Goal: Information Seeking & Learning: Learn about a topic

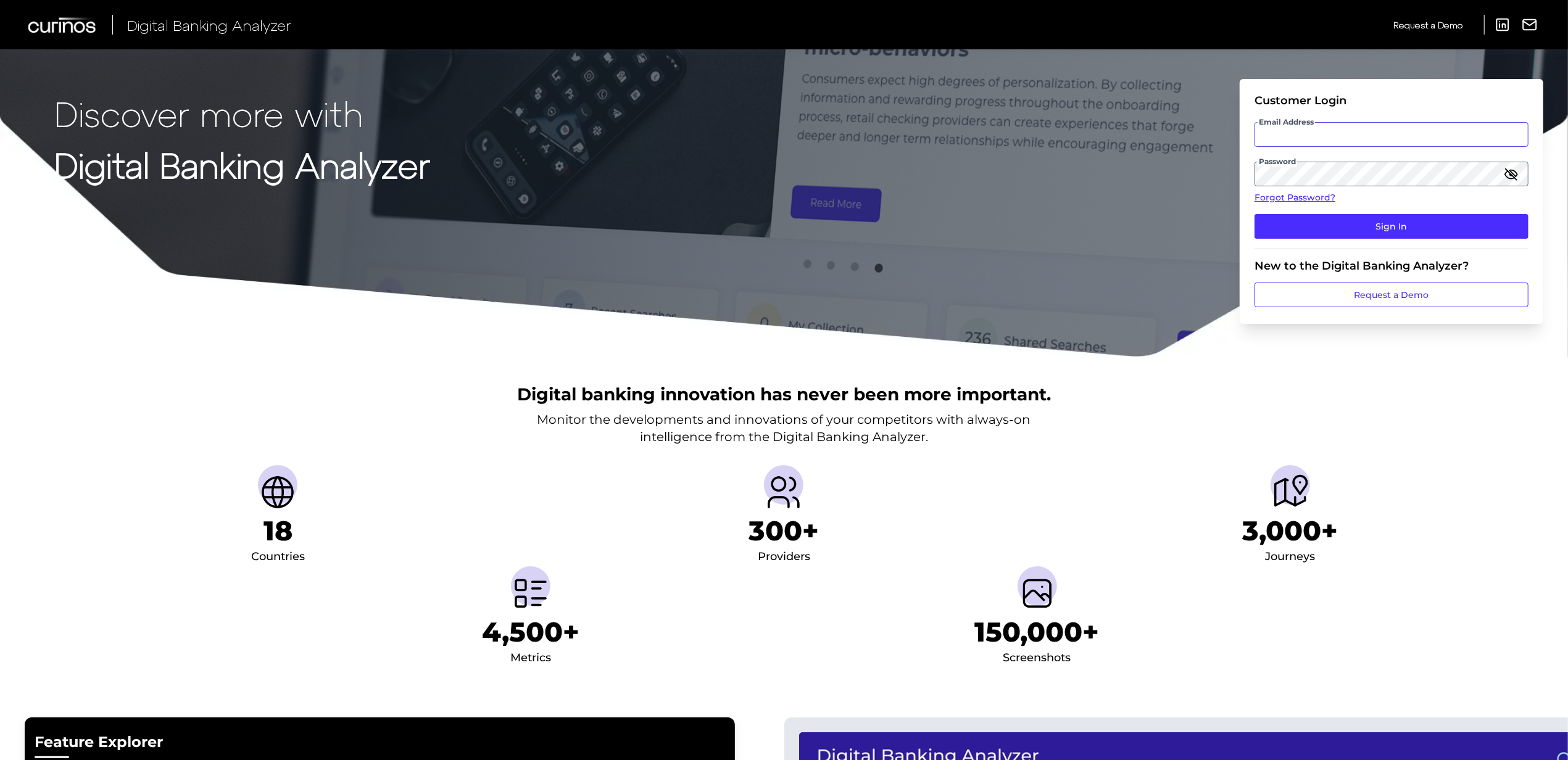
type input "[EMAIL_ADDRESS][PERSON_NAME][DOMAIN_NAME]"
click at [1315, 240] on fieldset "Customer Login Email Address [EMAIL_ADDRESS][PERSON_NAME][DOMAIN_NAME] Password…" at bounding box center [1391, 172] width 274 height 156
click at [1315, 236] on button "Sign In" at bounding box center [1391, 226] width 274 height 24
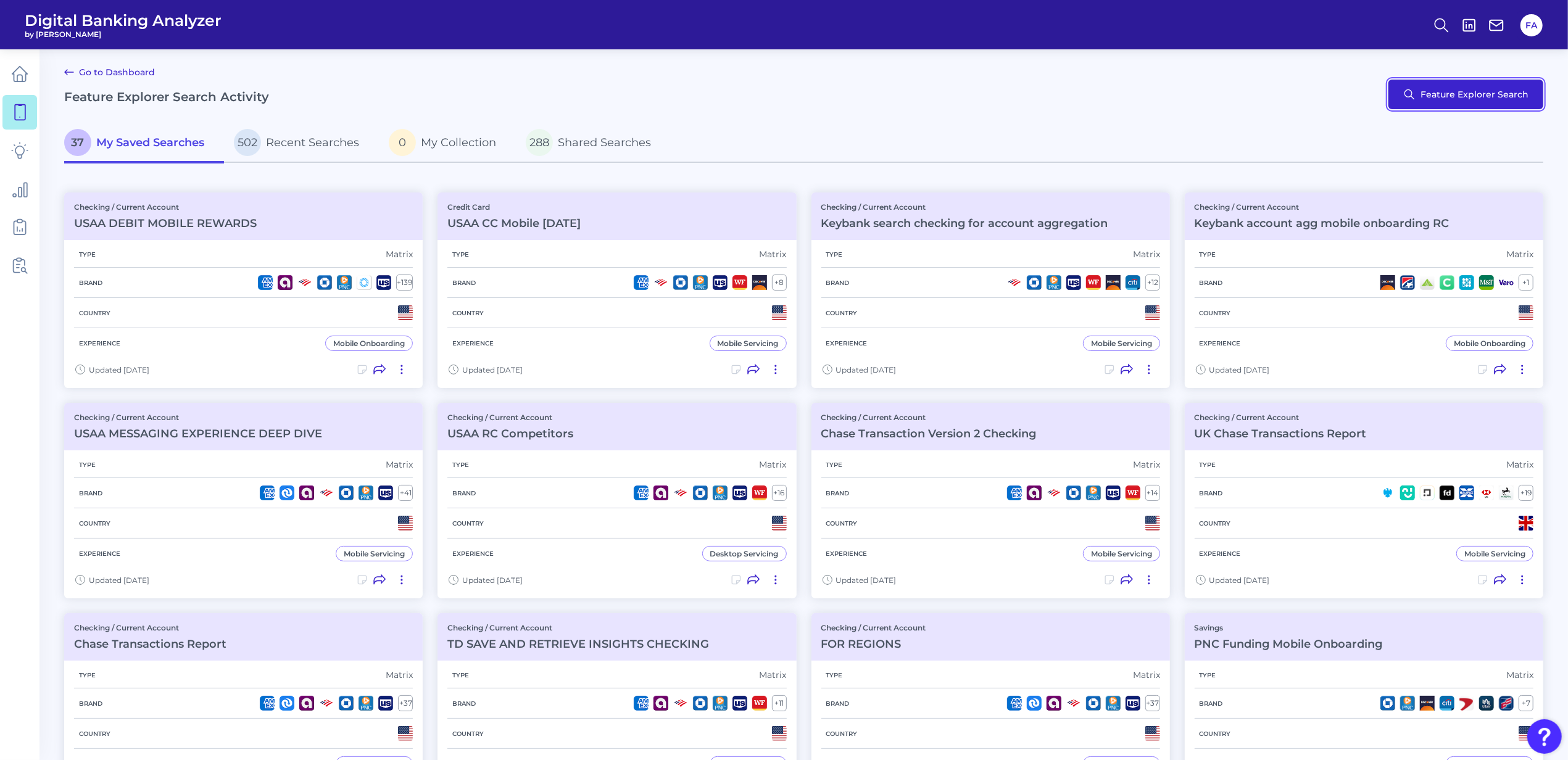
click at [1524, 95] on button "Feature Explorer Search" at bounding box center [1466, 94] width 155 height 30
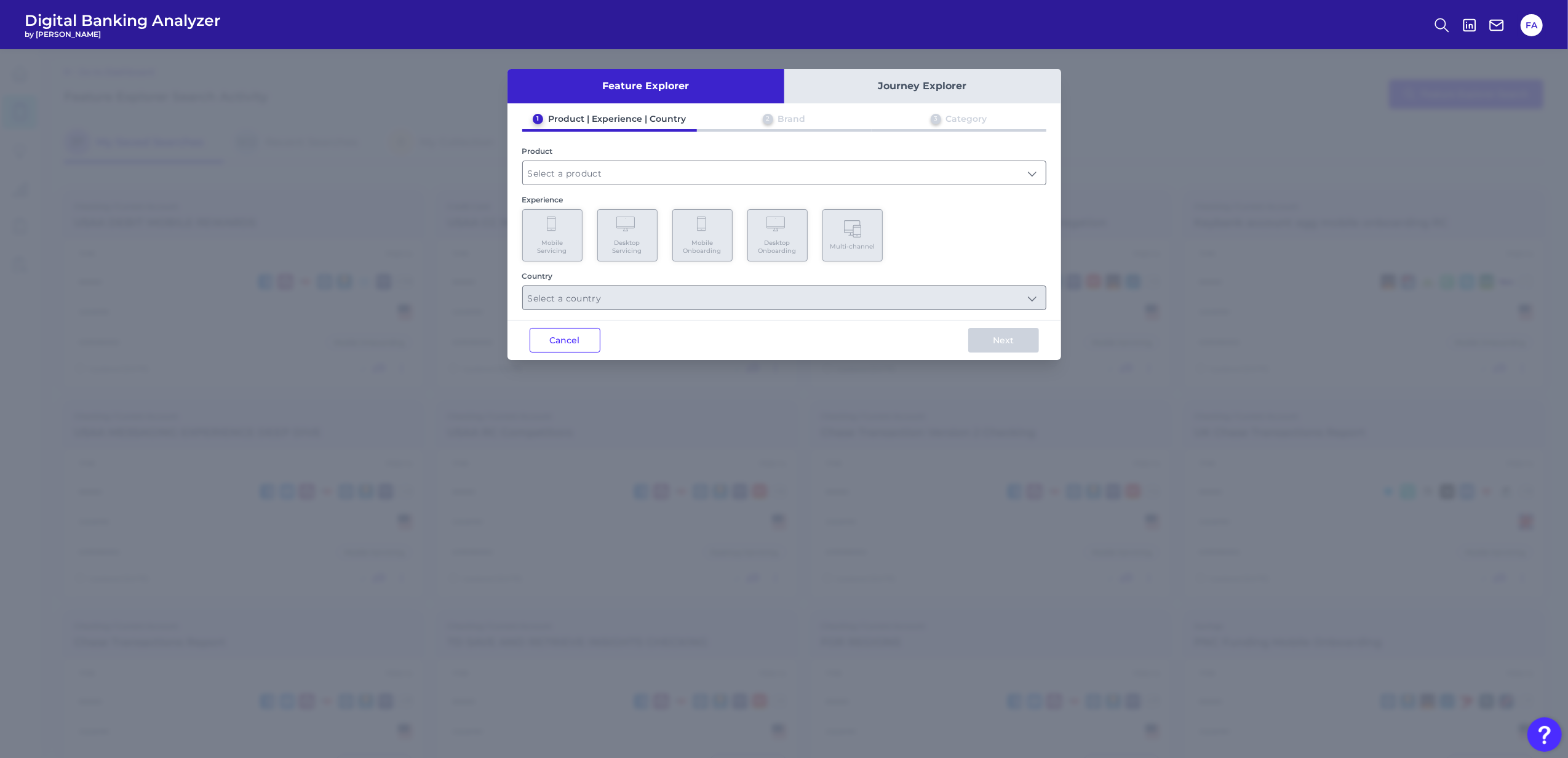
click at [891, 188] on div "1 Product | Experience | Country 2 Brand 3 Category Product Experience Mobile S…" at bounding box center [784, 211] width 554 height 197
click at [889, 178] on input "text" at bounding box center [784, 173] width 523 height 23
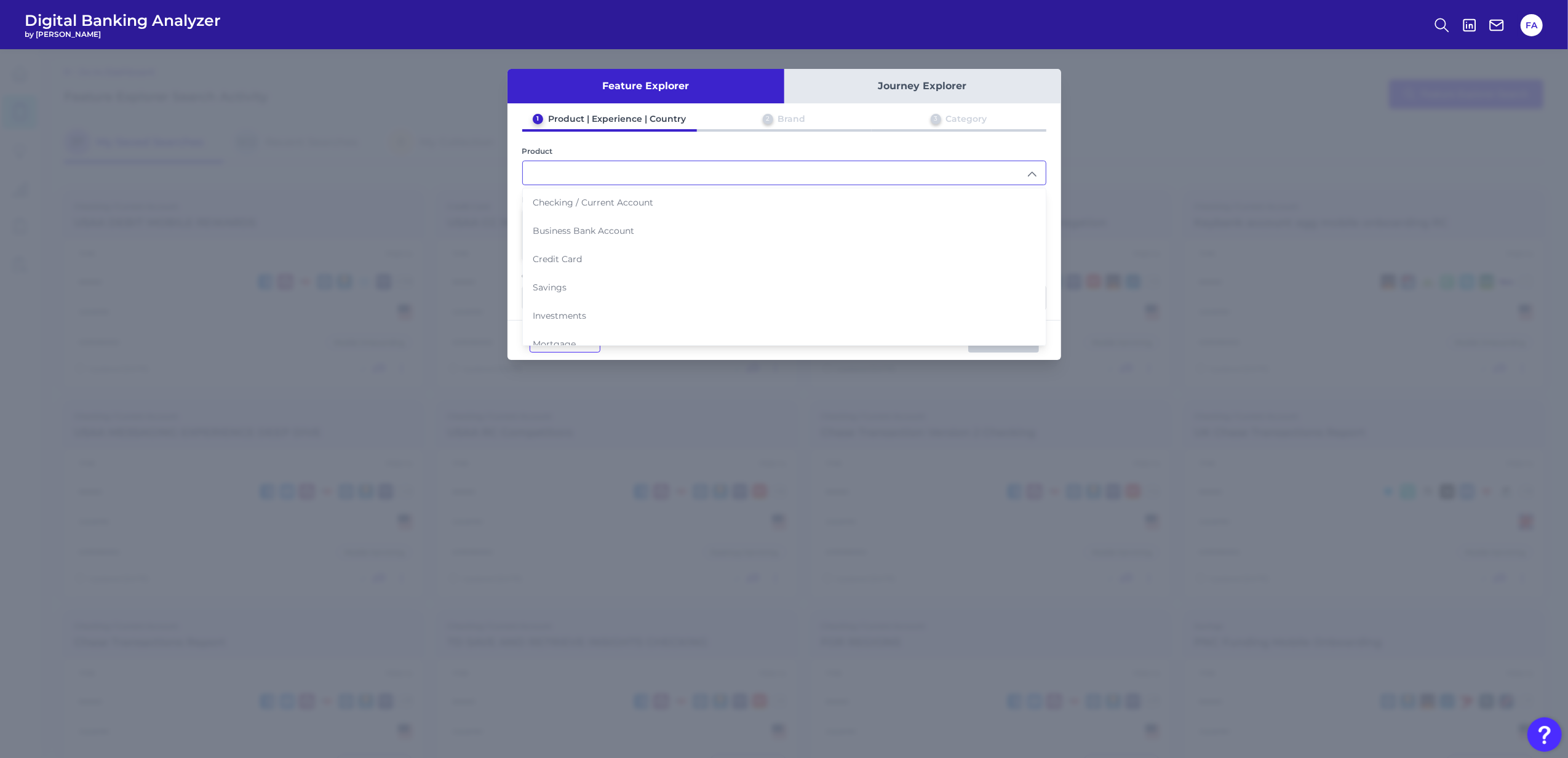
click at [874, 207] on li "Checking / Current Account" at bounding box center [784, 202] width 523 height 29
type input "Checking / Current Account"
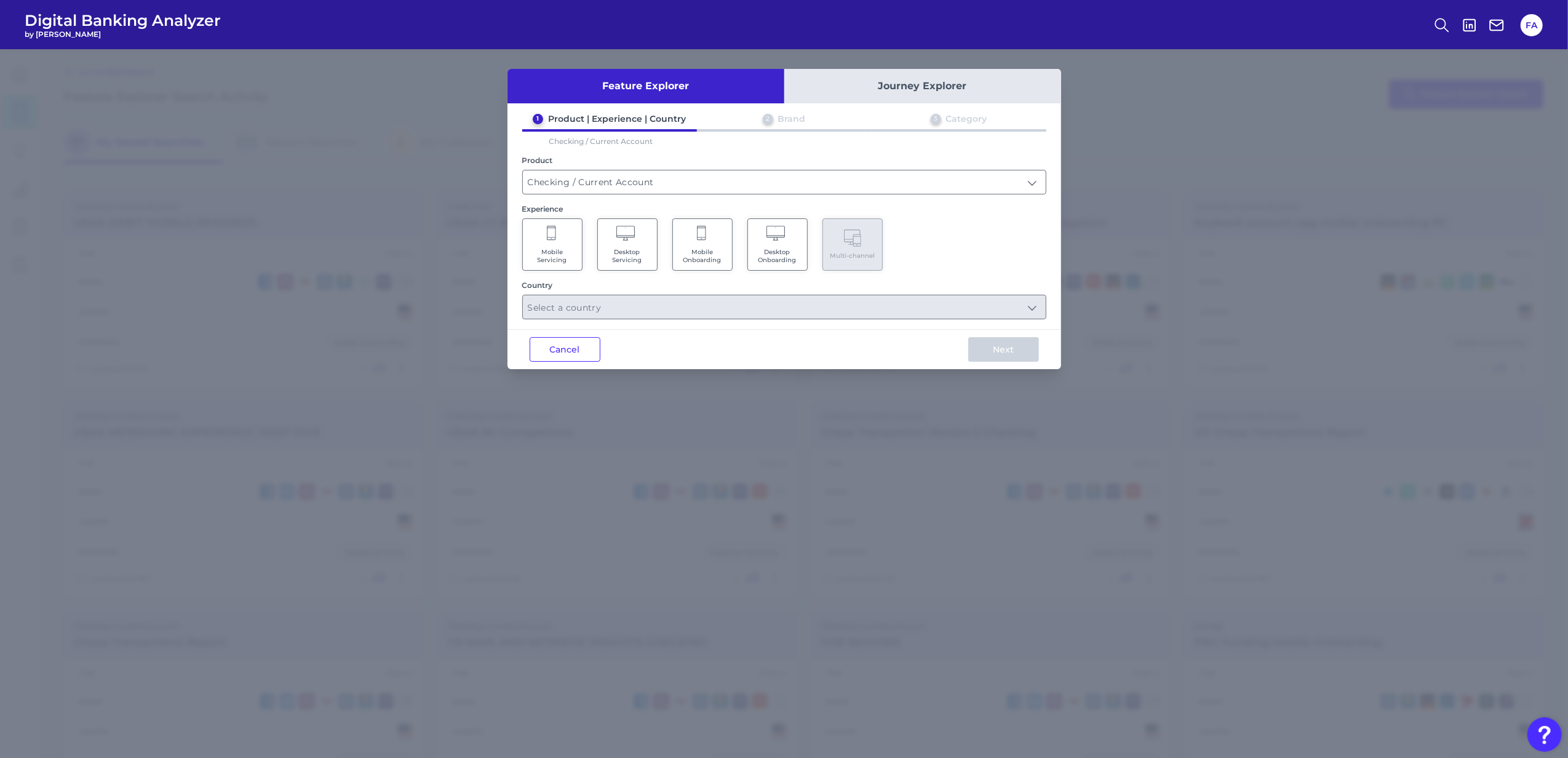
drag, startPoint x: 535, startPoint y: 231, endPoint x: 545, endPoint y: 328, distance: 97.5
click at [537, 231] on Servicing "Mobile Servicing" at bounding box center [551, 244] width 60 height 52
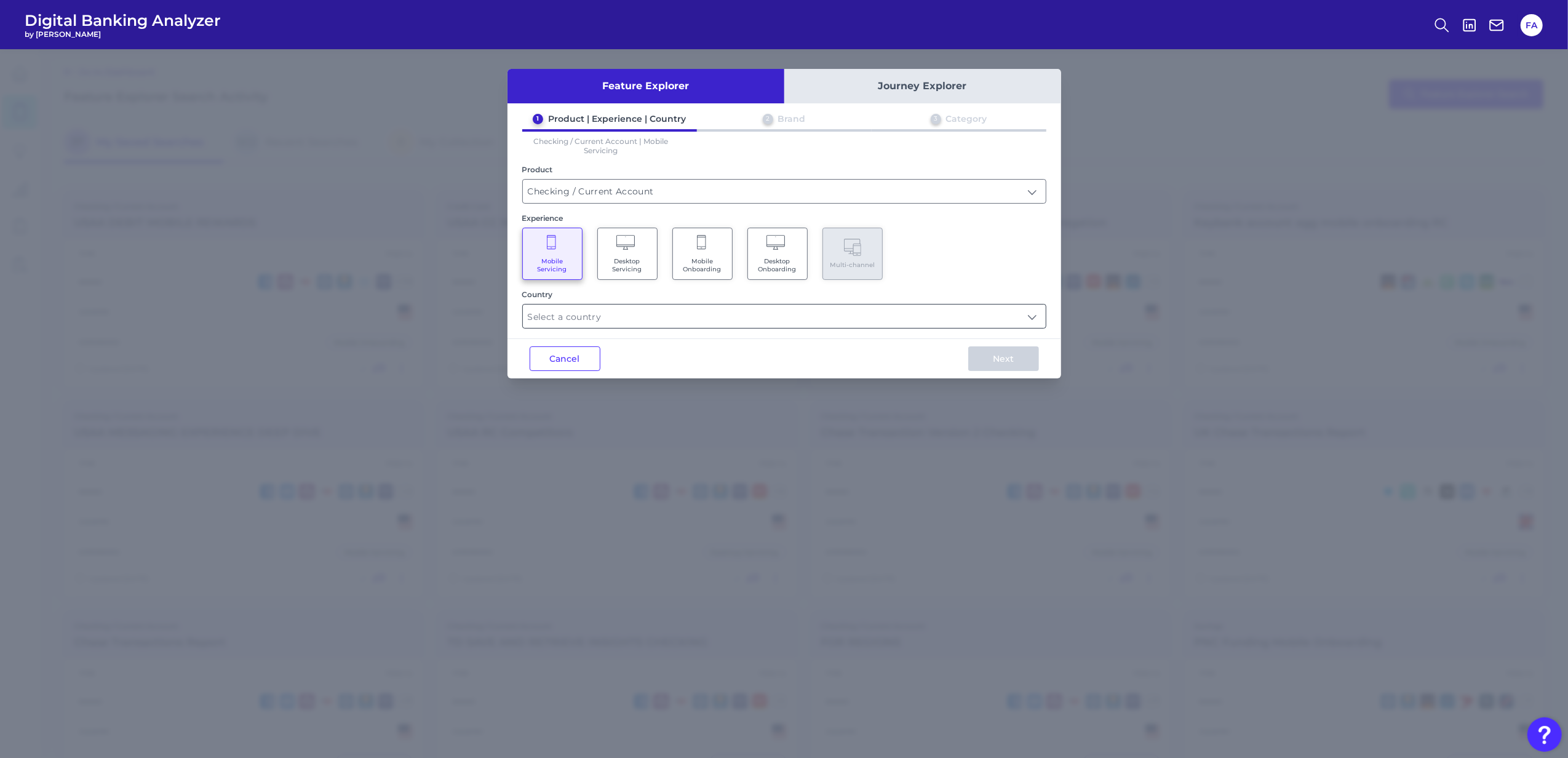
click at [746, 313] on input "text" at bounding box center [784, 316] width 523 height 23
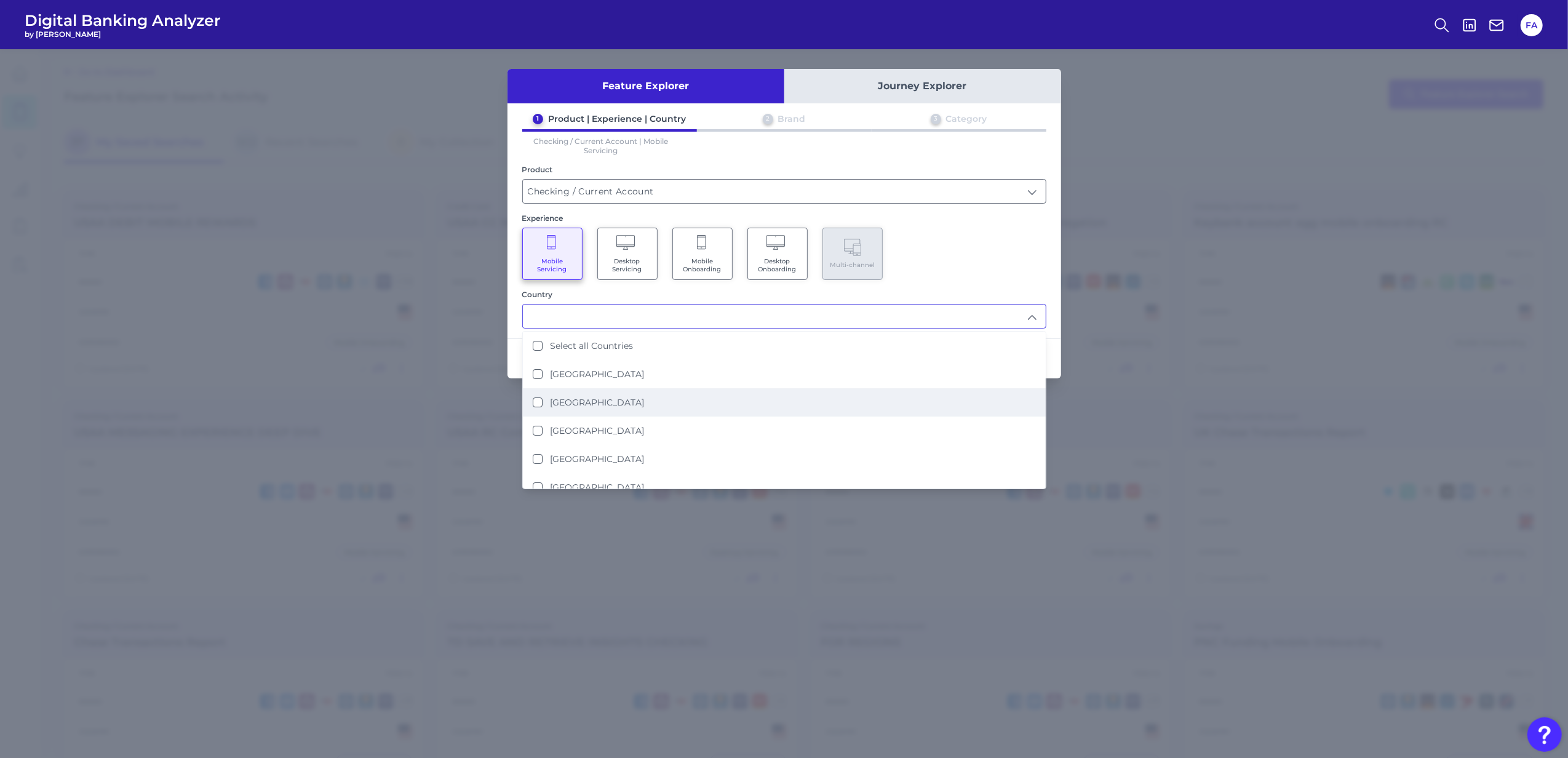
click at [687, 401] on li "United States" at bounding box center [784, 402] width 523 height 29
type input "United States"
click at [1020, 239] on div "Mobile Servicing Desktop Servicing Mobile Onboarding Desktop Onboarding Multi-c…" at bounding box center [784, 254] width 524 height 52
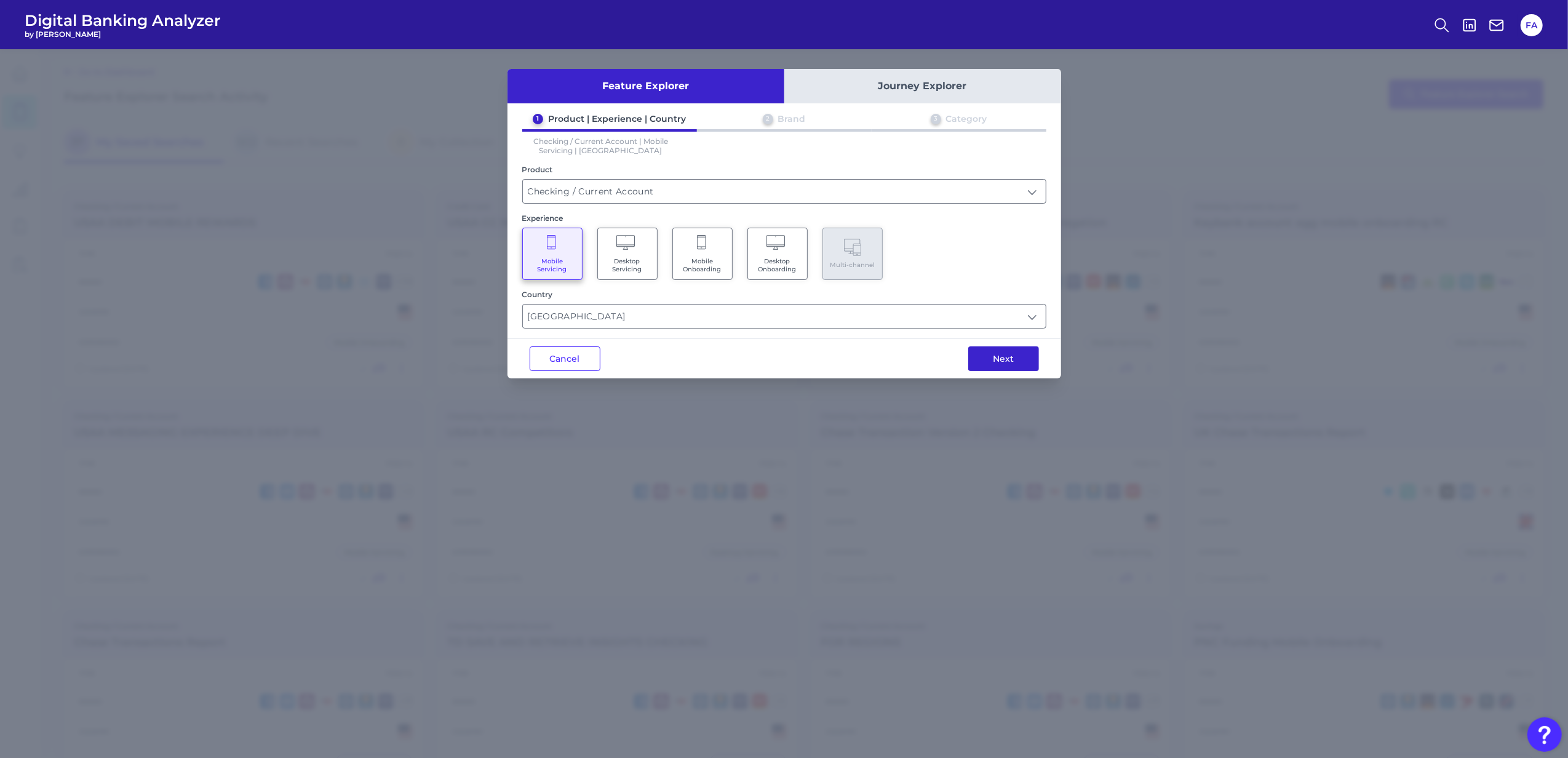
click at [1024, 362] on button "Next" at bounding box center [1003, 359] width 70 height 24
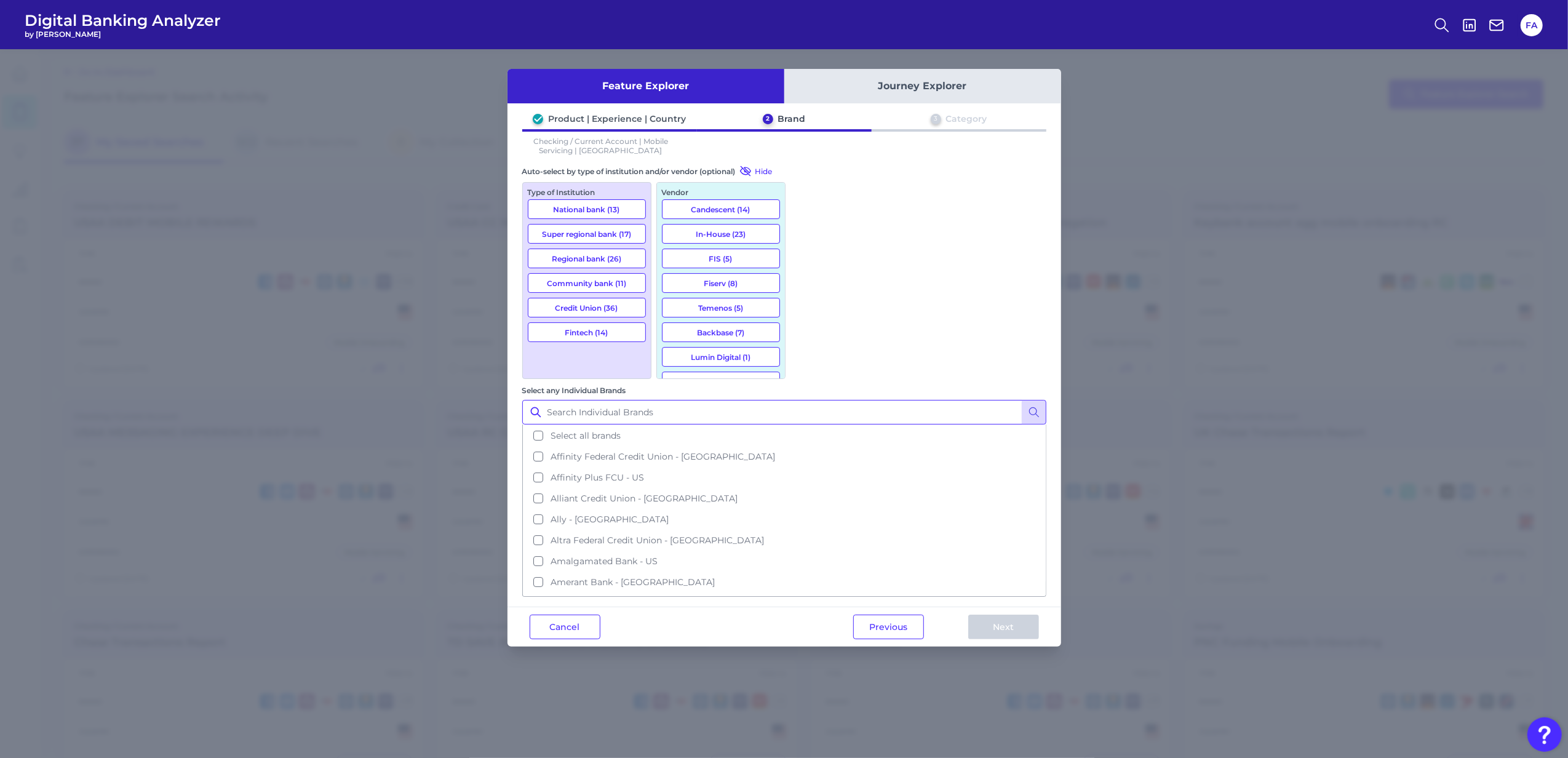
click at [944, 399] on input "Select any Individual Brands" at bounding box center [784, 412] width 524 height 24
type input "ally"
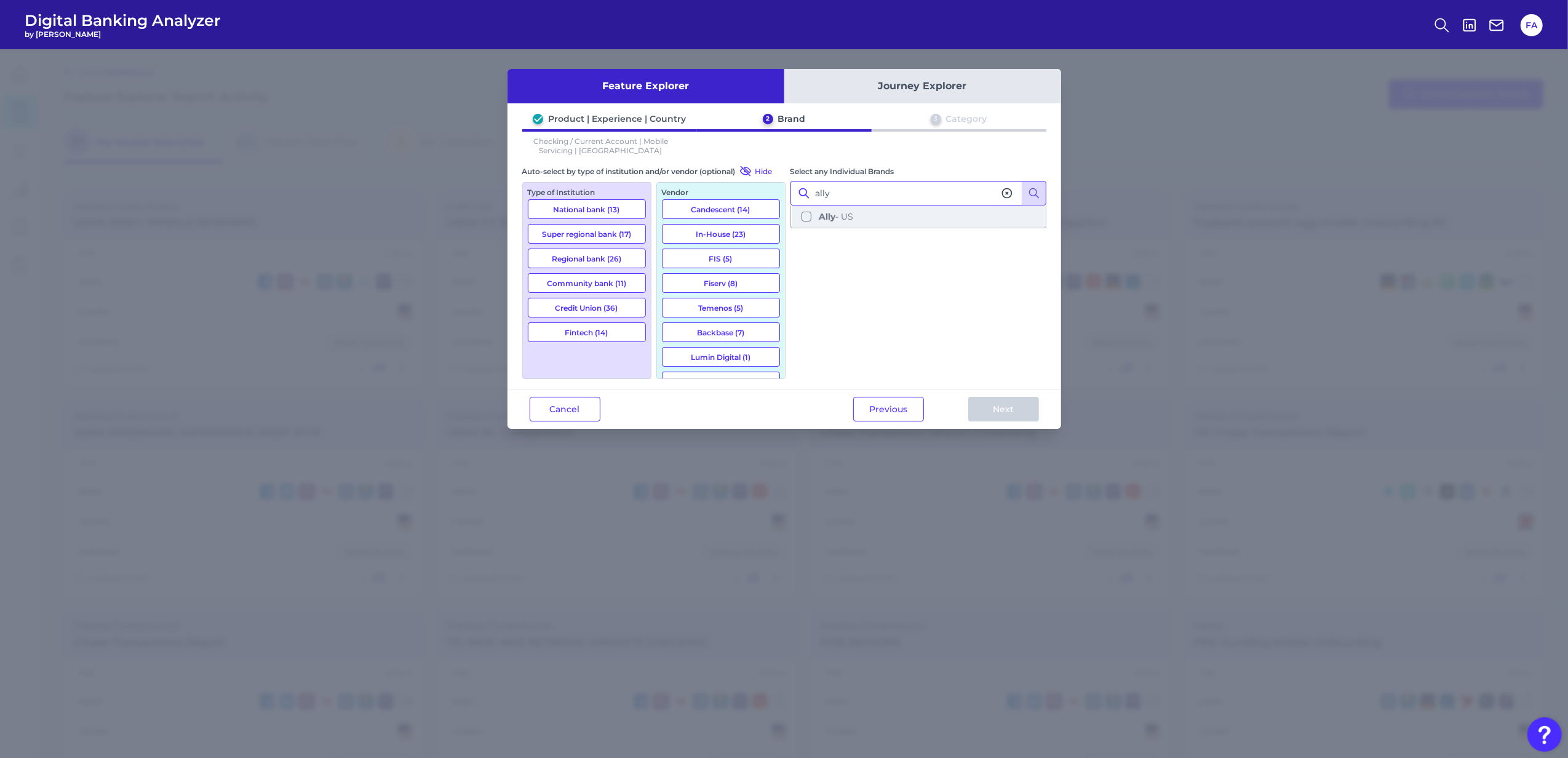
click at [985, 225] on button "Ally - US" at bounding box center [919, 216] width 254 height 21
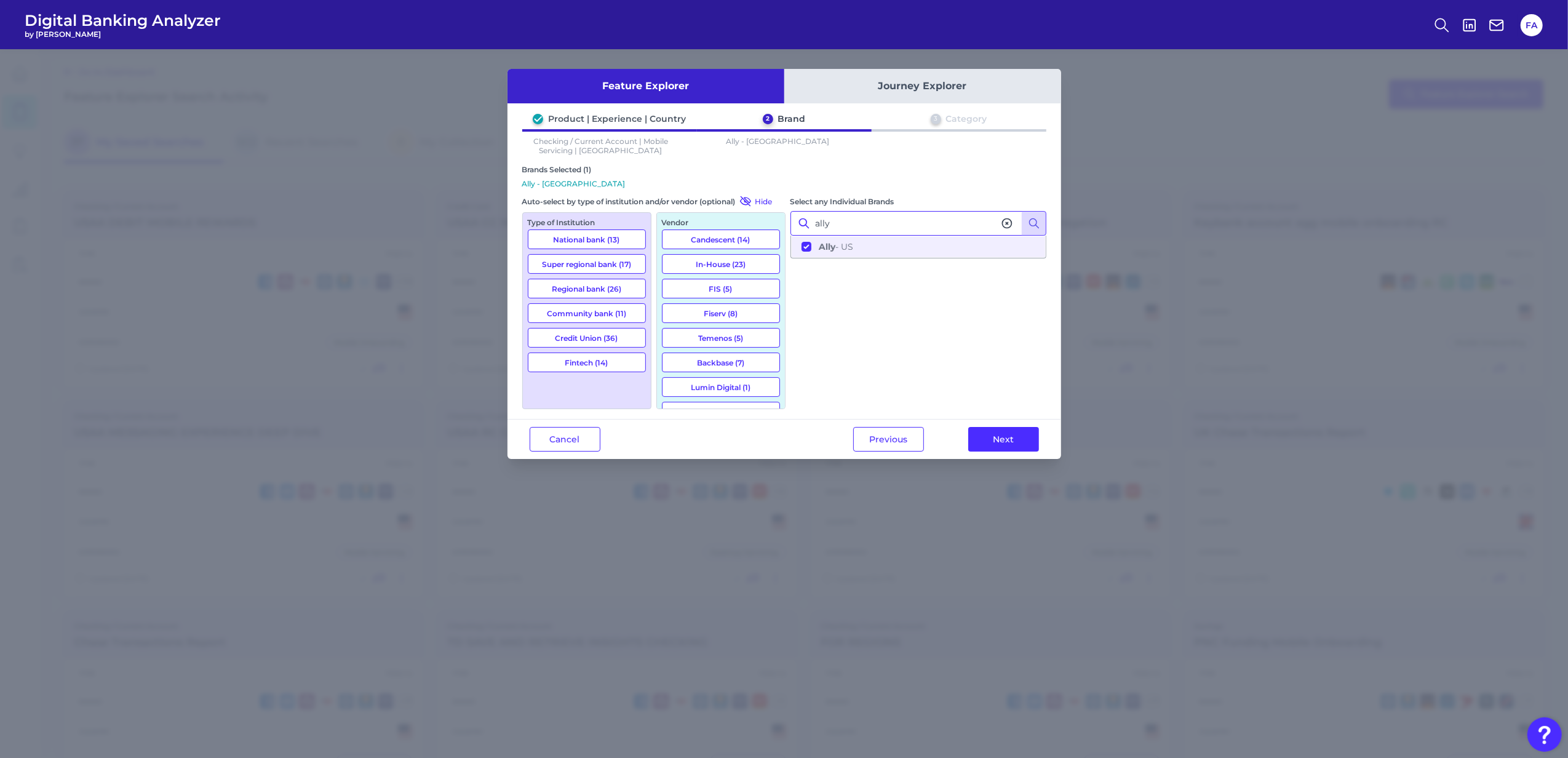
drag, startPoint x: 926, startPoint y: 227, endPoint x: 682, endPoint y: 182, distance: 248.1
click at [708, 193] on div "Brands Selected (1) Ally - US Auto-select by type of institution and/or vendor …" at bounding box center [784, 287] width 524 height 244
click at [839, 242] on b "American Express" at bounding box center [860, 247] width 82 height 11
drag, startPoint x: 923, startPoint y: 231, endPoint x: 700, endPoint y: 212, distance: 223.8
click at [700, 212] on div "Brands Selected (2) Ally - US, American Express - US Auto-select by type of ins…" at bounding box center [784, 287] width 524 height 244
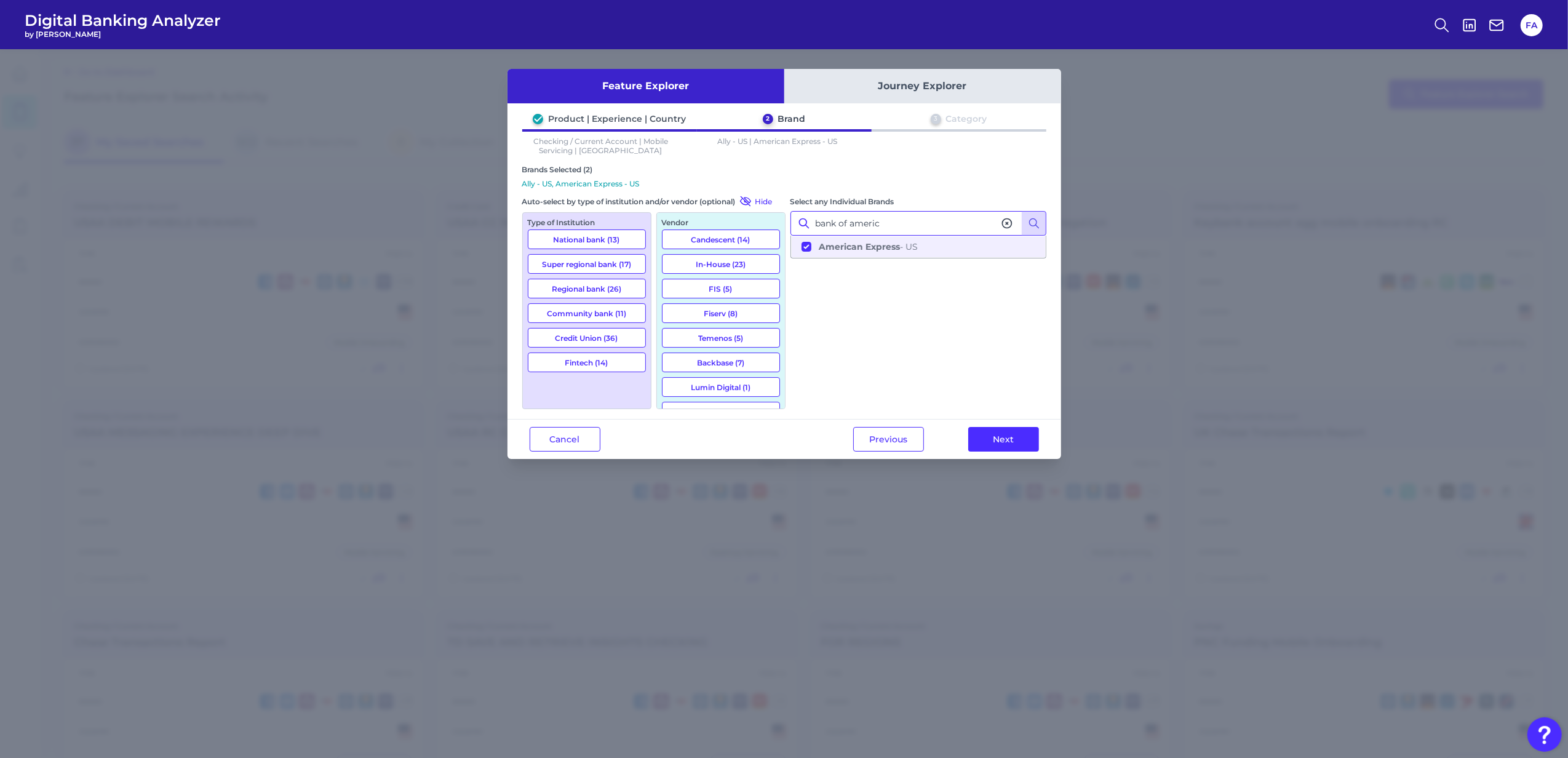
type input "bank of america"
click at [797, 241] on button "Bank of America - US" at bounding box center [919, 247] width 254 height 21
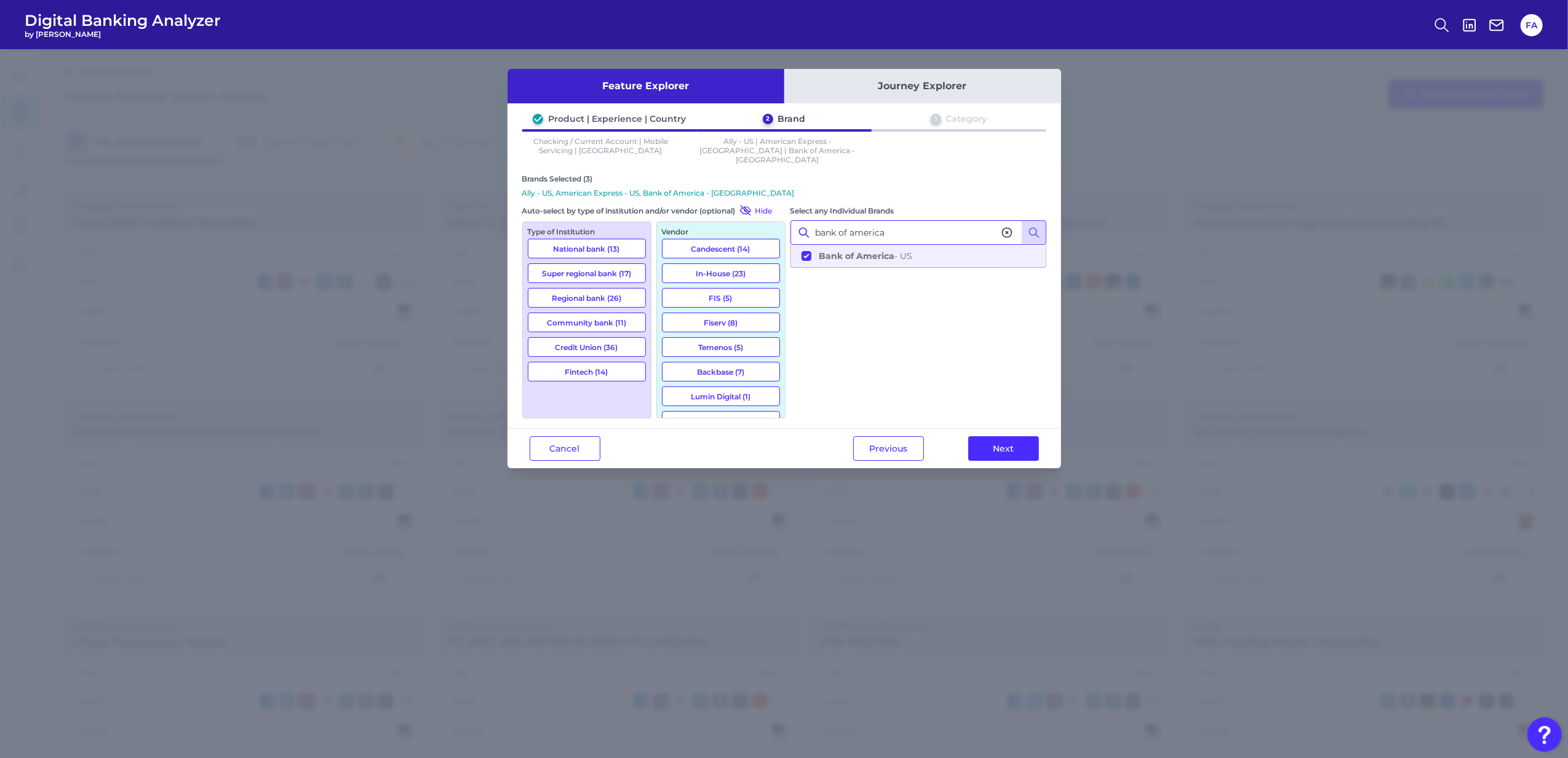
drag, startPoint x: 910, startPoint y: 216, endPoint x: 630, endPoint y: 197, distance: 280.6
click at [630, 197] on div "Brands Selected (3) Ally - US, American Express - US, Bank of America - US Auto…" at bounding box center [784, 295] width 524 height 244
click at [933, 254] on button "Capital One - US" at bounding box center [919, 256] width 254 height 21
drag, startPoint x: 932, startPoint y: 227, endPoint x: 471, endPoint y: 220, distance: 461.1
click at [471, 220] on div "Feature Explorer Journey Explorer Product | Experience | Country 2 Brand 3 Cate…" at bounding box center [784, 404] width 1568 height 709
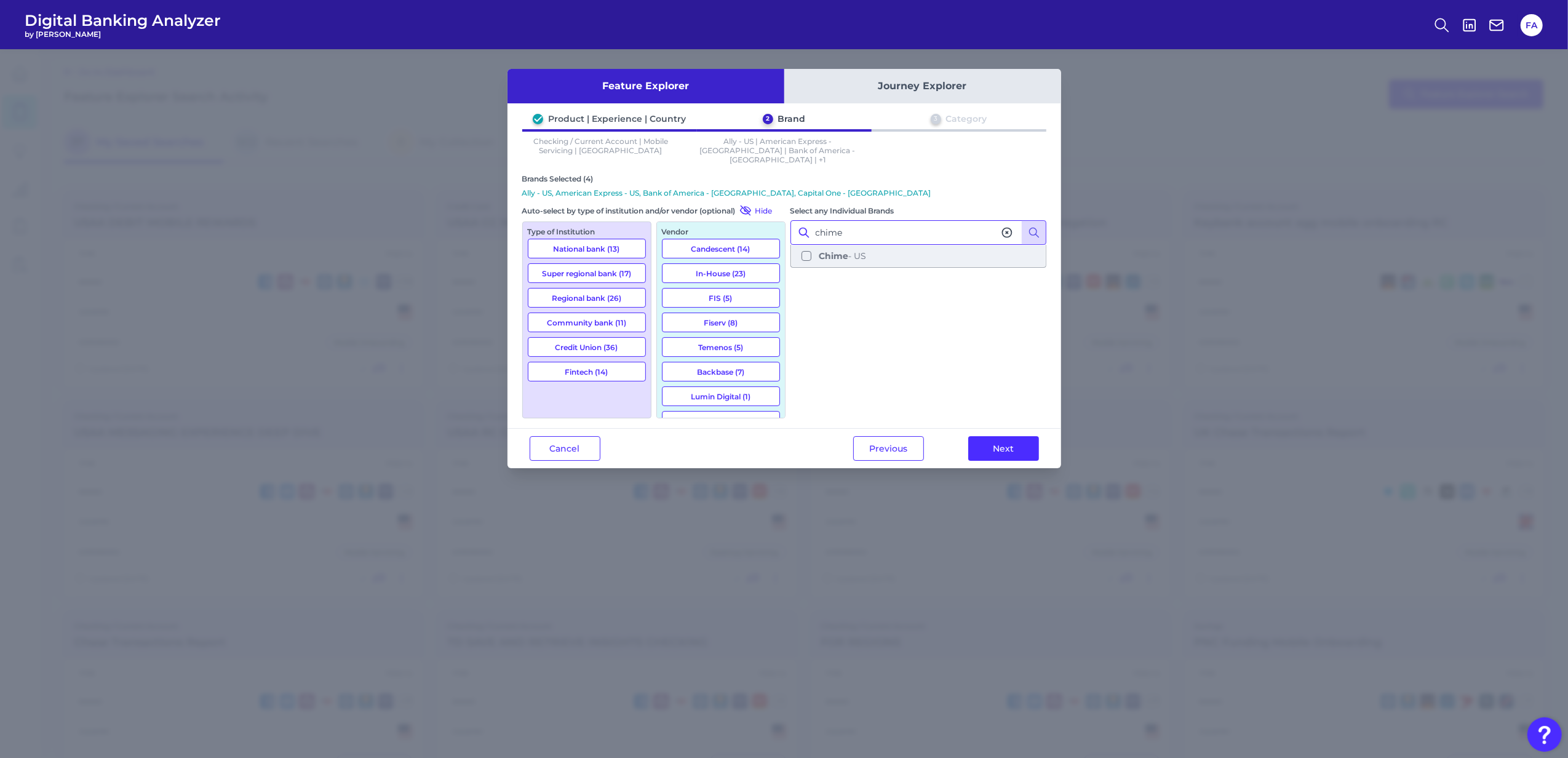
click at [814, 246] on button "Chime - US" at bounding box center [919, 256] width 254 height 21
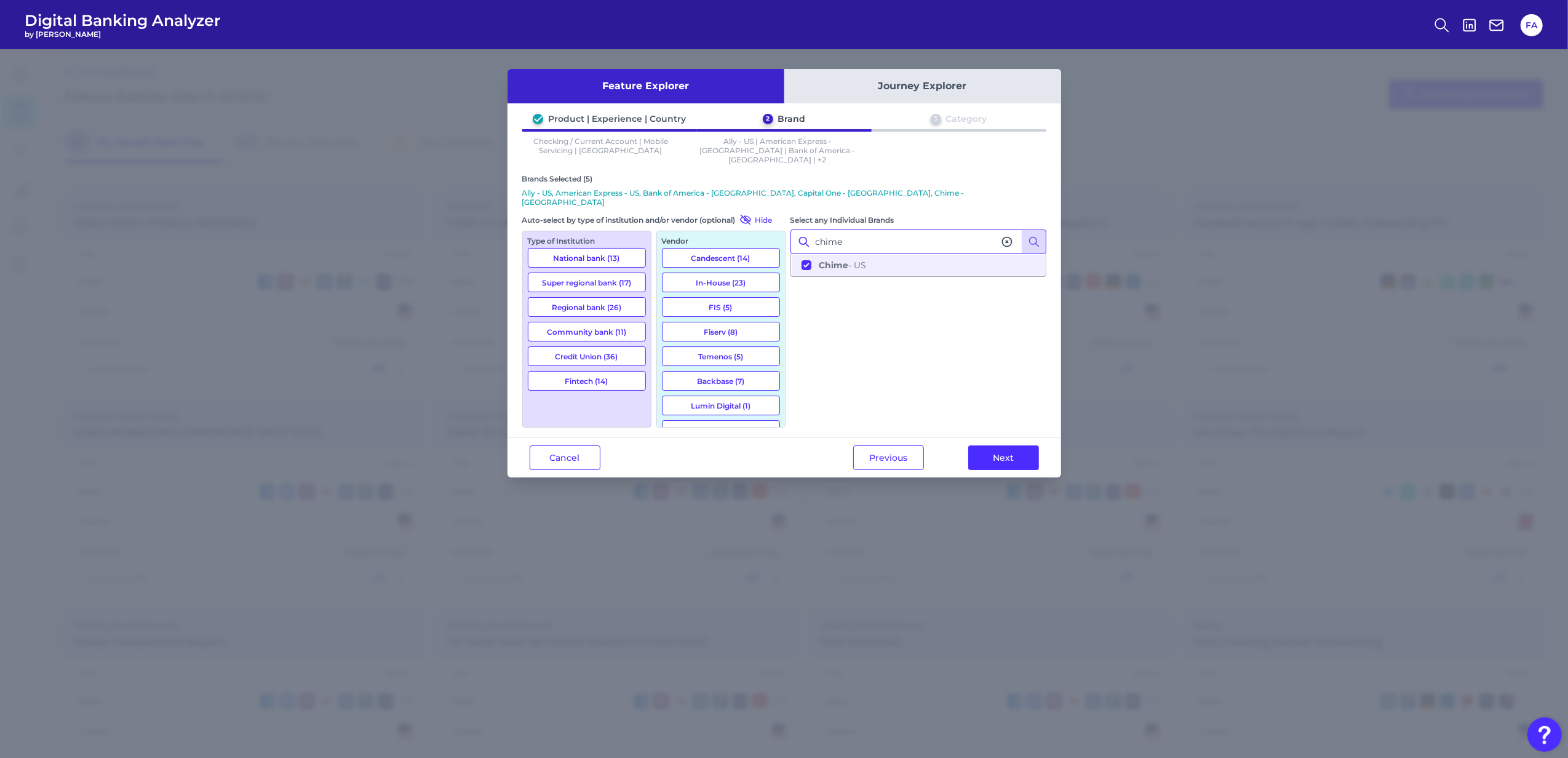
drag, startPoint x: 864, startPoint y: 220, endPoint x: 681, endPoint y: 212, distance: 183.2
click at [681, 212] on div "Brands Selected (5) Ally - US, American Express - US, Bank of America - US, Cap…" at bounding box center [784, 300] width 524 height 254
click at [838, 260] on span "Citi - US" at bounding box center [835, 265] width 33 height 11
drag, startPoint x: 862, startPoint y: 222, endPoint x: 556, endPoint y: 204, distance: 306.5
click at [556, 204] on div "Brands Selected (6) Ally - US, American Express - US, Bank of America - US, Cap…" at bounding box center [784, 300] width 524 height 254
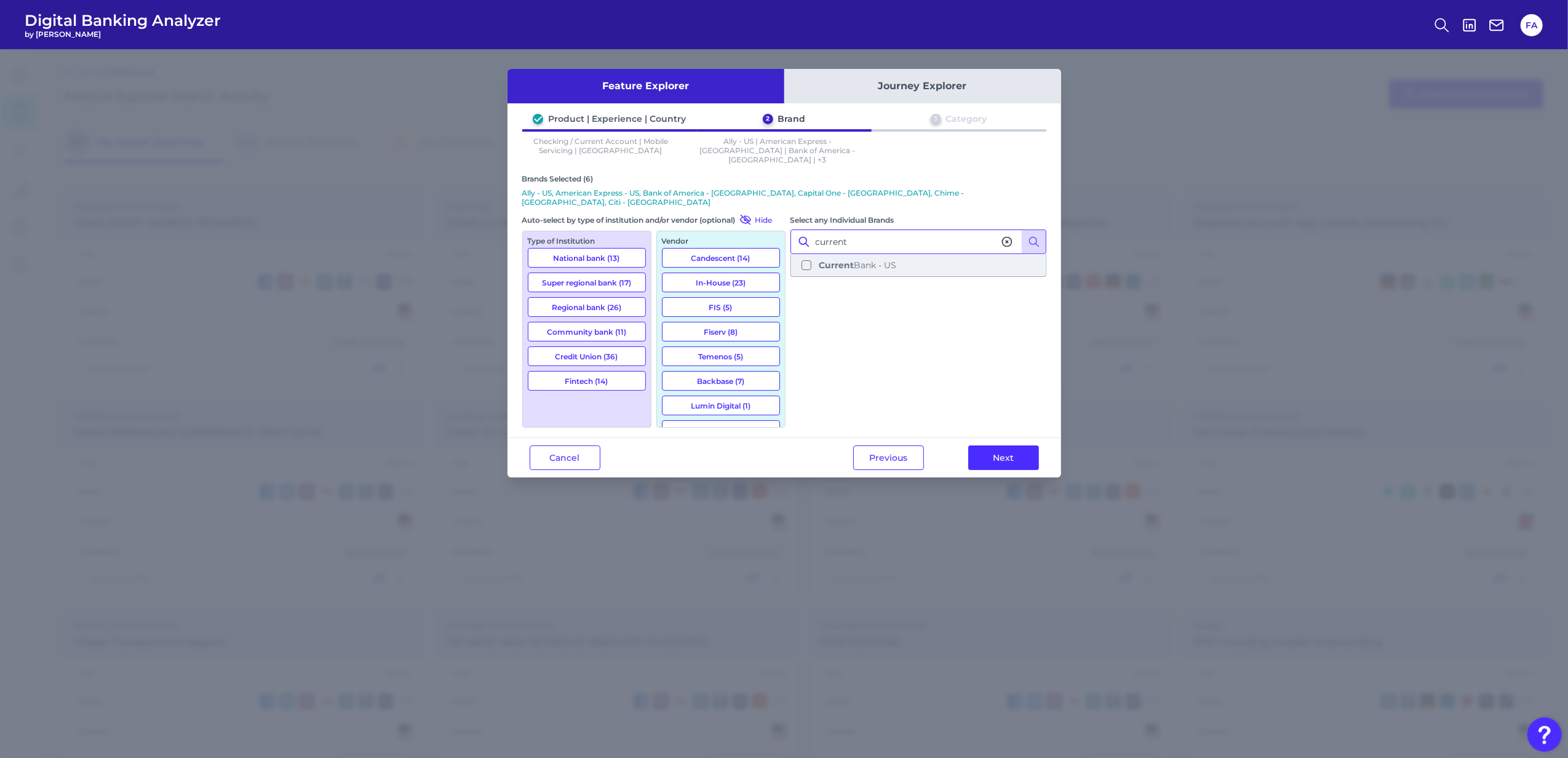
click at [845, 260] on b "Current" at bounding box center [836, 265] width 35 height 11
drag, startPoint x: 861, startPoint y: 227, endPoint x: 581, endPoint y: 165, distance: 286.8
click at [648, 180] on div "Brands Selected (7) Ally - US, American Express - US, Bank of America - US, Cap…" at bounding box center [784, 300] width 524 height 254
click at [818, 254] on button "Dave - US" at bounding box center [919, 265] width 254 height 21
drag, startPoint x: 850, startPoint y: 231, endPoint x: 481, endPoint y: 221, distance: 369.1
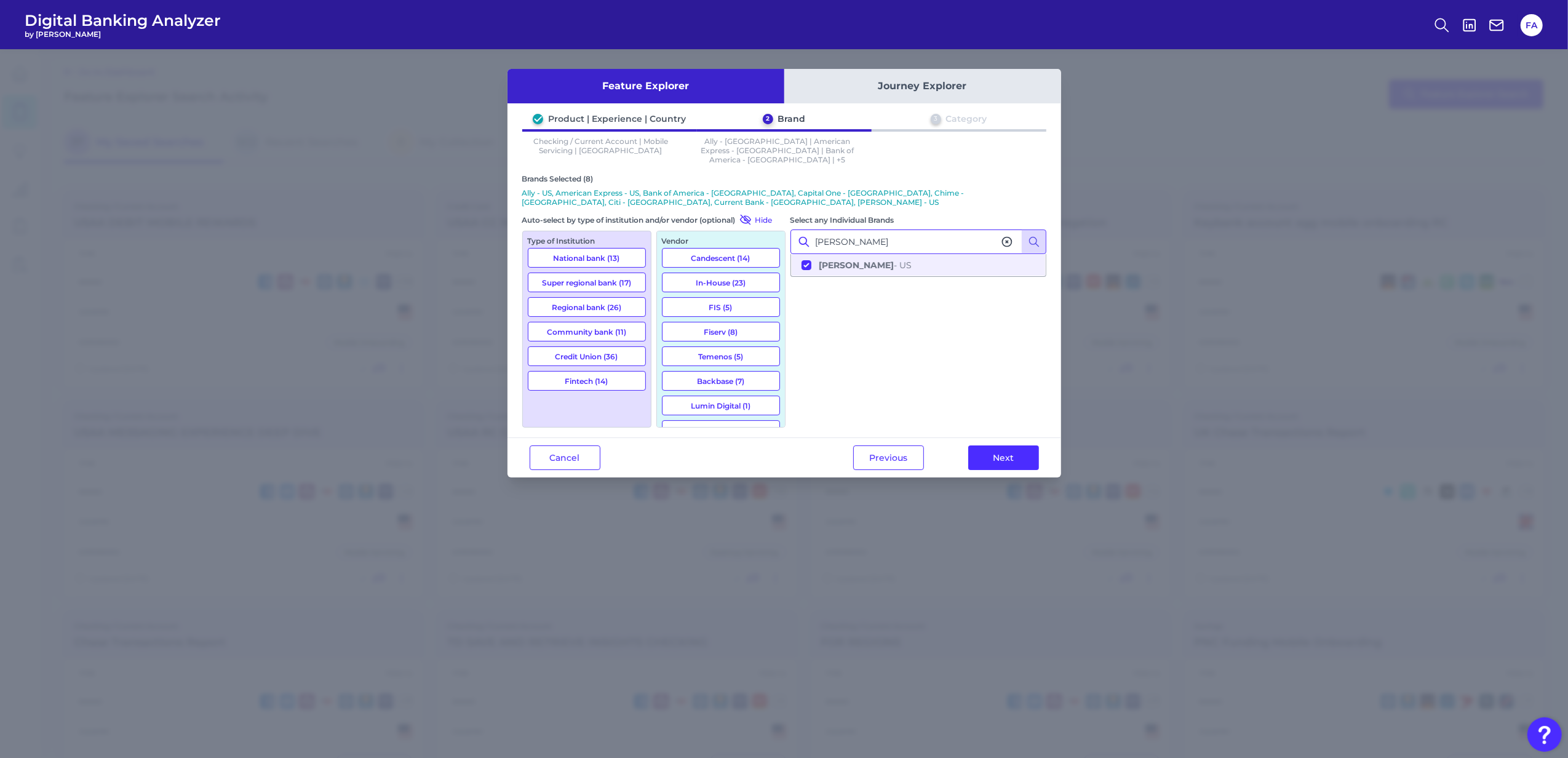
click at [481, 221] on div "Feature Explorer Journey Explorer Product | Experience | Country 2 Brand 3 Cate…" at bounding box center [784, 404] width 1568 height 709
type input "d"
click at [892, 260] on b "Chase" at bounding box center [906, 265] width 28 height 11
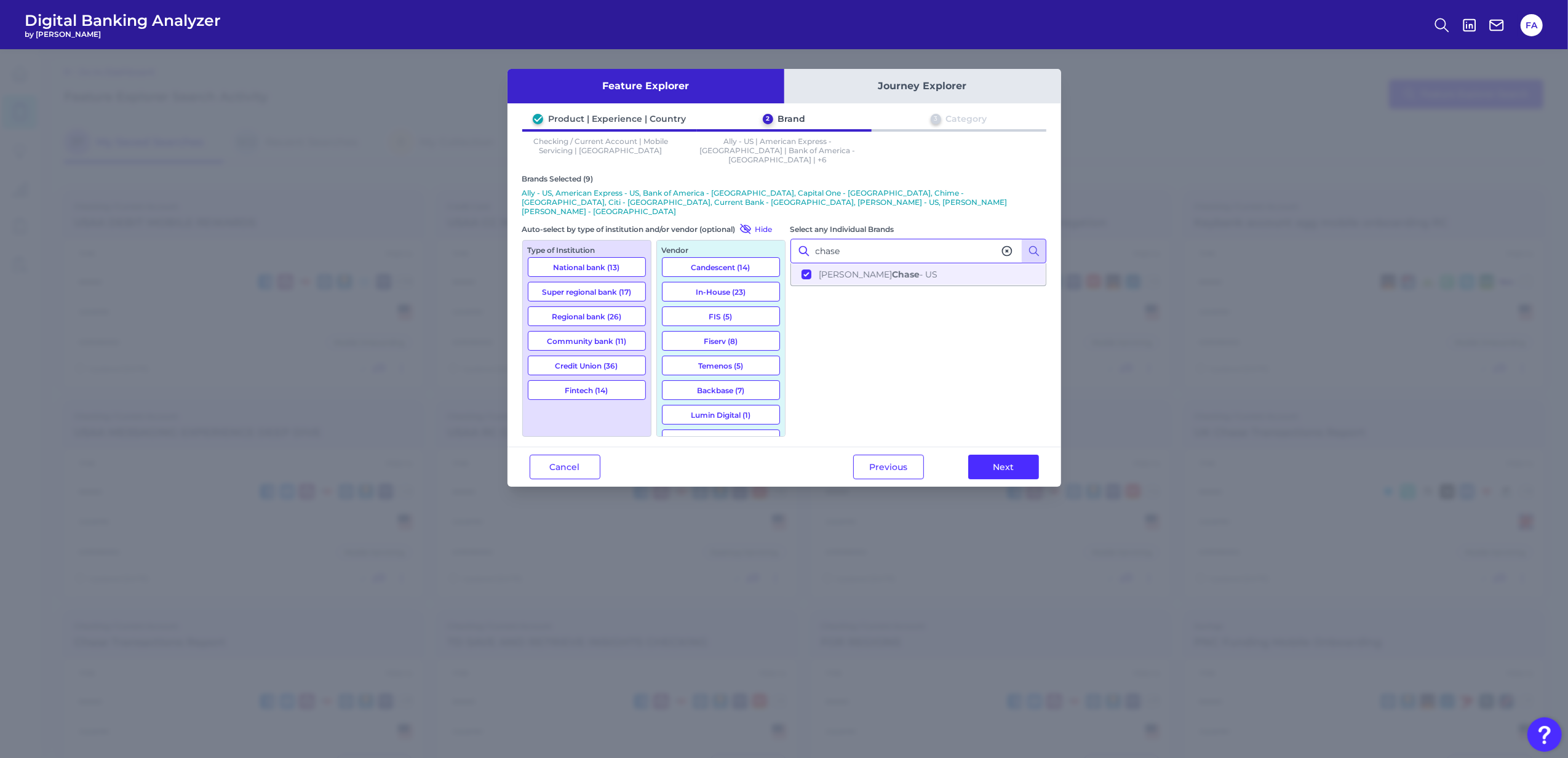
click at [879, 239] on input "chase" at bounding box center [918, 251] width 256 height 24
drag, startPoint x: 879, startPoint y: 225, endPoint x: 735, endPoint y: 214, distance: 144.4
click at [735, 214] on div "Brands Selected (9) Ally - US, American Express - US, Bank of America - US, Cap…" at bounding box center [784, 305] width 524 height 262
click at [820, 269] on b "Regions" at bounding box center [837, 274] width 36 height 11
drag, startPoint x: 876, startPoint y: 227, endPoint x: 662, endPoint y: 212, distance: 214.5
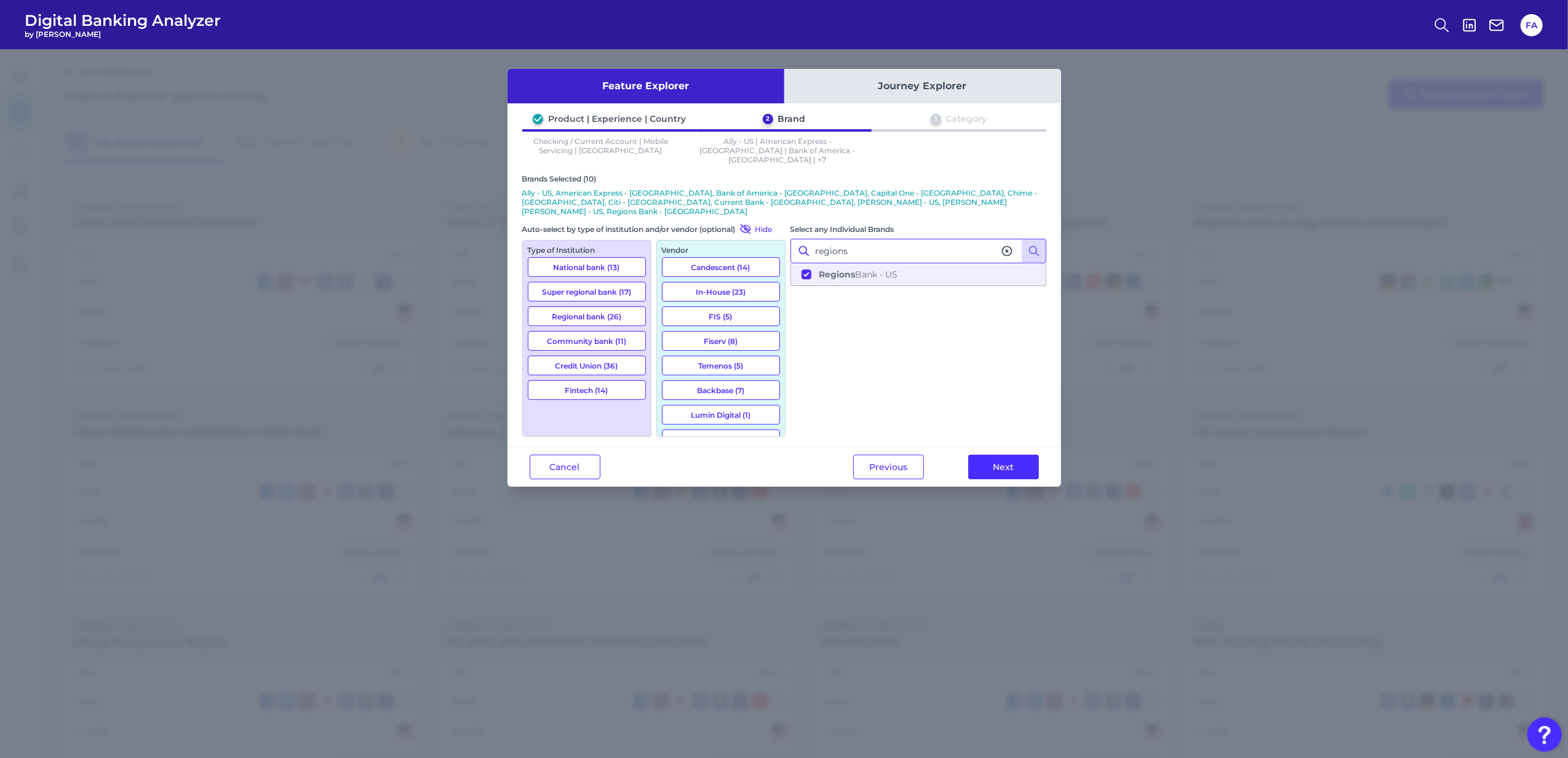
click at [687, 212] on div "Brands Selected (10) Ally - US, American Express - US, Bank of America - US, Ca…" at bounding box center [784, 305] width 524 height 262
click at [889, 264] on button "Revolut - US" at bounding box center [919, 274] width 254 height 21
drag, startPoint x: 886, startPoint y: 237, endPoint x: 475, endPoint y: 210, distance: 411.9
click at [475, 210] on div "Feature Explorer Journey Explorer Product | Experience | Country 2 Brand 3 Cate…" at bounding box center [784, 404] width 1568 height 709
click at [861, 266] on ul "SoFi - US" at bounding box center [918, 274] width 256 height 23
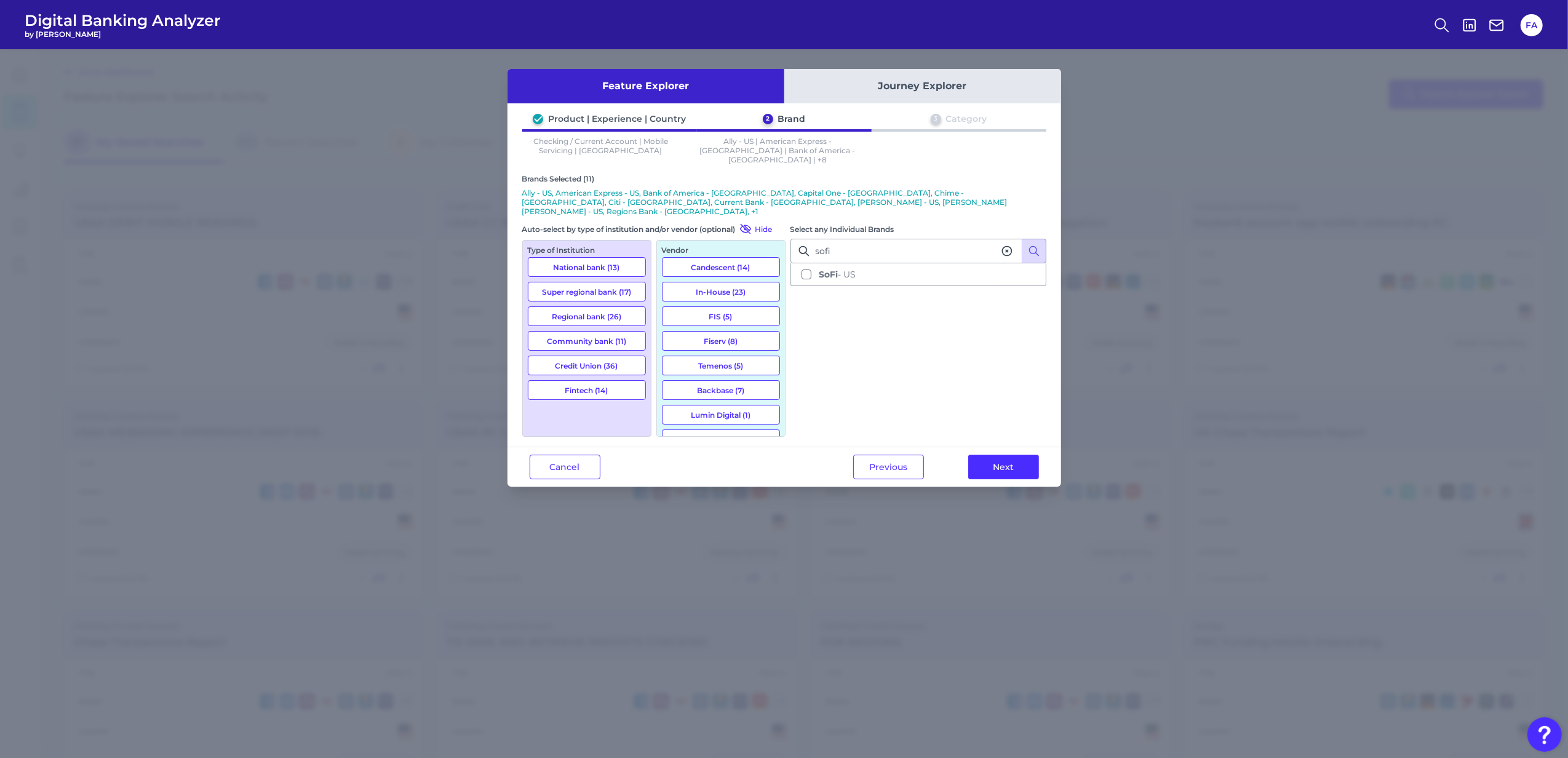
click at [1007, 272] on div "Select any Individual Brands sofi SoFi - US" at bounding box center [918, 329] width 256 height 214
click at [1000, 264] on button "SoFi - US" at bounding box center [919, 274] width 254 height 21
drag, startPoint x: 978, startPoint y: 237, endPoint x: 385, endPoint y: 222, distance: 593.2
click at [402, 222] on div "Feature Explorer Journey Explorer Product | Experience | Country 2 Brand 3 Cate…" at bounding box center [784, 404] width 1568 height 709
click at [836, 277] on div "Select any Individual Brands usaa USAA - US" at bounding box center [918, 329] width 256 height 214
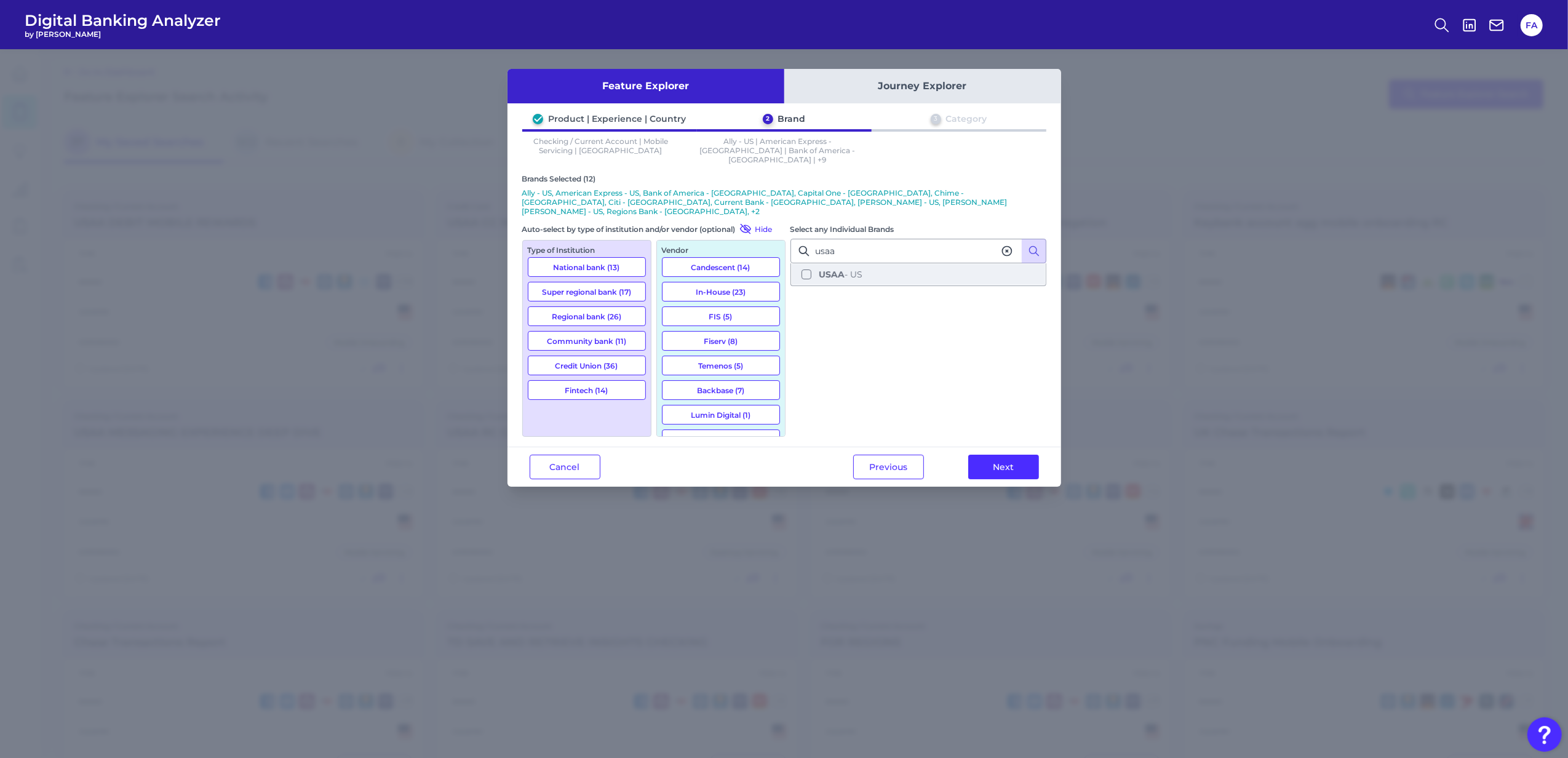
click at [835, 269] on b "USAA" at bounding box center [832, 274] width 26 height 11
drag, startPoint x: 857, startPoint y: 239, endPoint x: 614, endPoint y: 234, distance: 243.1
click at [614, 234] on div "Brands Selected (13) Ally - US, American Express - US, Bank of America - US, Ca…" at bounding box center [784, 305] width 524 height 262
click at [859, 269] on span "US Bank - US" at bounding box center [847, 274] width 56 height 11
drag, startPoint x: 778, startPoint y: 229, endPoint x: 522, endPoint y: 213, distance: 256.5
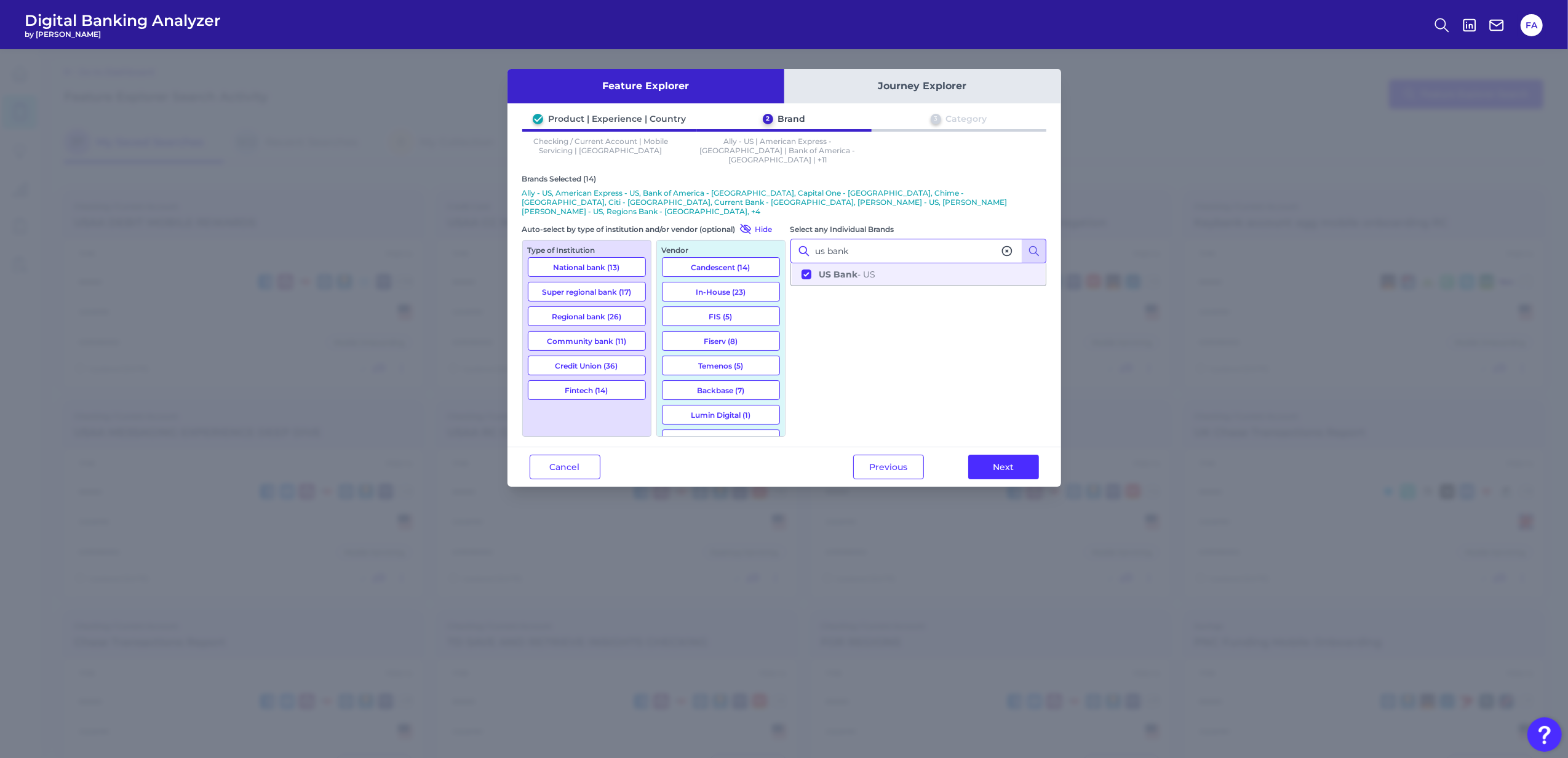
click at [535, 213] on div "Brands Selected (14) Ally - US, American Express - US, Bank of America - US, Ca…" at bounding box center [784, 305] width 524 height 262
click at [871, 269] on b "Wells Fargo" at bounding box center [871, 274] width 104 height 11
click at [900, 309] on div "Select any Individual Brands wells fargo Wells Fargo - US" at bounding box center [918, 329] width 256 height 214
drag, startPoint x: 910, startPoint y: 225, endPoint x: 705, endPoint y: 200, distance: 206.5
click at [705, 200] on div "Brands Selected (15) Ally - US, American Express - US, Bank of America - US, Ca…" at bounding box center [784, 305] width 524 height 262
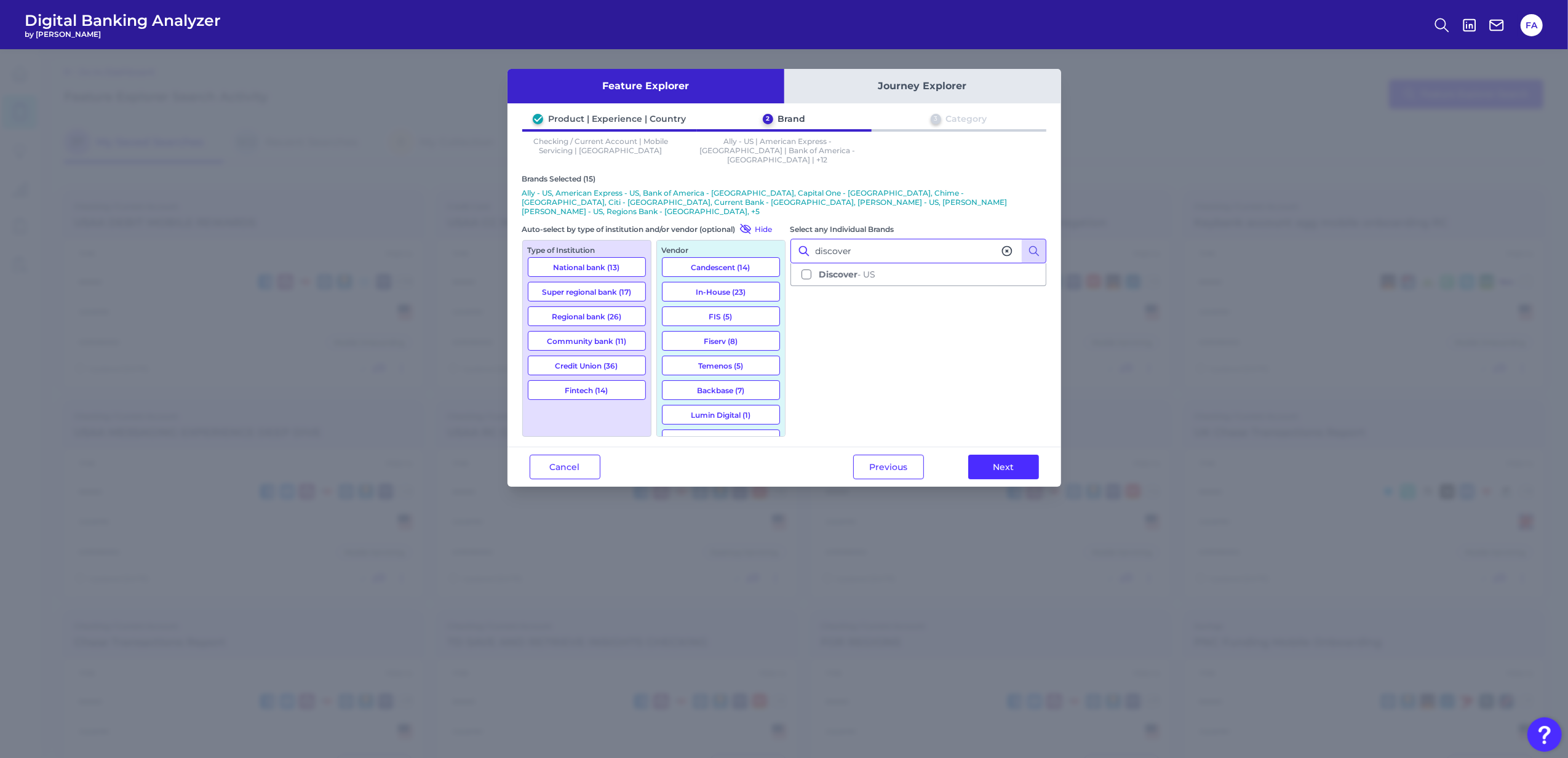
type input "discover"
click at [889, 271] on div "Select any Individual Brands discover Discover - US" at bounding box center [918, 329] width 256 height 214
click at [883, 264] on button "Discover - US" at bounding box center [919, 274] width 254 height 21
click at [984, 455] on button "Next" at bounding box center [1003, 467] width 70 height 24
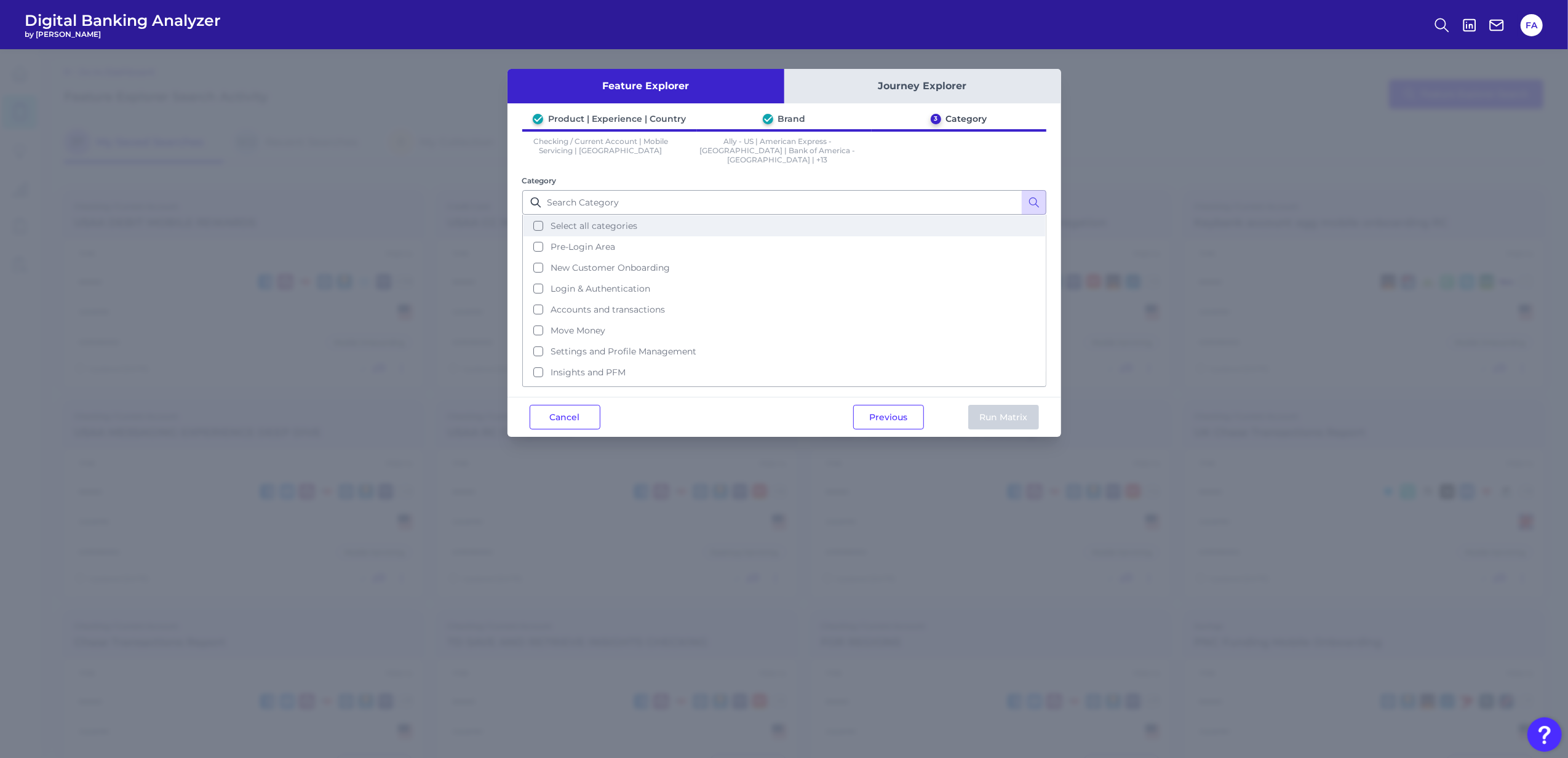
click at [601, 224] on button "Select all categories" at bounding box center [784, 226] width 522 height 21
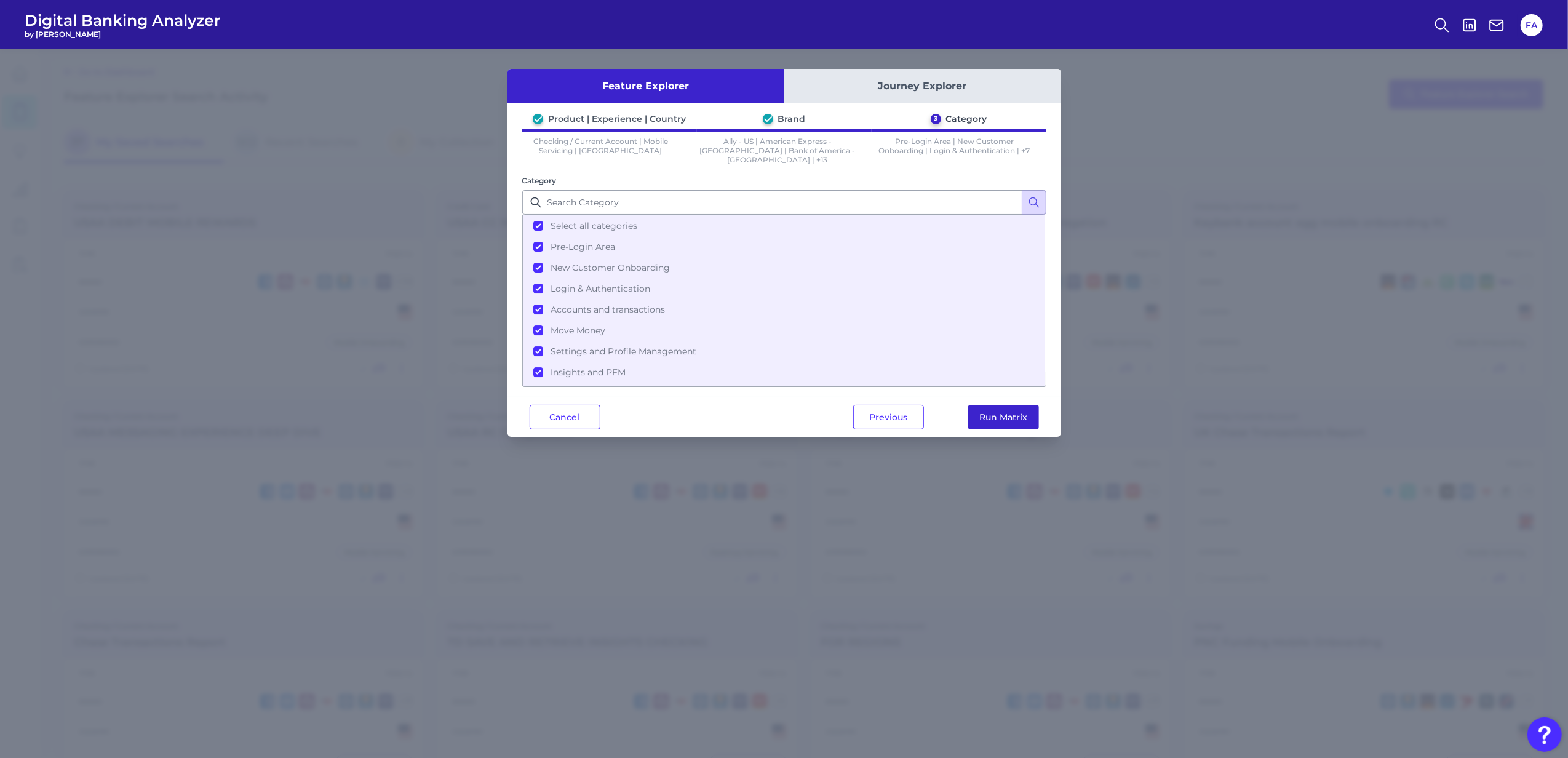
click at [1011, 414] on button "Run Matrix" at bounding box center [1003, 417] width 70 height 24
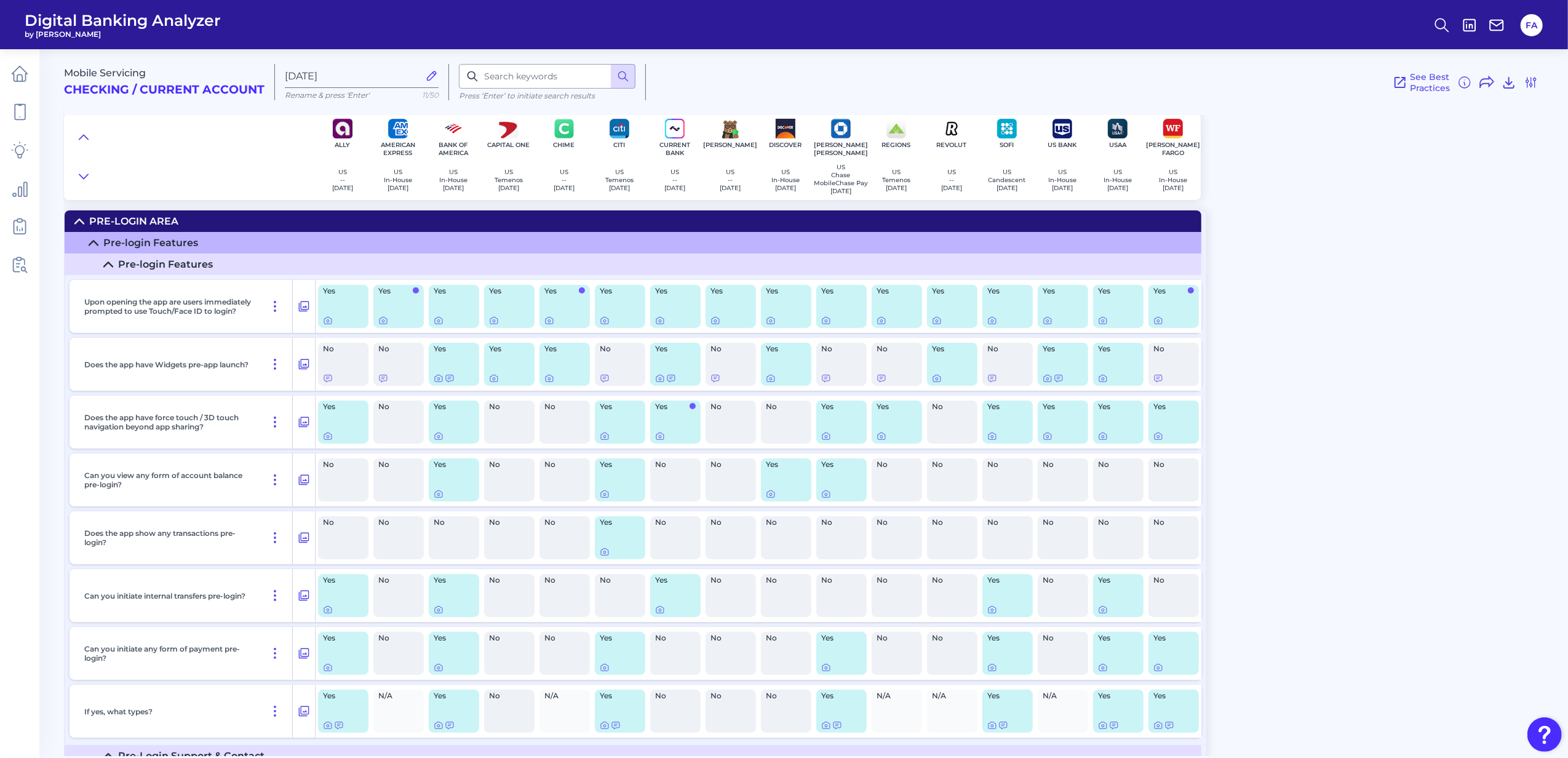
click at [126, 222] on div "Pre-Login Area" at bounding box center [134, 221] width 89 height 11
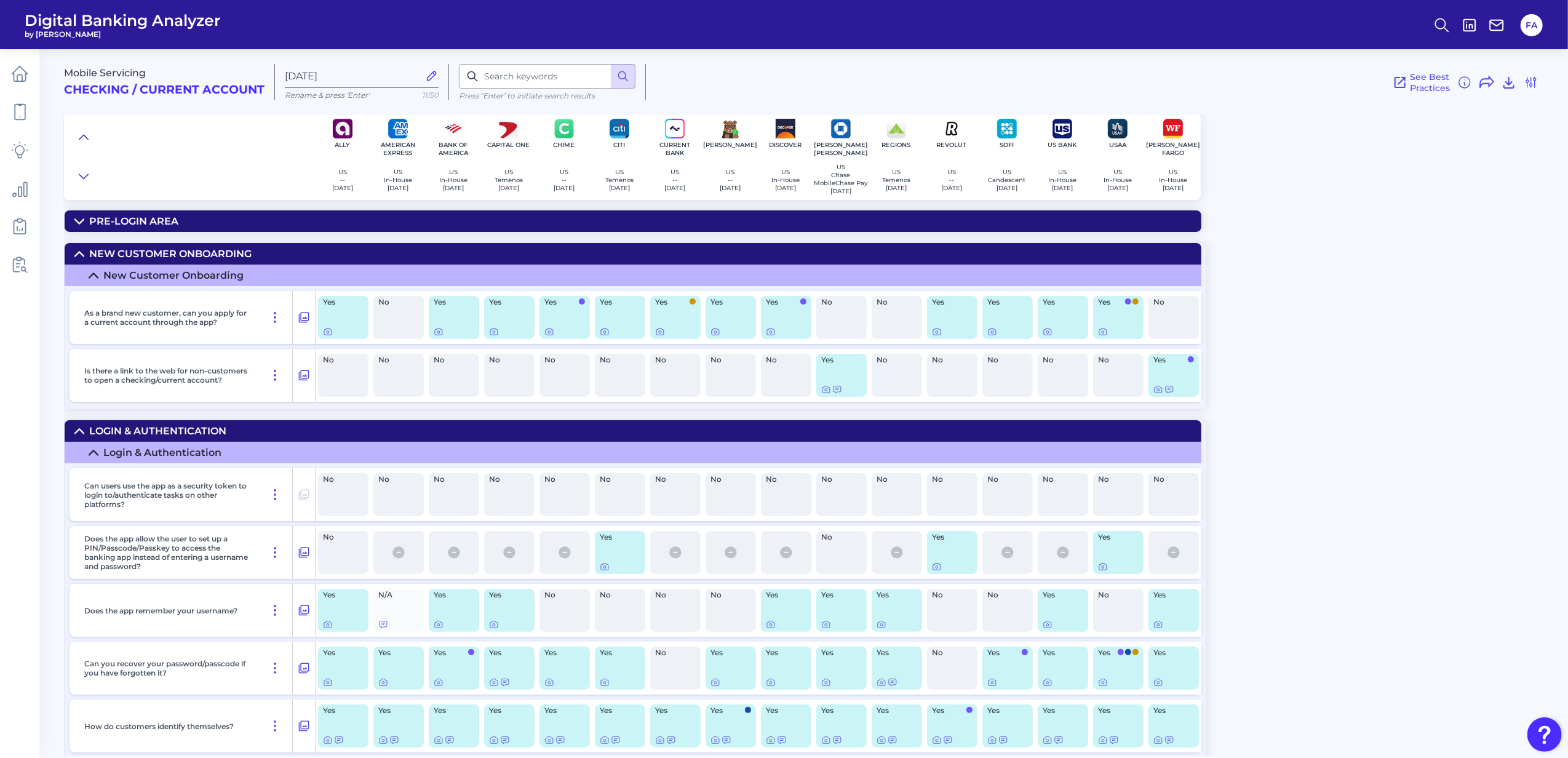
click at [124, 254] on div "New Customer Onboarding" at bounding box center [170, 253] width 162 height 11
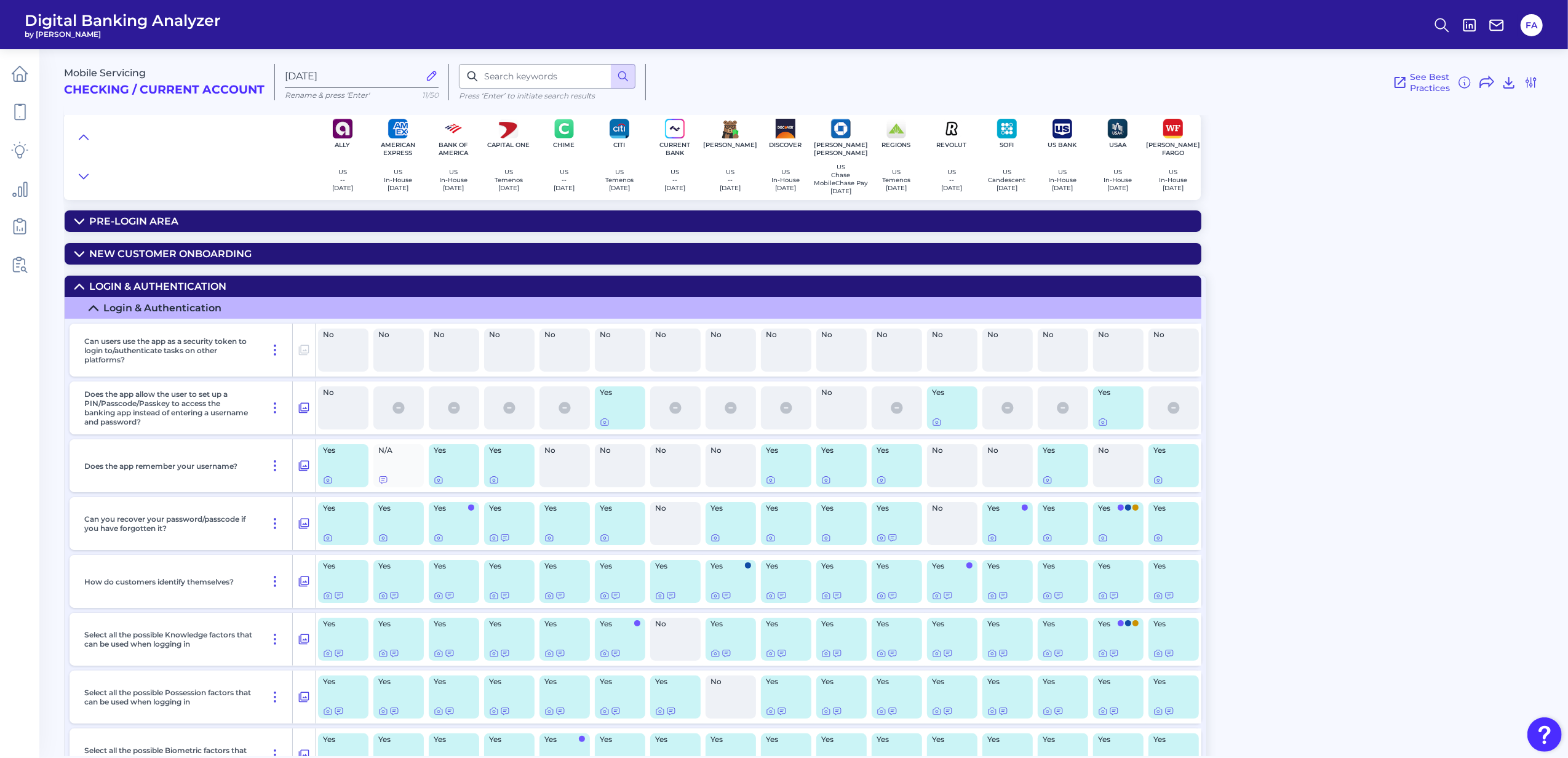
click at [89, 281] on summary "Login & Authentication" at bounding box center [632, 286] width 1136 height 22
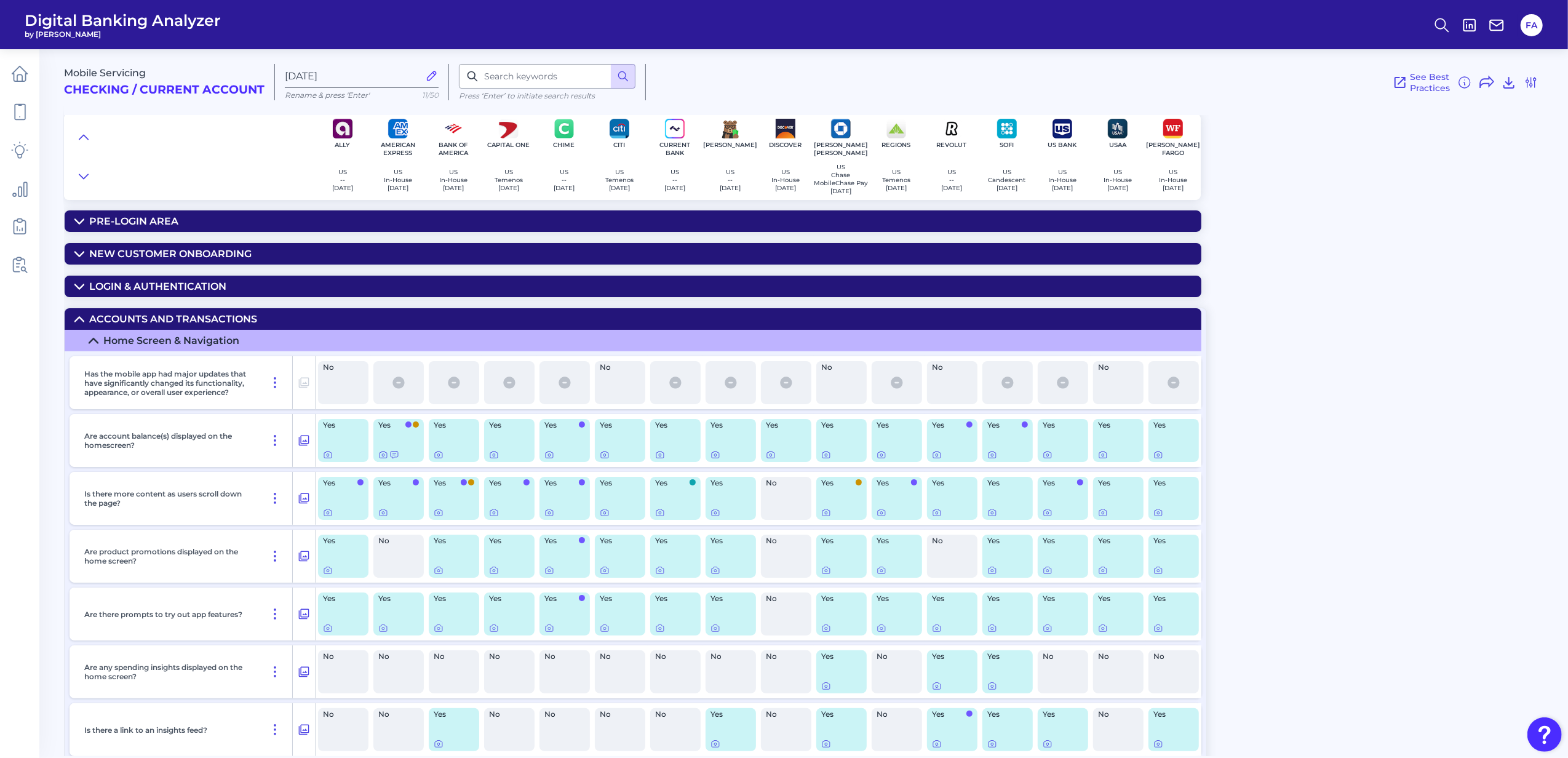
click at [94, 300] on div "Mobile Servicing Checking / Current Account Aug 21 2025 Rename & press 'Enter' …" at bounding box center [816, 398] width 1504 height 716
click at [95, 313] on summary "Accounts and transactions" at bounding box center [632, 319] width 1136 height 22
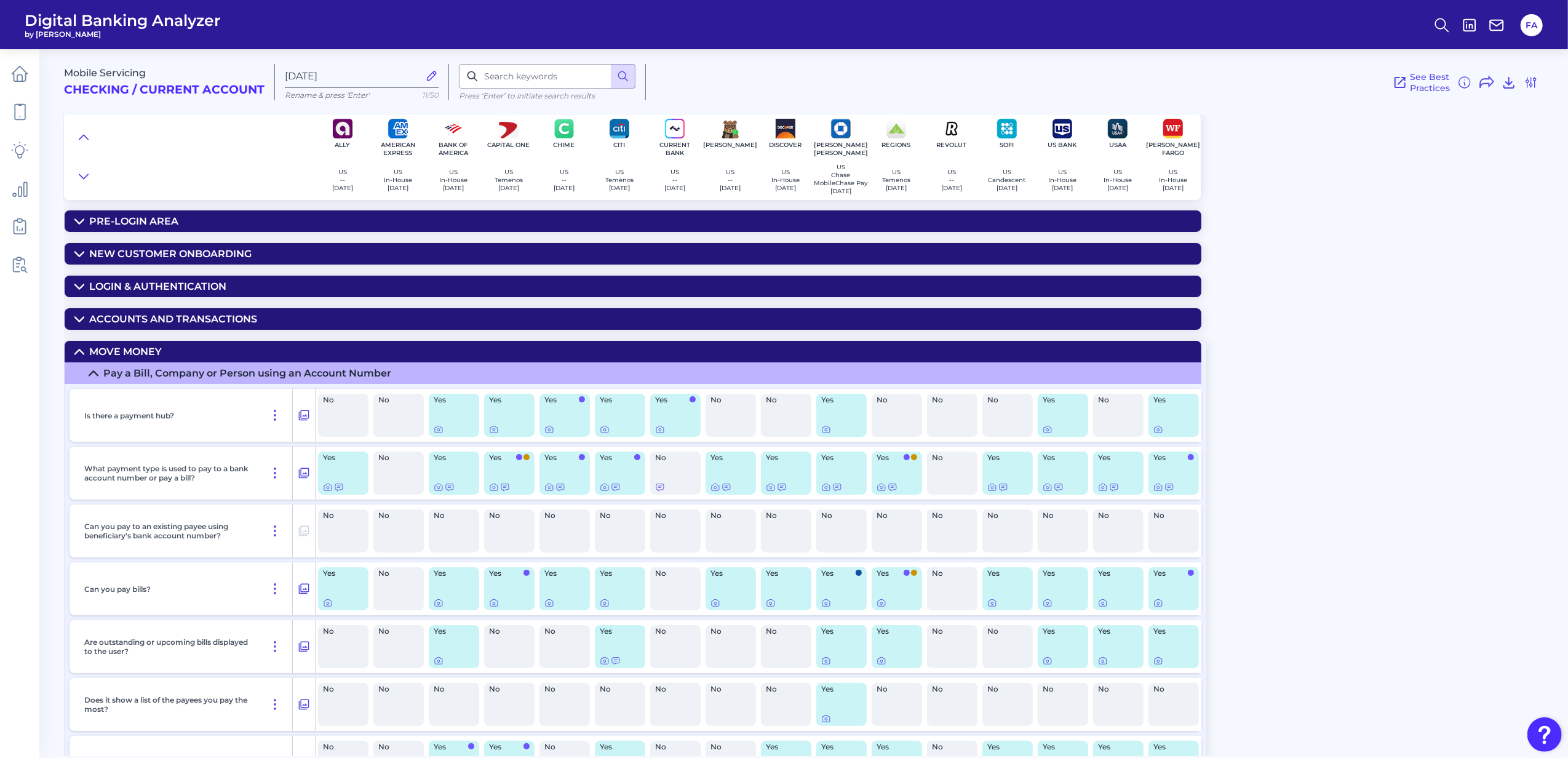
click at [96, 337] on div "Mobile Servicing Checking / Current Account Aug 21 2025 Rename & press 'Enter' …" at bounding box center [816, 398] width 1504 height 716
click at [99, 351] on div "Move Money" at bounding box center [126, 351] width 73 height 11
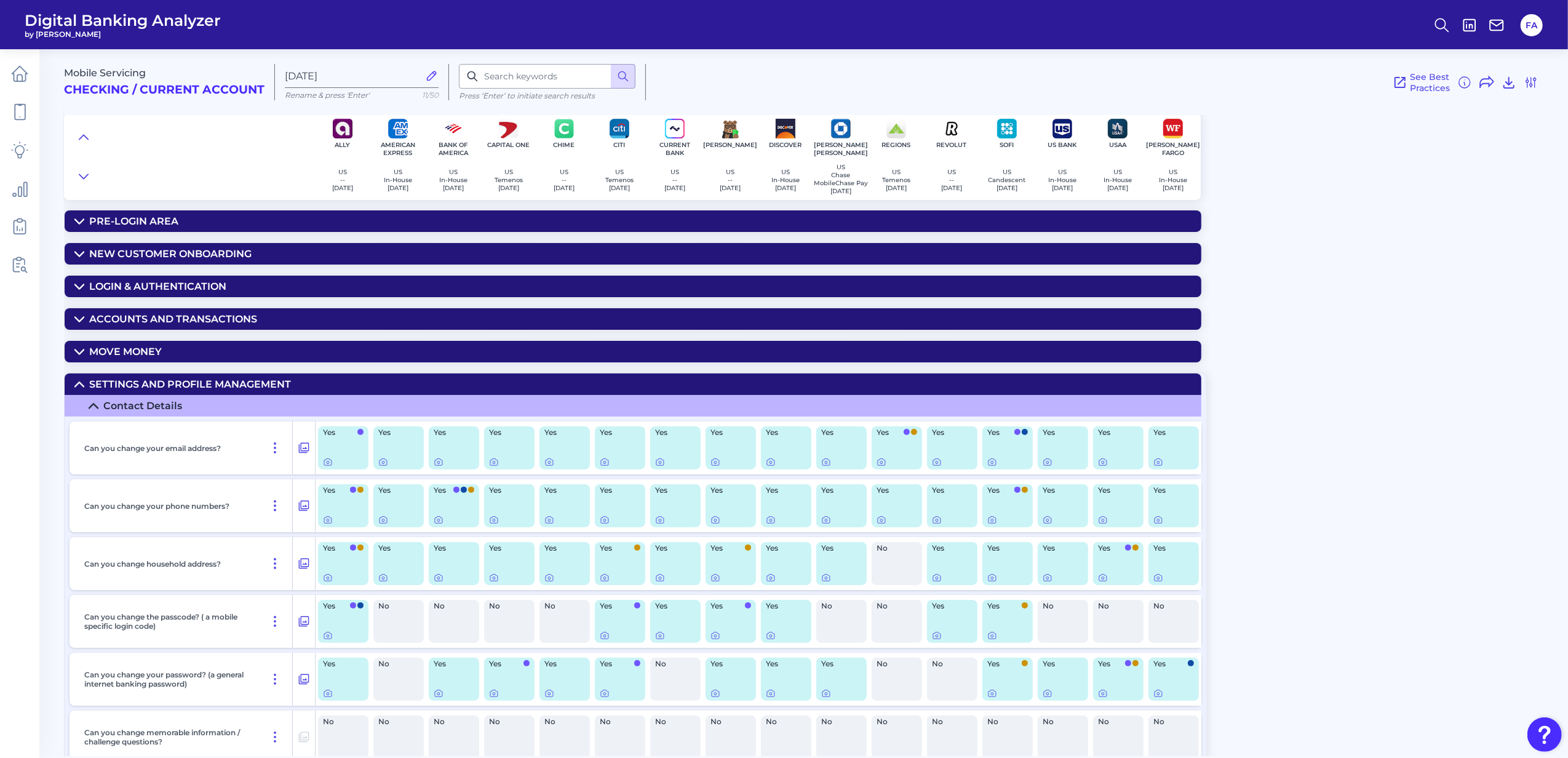
click at [101, 390] on div "Settings and Profile Management" at bounding box center [190, 384] width 201 height 11
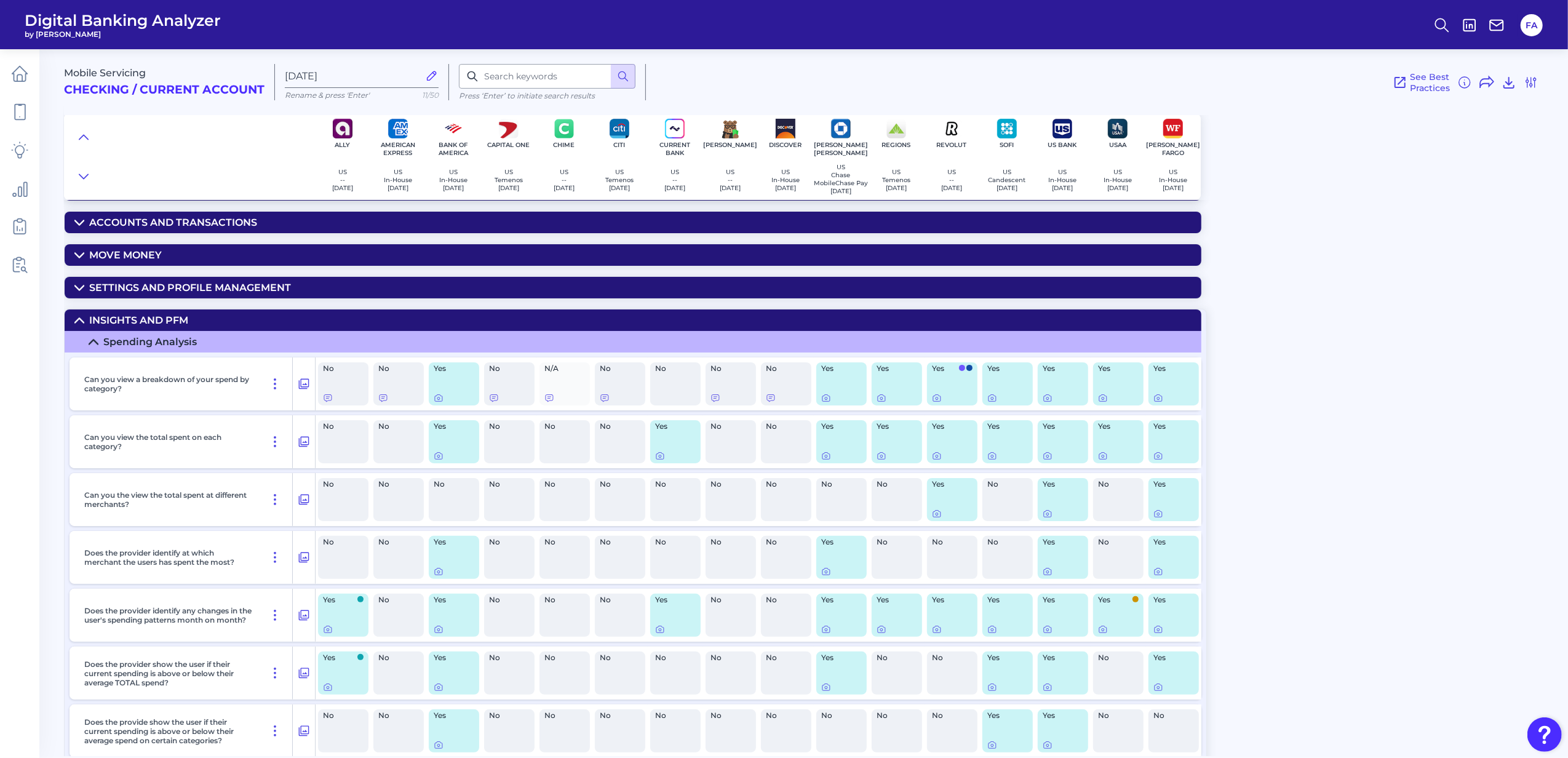
scroll to position [163, 0]
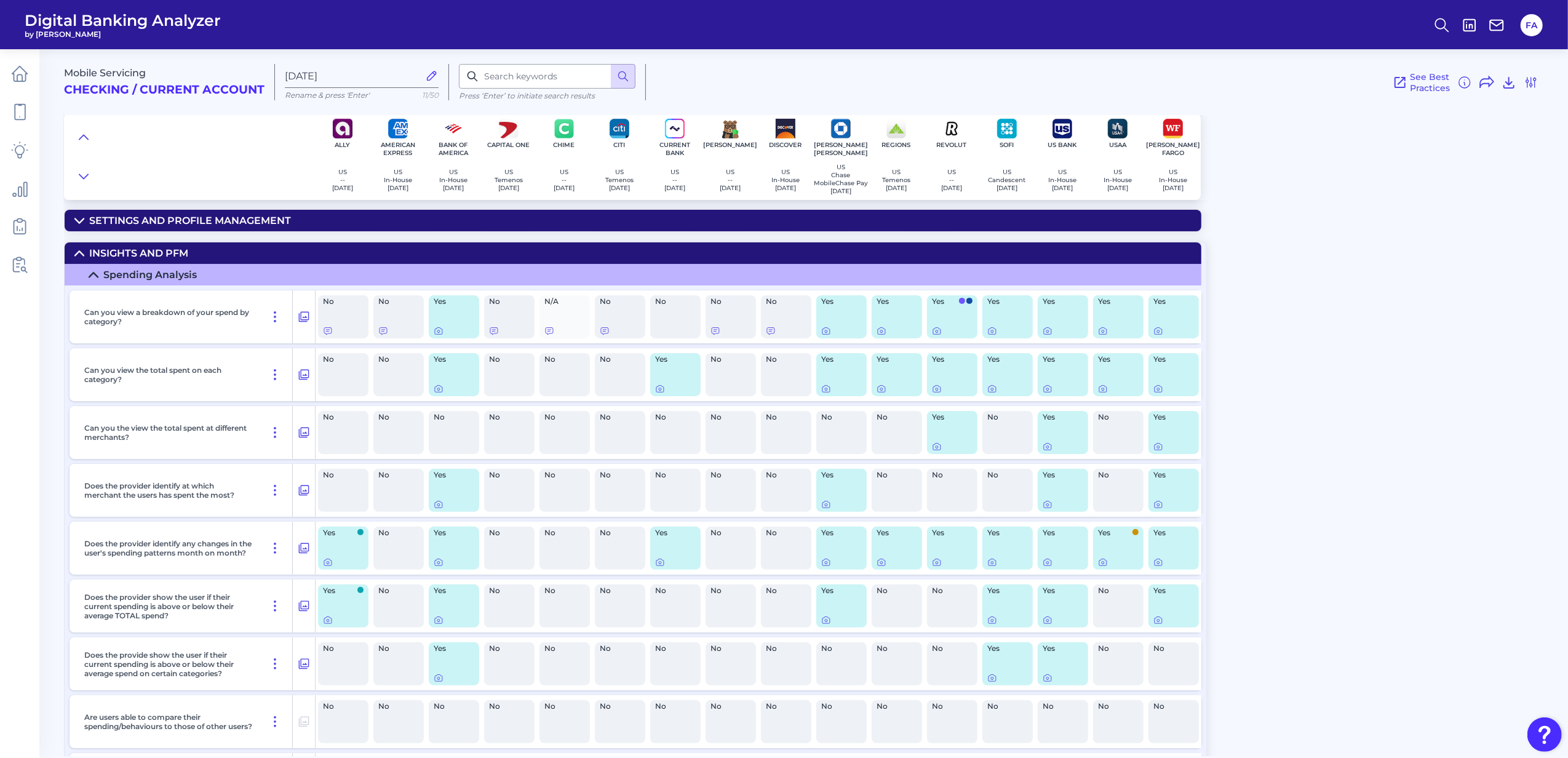
drag, startPoint x: 1544, startPoint y: 221, endPoint x: 1567, endPoint y: 218, distance: 23.2
click at [1546, 224] on div "Mobile Servicing Checking / Current Account Aug 21 2025 Rename & press 'Enter' …" at bounding box center [816, 398] width 1504 height 716
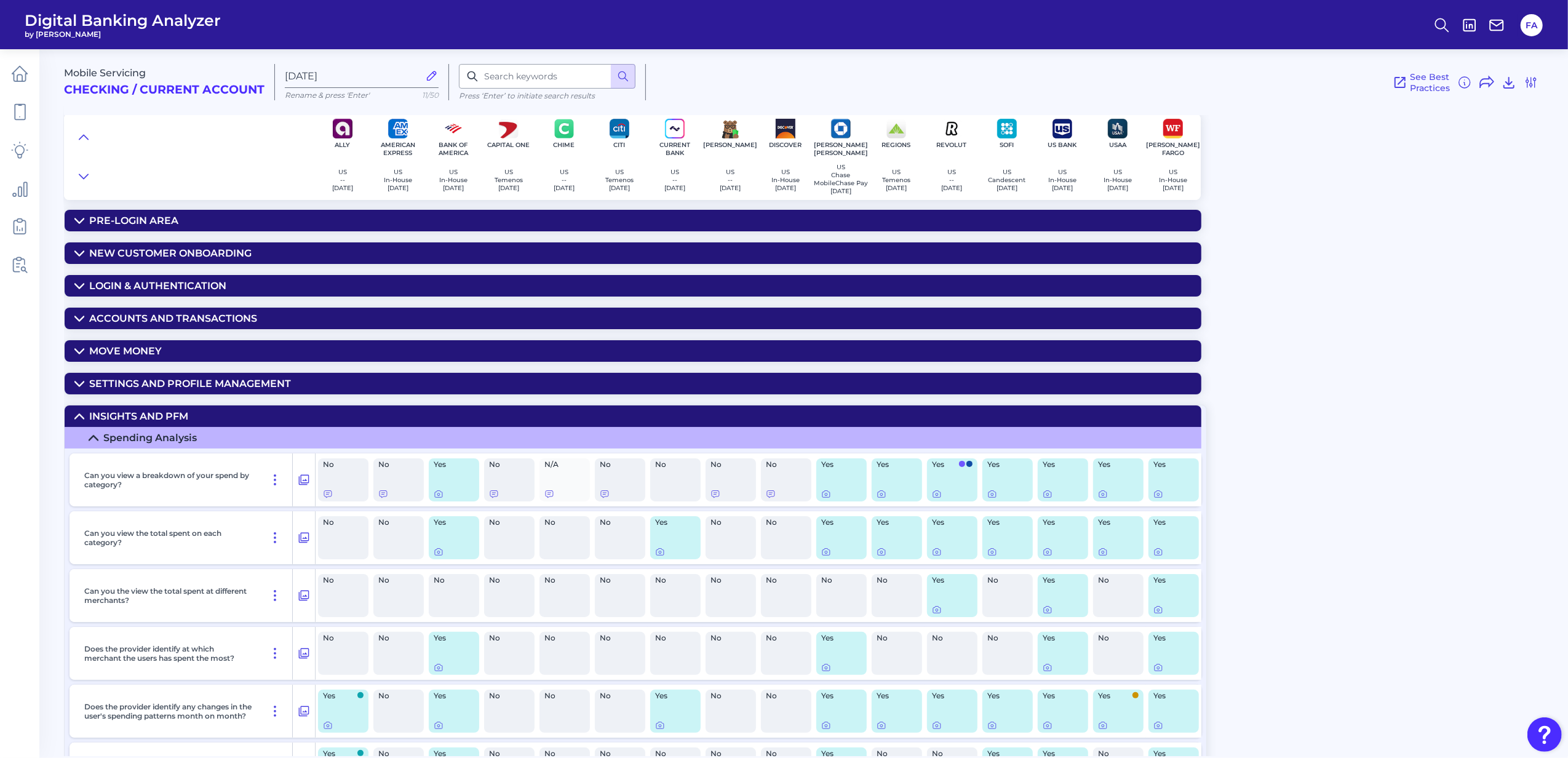
scroll to position [0, 0]
click at [89, 321] on div "Accounts and transactions" at bounding box center [173, 319] width 168 height 11
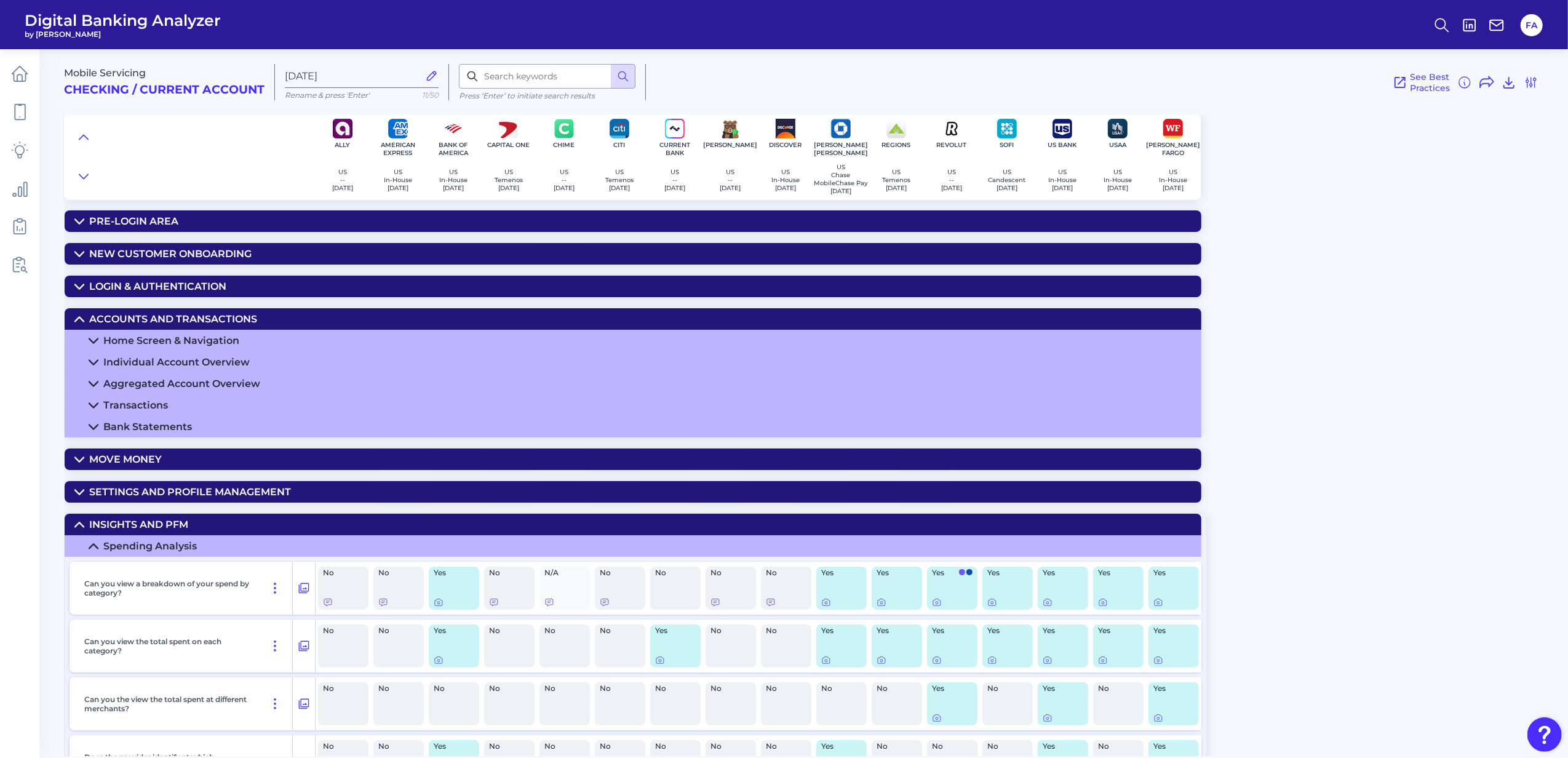
click at [104, 342] on div "Home Screen & Navigation" at bounding box center [171, 339] width 136 height 11
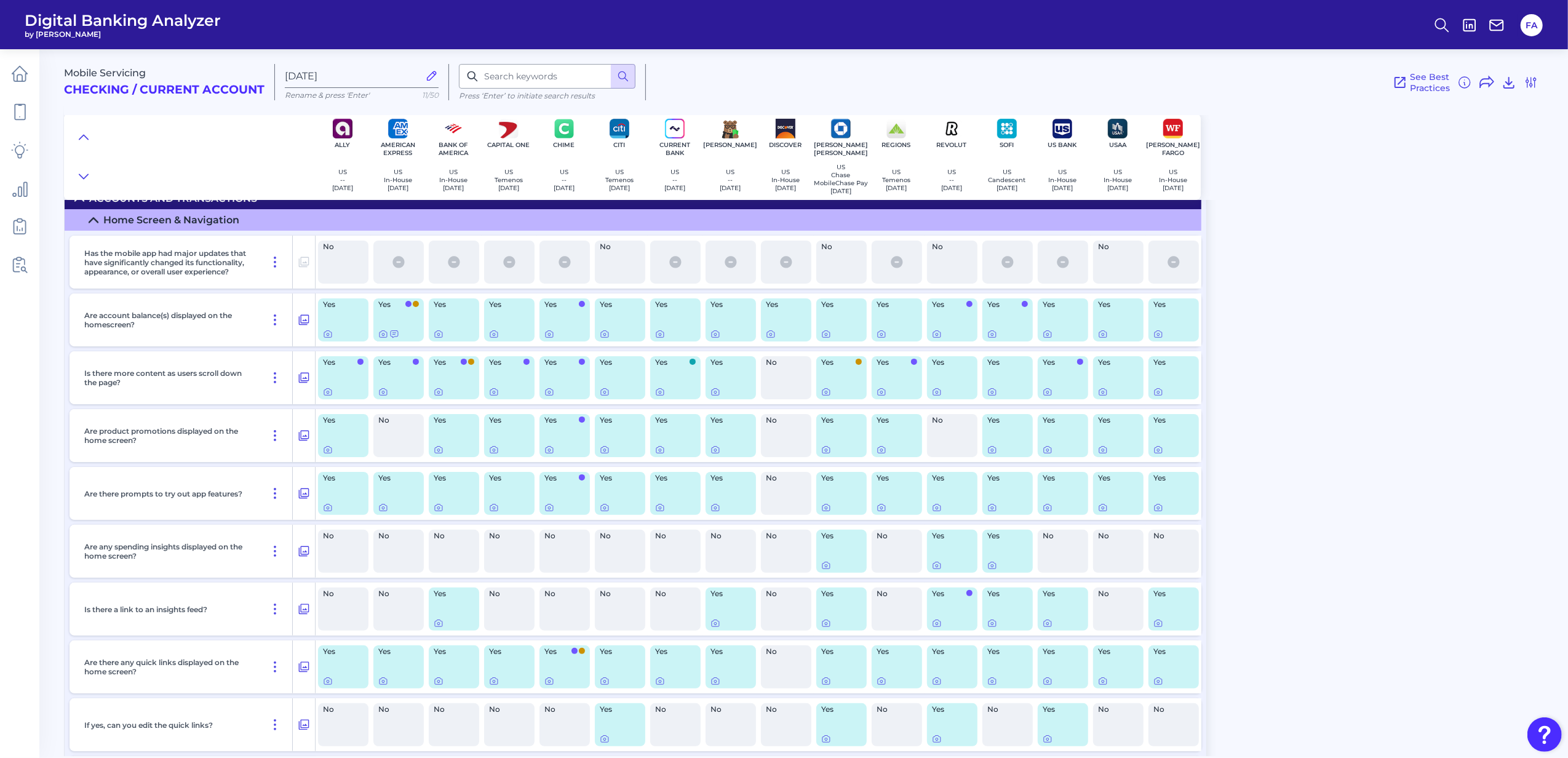
scroll to position [136, 0]
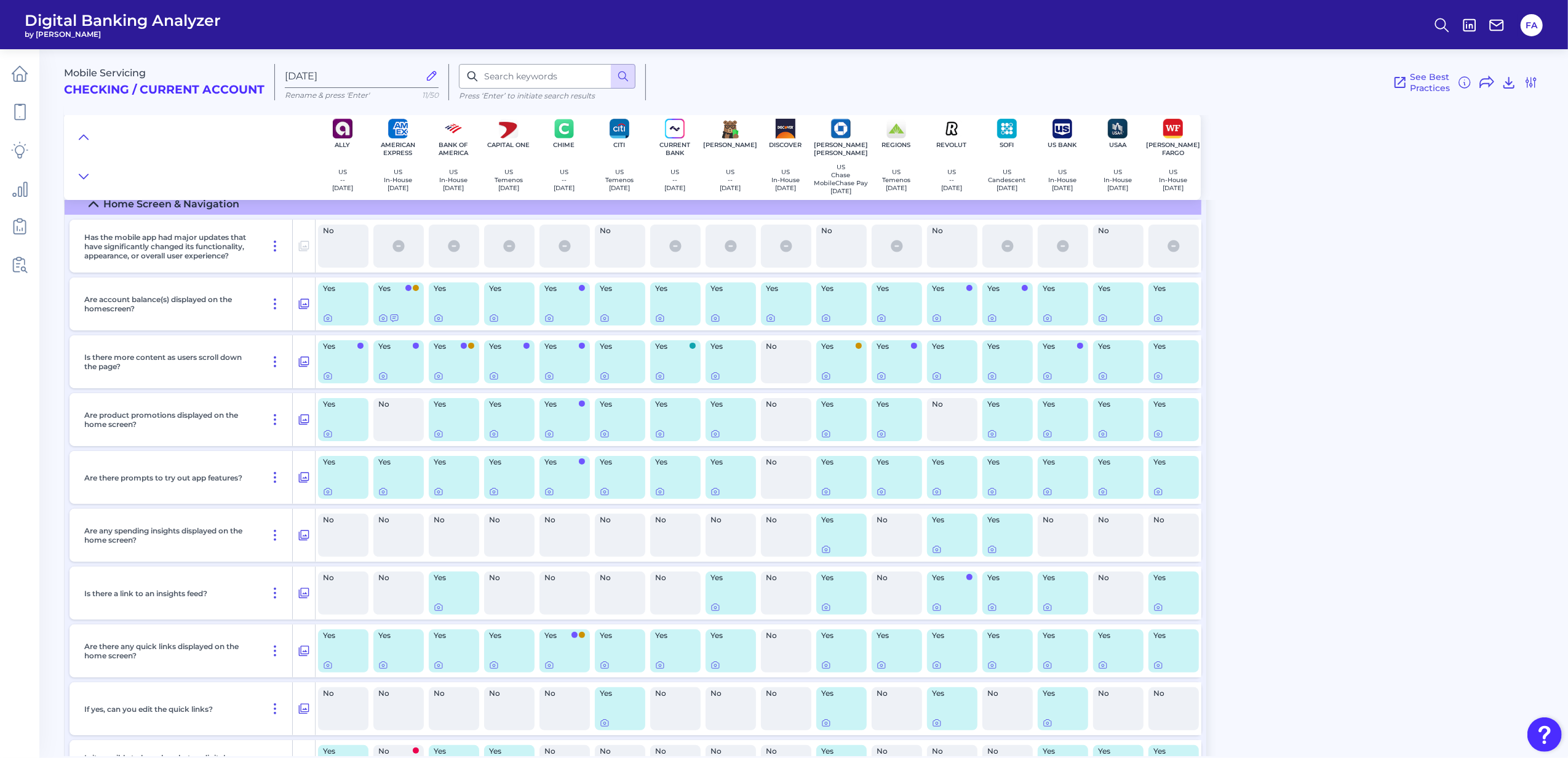
click at [676, 545] on div "No" at bounding box center [675, 536] width 50 height 43
click at [106, 210] on div "Home Screen & Navigation" at bounding box center [171, 203] width 136 height 11
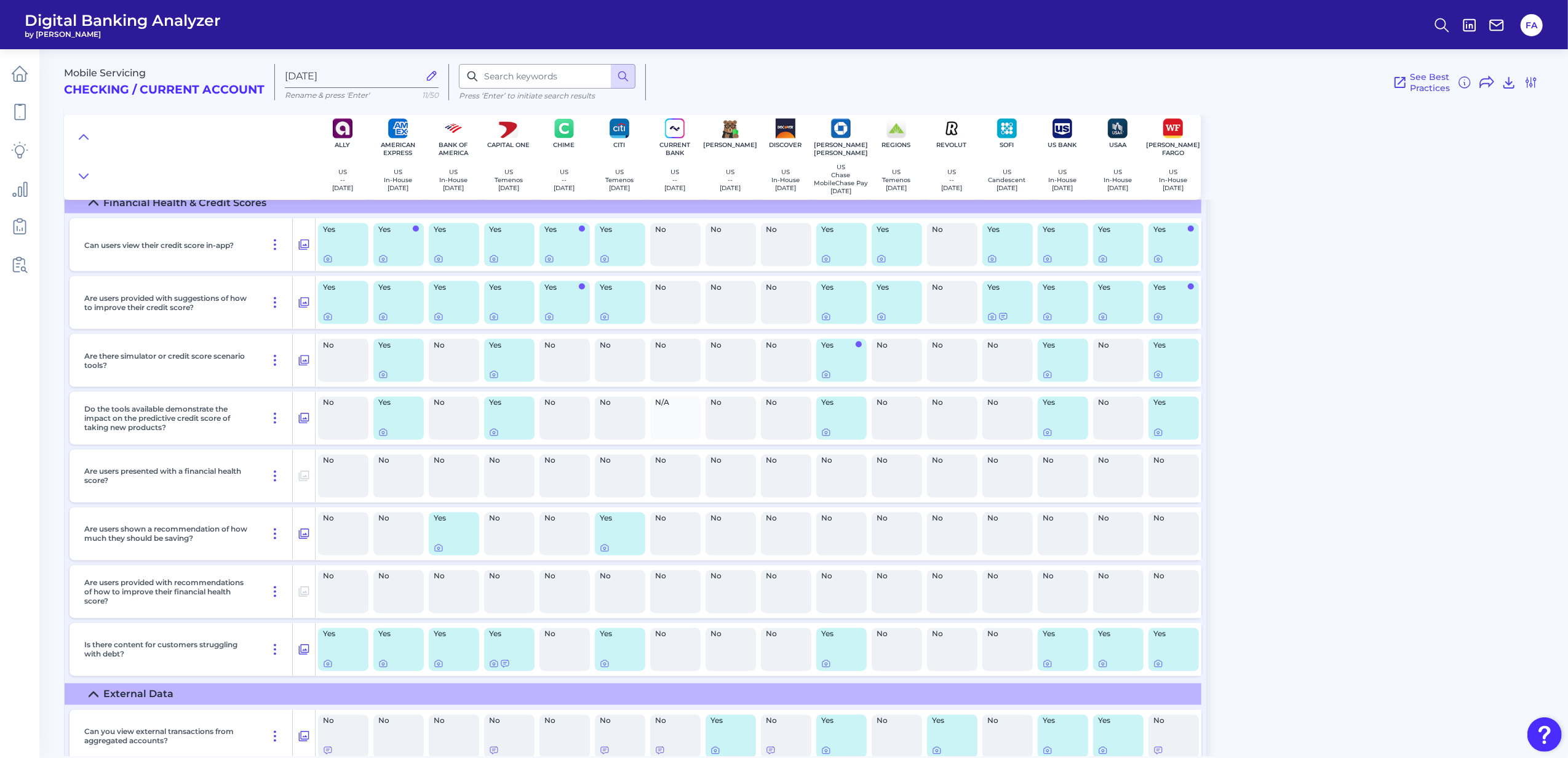
scroll to position [2214, 0]
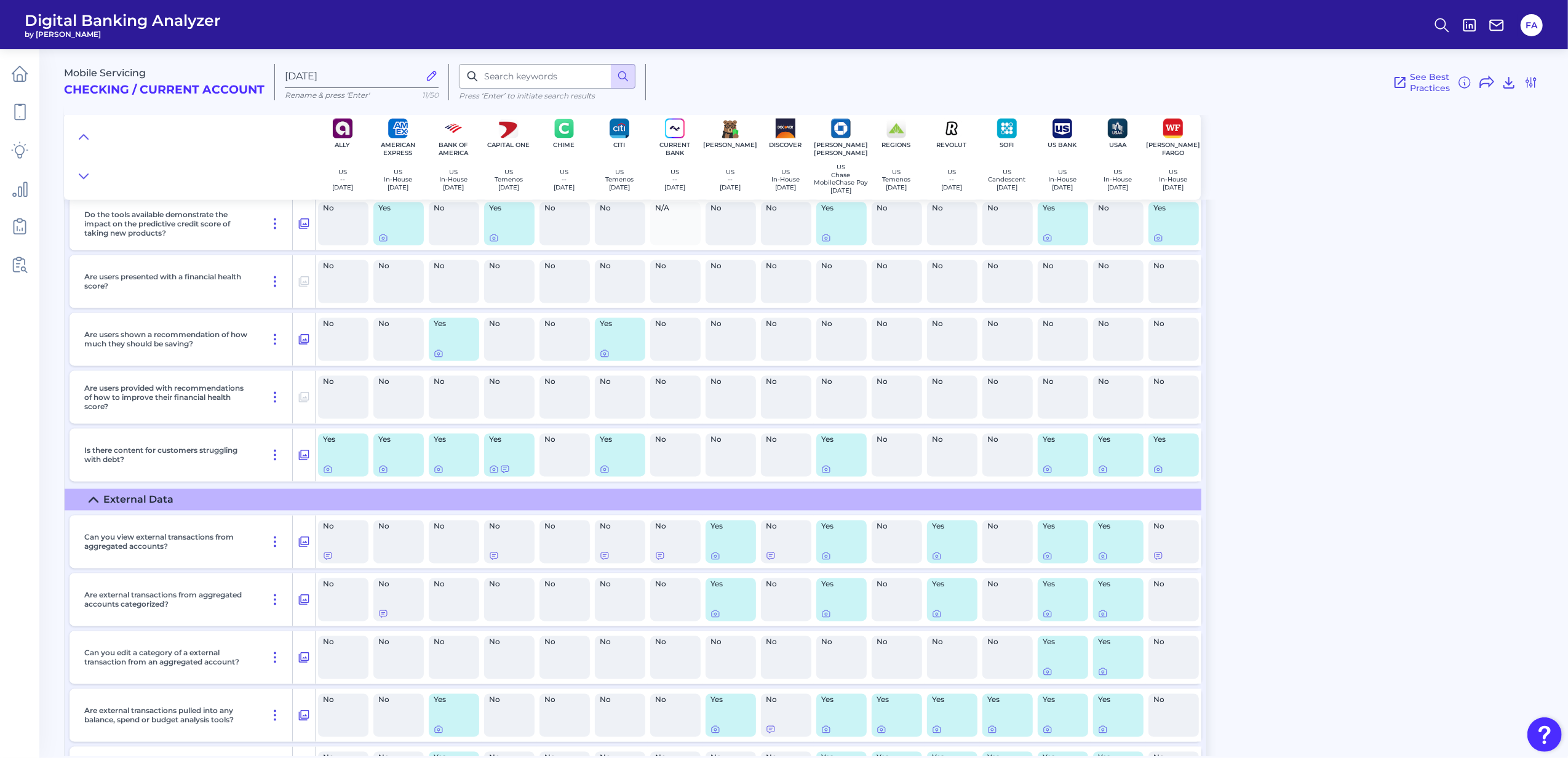
click at [511, 474] on div at bounding box center [509, 469] width 41 height 10
click at [507, 474] on icon at bounding box center [504, 469] width 10 height 10
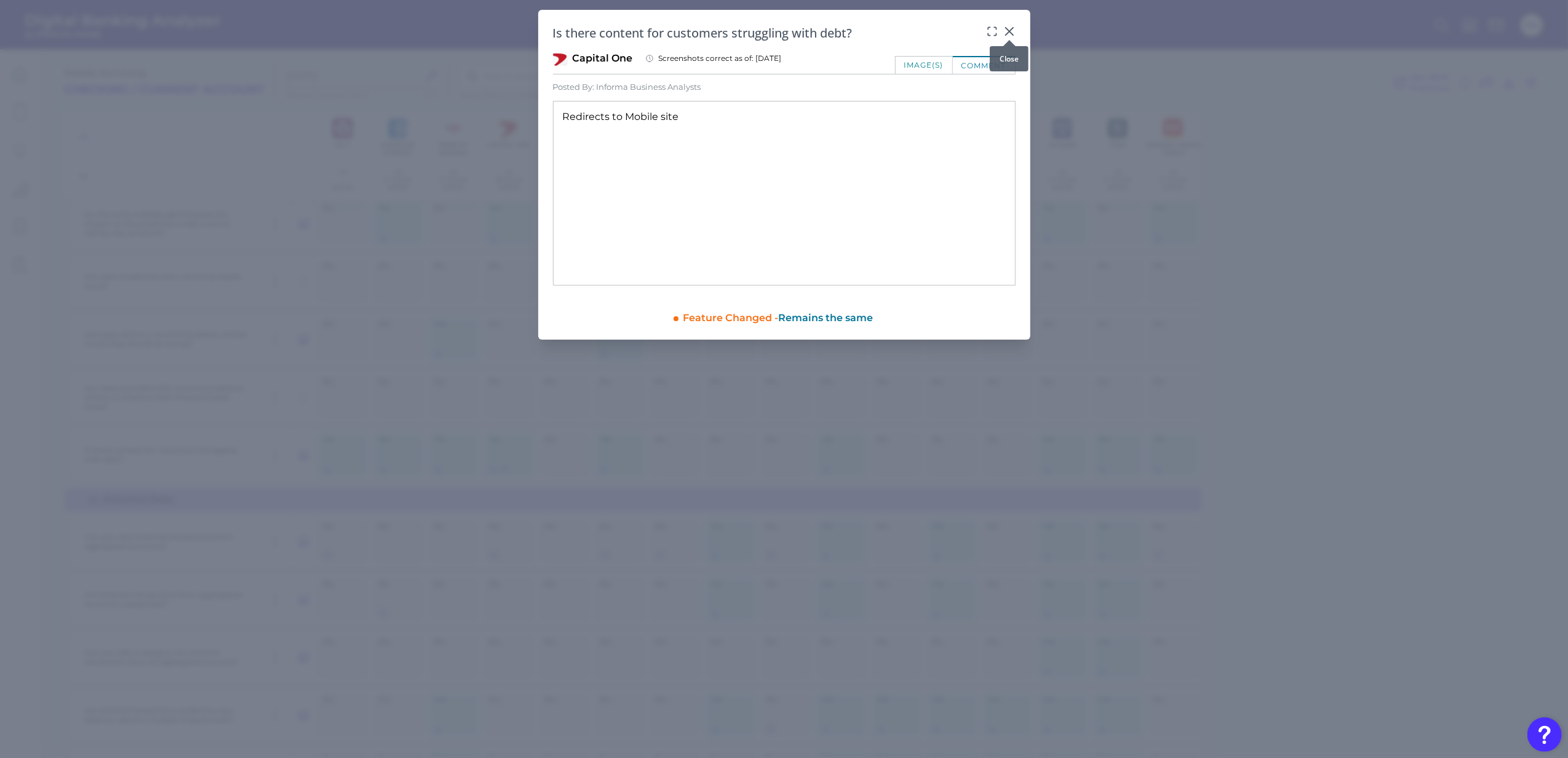
click at [1015, 30] on div "Is there content for customers struggling with debt? Capital One Screenshots co…" at bounding box center [784, 175] width 492 height 330
click at [1007, 28] on icon at bounding box center [1009, 31] width 12 height 12
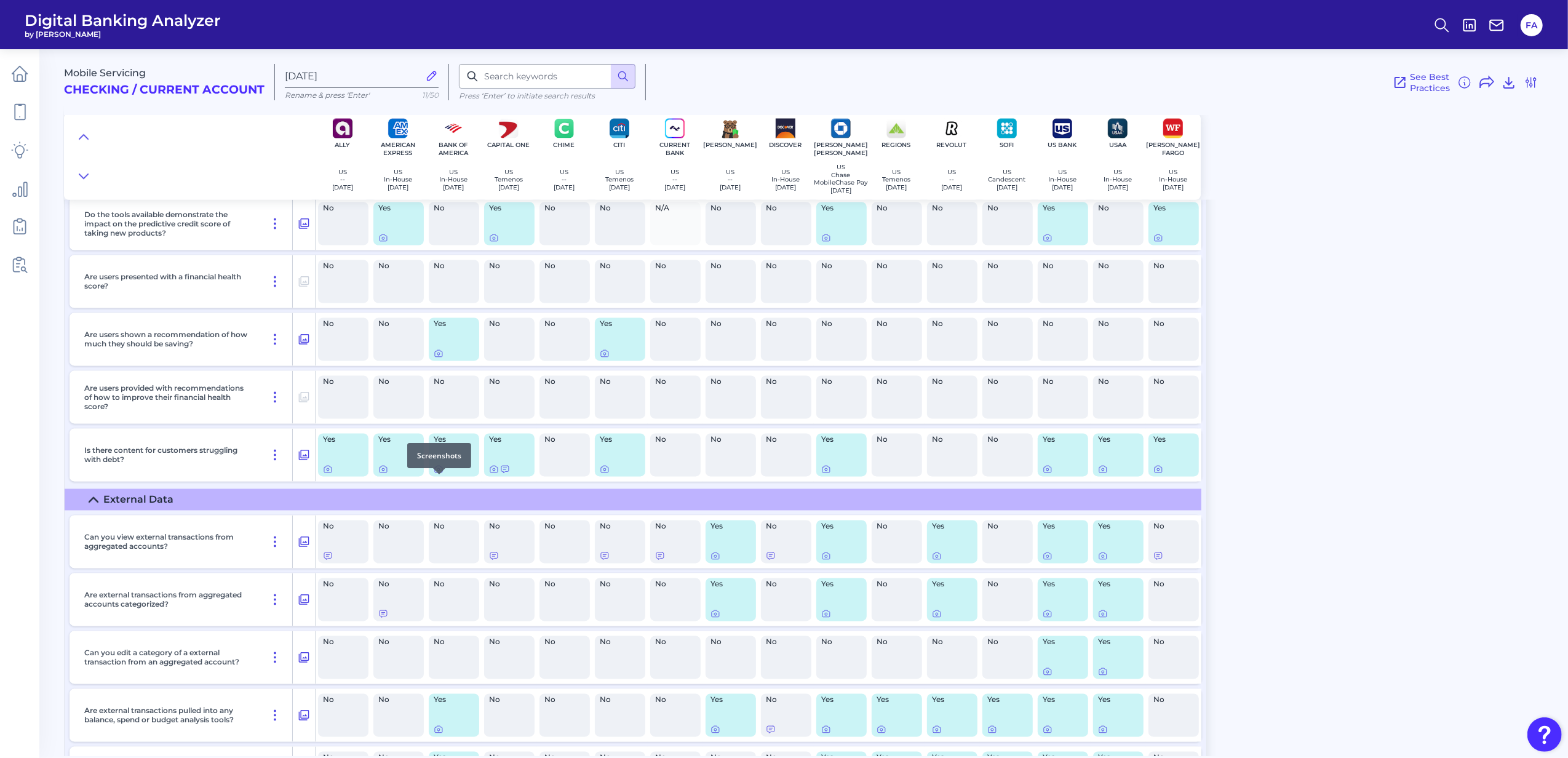
click at [440, 474] on icon at bounding box center [438, 469] width 10 height 10
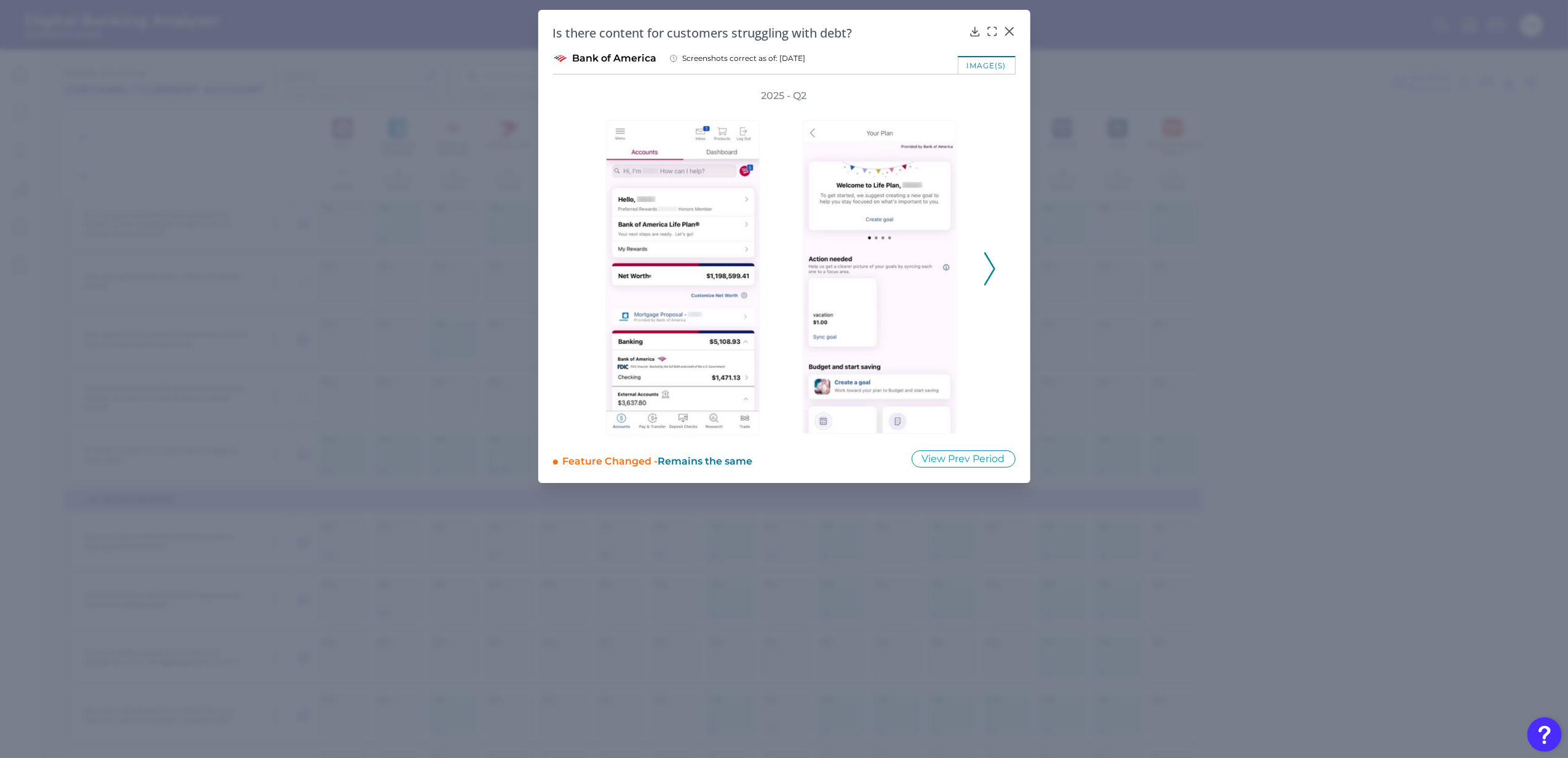
click at [990, 175] on div "2025 - Q2" at bounding box center [784, 262] width 423 height 346
click at [986, 227] on div "2025 - Q2" at bounding box center [784, 262] width 423 height 346
click at [986, 263] on icon at bounding box center [989, 268] width 11 height 33
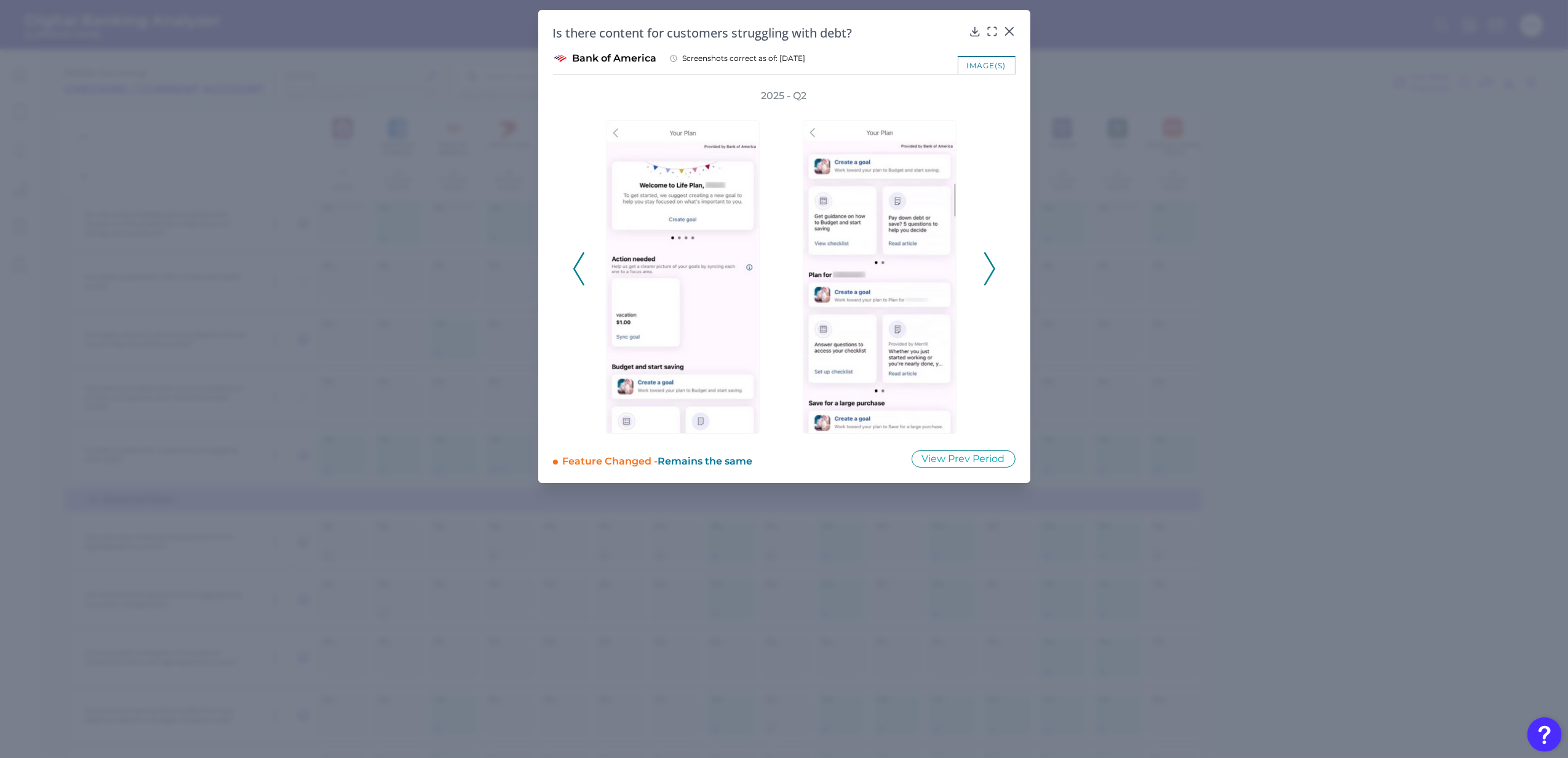
click at [986, 263] on icon at bounding box center [989, 268] width 11 height 33
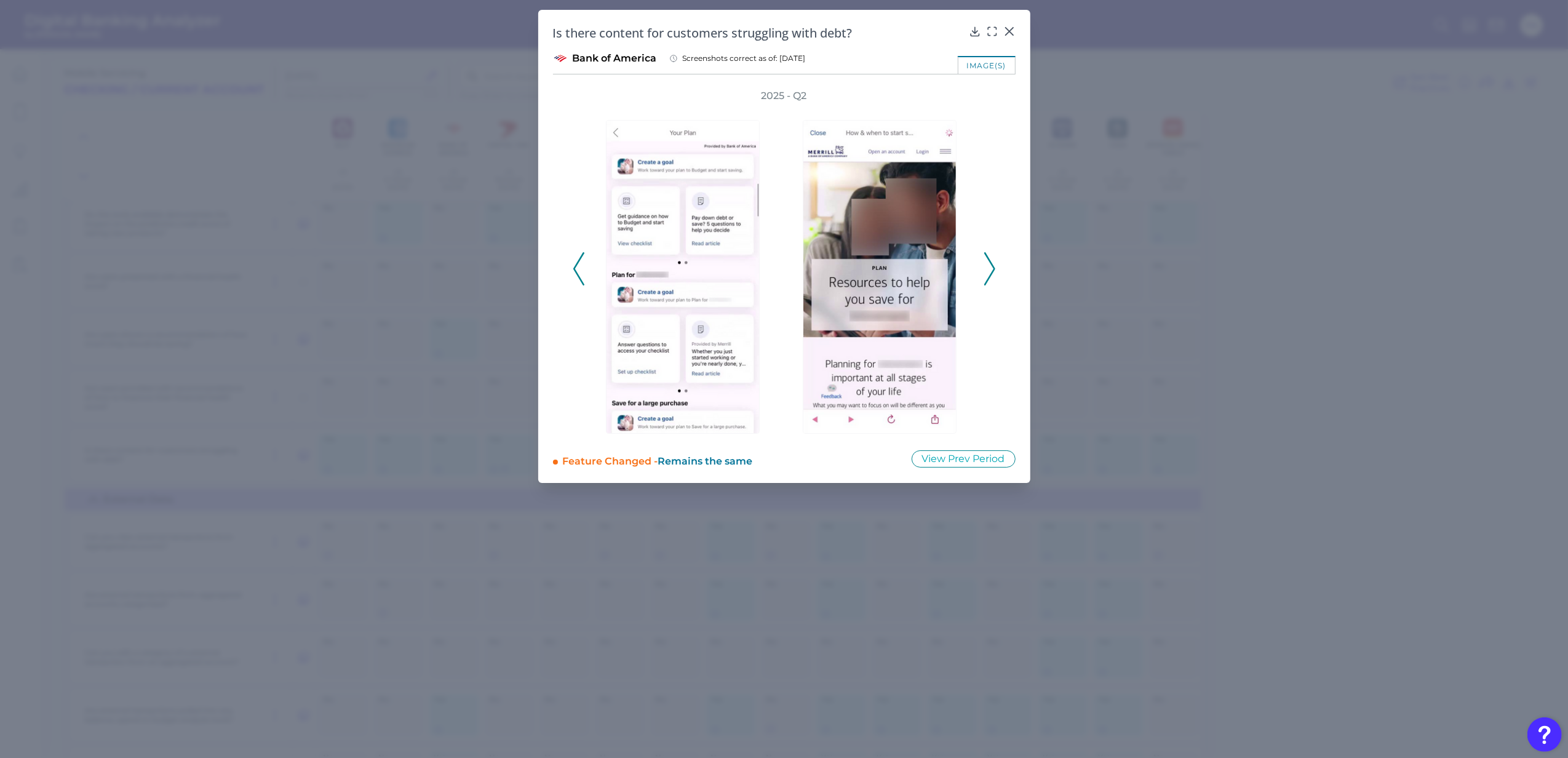
click at [986, 263] on icon at bounding box center [989, 268] width 11 height 33
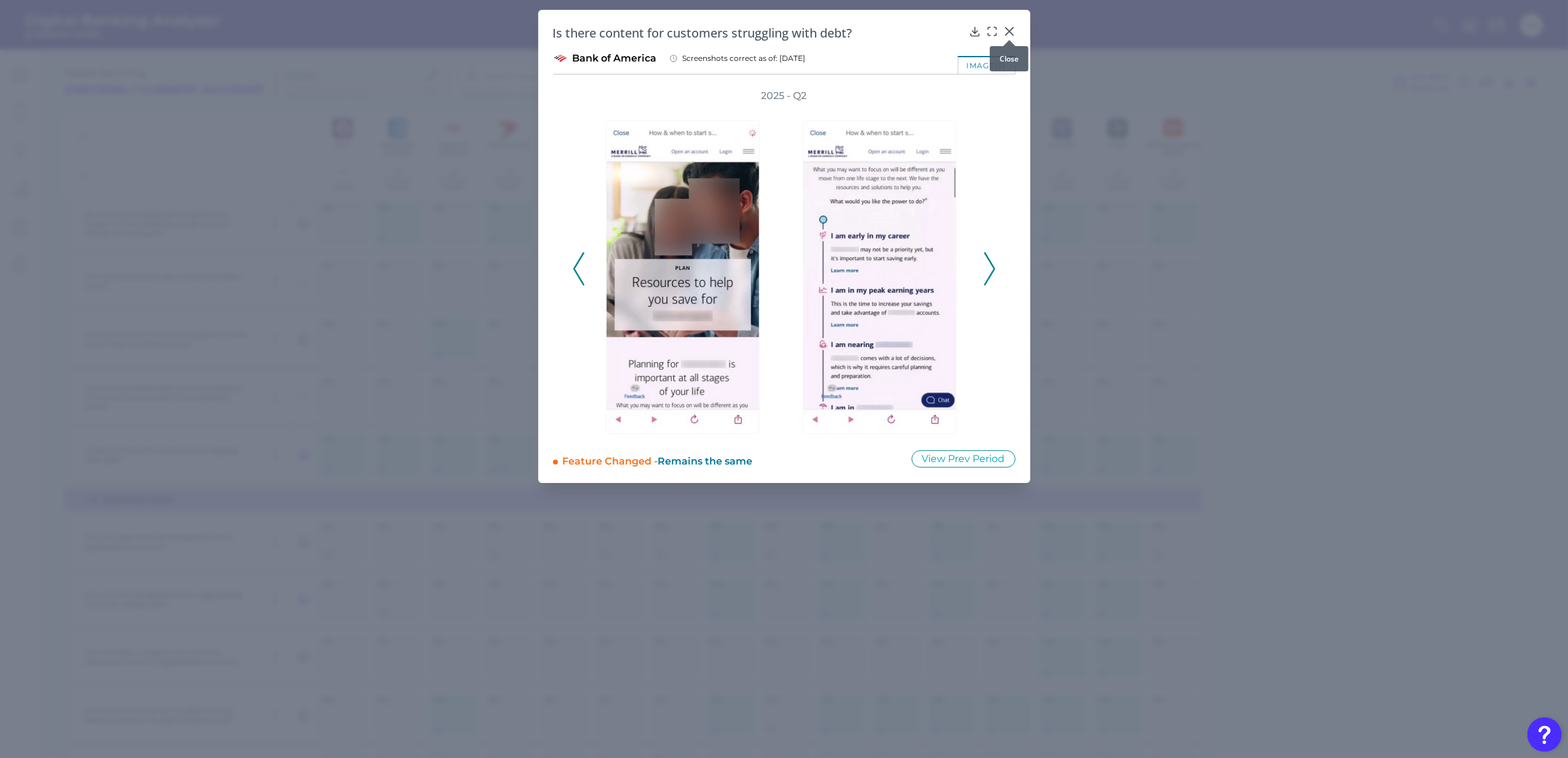
click at [1010, 30] on icon at bounding box center [1009, 31] width 12 height 12
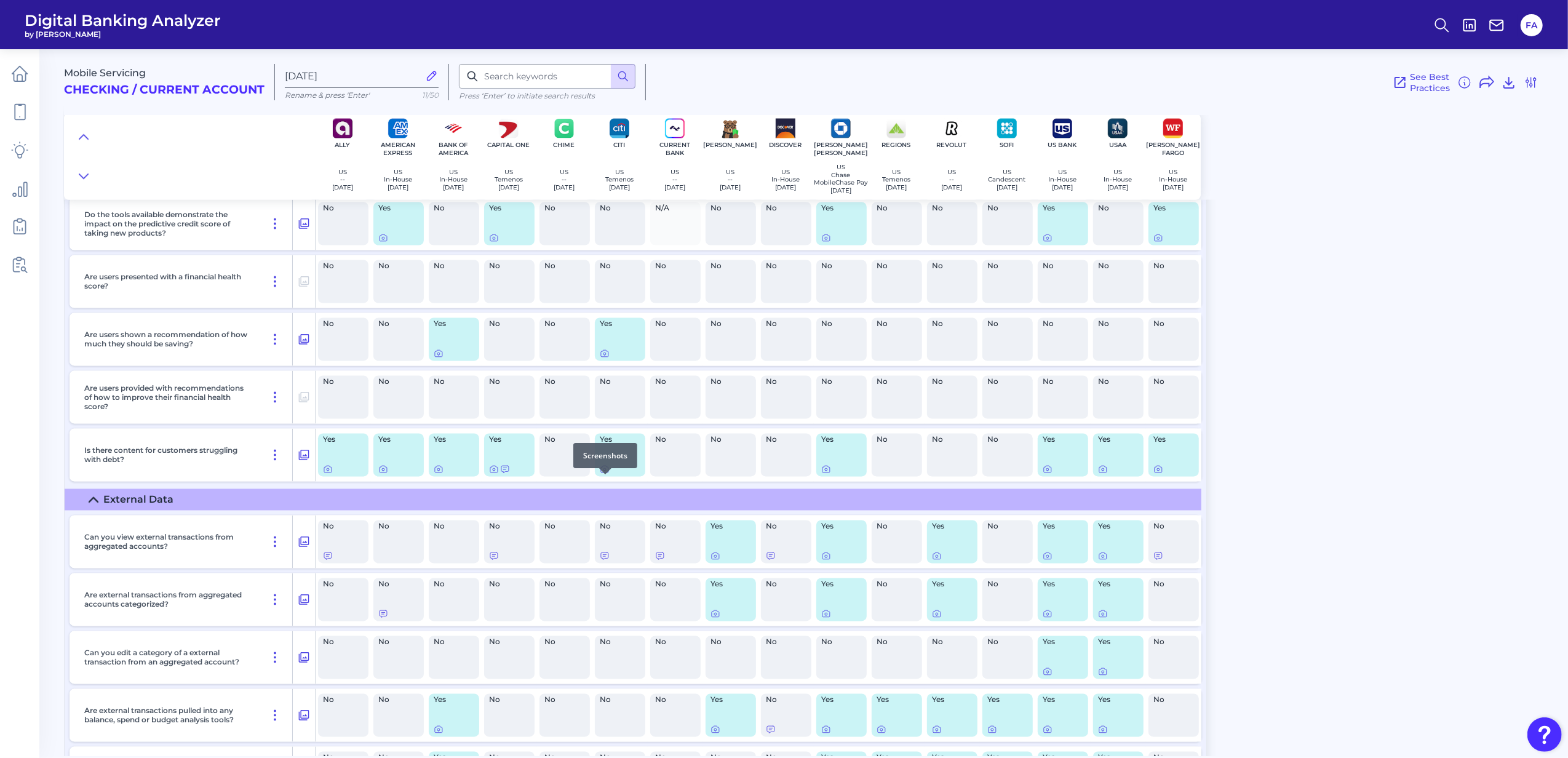
click at [606, 474] on icon at bounding box center [604, 469] width 10 height 10
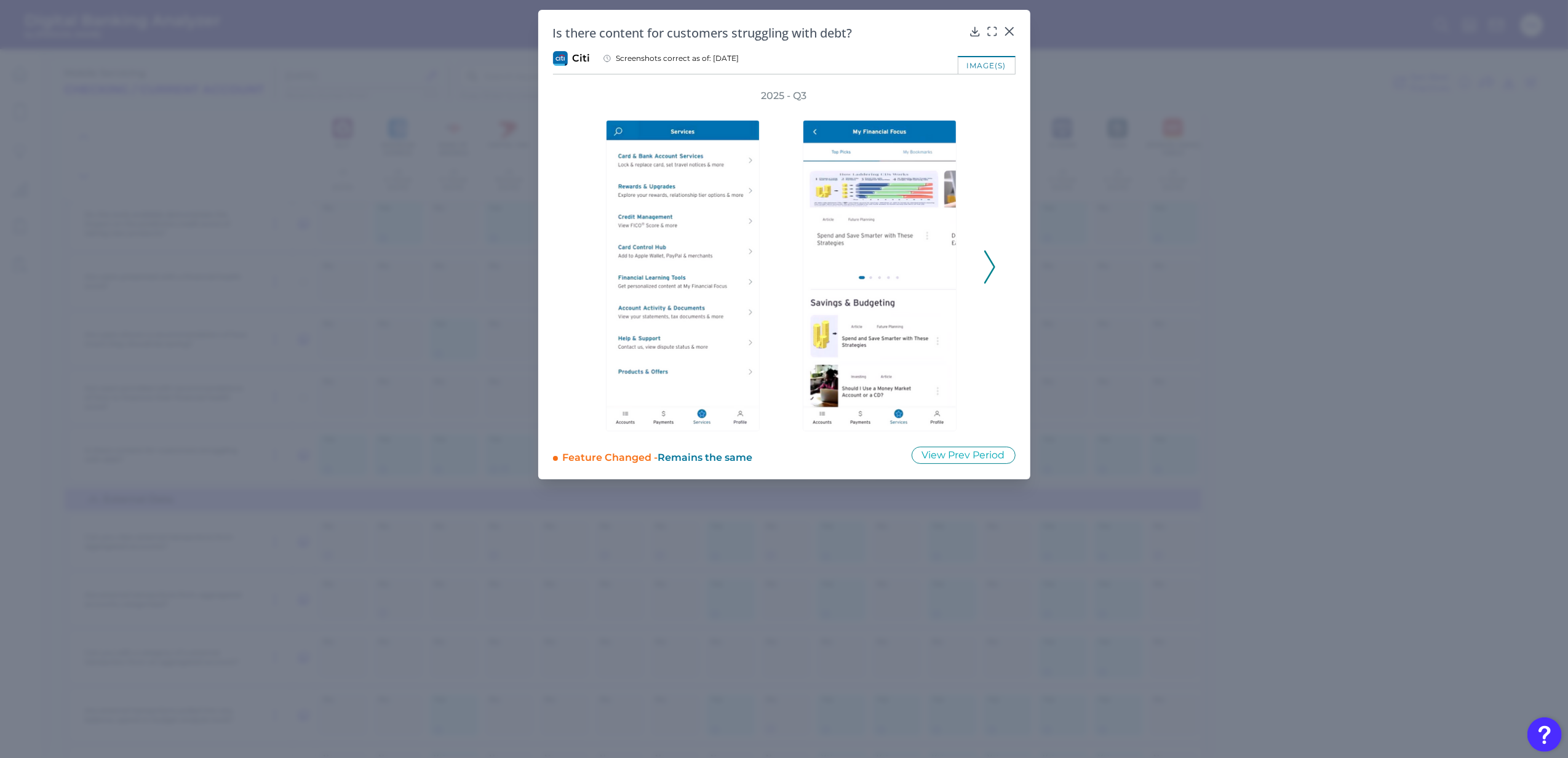
click at [982, 221] on div "2025 - Q3" at bounding box center [784, 260] width 423 height 342
click at [980, 250] on div "2025 - Q3" at bounding box center [784, 260] width 423 height 342
click at [992, 252] on icon at bounding box center [989, 267] width 11 height 33
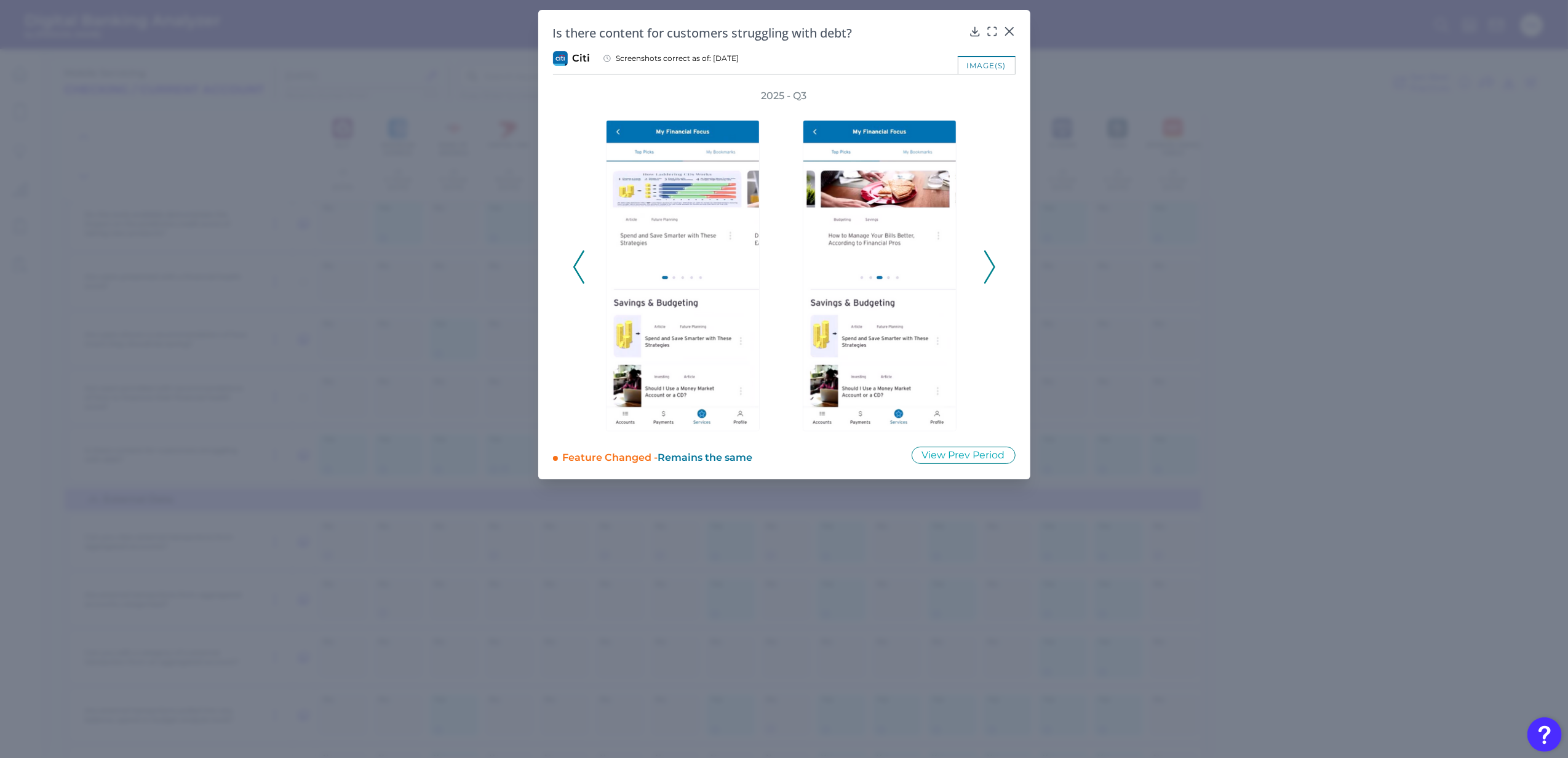
click at [992, 254] on icon at bounding box center [989, 267] width 11 height 33
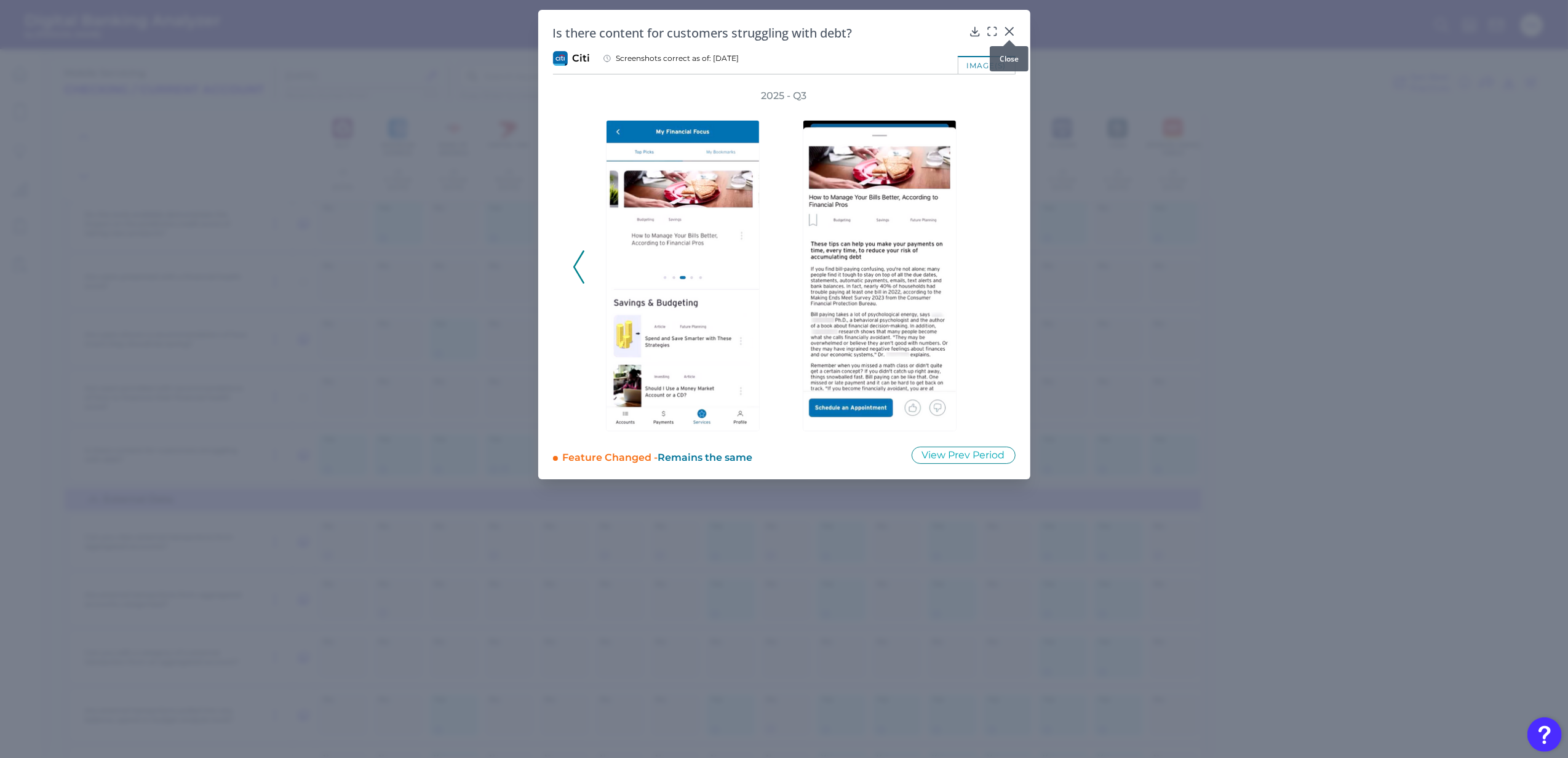
click at [1010, 25] on icon at bounding box center [1009, 31] width 12 height 12
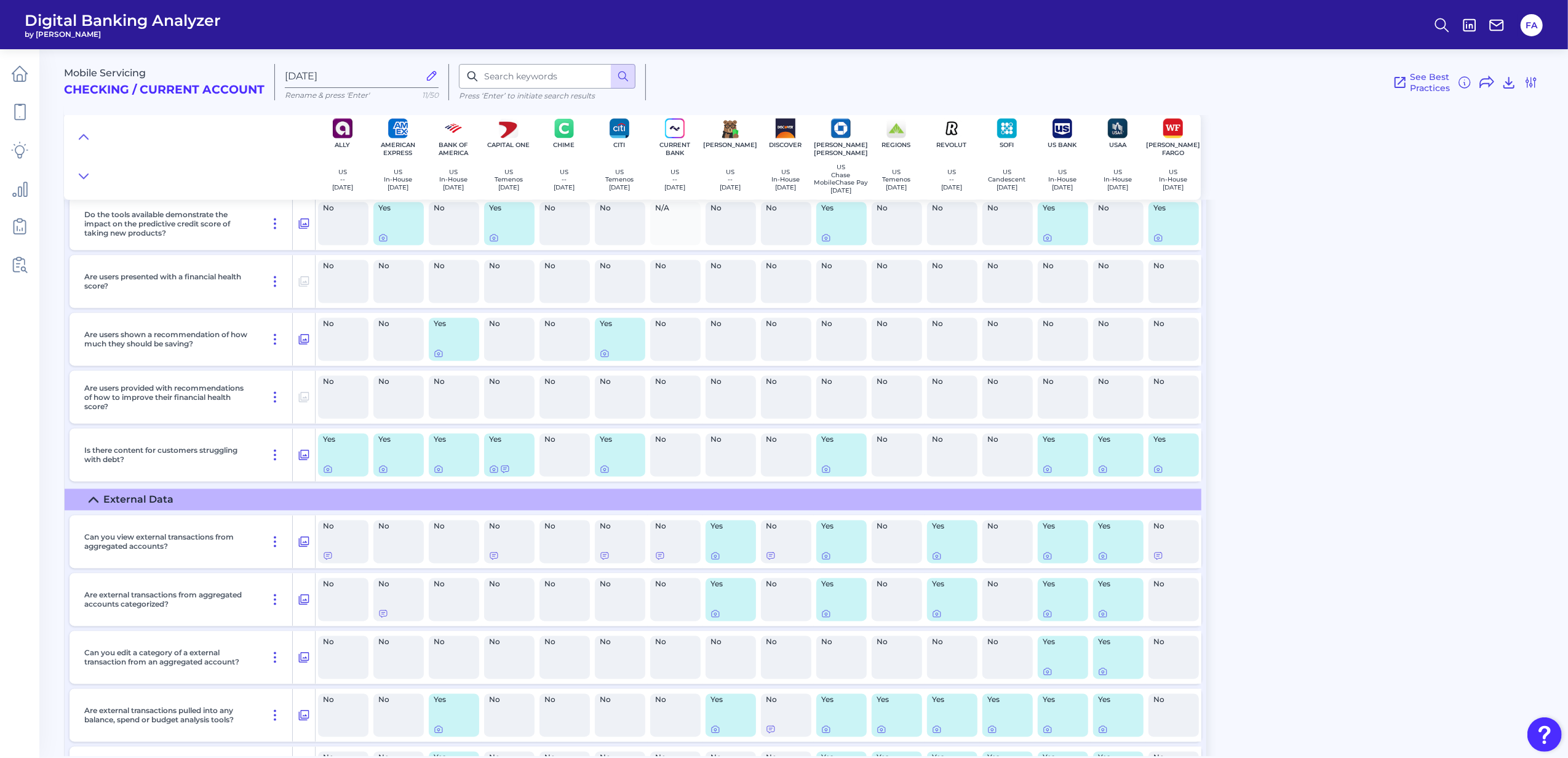
click at [651, 419] on div "No" at bounding box center [675, 398] width 50 height 43
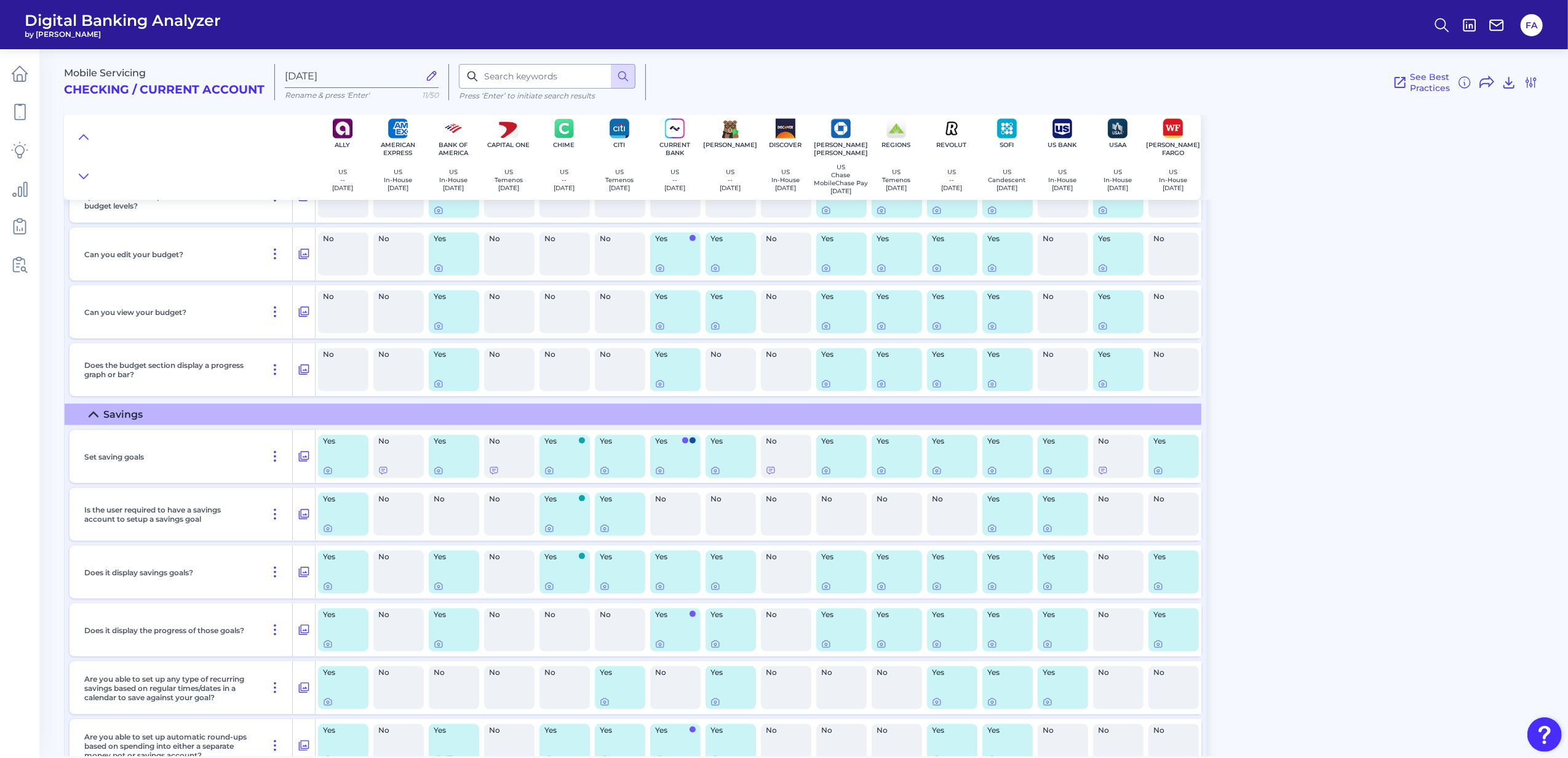
scroll to position [1394, 0]
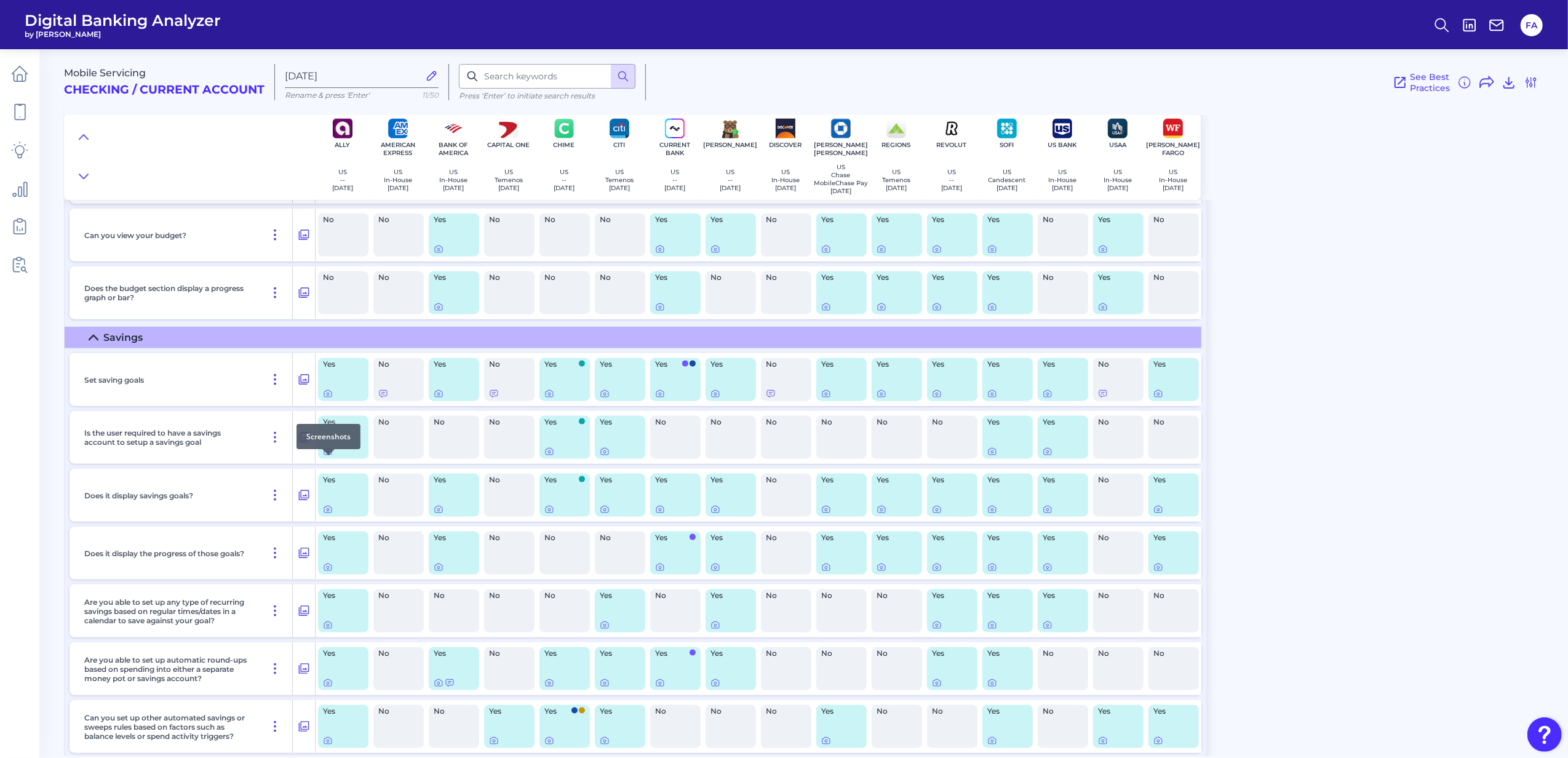
click at [389, 458] on div "No" at bounding box center [399, 438] width 50 height 43
drag, startPoint x: 550, startPoint y: 414, endPoint x: 547, endPoint y: 406, distance: 8.5
click at [550, 406] on div "Yes" at bounding box center [564, 379] width 56 height 53
click at [545, 402] on div at bounding box center [550, 398] width 12 height 12
click at [551, 399] on icon at bounding box center [549, 393] width 10 height 10
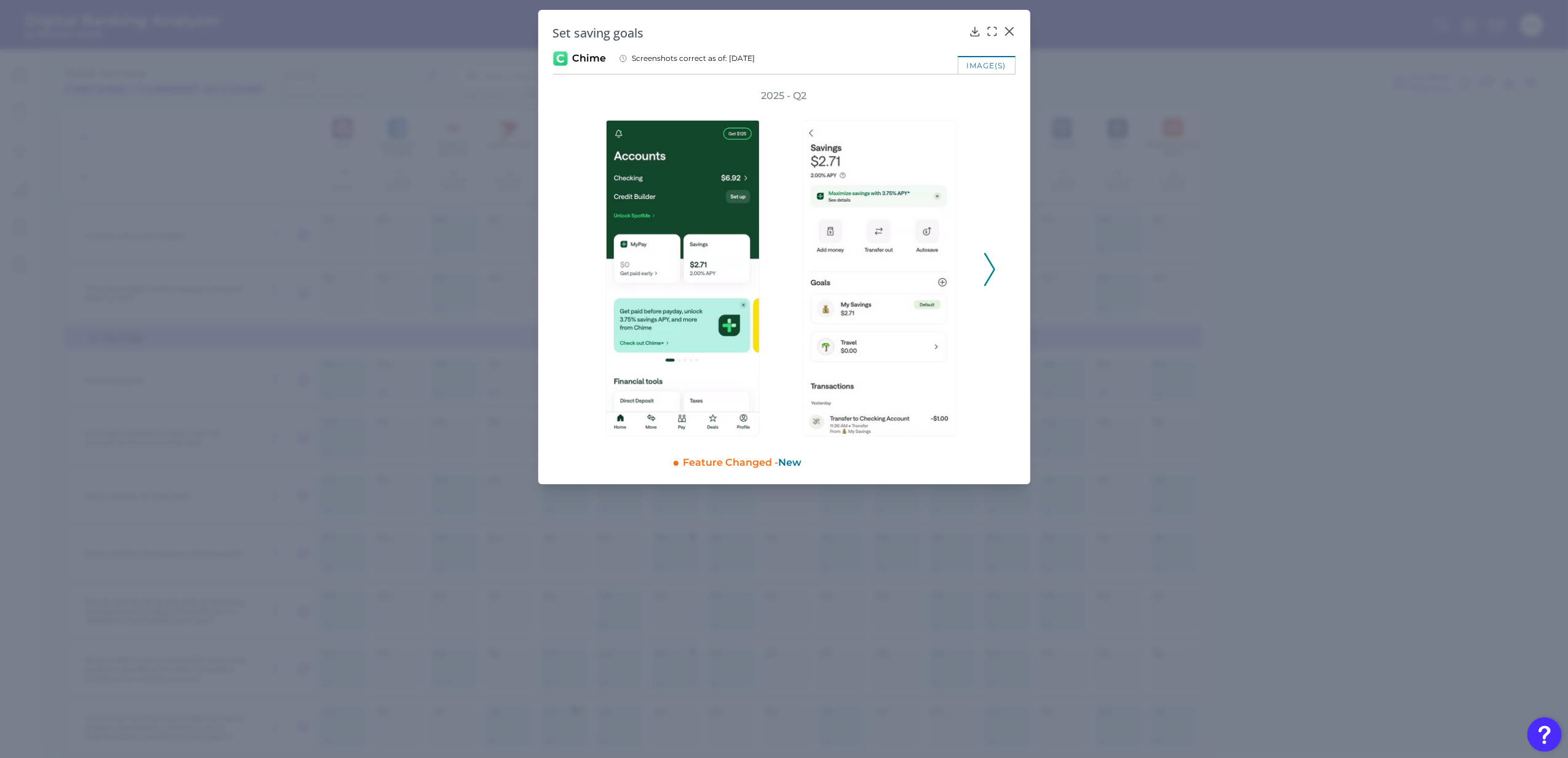
click at [990, 261] on polyline at bounding box center [989, 269] width 10 height 31
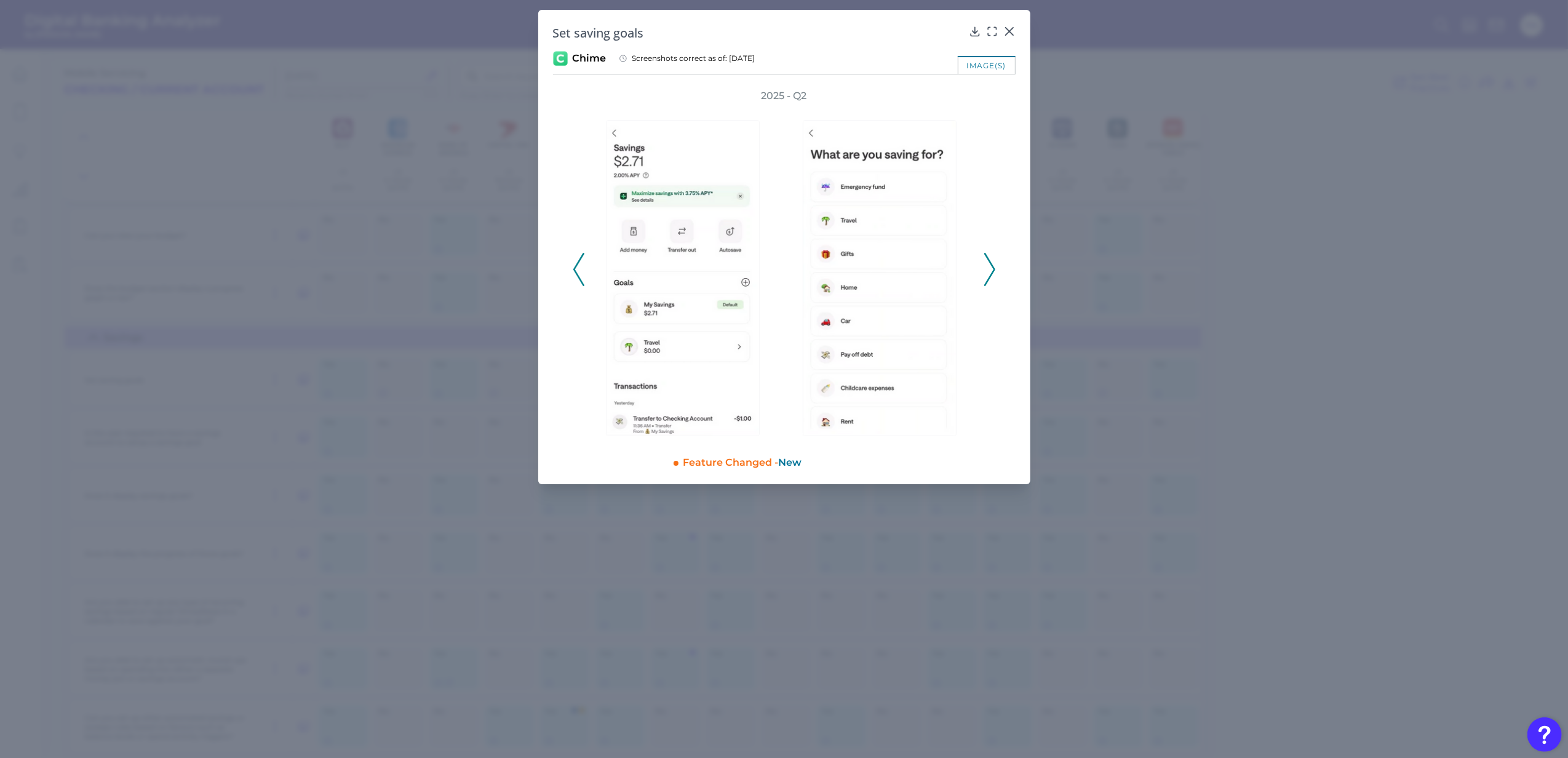
click at [990, 261] on polyline at bounding box center [989, 269] width 10 height 31
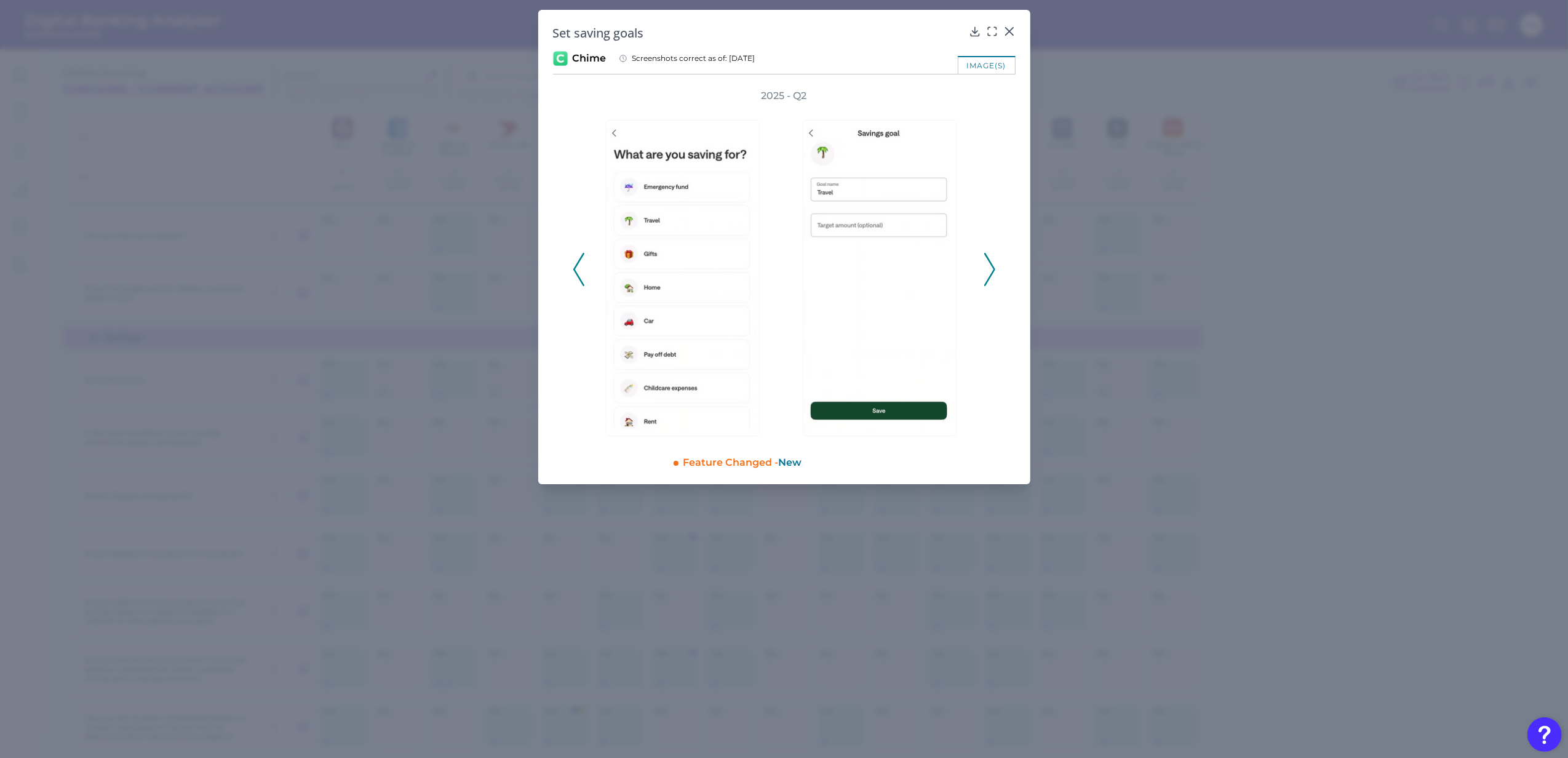
click at [990, 261] on polyline at bounding box center [989, 269] width 10 height 31
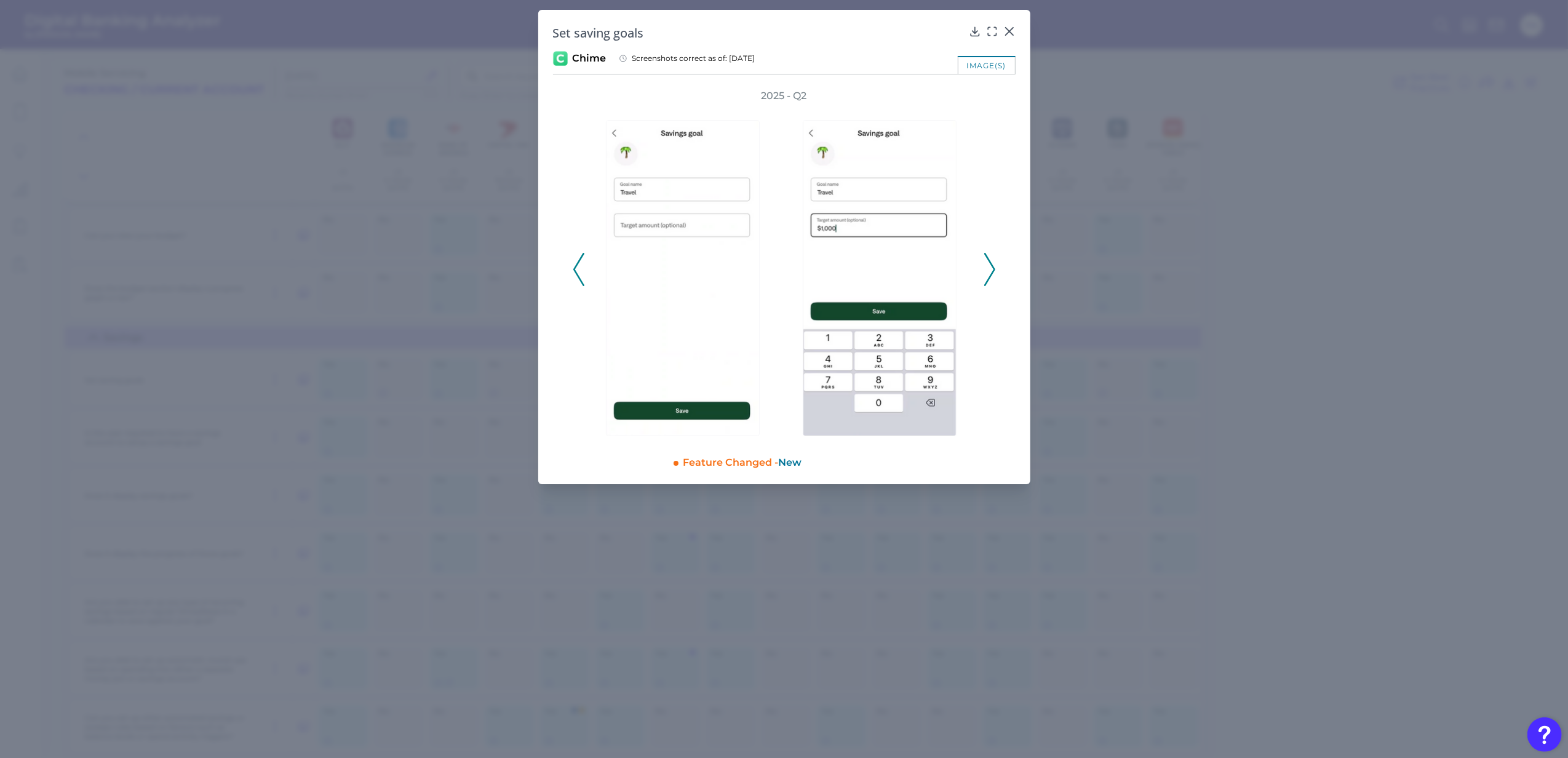
click at [990, 261] on polyline at bounding box center [989, 269] width 10 height 31
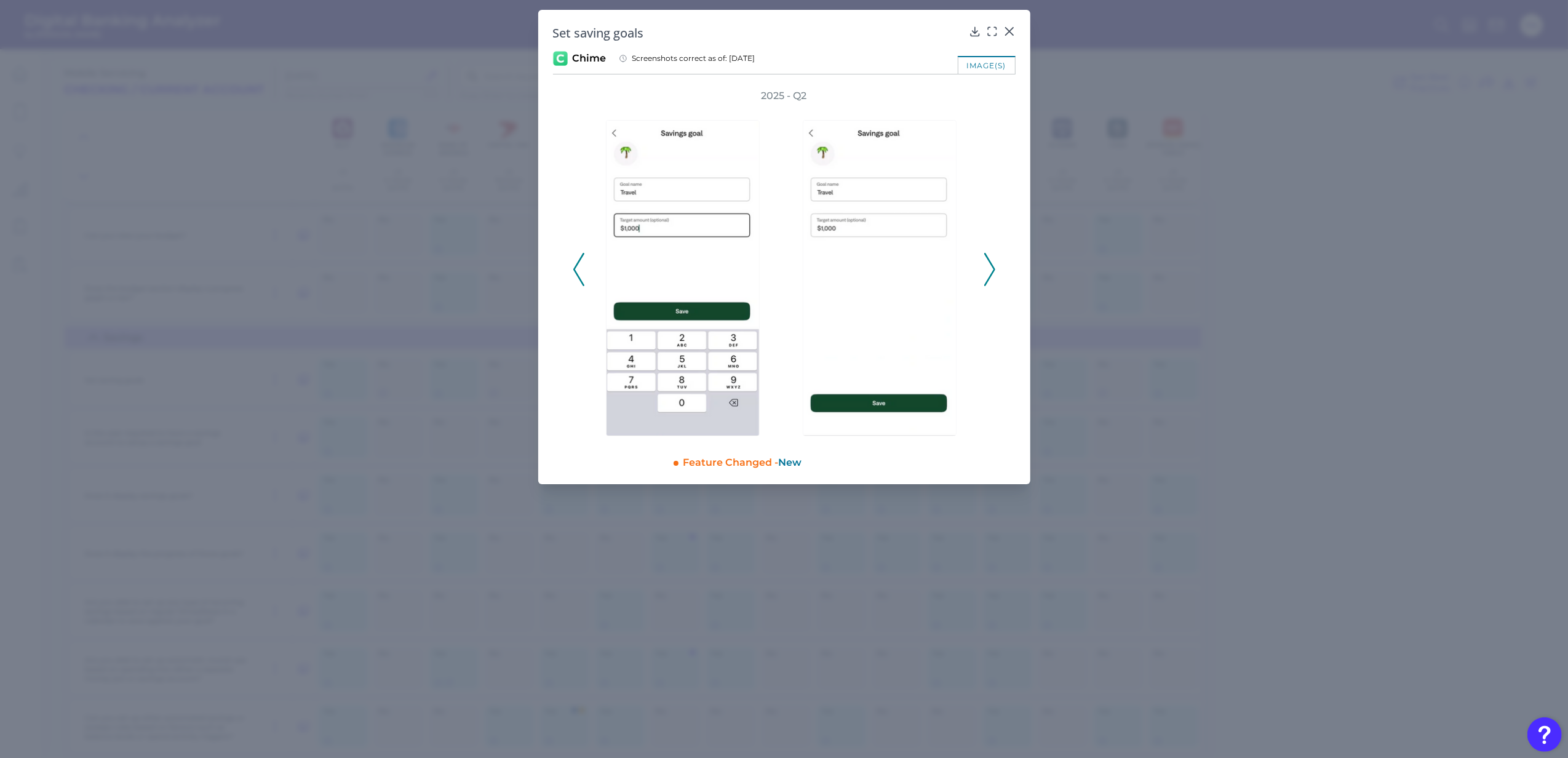
click at [990, 261] on polyline at bounding box center [989, 269] width 10 height 31
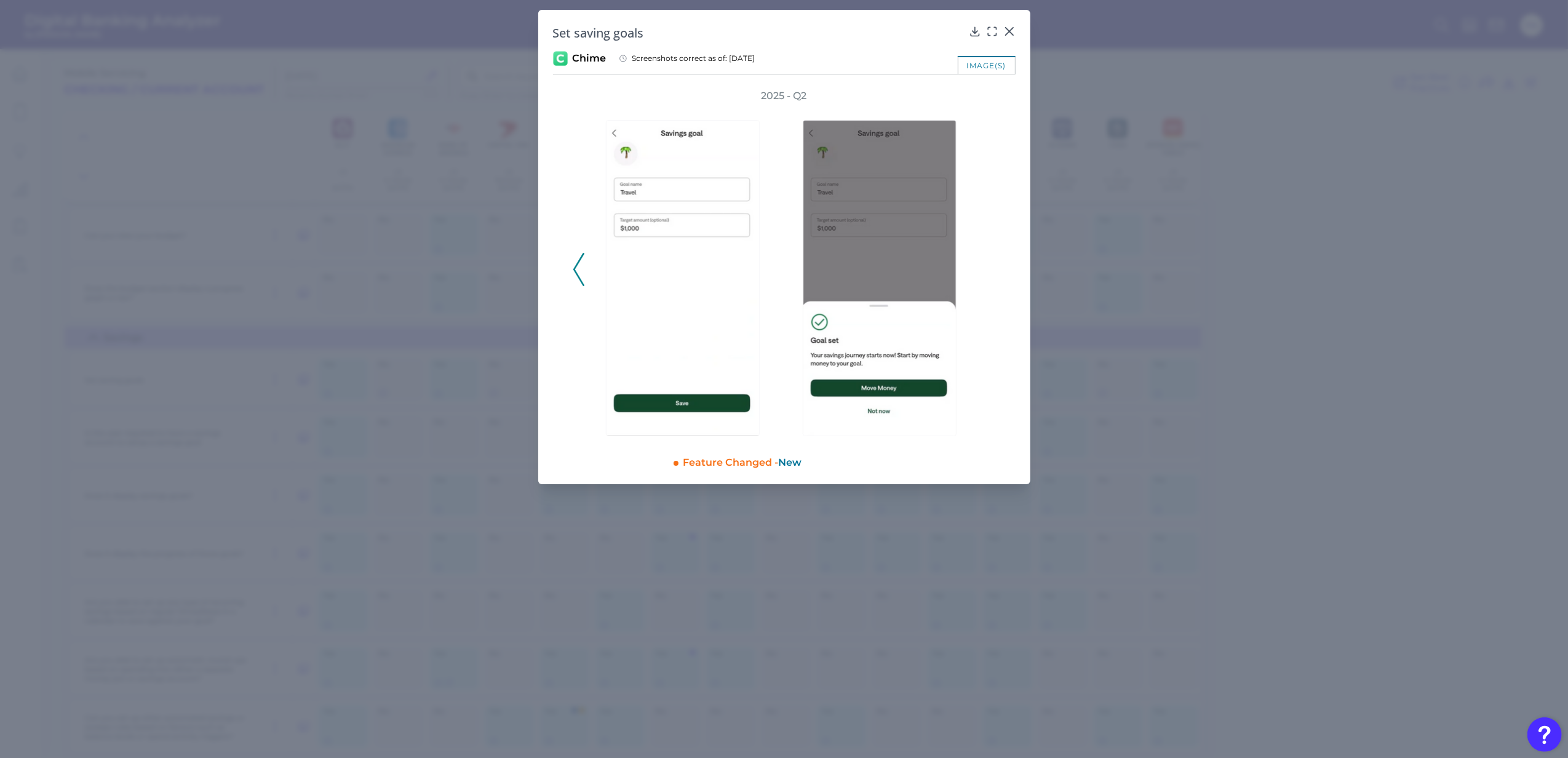
click at [990, 261] on div "2025 - Q2" at bounding box center [784, 263] width 423 height 347
click at [1010, 30] on icon at bounding box center [1009, 31] width 12 height 12
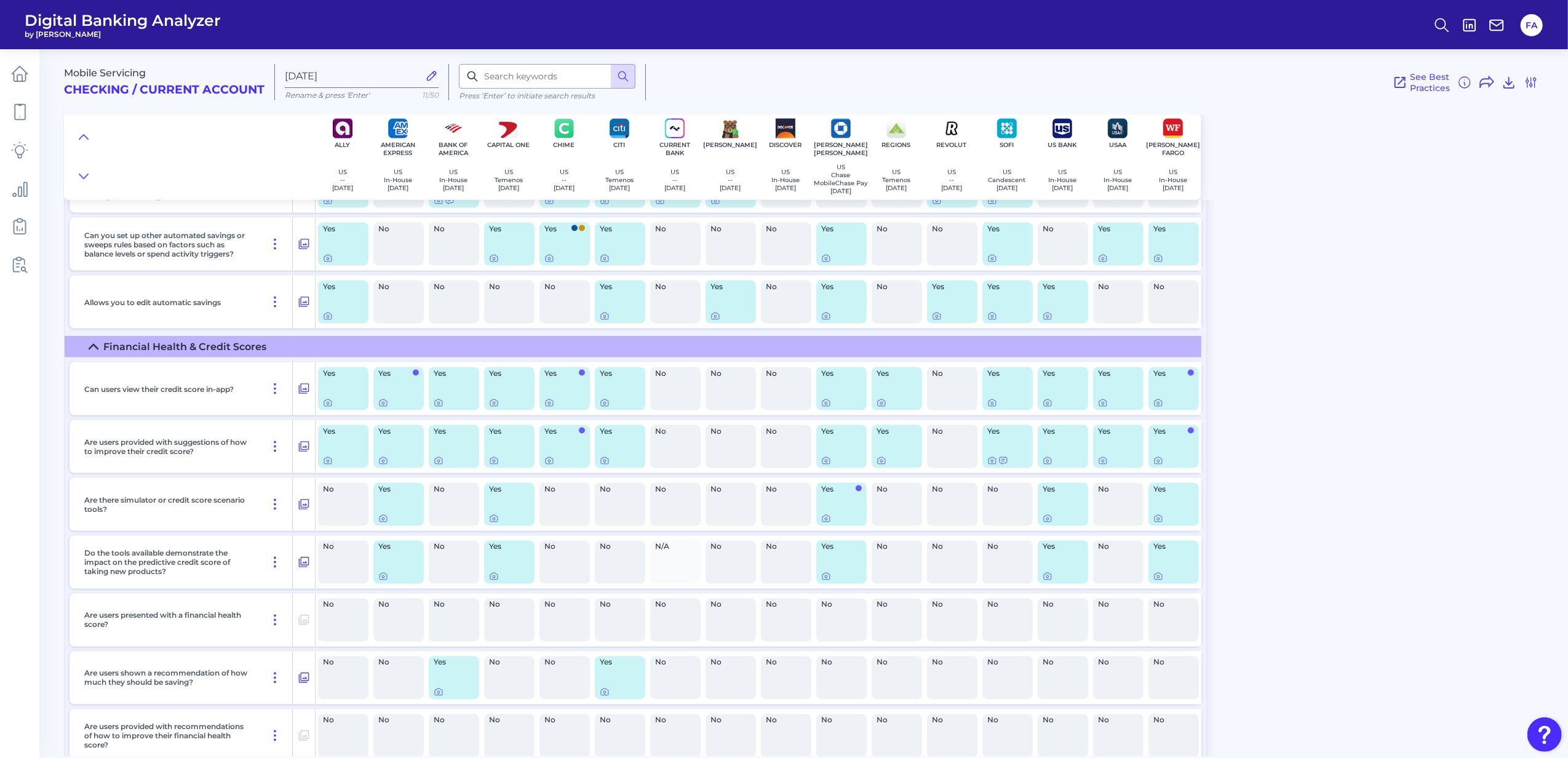
scroll to position [1886, 0]
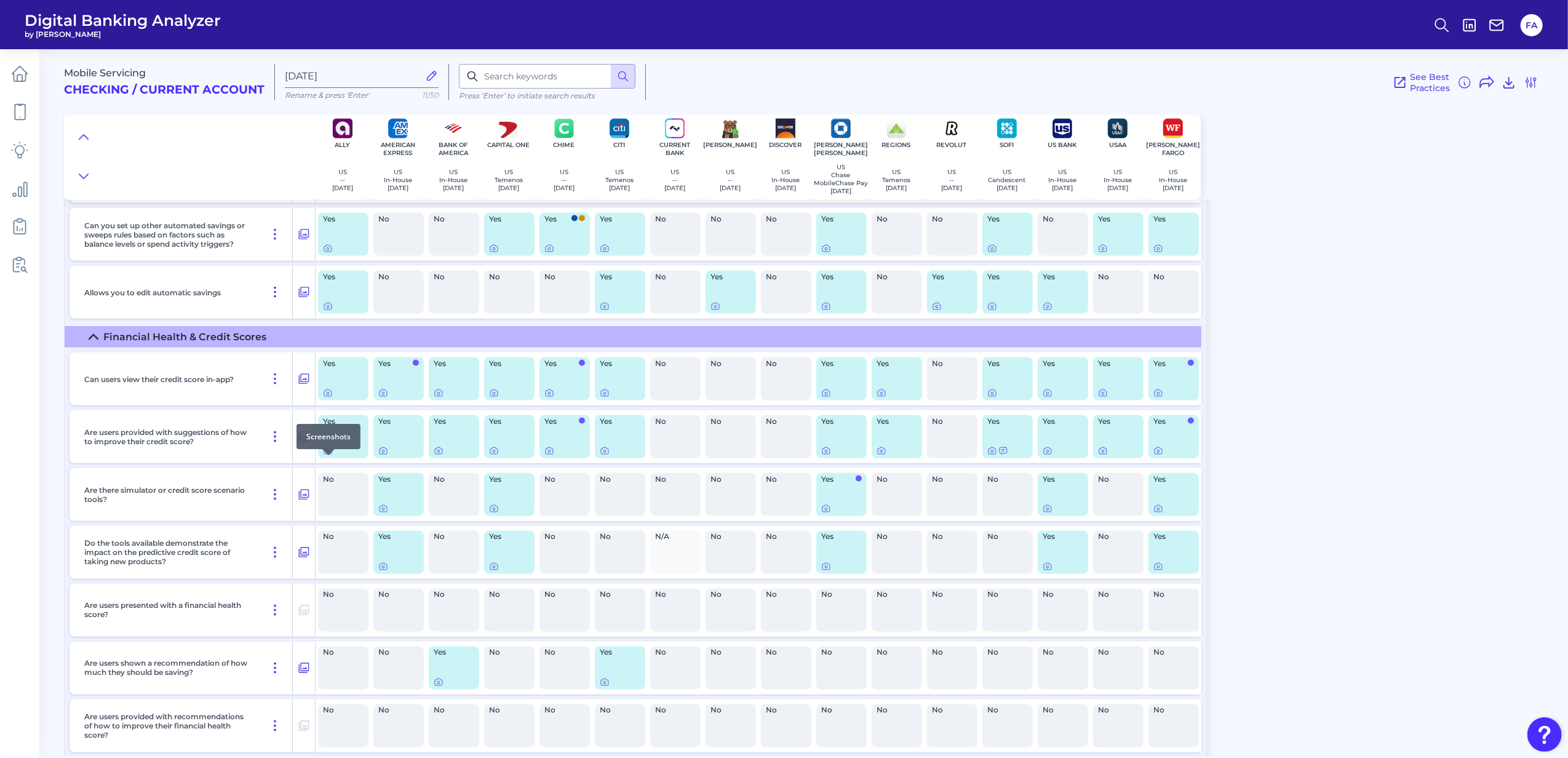
click at [325, 458] on div at bounding box center [328, 455] width 12 height 12
click at [328, 456] on icon at bounding box center [327, 451] width 10 height 10
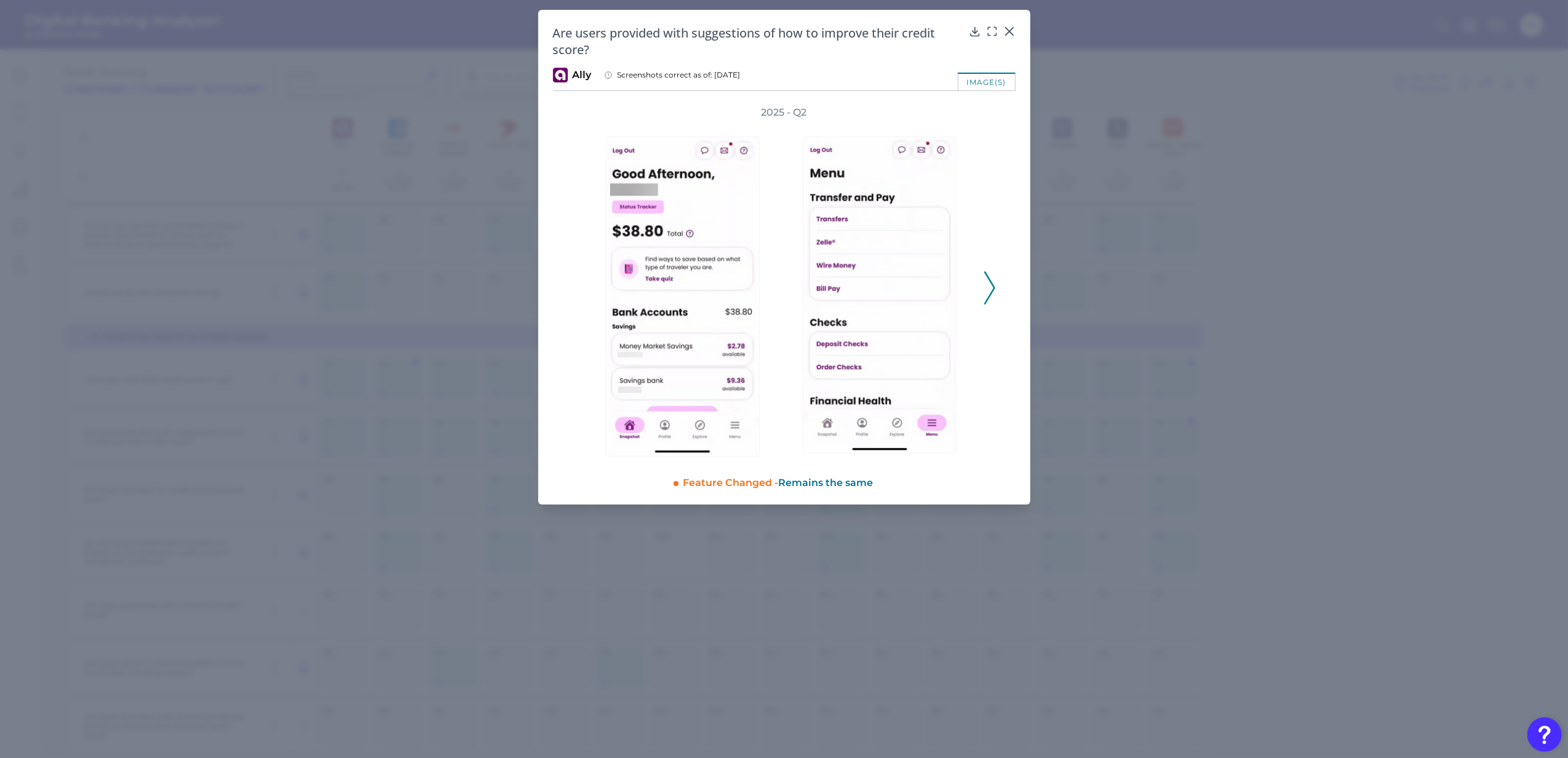
click at [986, 267] on div "2025 - Q2" at bounding box center [784, 281] width 423 height 351
click at [987, 267] on div "2025 - Q2" at bounding box center [784, 281] width 423 height 351
click at [983, 272] on div "2025 - Q2" at bounding box center [784, 281] width 423 height 351
click at [990, 274] on icon at bounding box center [989, 287] width 11 height 33
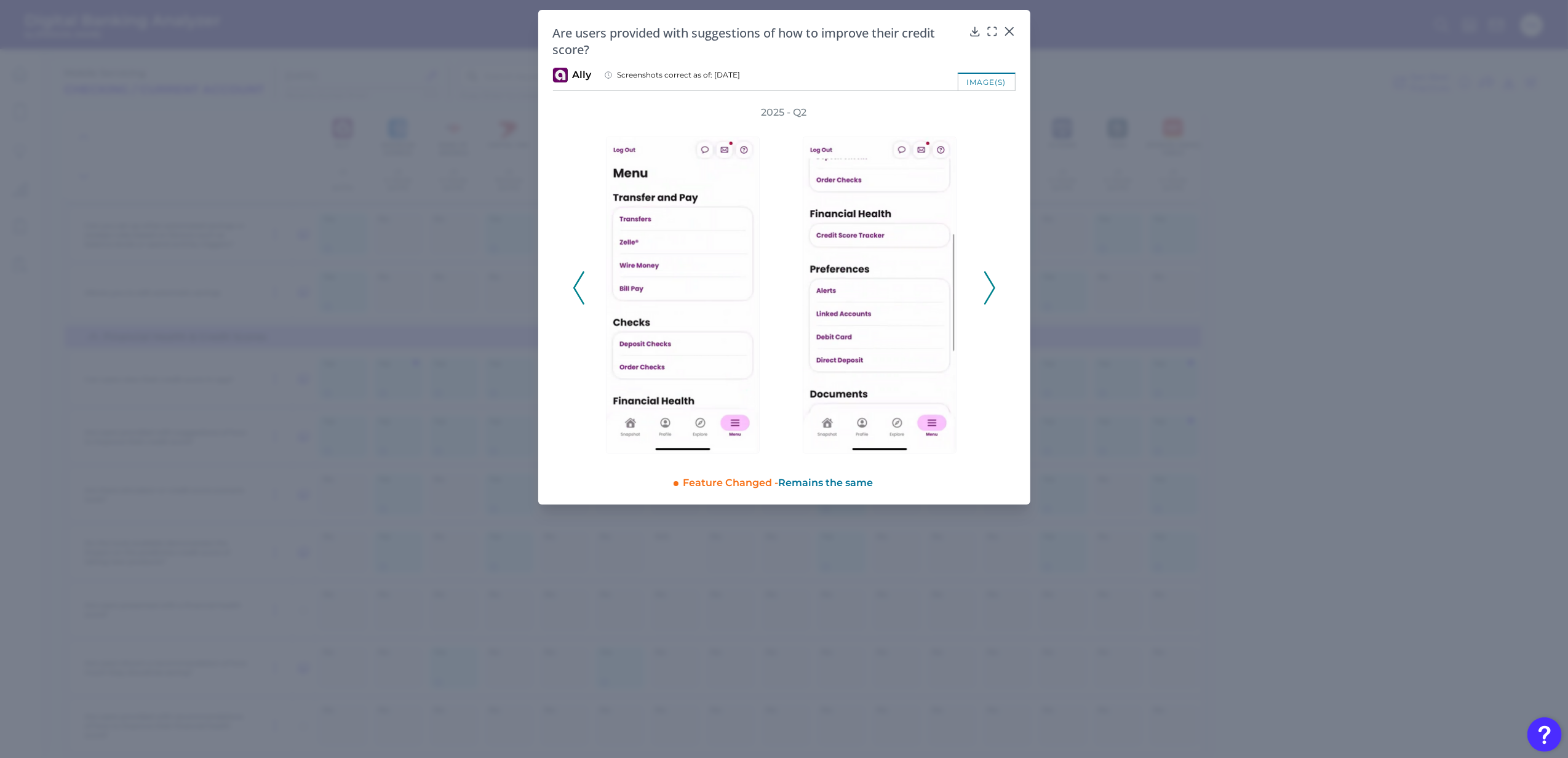
click at [990, 274] on icon at bounding box center [989, 287] width 11 height 33
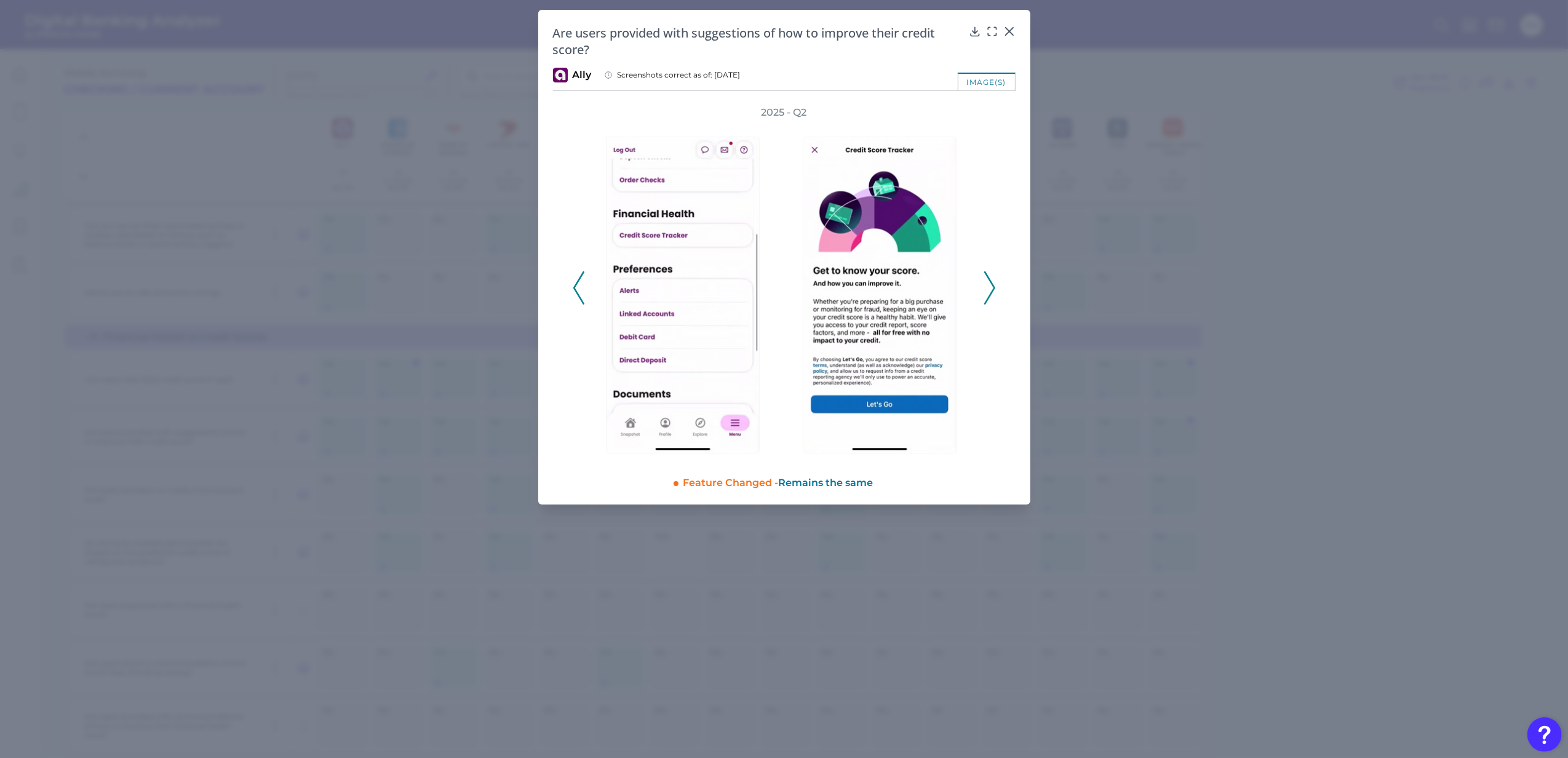
click at [990, 274] on icon at bounding box center [989, 287] width 11 height 33
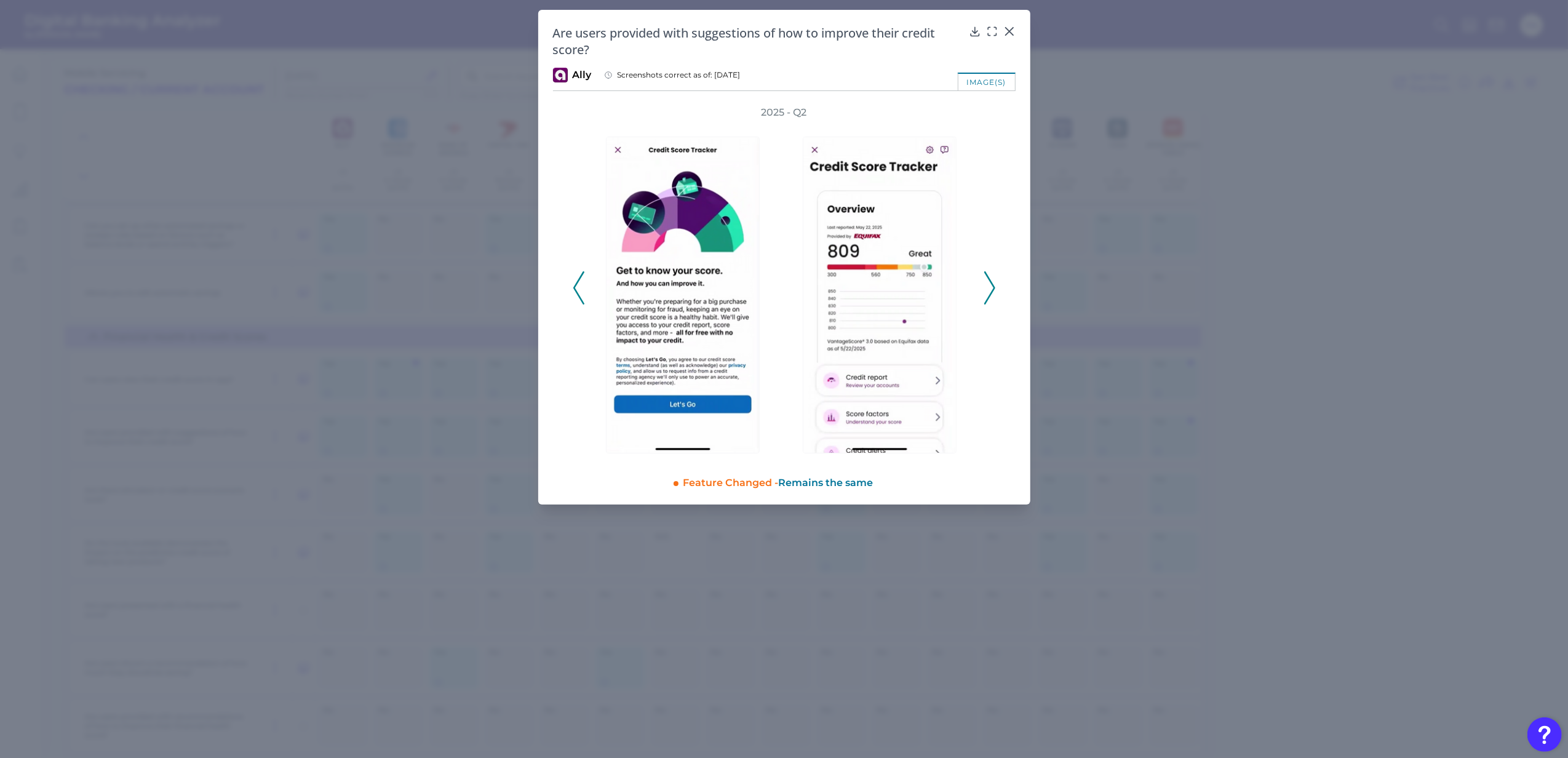
click at [990, 274] on icon at bounding box center [989, 287] width 11 height 33
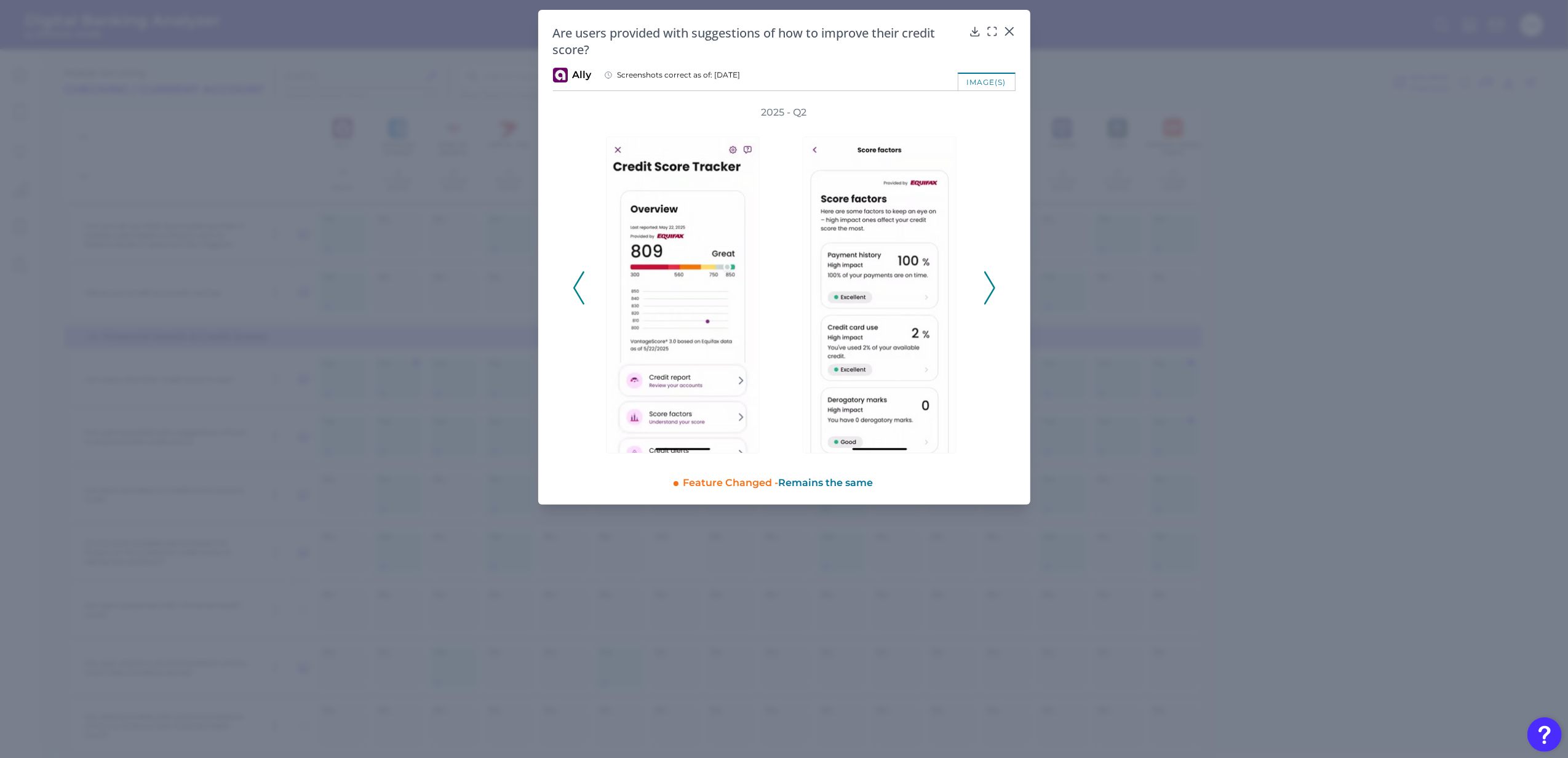
click at [990, 274] on icon at bounding box center [989, 287] width 11 height 33
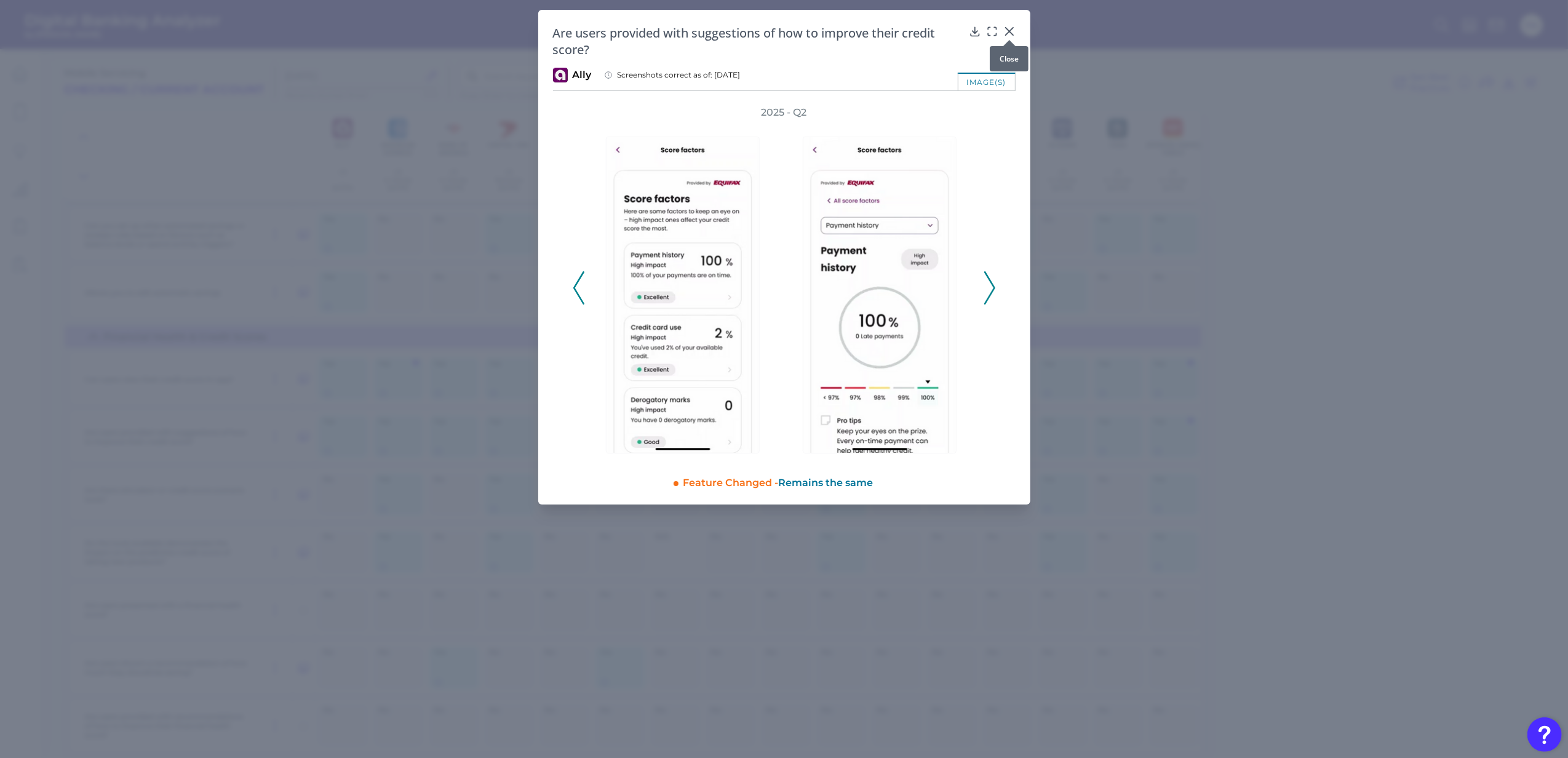
click at [1012, 32] on icon at bounding box center [1009, 31] width 12 height 12
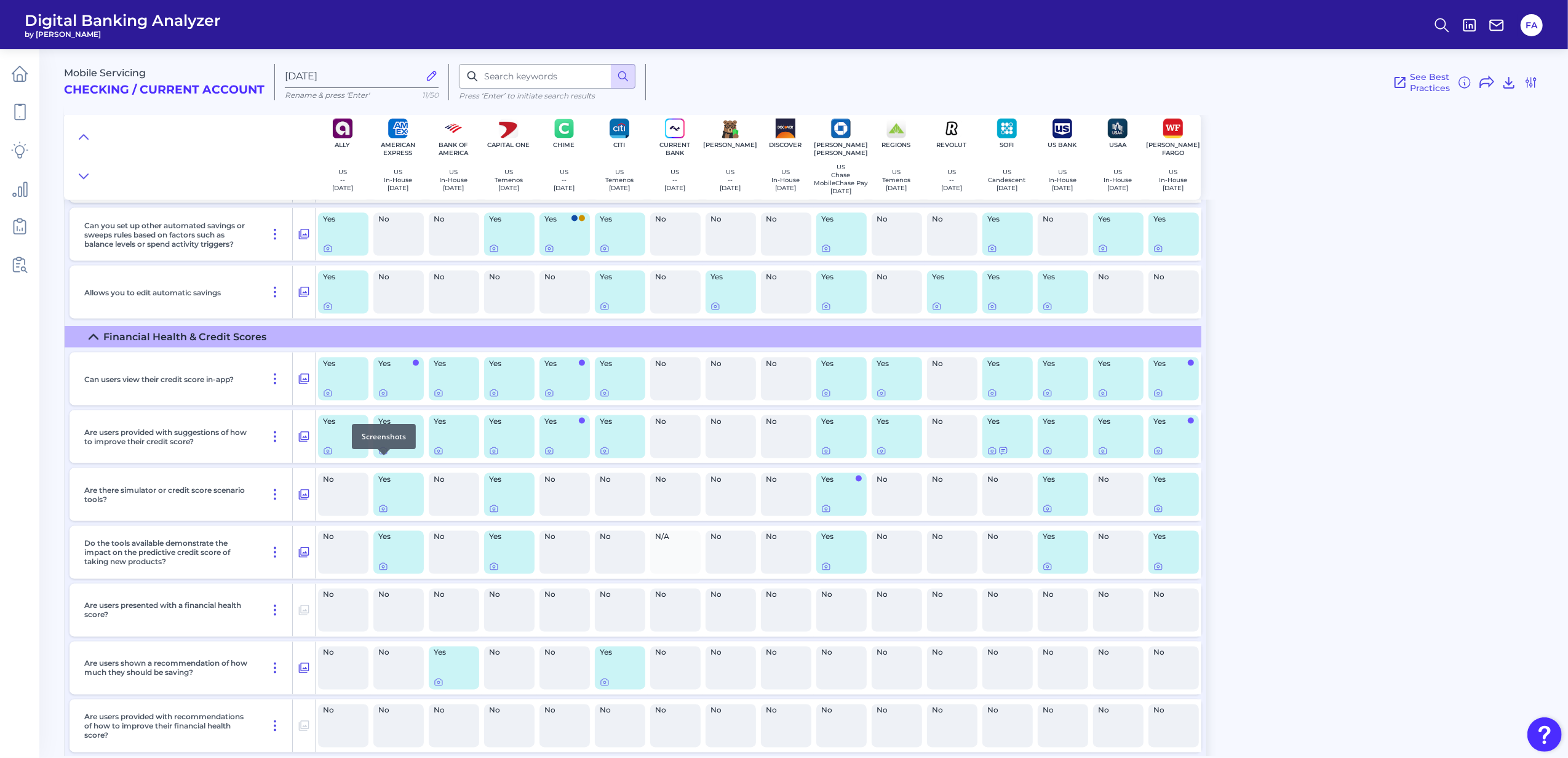
click at [386, 458] on div at bounding box center [384, 455] width 12 height 12
click at [377, 458] on div "Yes" at bounding box center [399, 437] width 50 height 43
click at [382, 452] on icon at bounding box center [383, 452] width 3 height 3
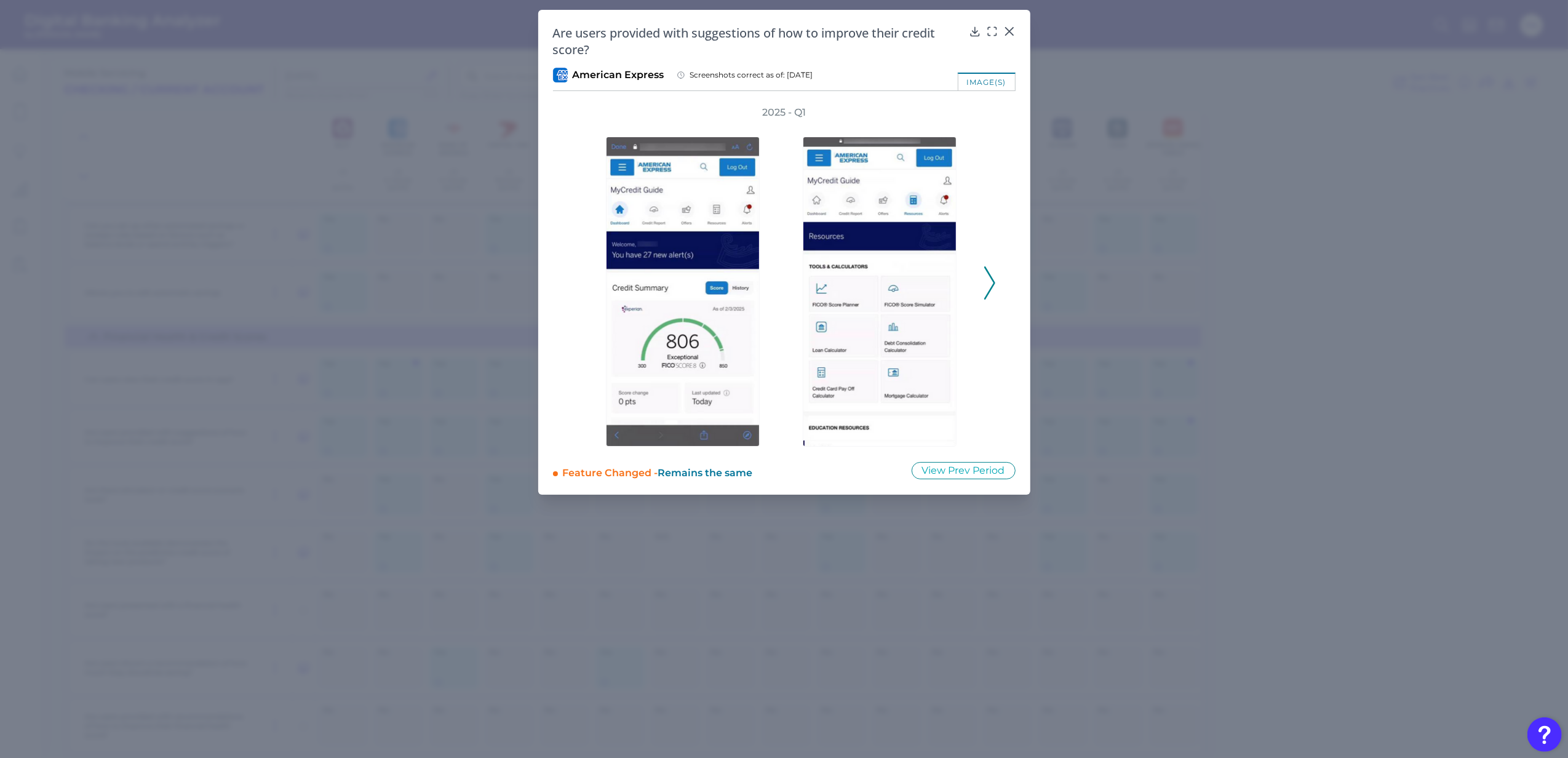
click at [986, 280] on icon at bounding box center [989, 283] width 11 height 33
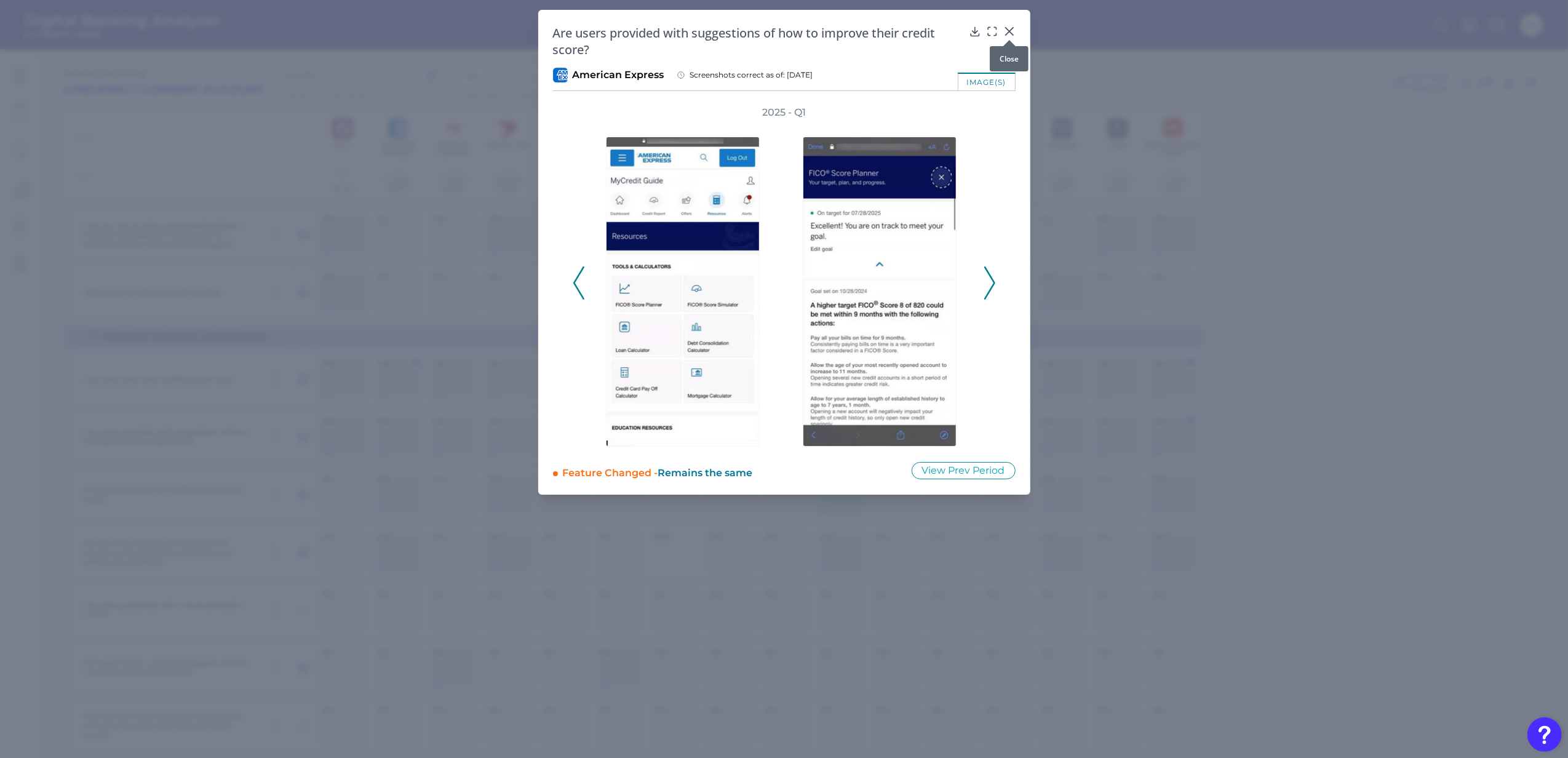
click at [1013, 30] on icon at bounding box center [1009, 31] width 12 height 12
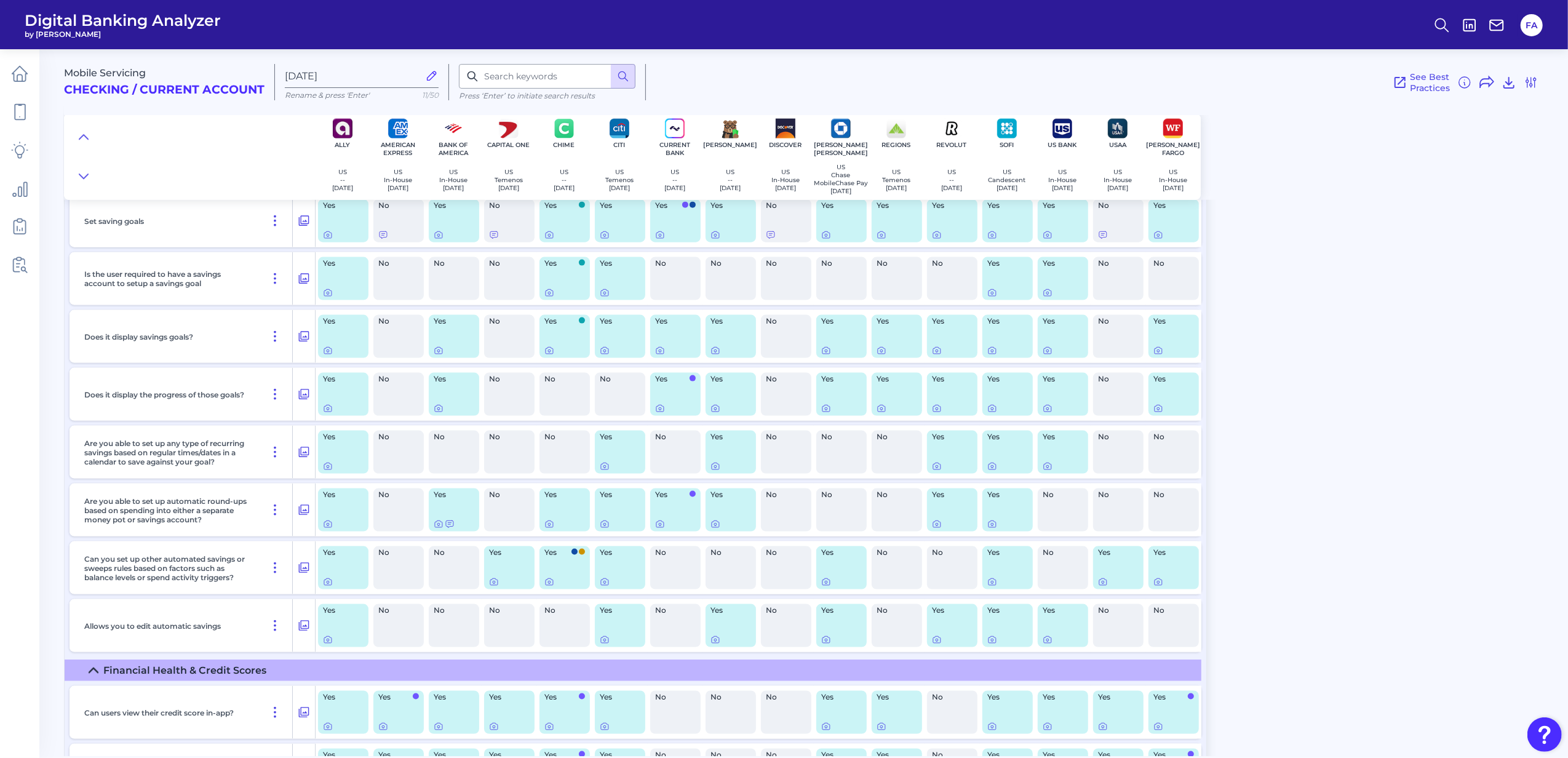
scroll to position [1723, 0]
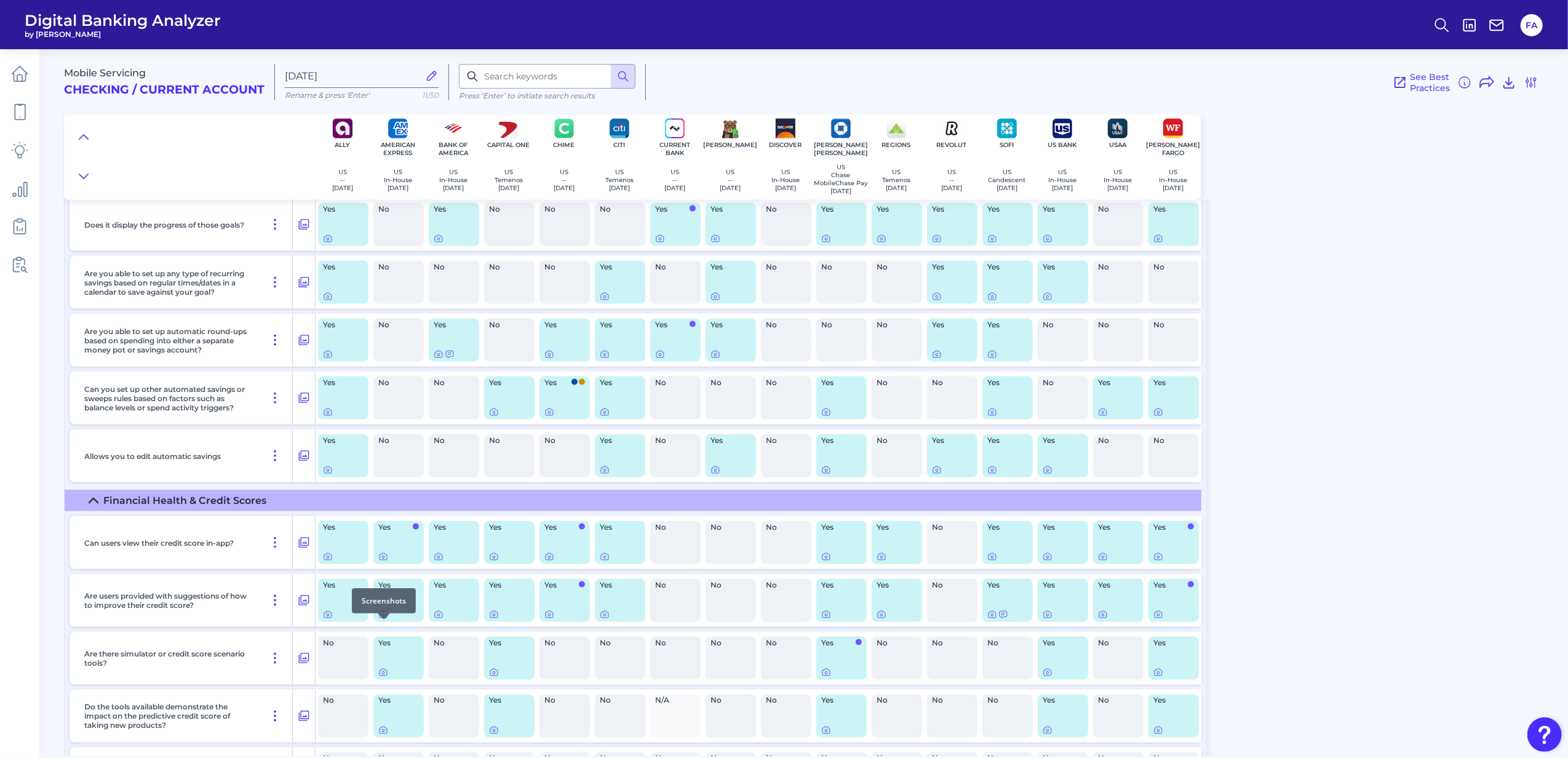
click at [382, 616] on icon at bounding box center [383, 615] width 3 height 3
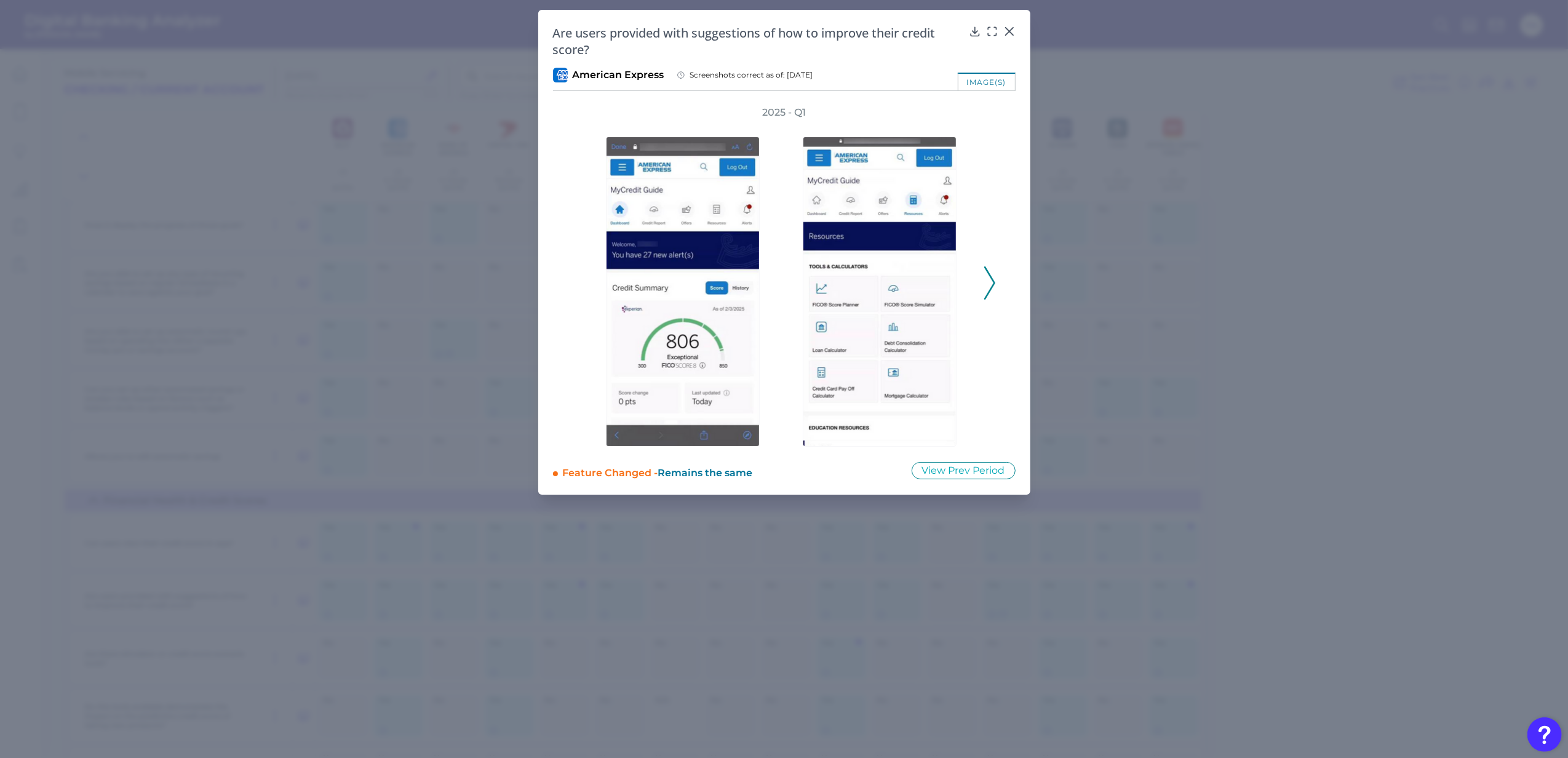
click at [979, 288] on div at bounding box center [882, 282] width 197 height 327
click at [994, 274] on icon at bounding box center [989, 283] width 11 height 33
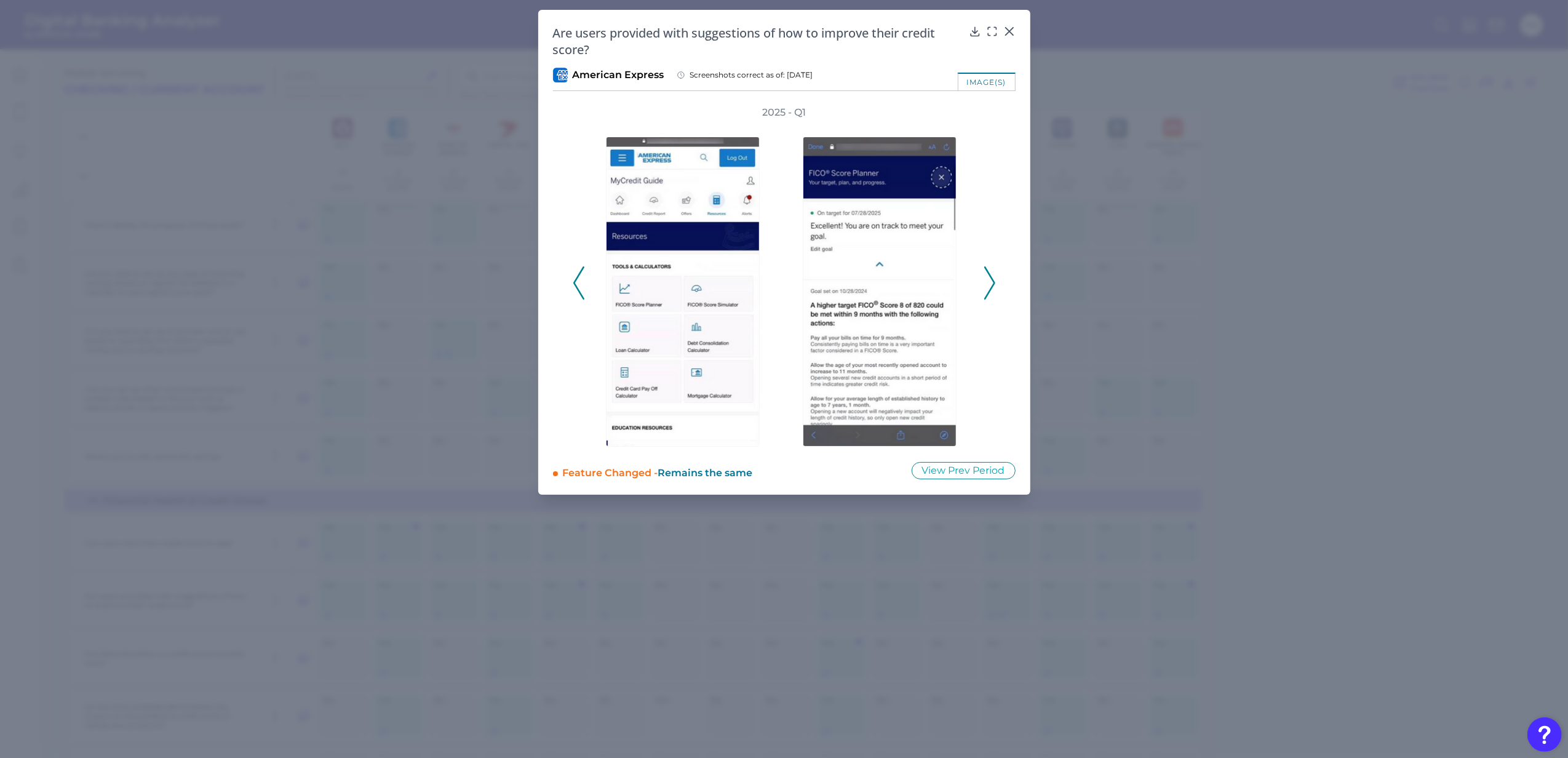
click at [994, 274] on icon at bounding box center [989, 283] width 11 height 33
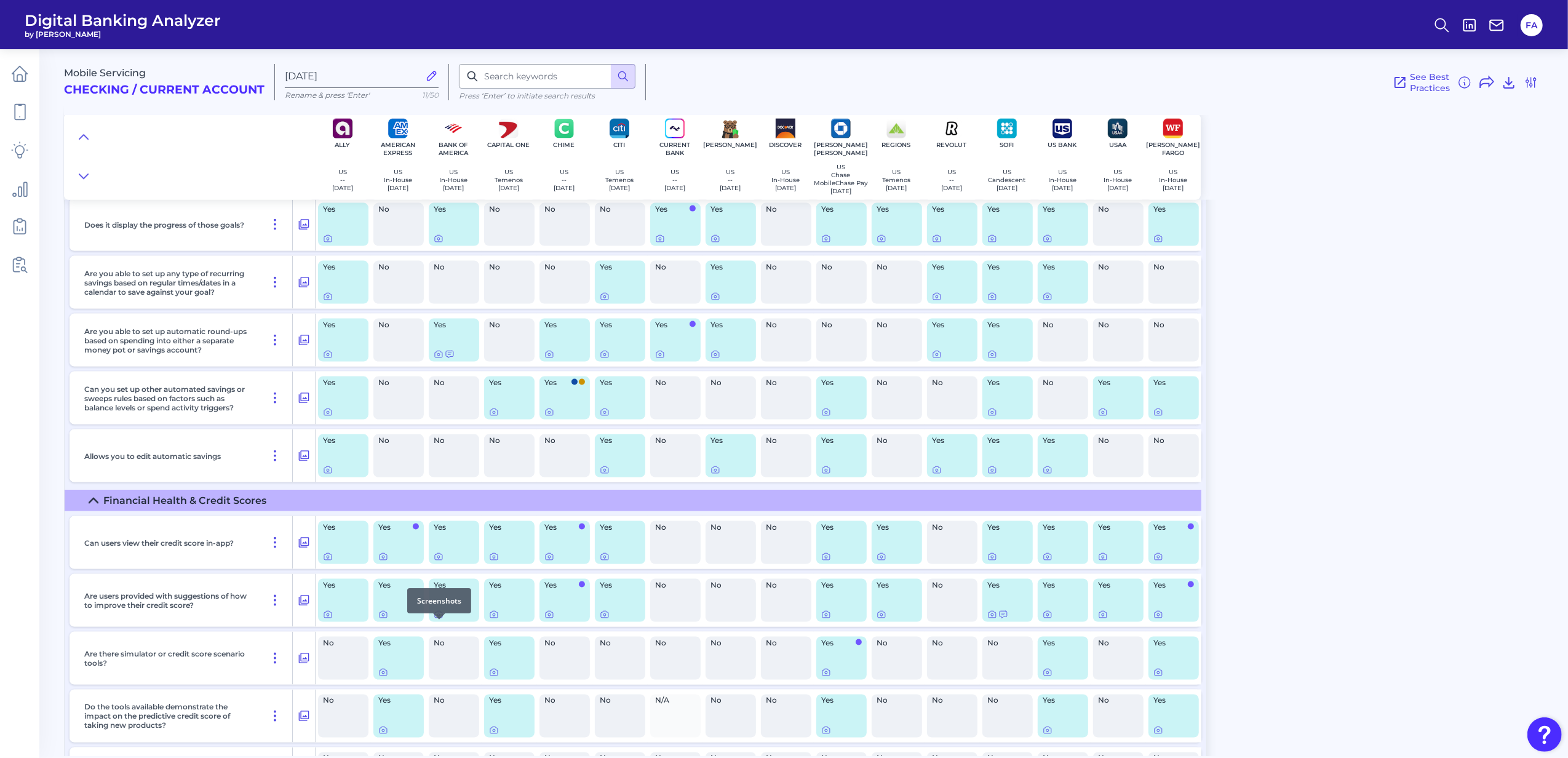
click at [441, 619] on icon at bounding box center [438, 614] width 10 height 10
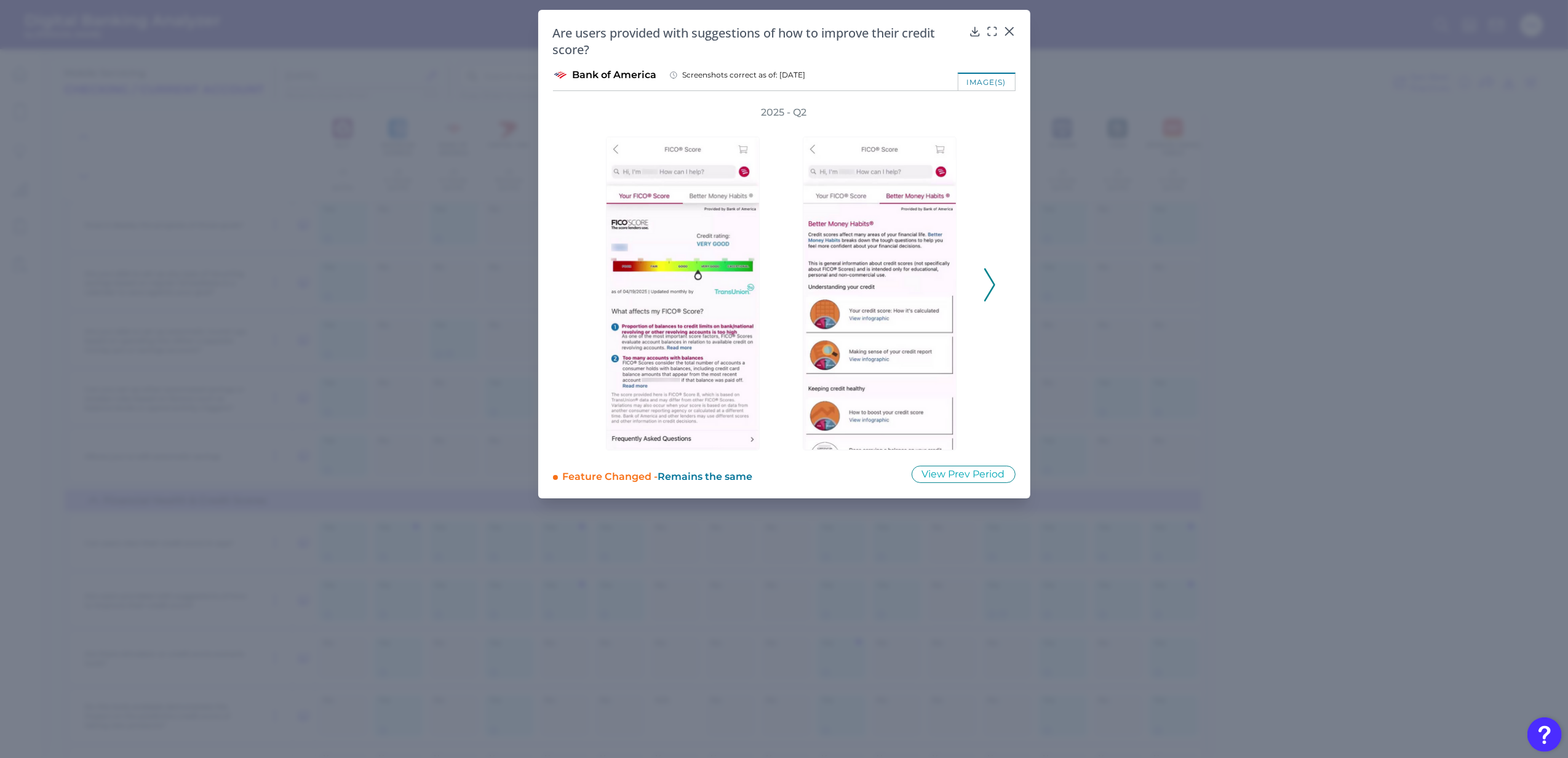
click at [1009, 286] on div "2025 - Q2" at bounding box center [784, 278] width 463 height 345
click at [1001, 286] on div "2025 - Q2" at bounding box center [784, 278] width 463 height 345
click at [995, 288] on div "2025 - Q2" at bounding box center [784, 278] width 463 height 345
click at [985, 286] on icon at bounding box center [989, 285] width 11 height 33
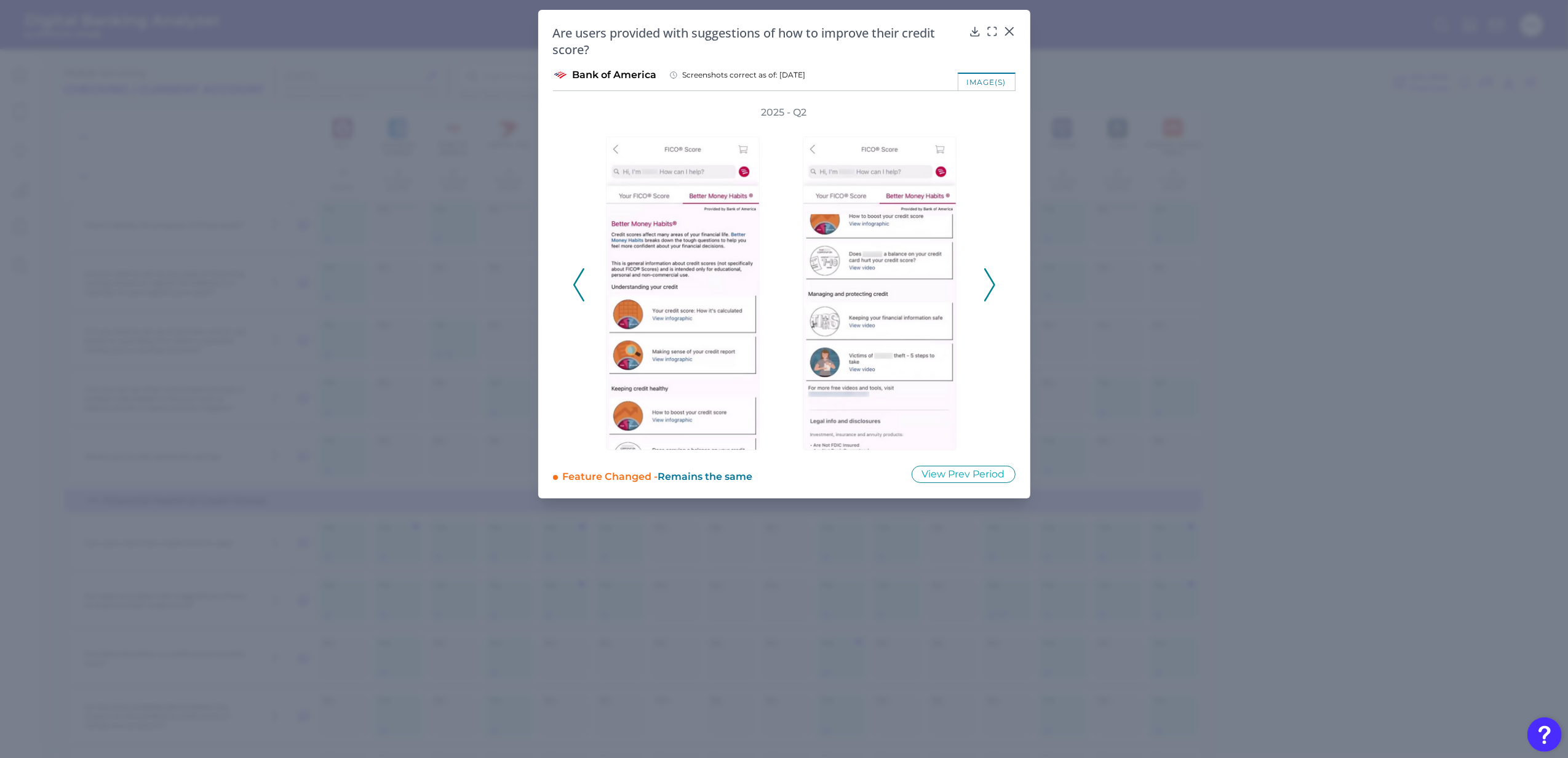
click at [1005, 23] on div "Are users provided with suggestions of how to improve their credit score? Bank …" at bounding box center [784, 254] width 492 height 488
click at [1005, 23] on div "Are users provided with suggestions of how to improve their credit score? Bank …" at bounding box center [784, 254] width 492 height 488
click at [1011, 29] on icon at bounding box center [1009, 31] width 12 height 12
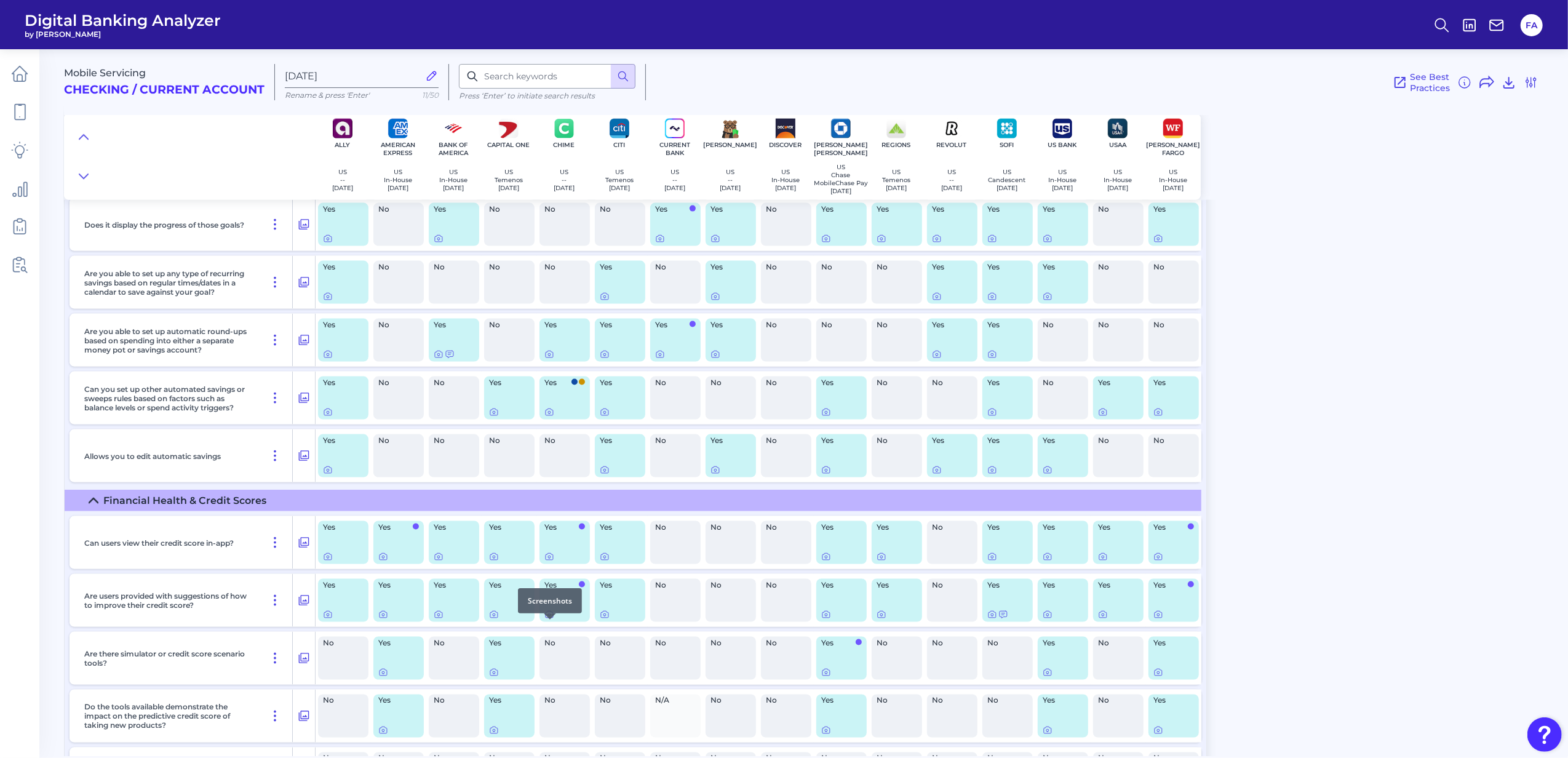
click at [551, 619] on icon at bounding box center [549, 614] width 10 height 10
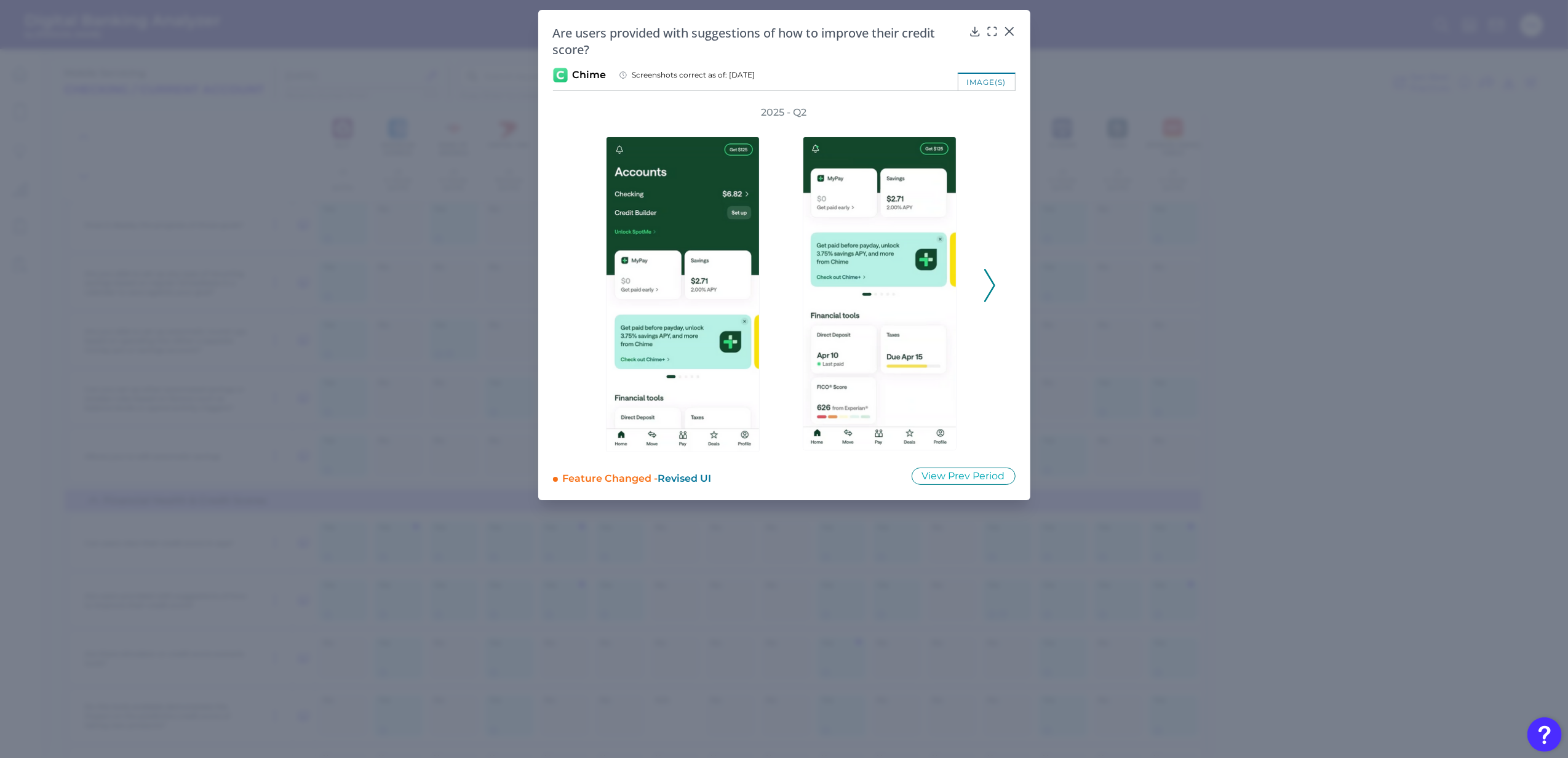
drag, startPoint x: 975, startPoint y: 274, endPoint x: 986, endPoint y: 271, distance: 11.4
click at [974, 274] on div at bounding box center [882, 285] width 197 height 333
click at [989, 271] on icon at bounding box center [989, 286] width 11 height 33
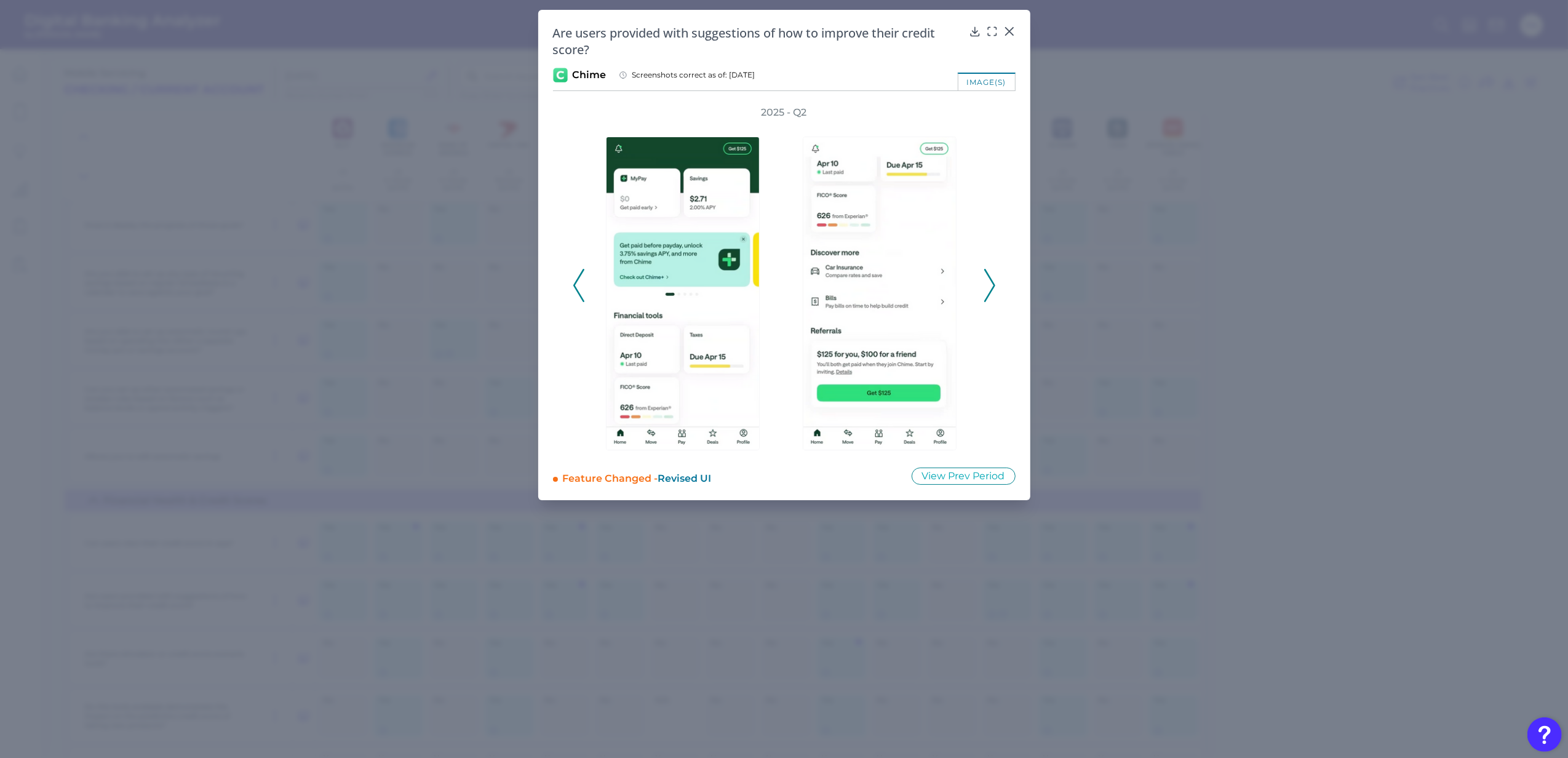
click at [989, 271] on icon at bounding box center [989, 286] width 11 height 33
click at [990, 271] on icon at bounding box center [989, 286] width 11 height 33
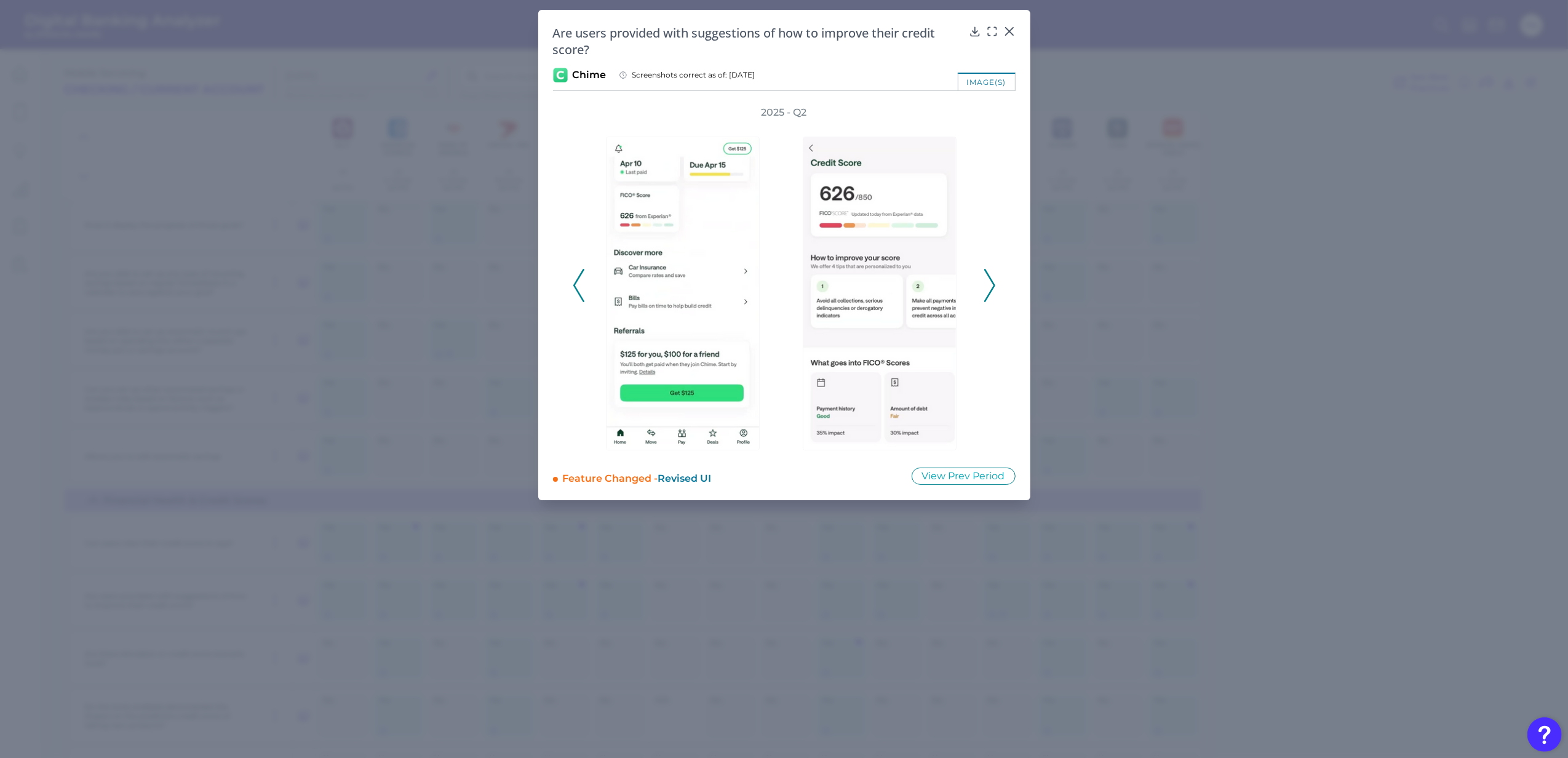
click at [991, 271] on icon at bounding box center [989, 286] width 11 height 33
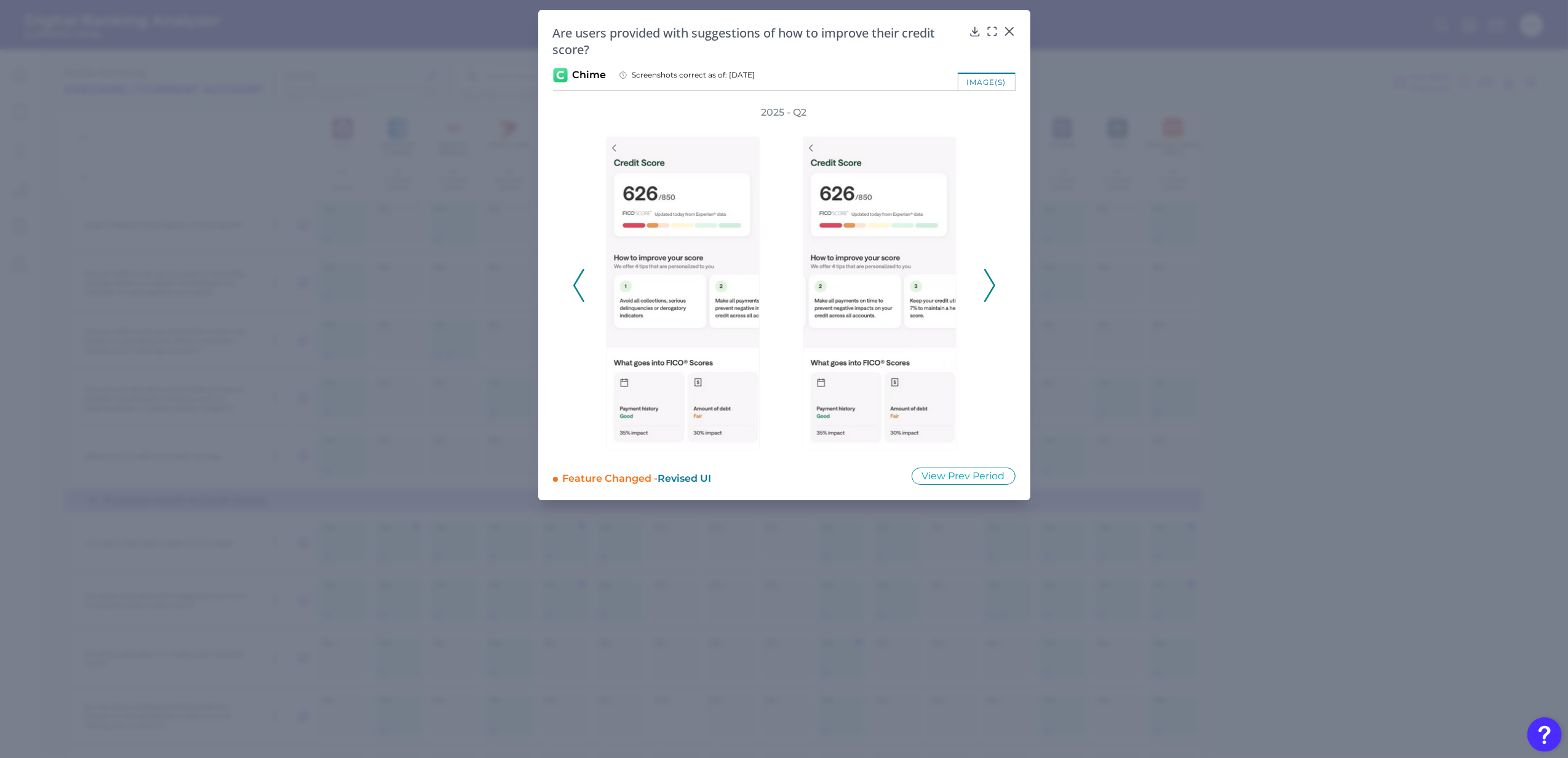
click at [991, 271] on icon at bounding box center [989, 286] width 11 height 33
click at [1005, 33] on icon at bounding box center [1009, 31] width 12 height 12
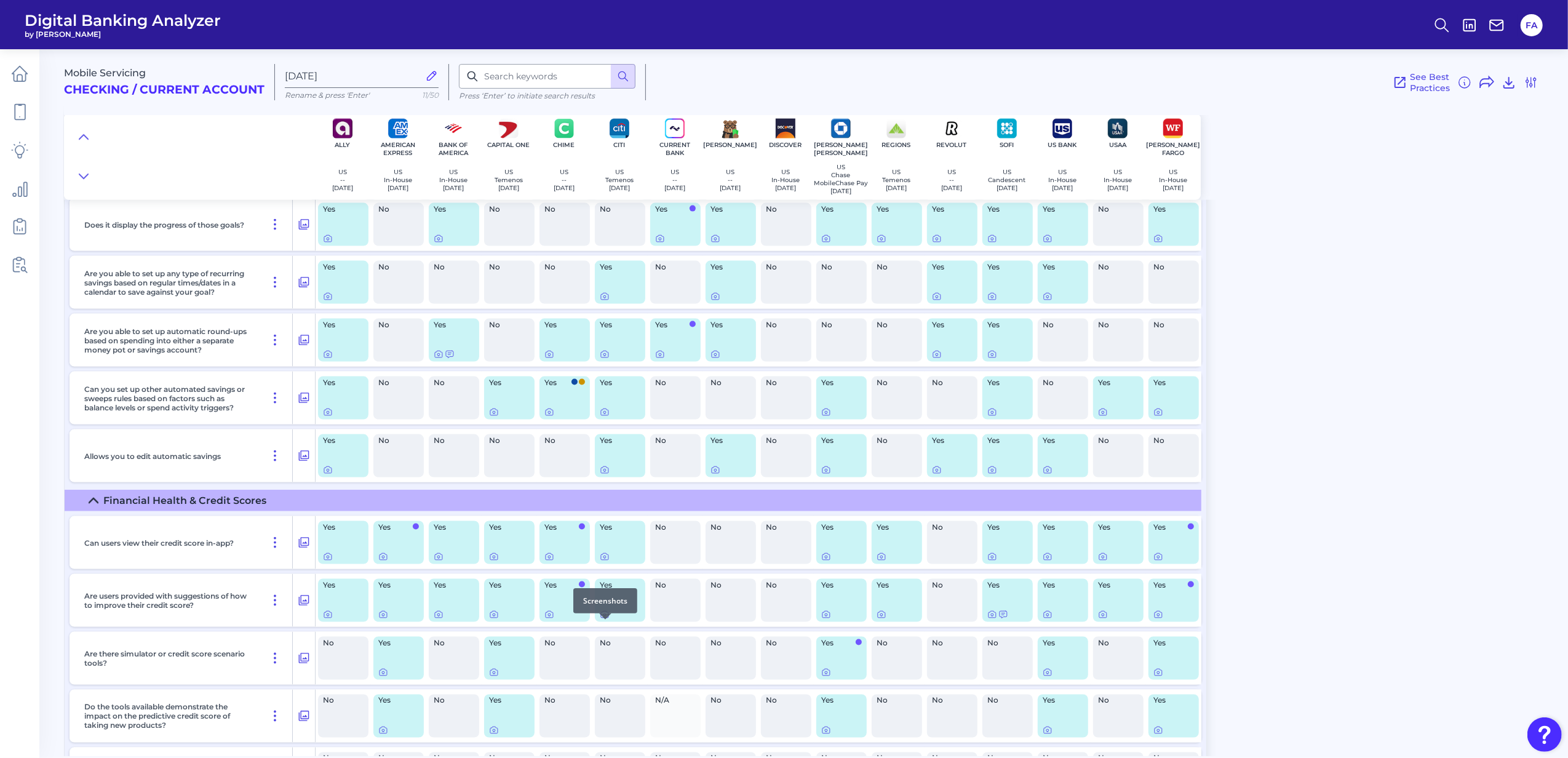
click at [605, 619] on icon at bounding box center [604, 614] width 10 height 10
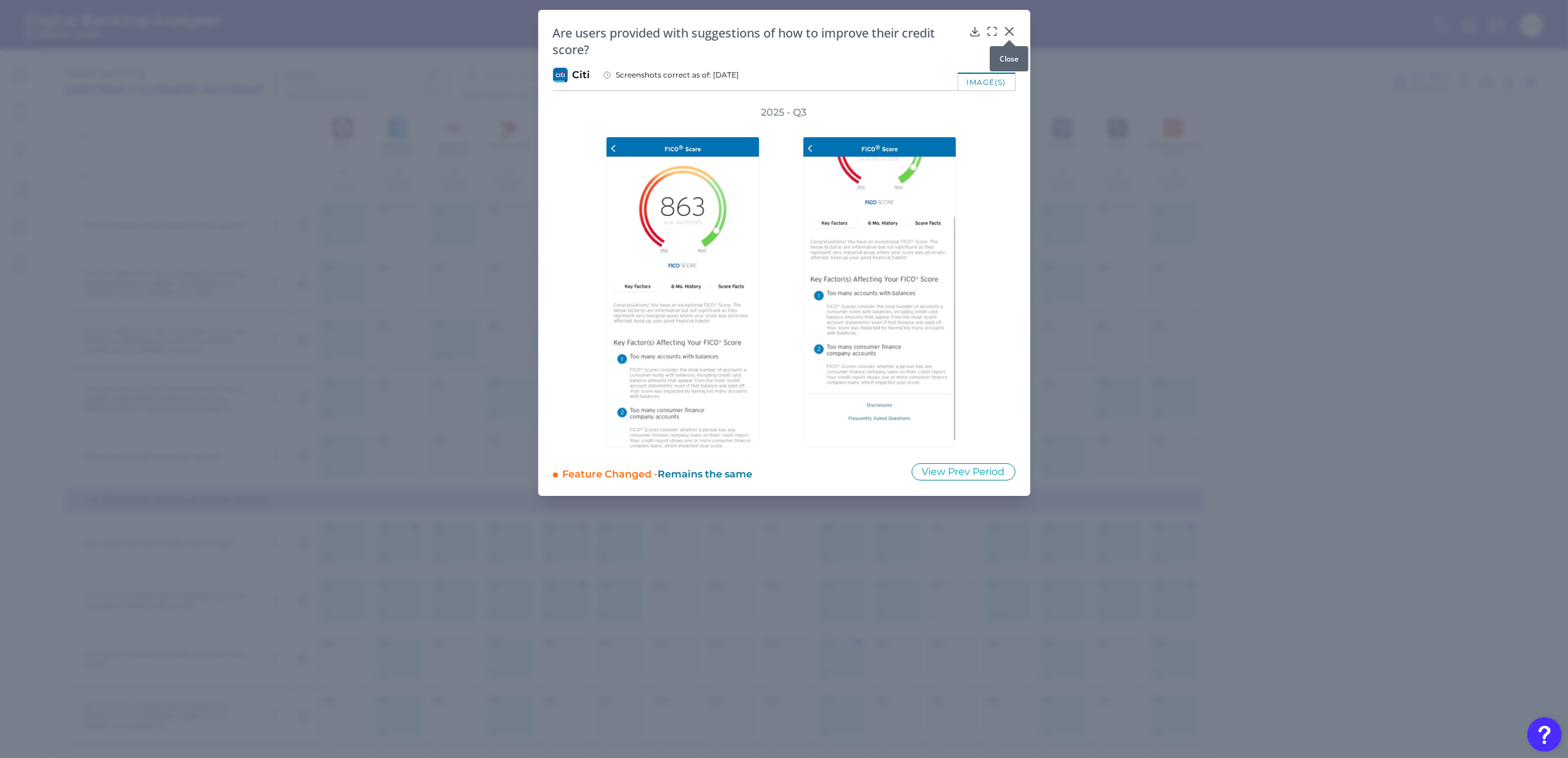
click at [1010, 30] on icon at bounding box center [1009, 31] width 8 height 8
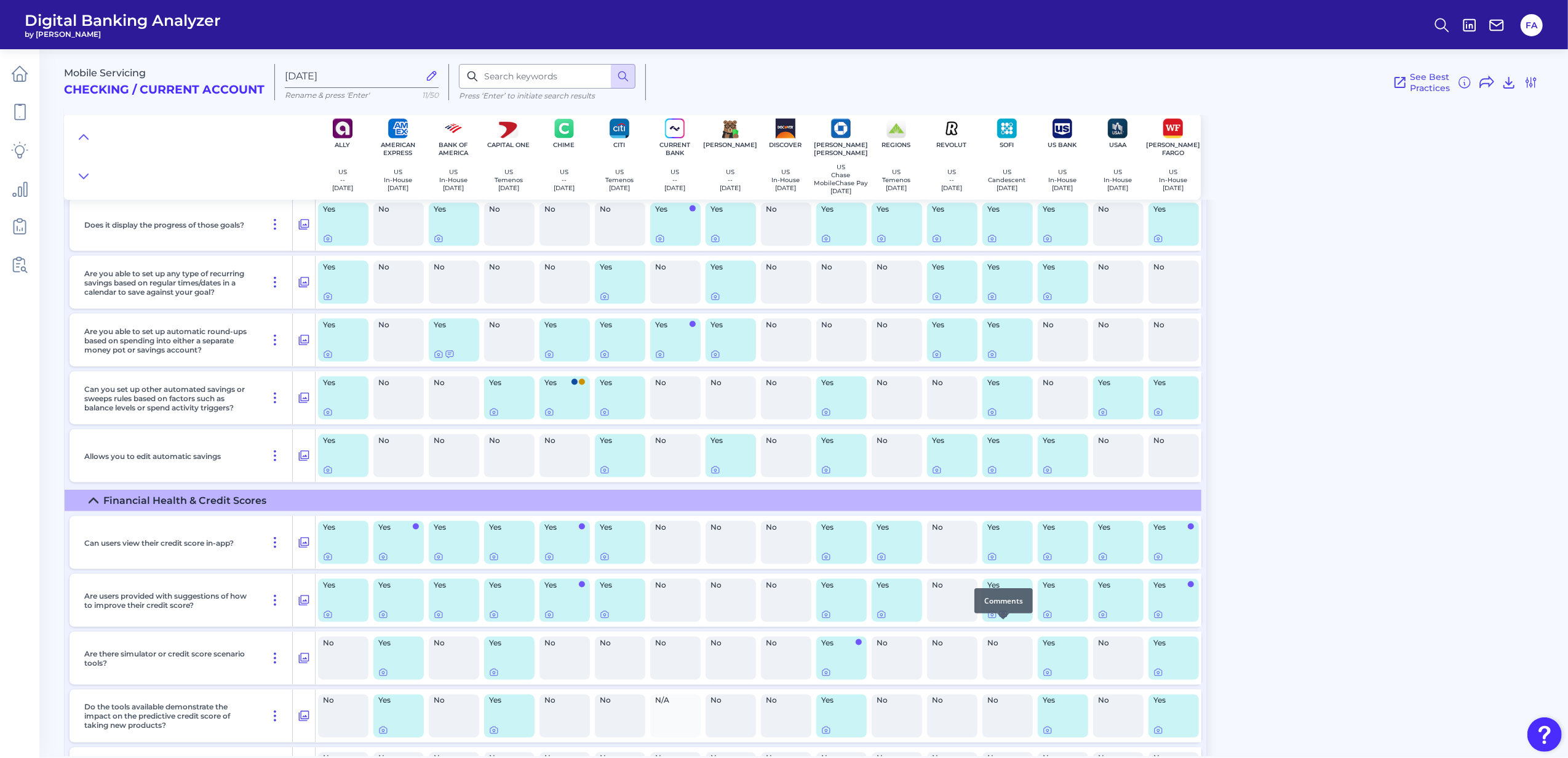
click at [1004, 618] on icon at bounding box center [1003, 615] width 8 height 7
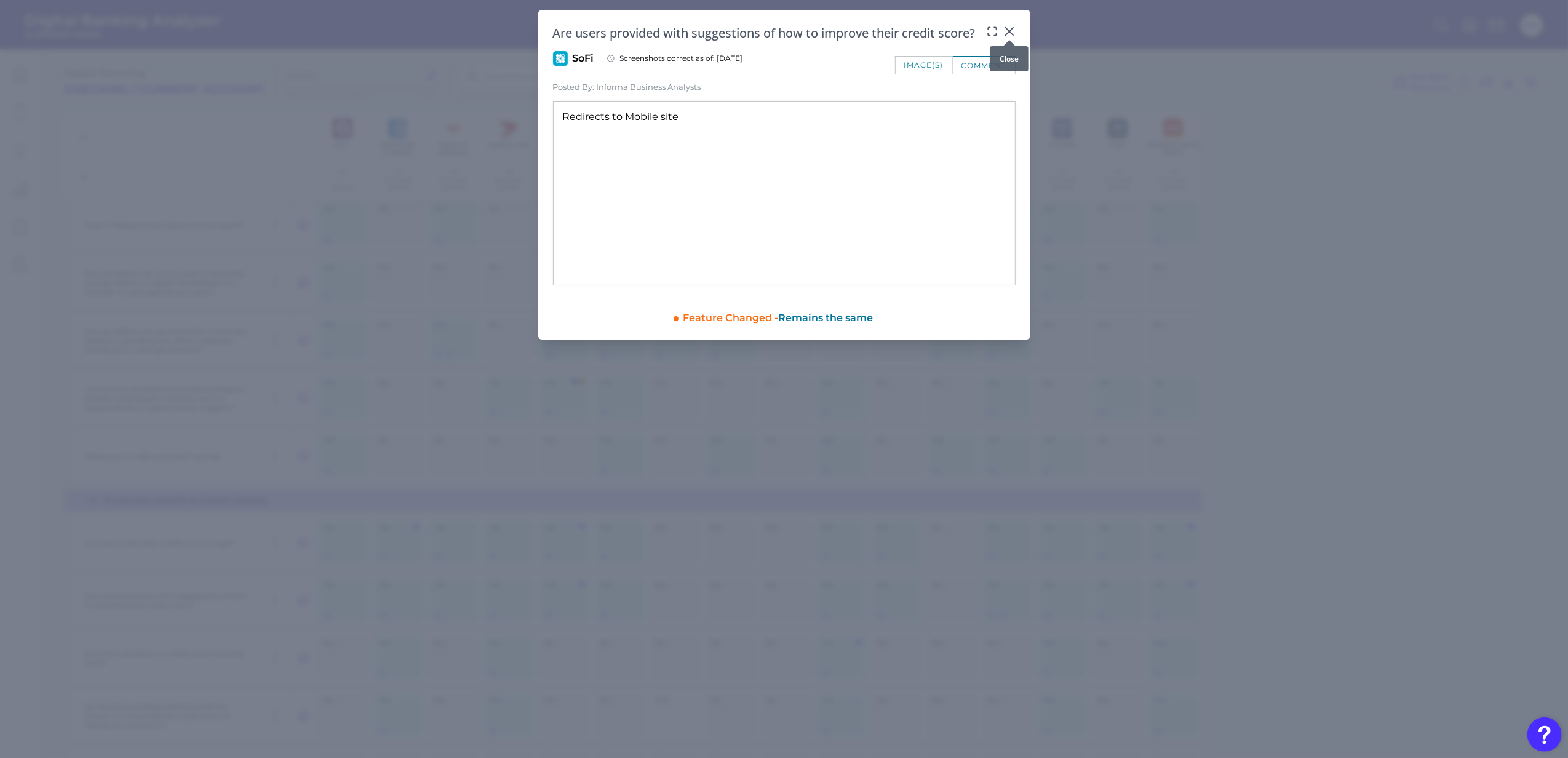
click at [1010, 35] on div at bounding box center [1009, 40] width 12 height 12
drag, startPoint x: 1011, startPoint y: 28, endPoint x: 1019, endPoint y: 154, distance: 126.3
click at [1011, 28] on icon at bounding box center [1009, 31] width 12 height 12
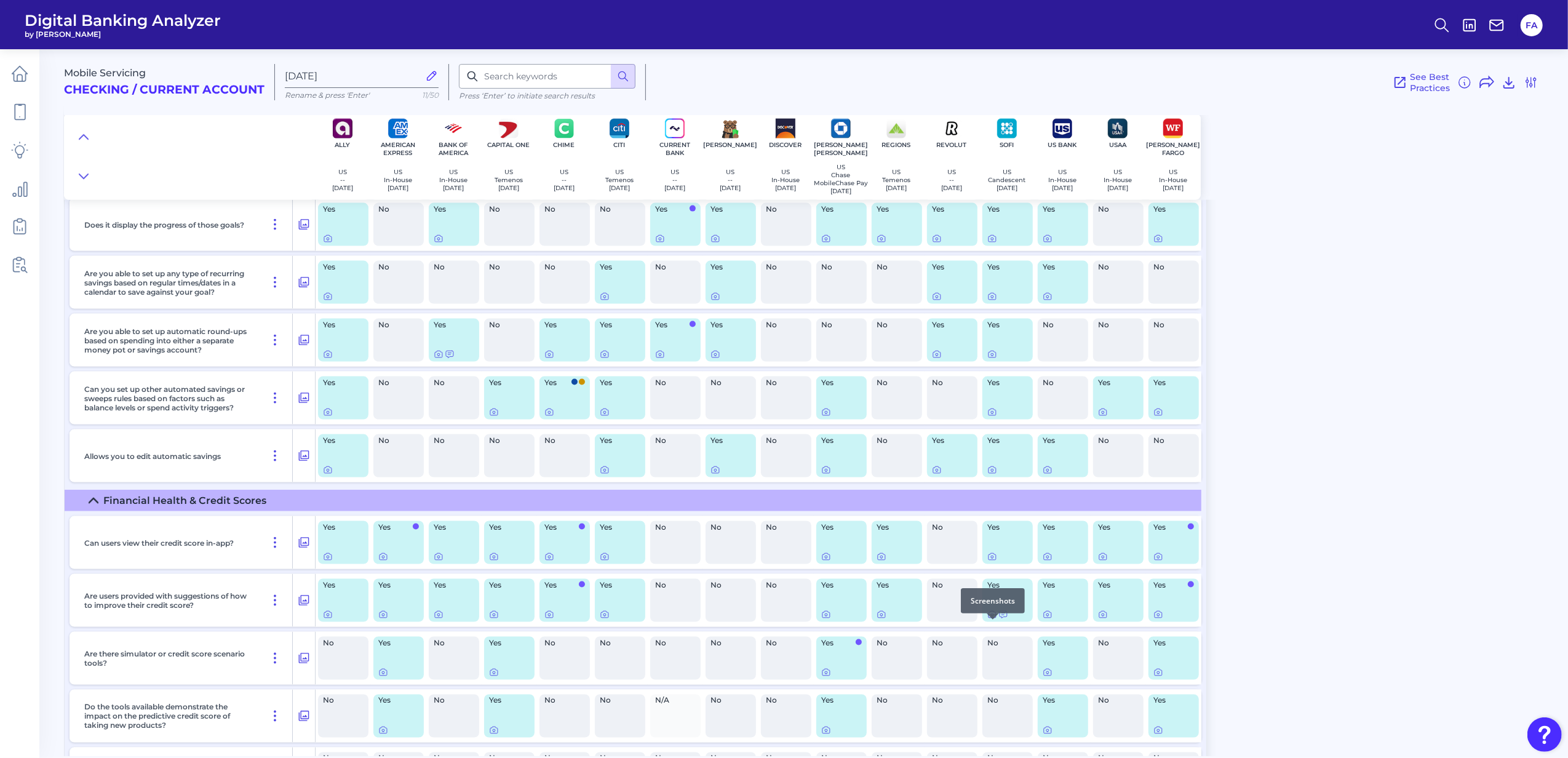
click at [994, 623] on div at bounding box center [992, 619] width 12 height 12
click at [990, 623] on div at bounding box center [992, 619] width 12 height 12
click at [992, 619] on icon at bounding box center [992, 614] width 10 height 10
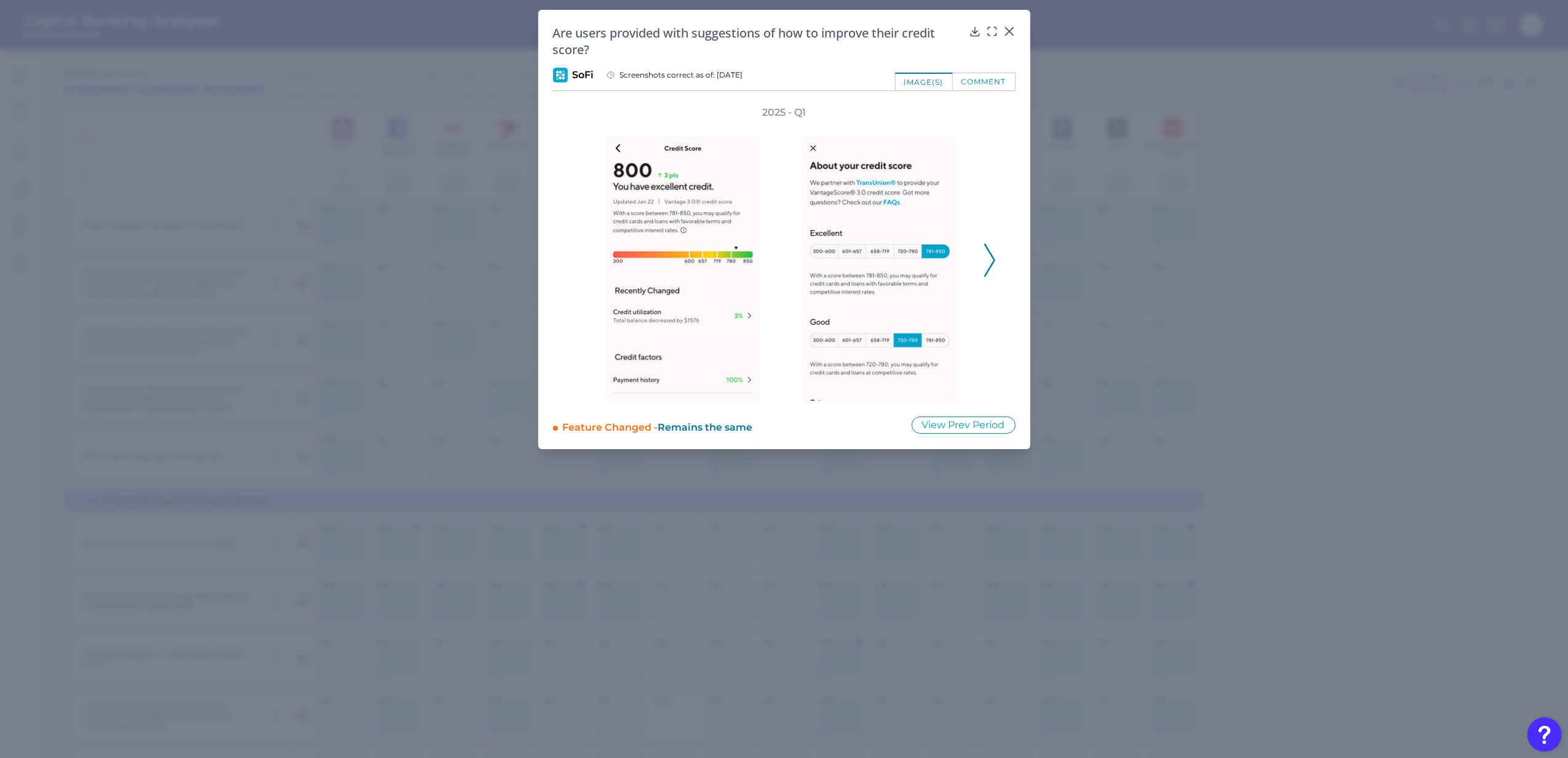
click at [995, 259] on div "2025 - Q1" at bounding box center [784, 254] width 463 height 295
click at [989, 256] on icon at bounding box center [989, 260] width 11 height 33
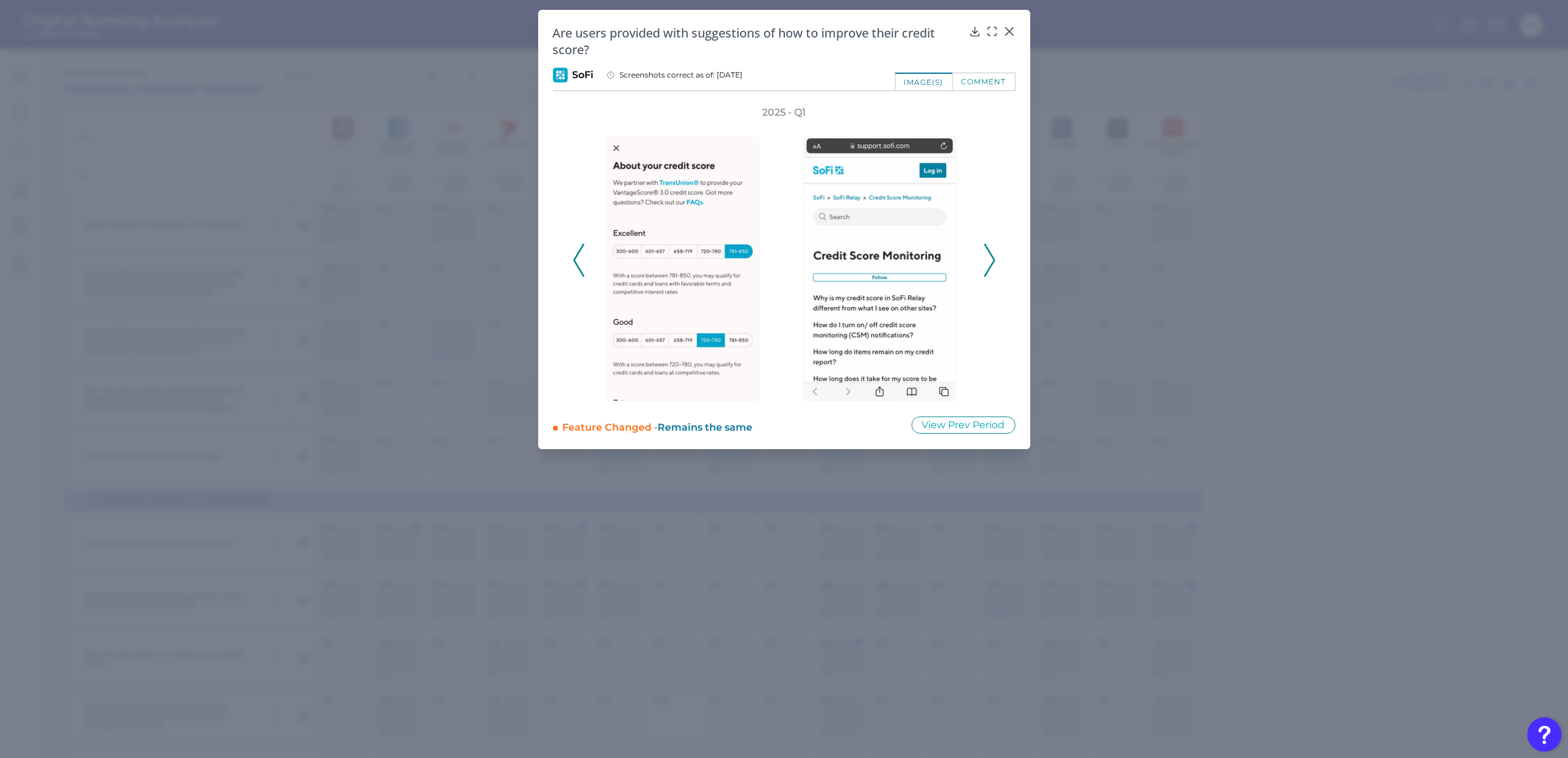
click at [989, 256] on icon at bounding box center [989, 260] width 11 height 33
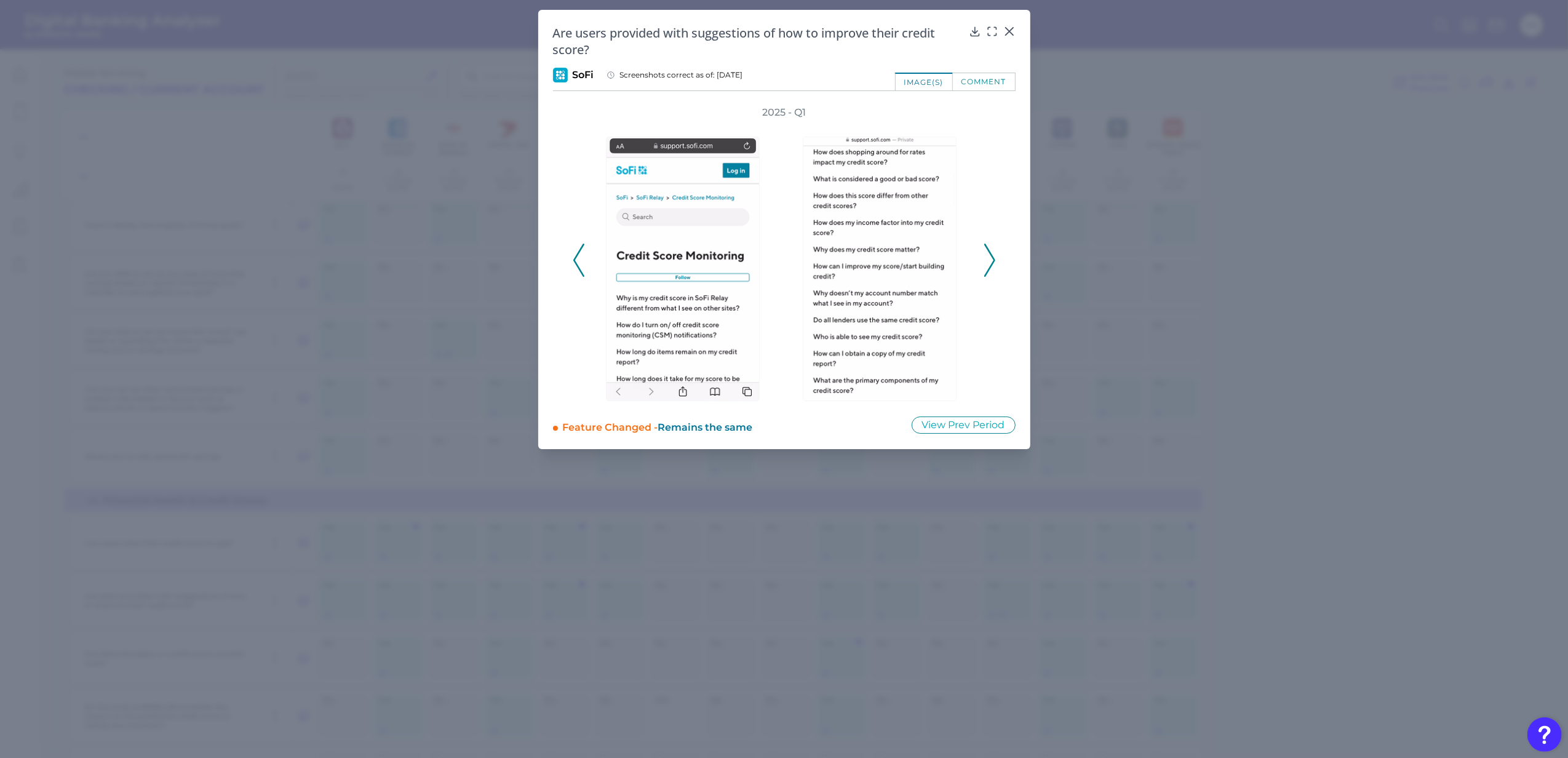
click at [989, 256] on icon at bounding box center [989, 260] width 11 height 33
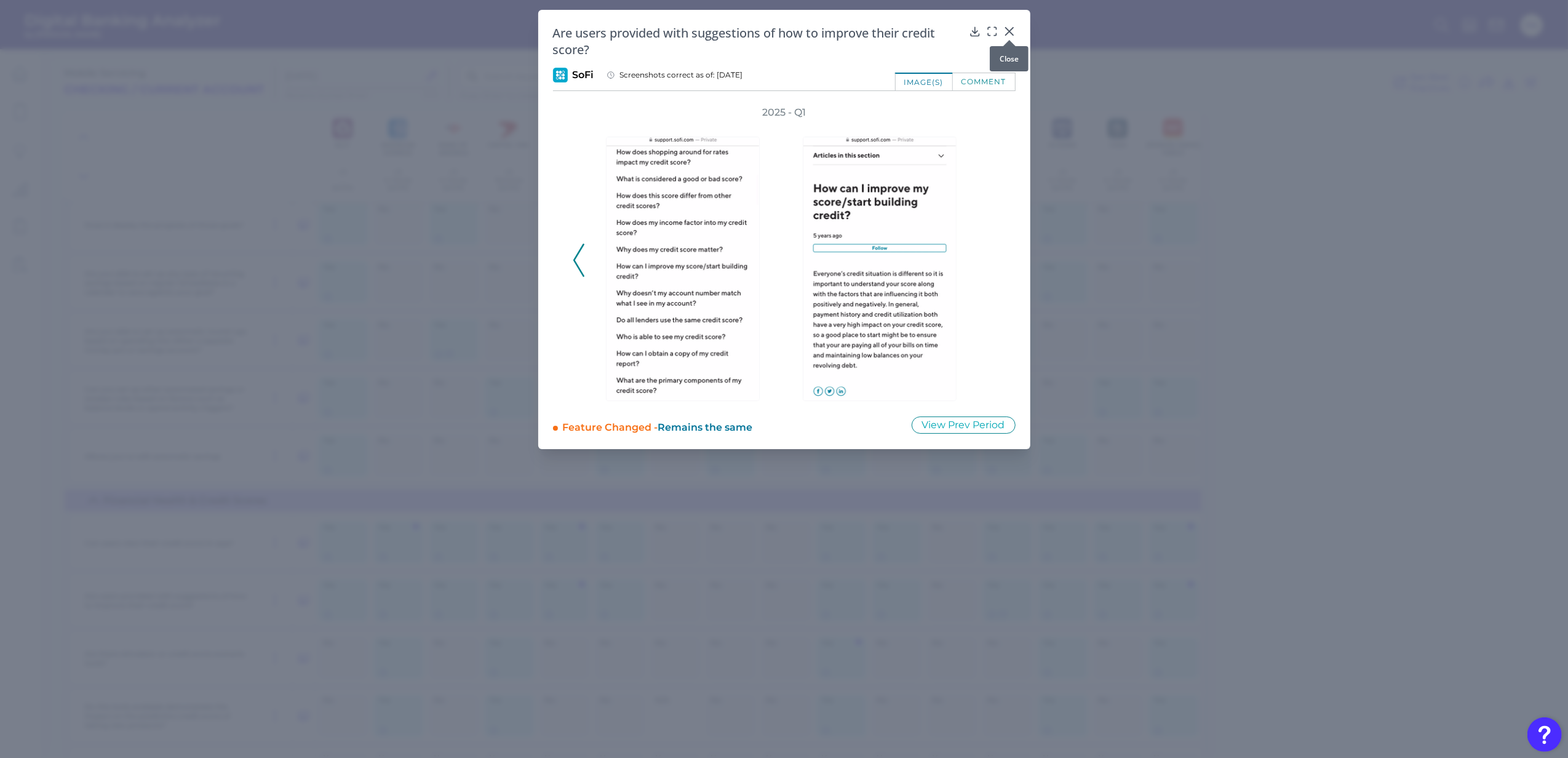
click at [1005, 30] on icon at bounding box center [1009, 31] width 12 height 12
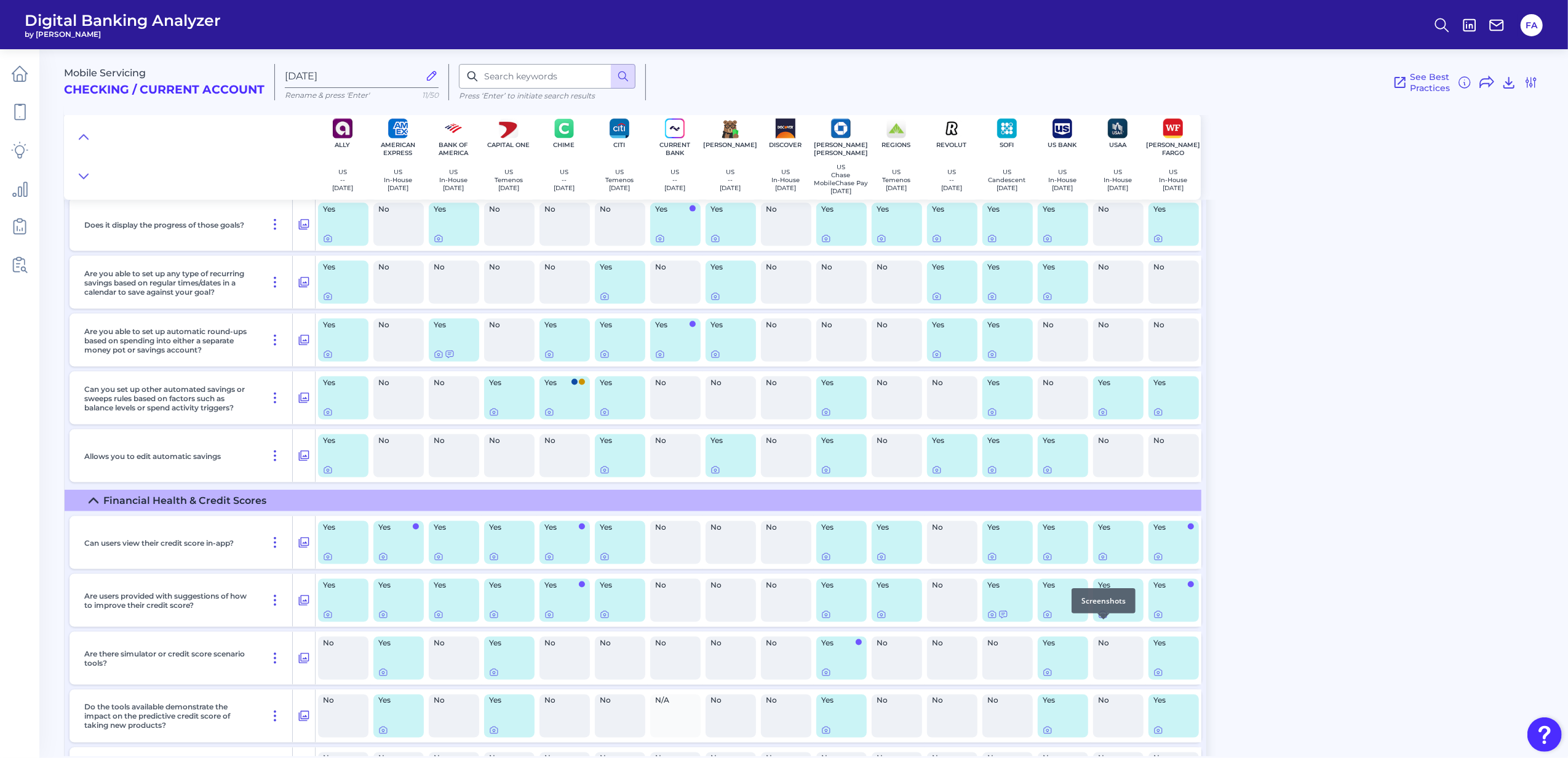
click at [1103, 619] on icon at bounding box center [1103, 614] width 10 height 10
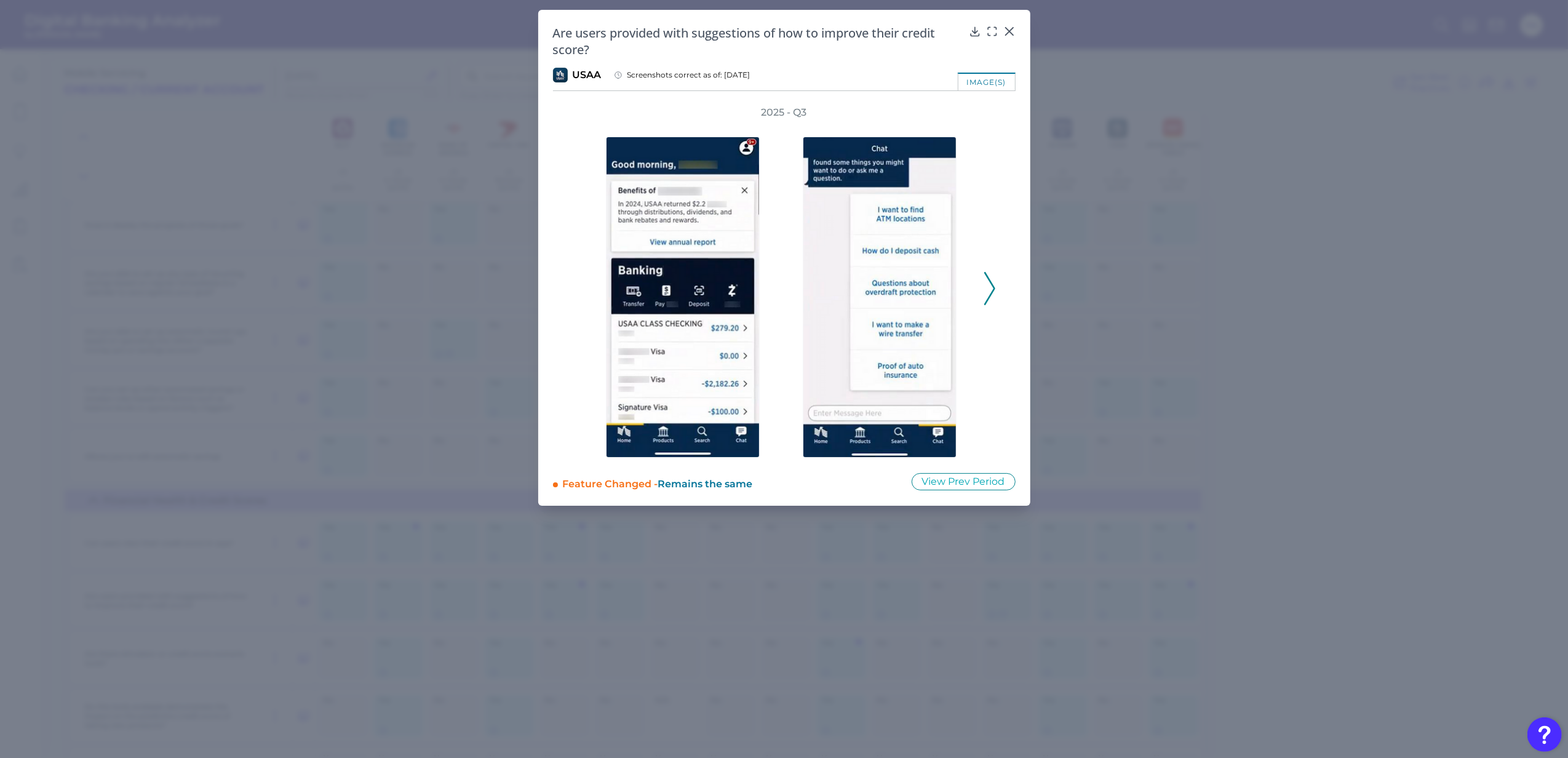
click at [997, 294] on div "2025 - Q3" at bounding box center [784, 281] width 463 height 352
click at [995, 293] on icon at bounding box center [989, 288] width 11 height 33
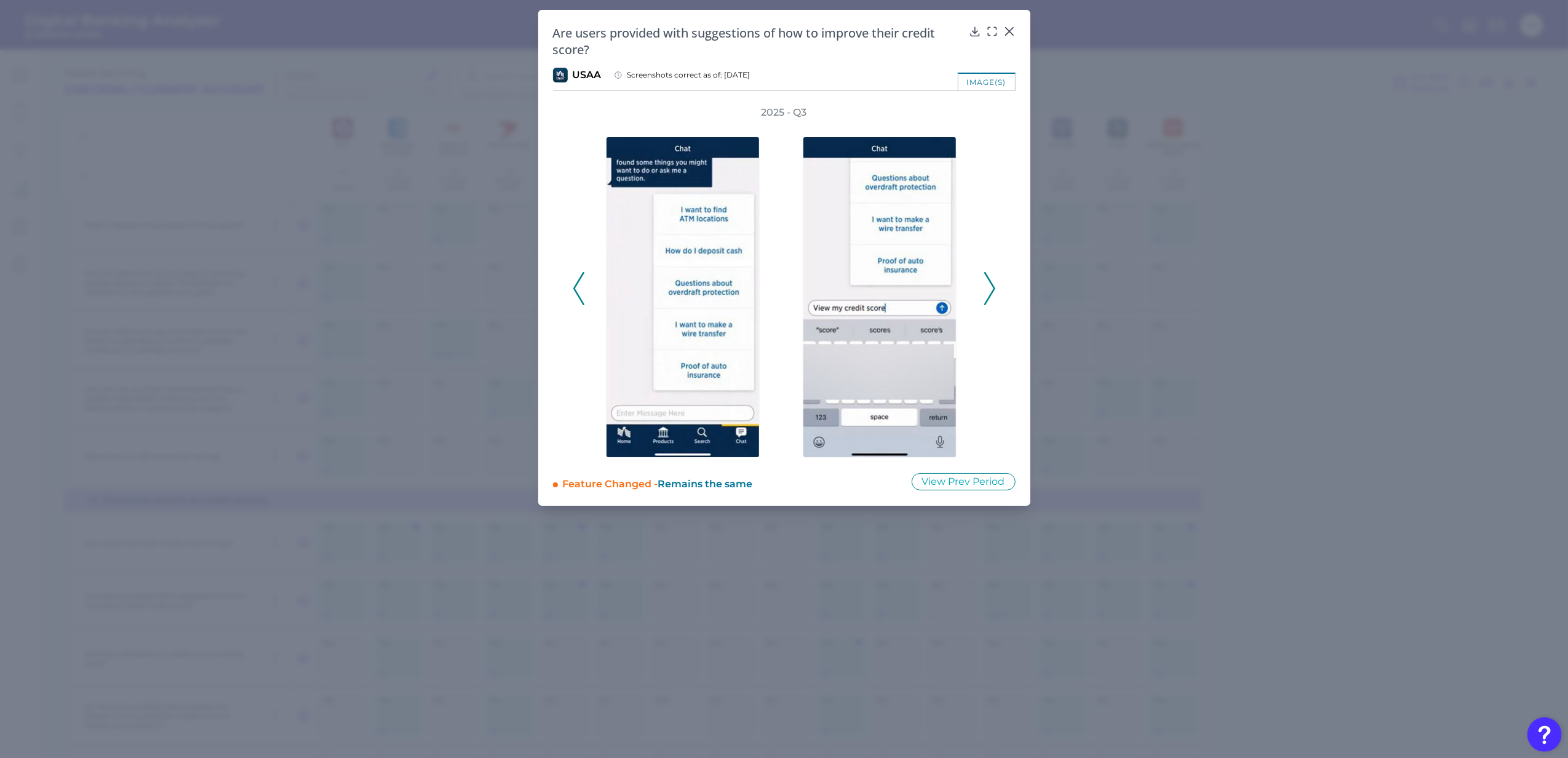
click at [992, 291] on polyline at bounding box center [989, 288] width 10 height 31
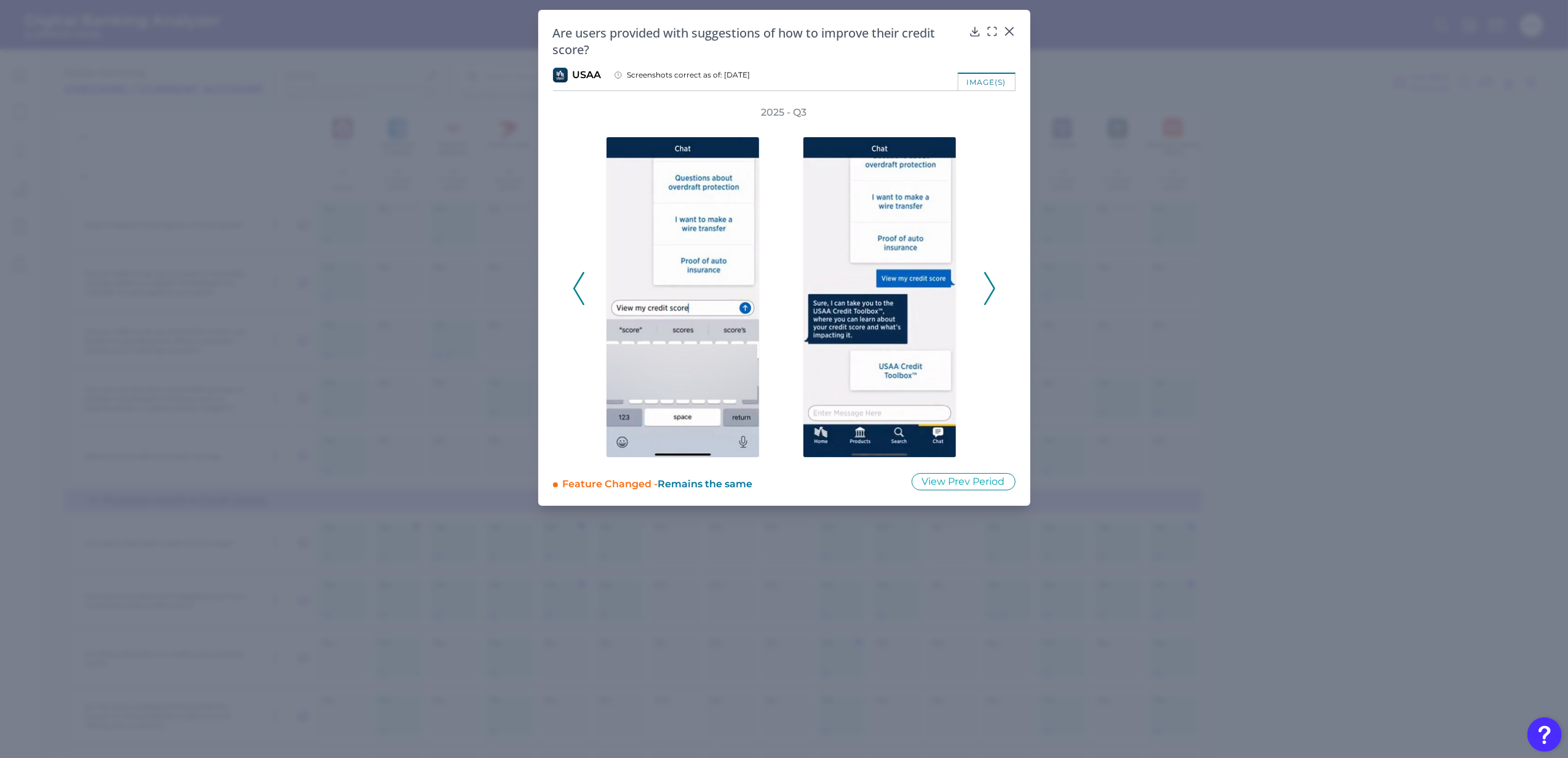
click at [992, 291] on polyline at bounding box center [989, 288] width 10 height 31
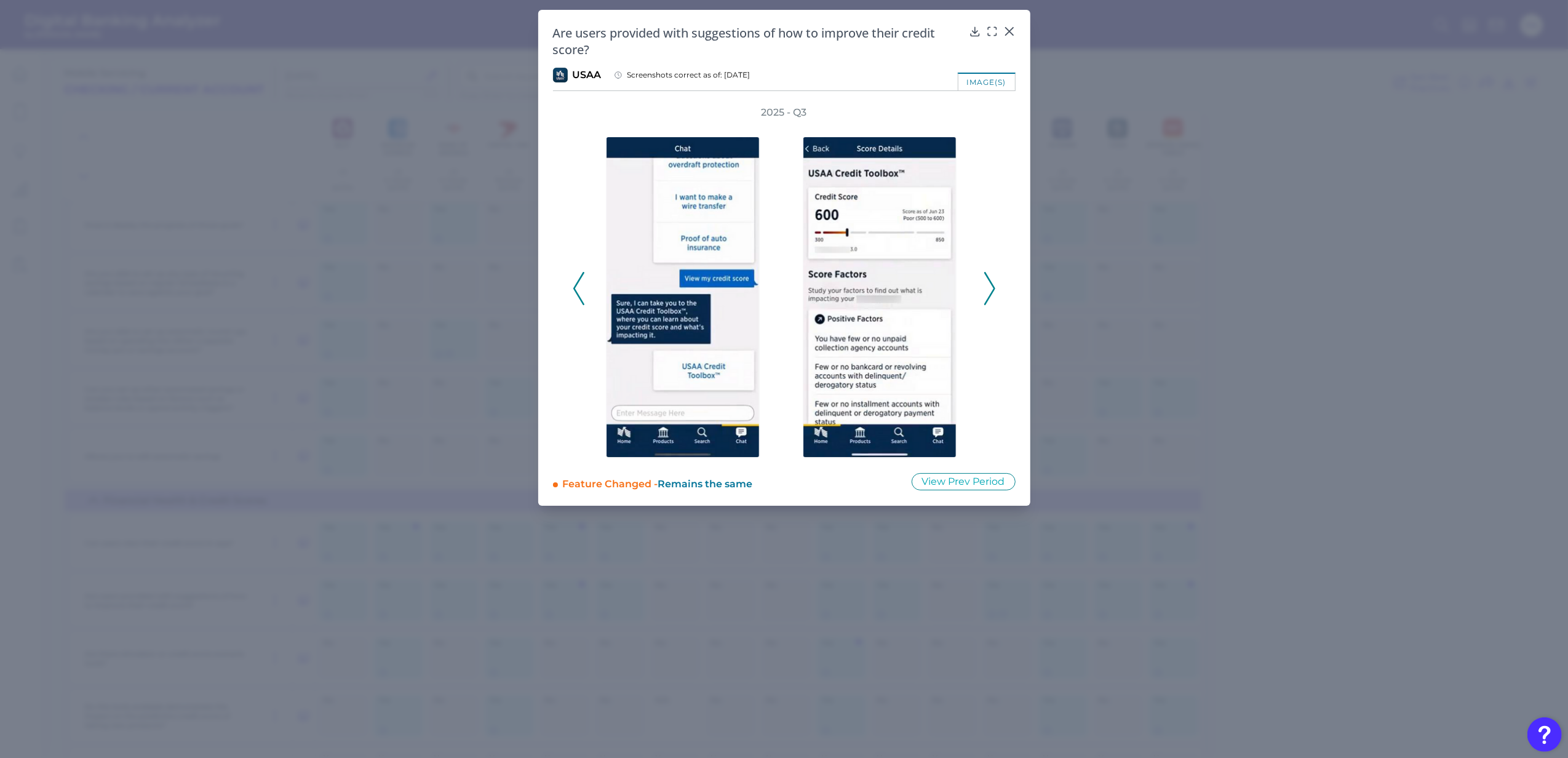
click at [992, 291] on polyline at bounding box center [989, 288] width 10 height 31
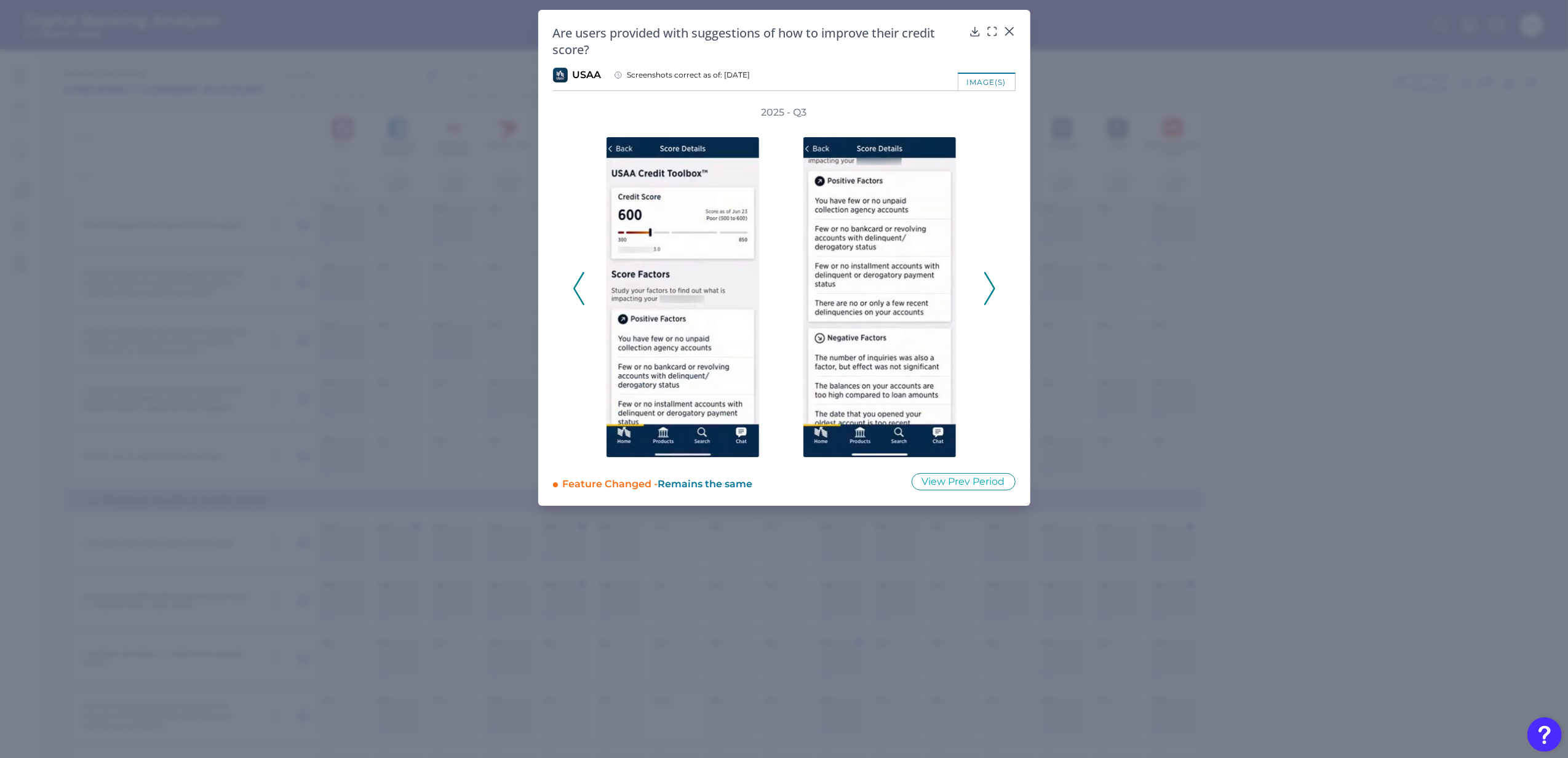
click at [992, 291] on polyline at bounding box center [989, 288] width 10 height 31
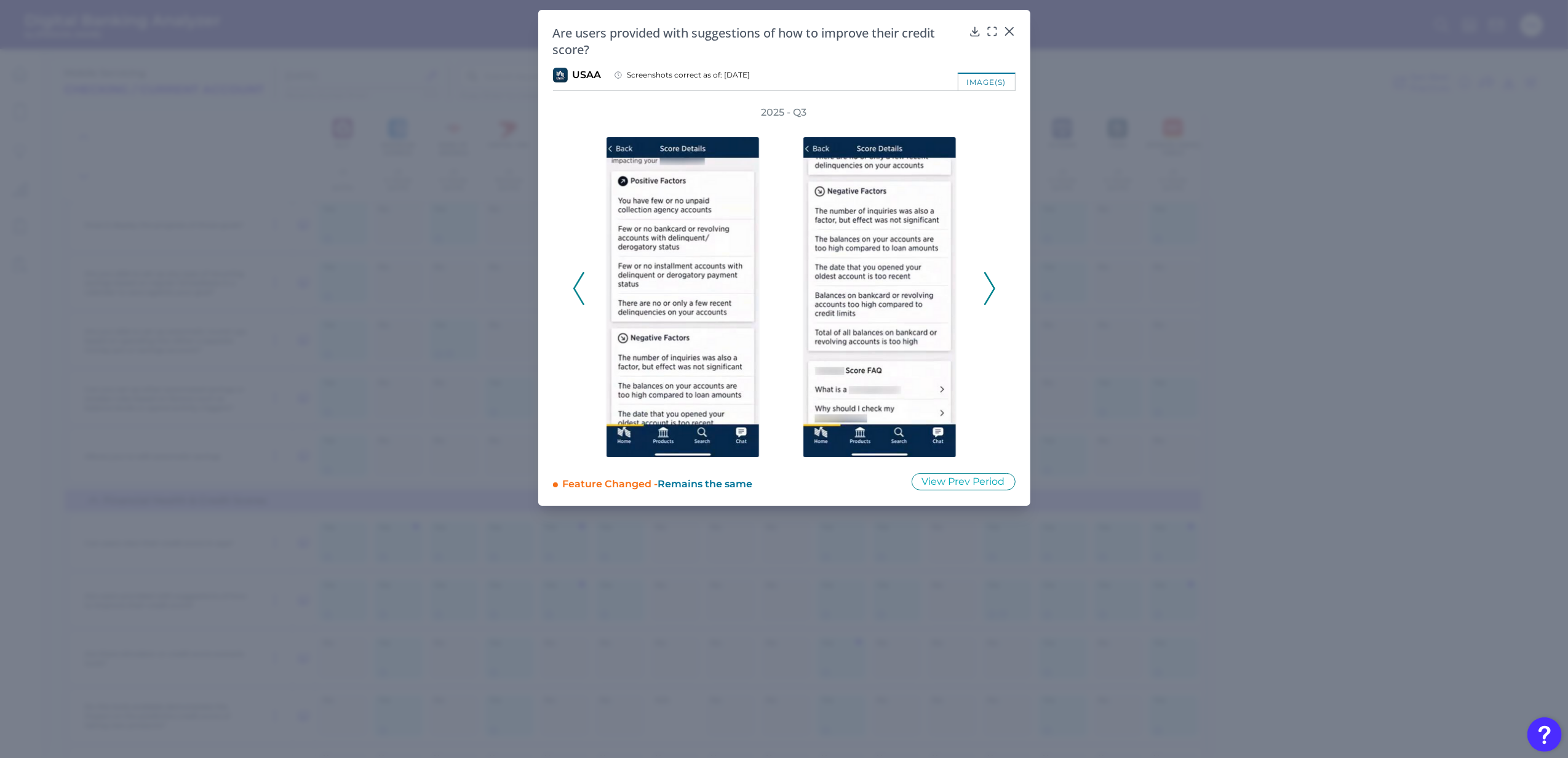
click at [992, 291] on polyline at bounding box center [989, 288] width 10 height 31
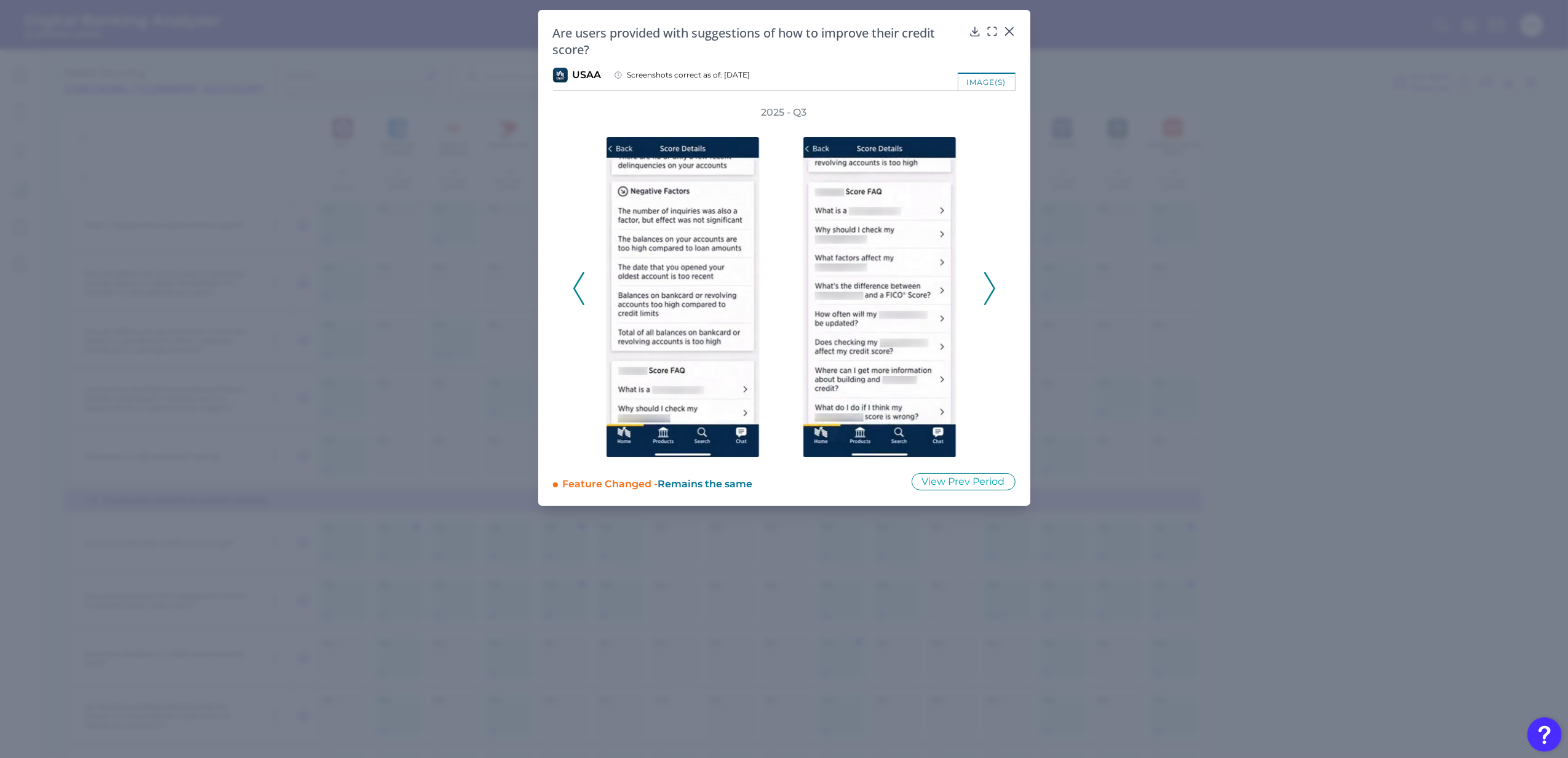
click at [992, 291] on polyline at bounding box center [989, 288] width 10 height 31
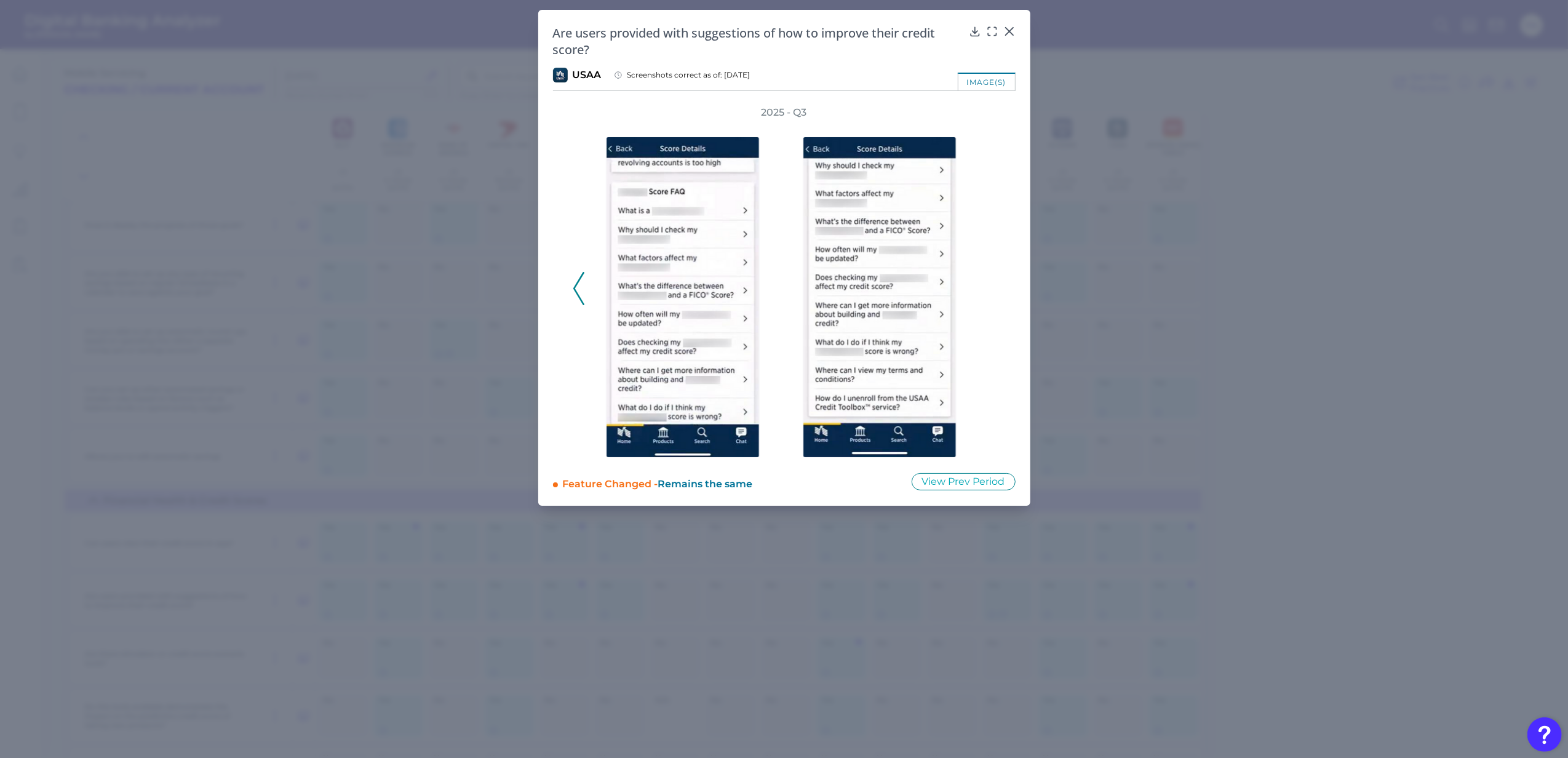
click at [992, 291] on div "2025 - Q3" at bounding box center [784, 281] width 423 height 352
click at [1007, 30] on icon at bounding box center [1009, 31] width 8 height 8
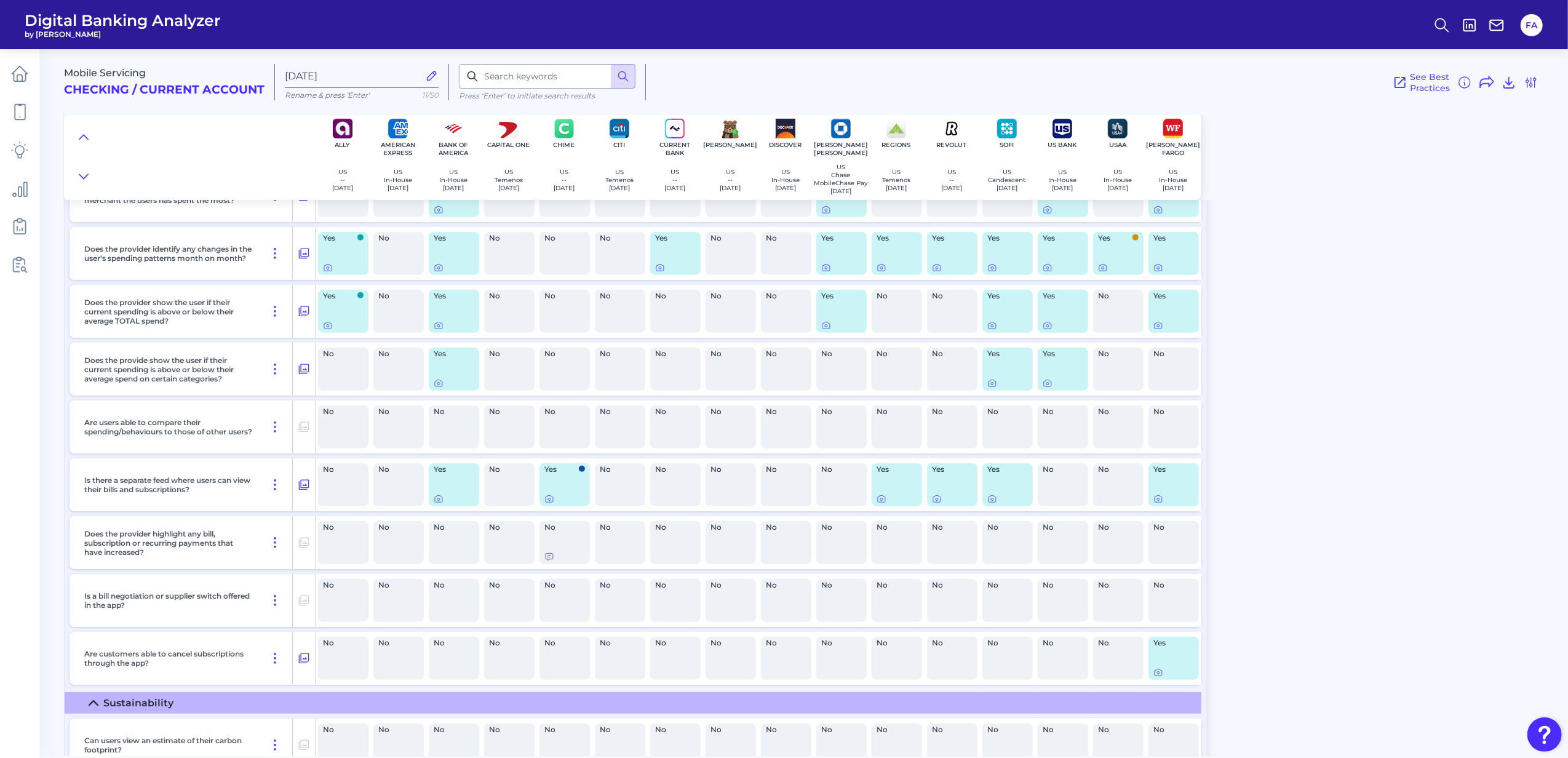
scroll to position [492, 0]
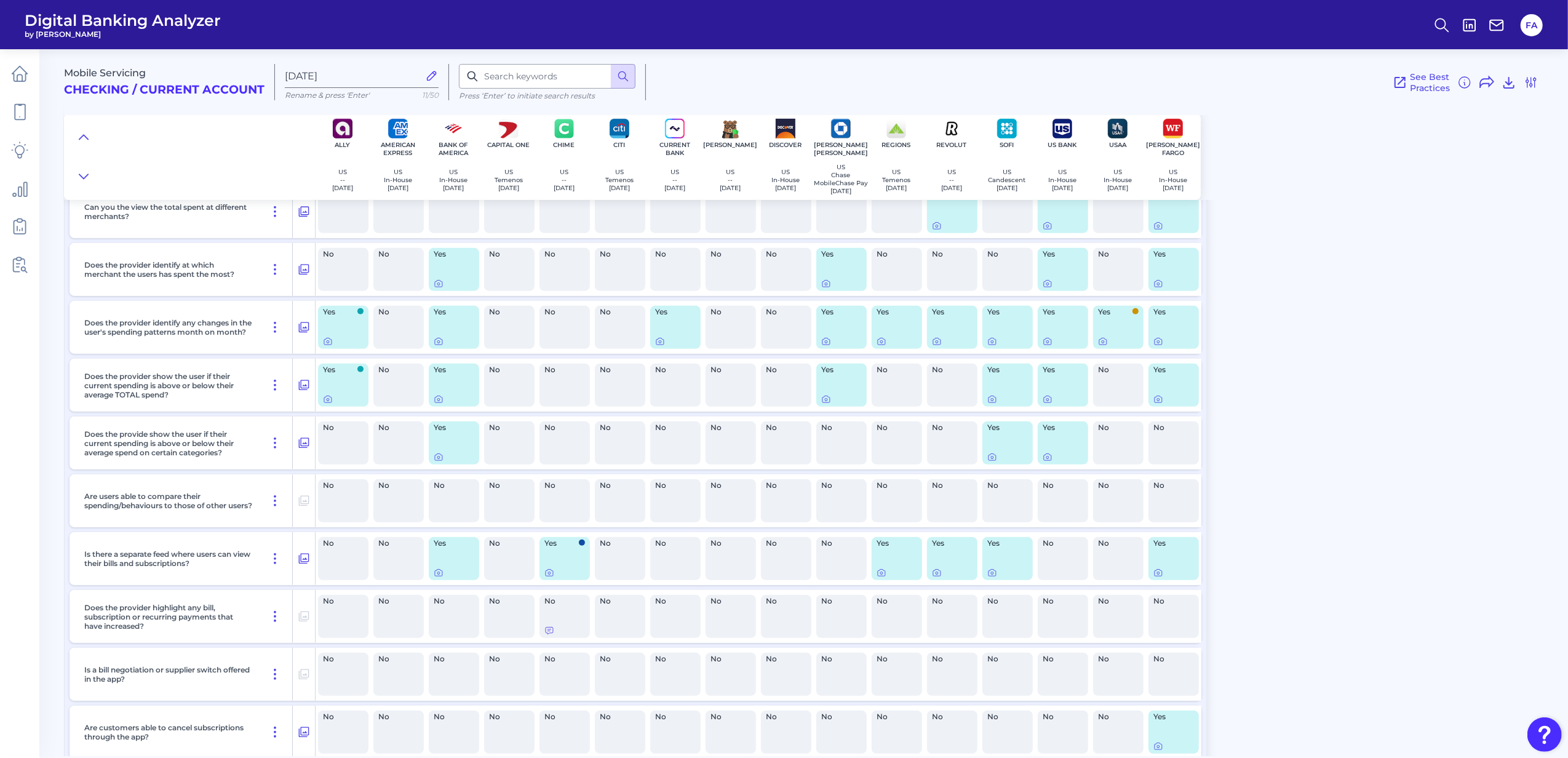
click at [495, 580] on div "No" at bounding box center [510, 558] width 50 height 43
click at [503, 570] on div "No" at bounding box center [510, 558] width 50 height 43
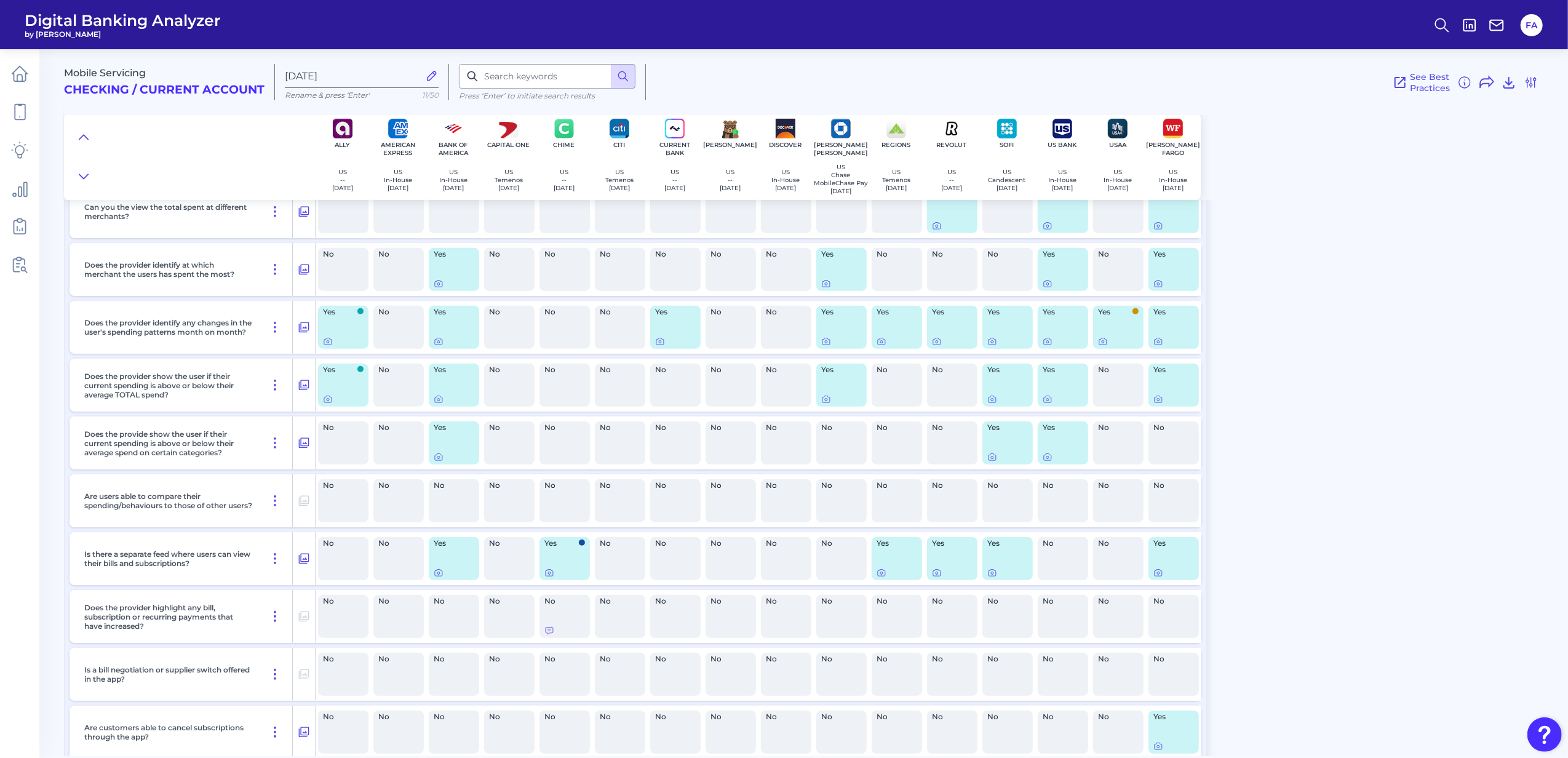
click at [503, 570] on div "No" at bounding box center [510, 558] width 50 height 43
click at [507, 580] on div "No" at bounding box center [510, 558] width 50 height 43
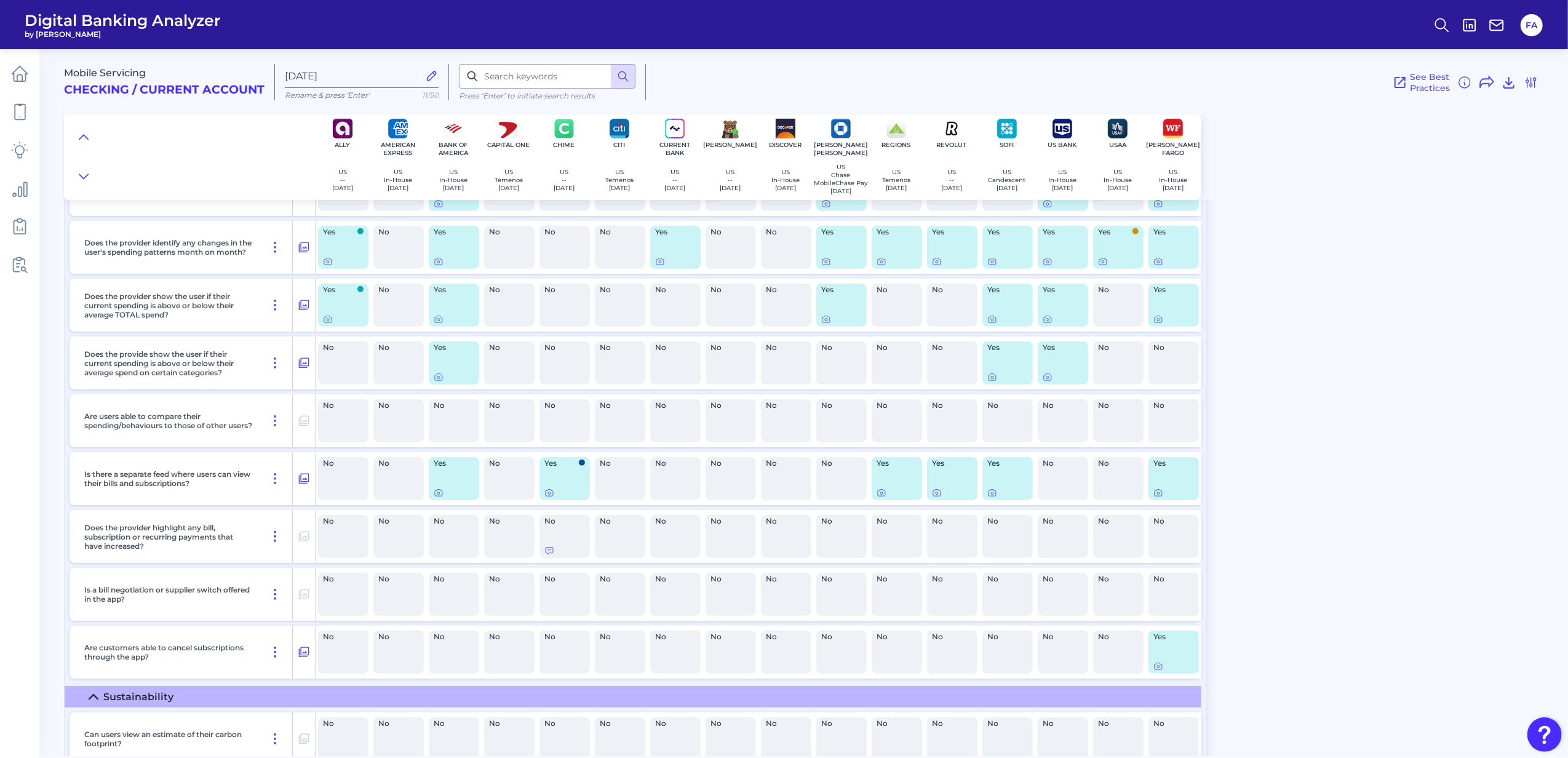
scroll to position [574, 0]
click at [436, 496] on icon at bounding box center [438, 491] width 10 height 10
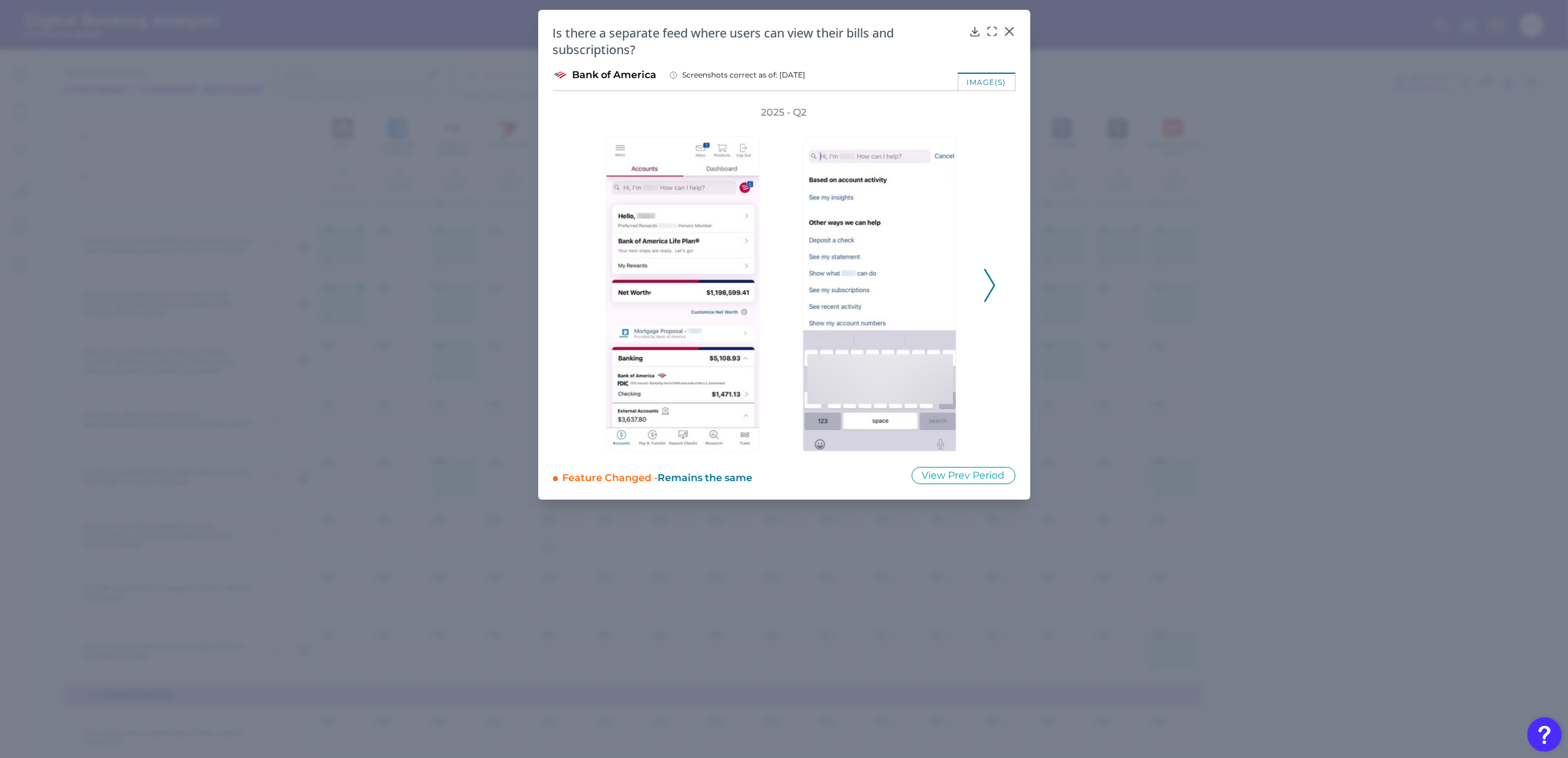
click at [985, 271] on icon at bounding box center [989, 286] width 11 height 33
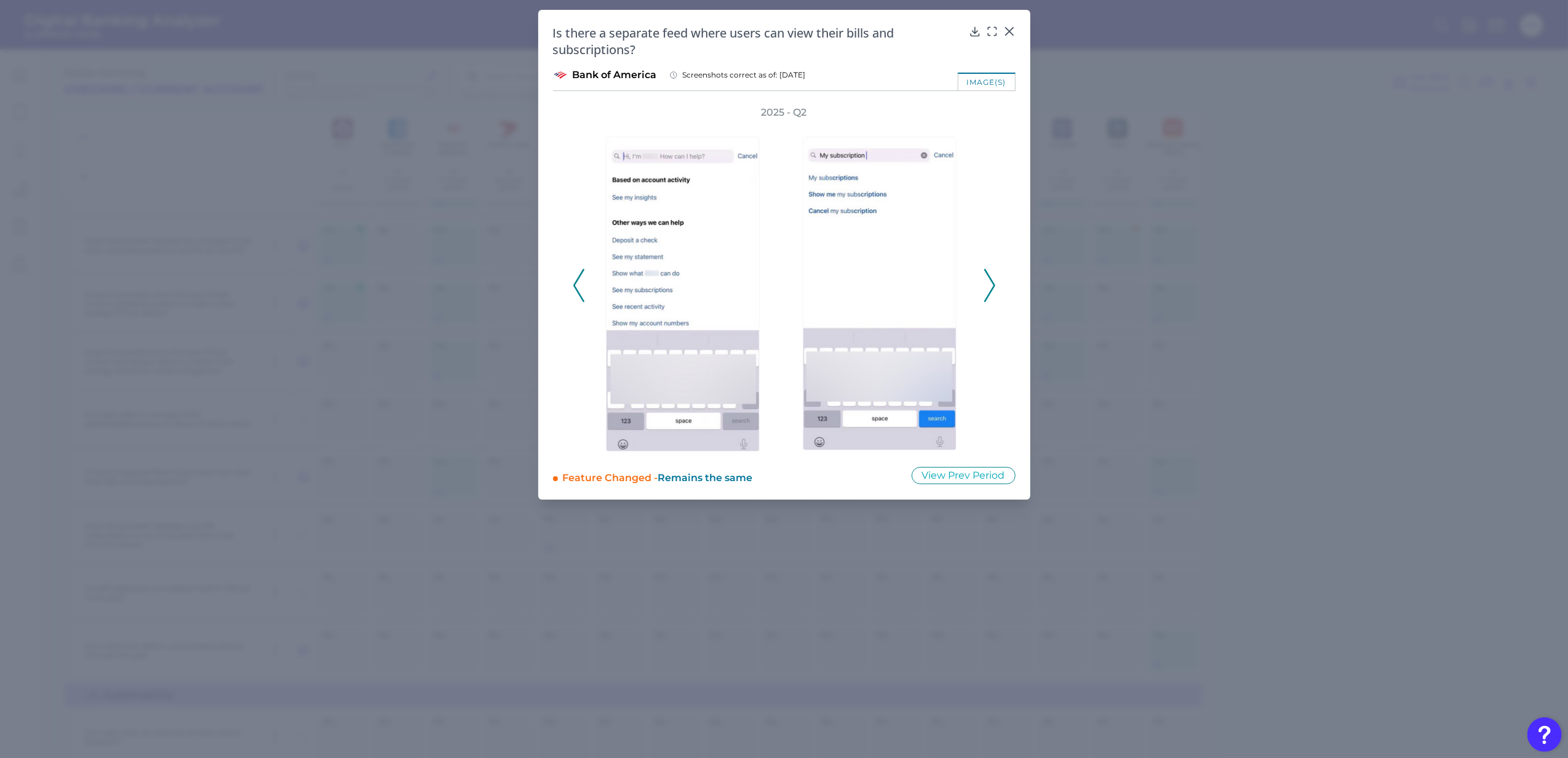
click at [990, 274] on icon at bounding box center [989, 286] width 11 height 33
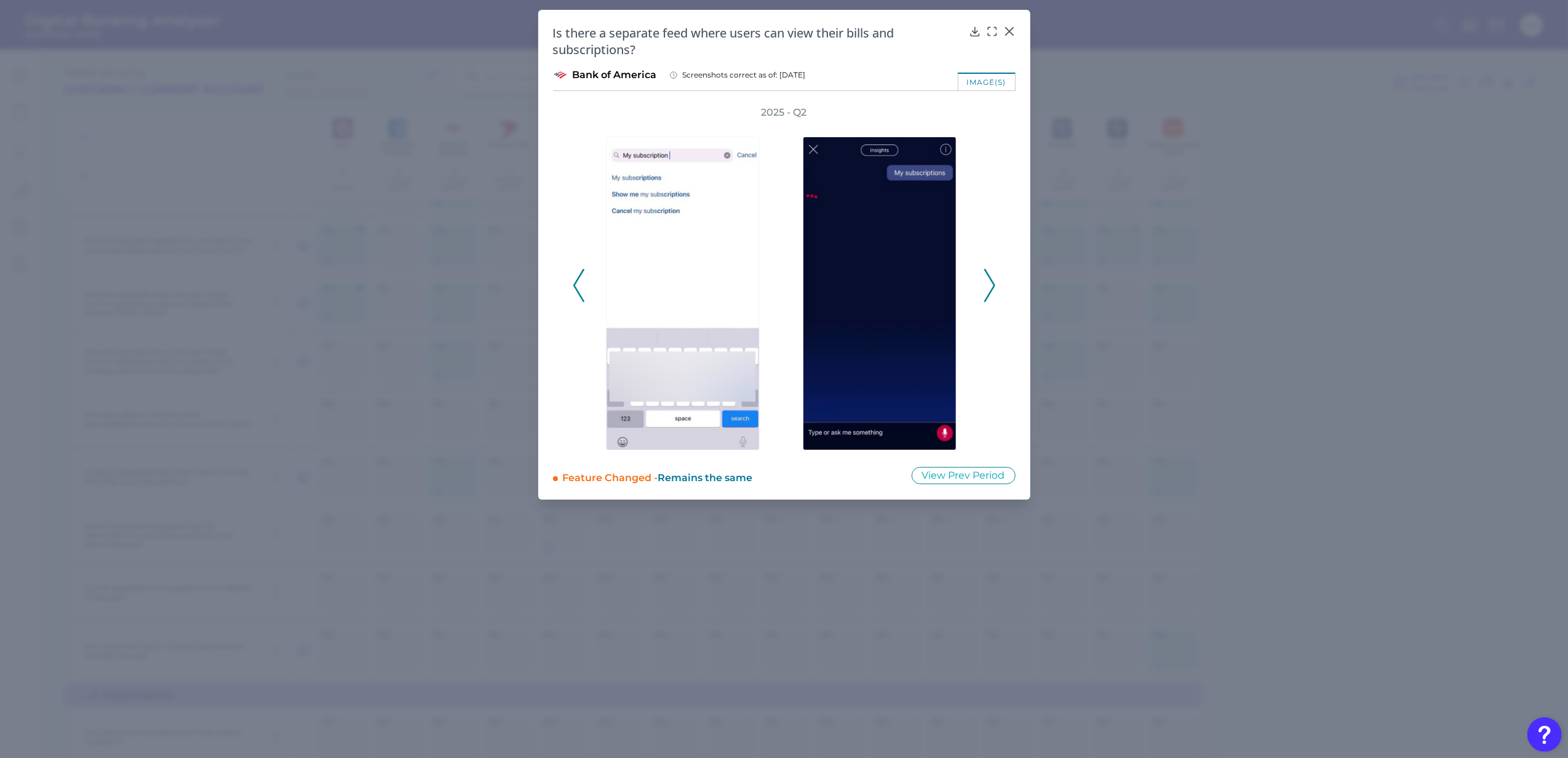
click at [991, 274] on icon at bounding box center [989, 286] width 11 height 33
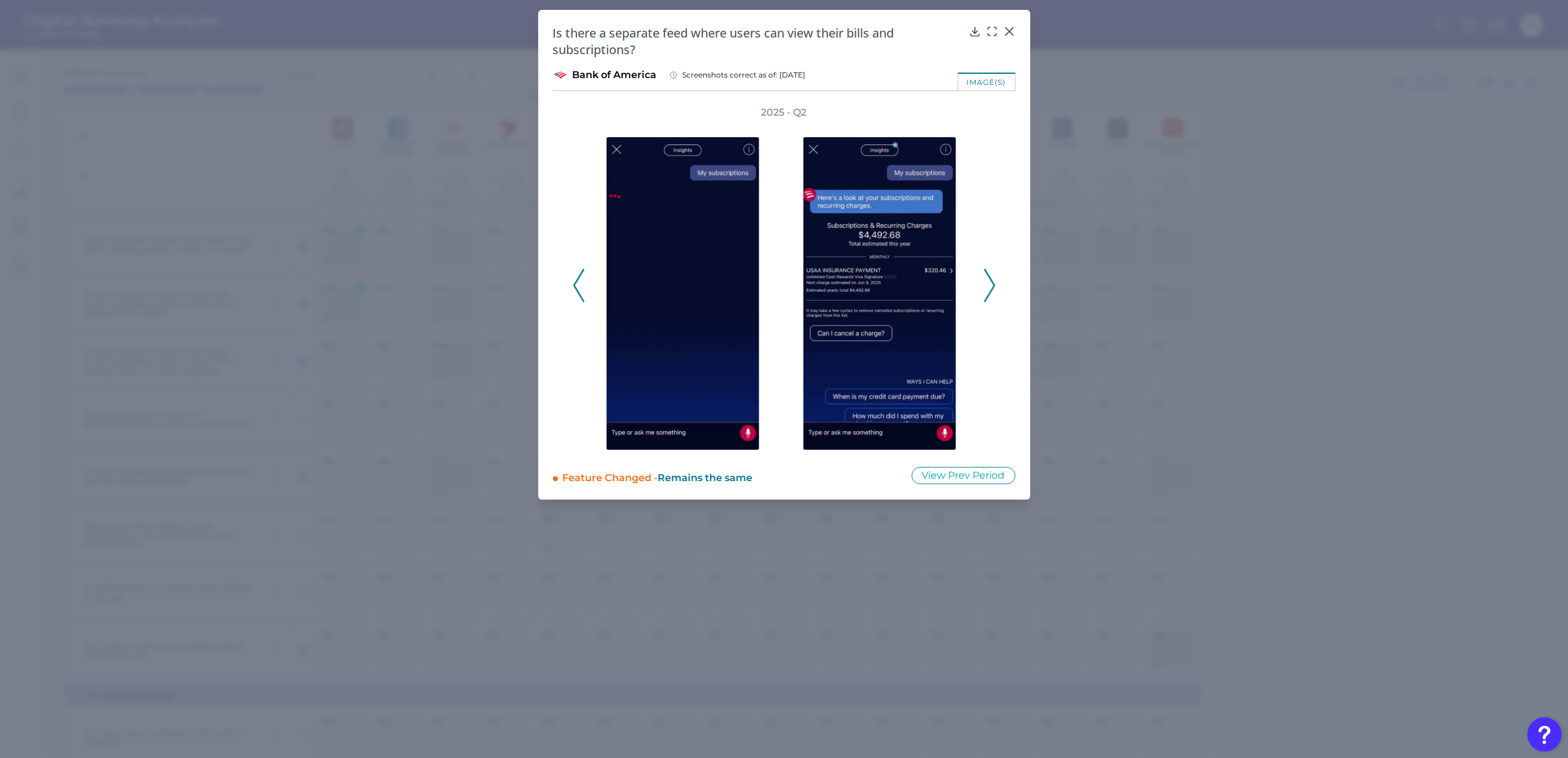
click at [992, 274] on icon at bounding box center [989, 286] width 11 height 33
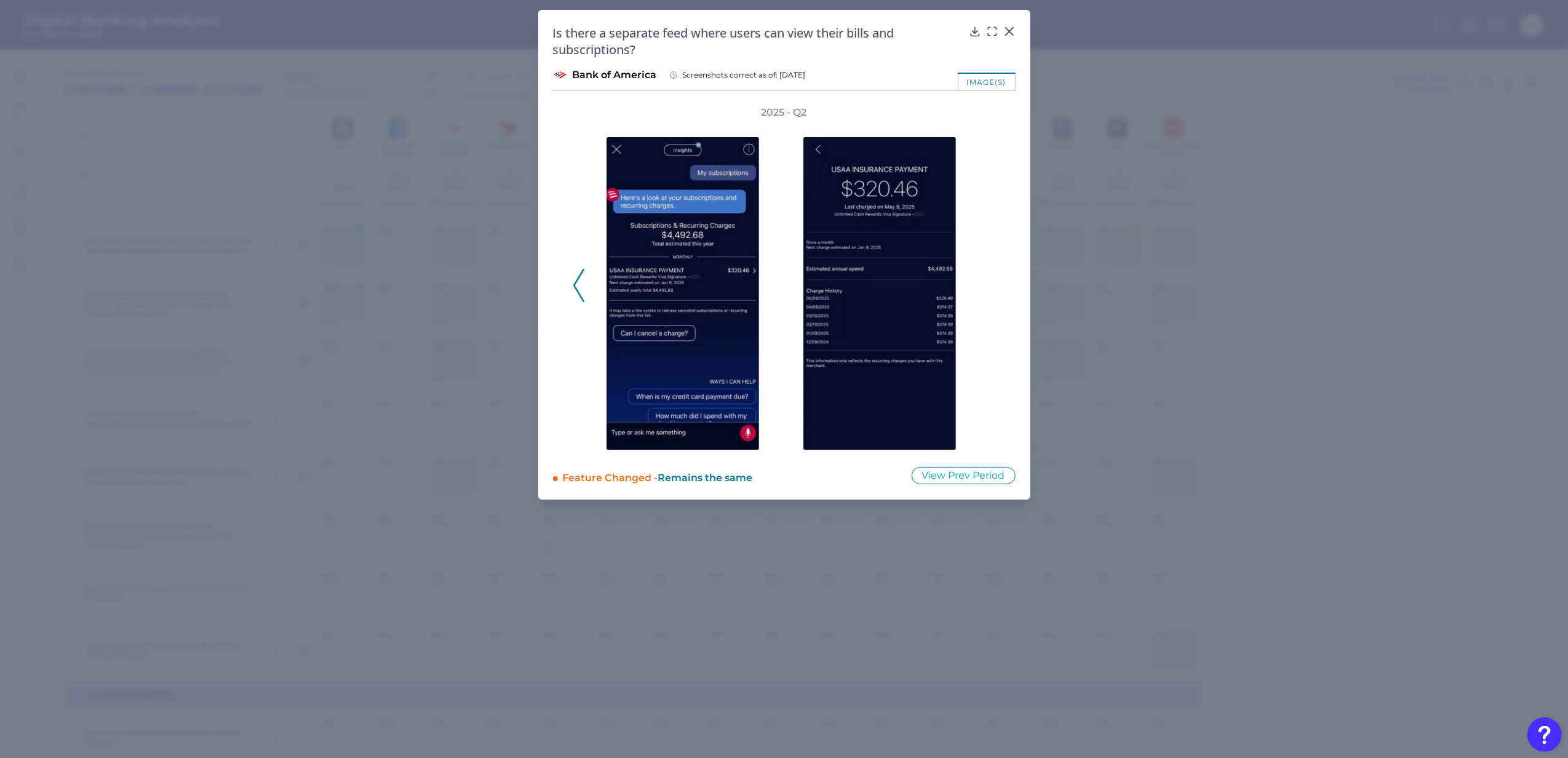
click at [992, 277] on div "2025 - Q2" at bounding box center [784, 279] width 423 height 346
click at [1007, 38] on div "Is there a separate feed where users can view their bills and subscriptions?" at bounding box center [784, 41] width 463 height 33
click at [1009, 36] on div at bounding box center [1009, 40] width 12 height 12
click at [1011, 35] on div at bounding box center [1009, 40] width 12 height 12
click at [1007, 30] on icon at bounding box center [1009, 31] width 12 height 12
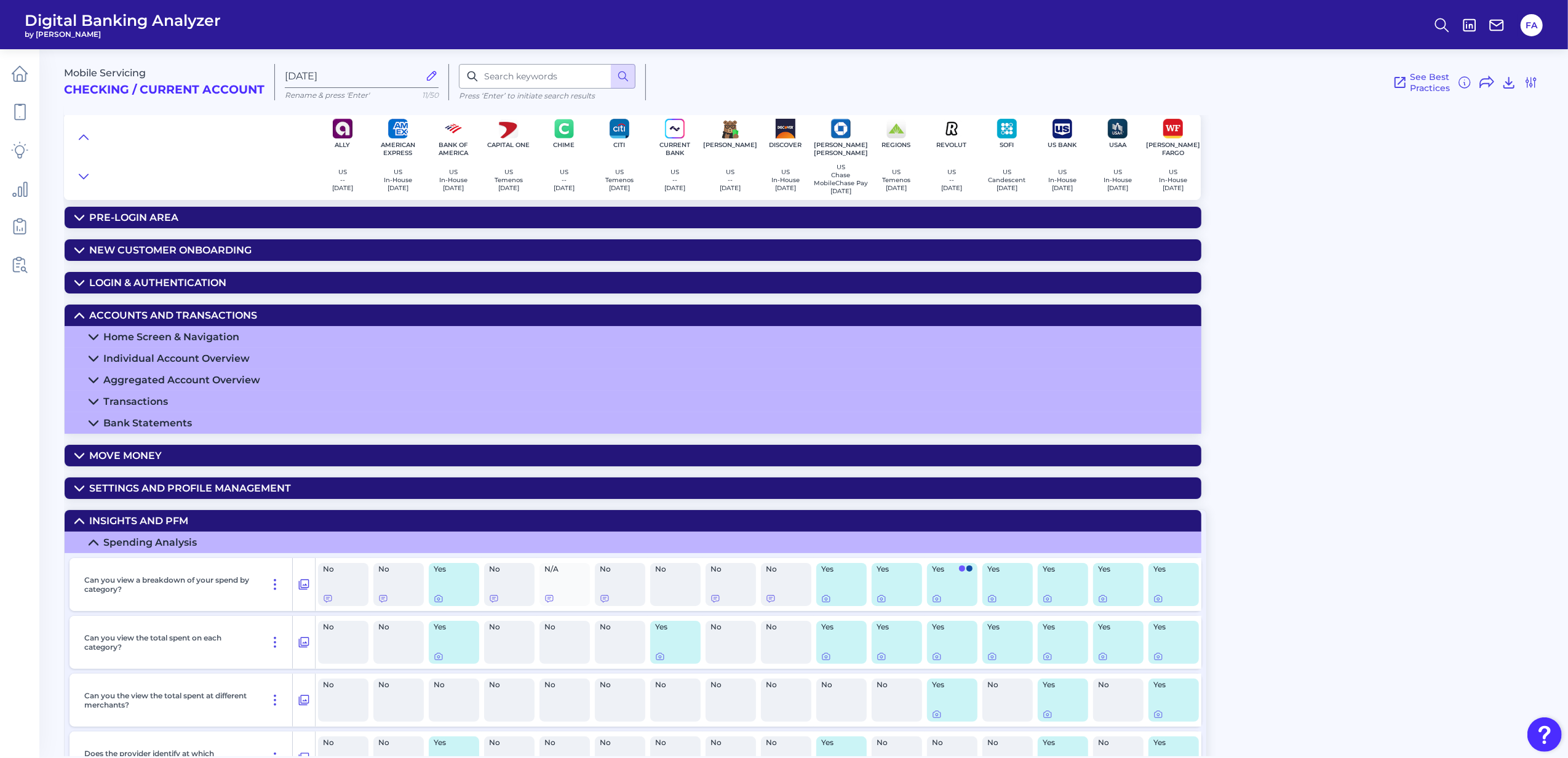
scroll to position [0, 0]
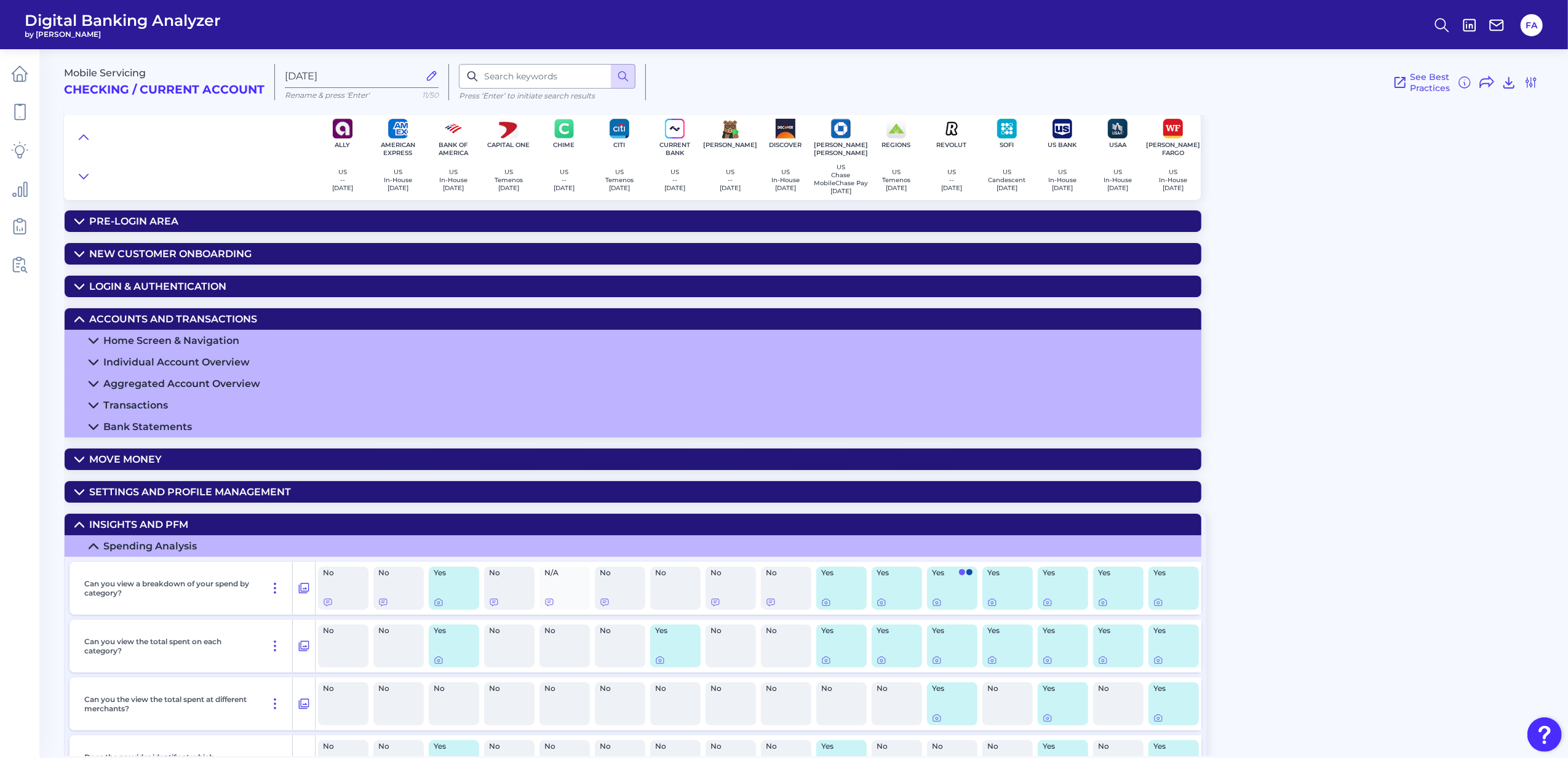
click at [107, 346] on div "Home Screen & Navigation" at bounding box center [171, 339] width 136 height 11
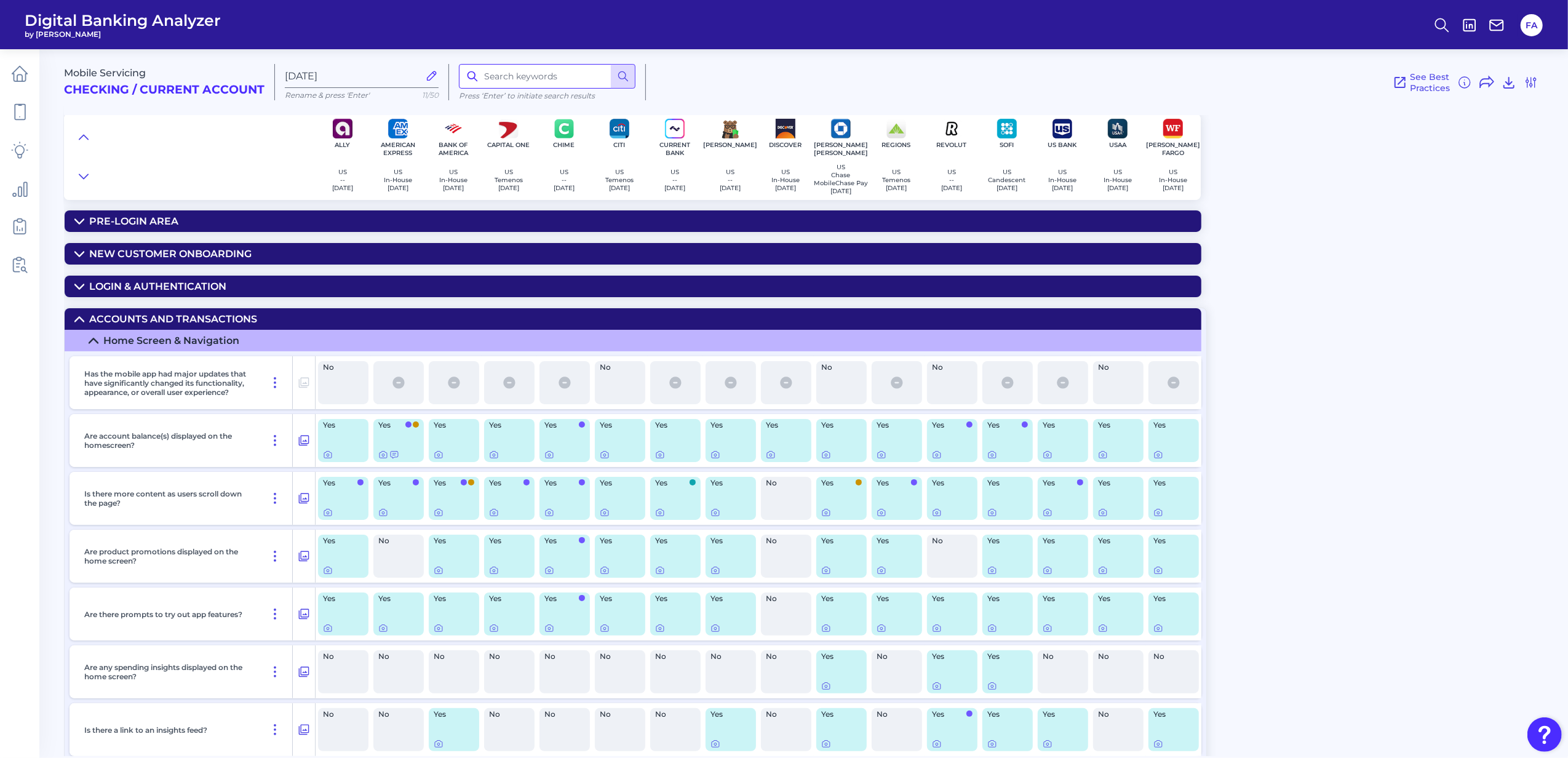
click at [507, 71] on input at bounding box center [546, 76] width 176 height 24
type input "chatbot"
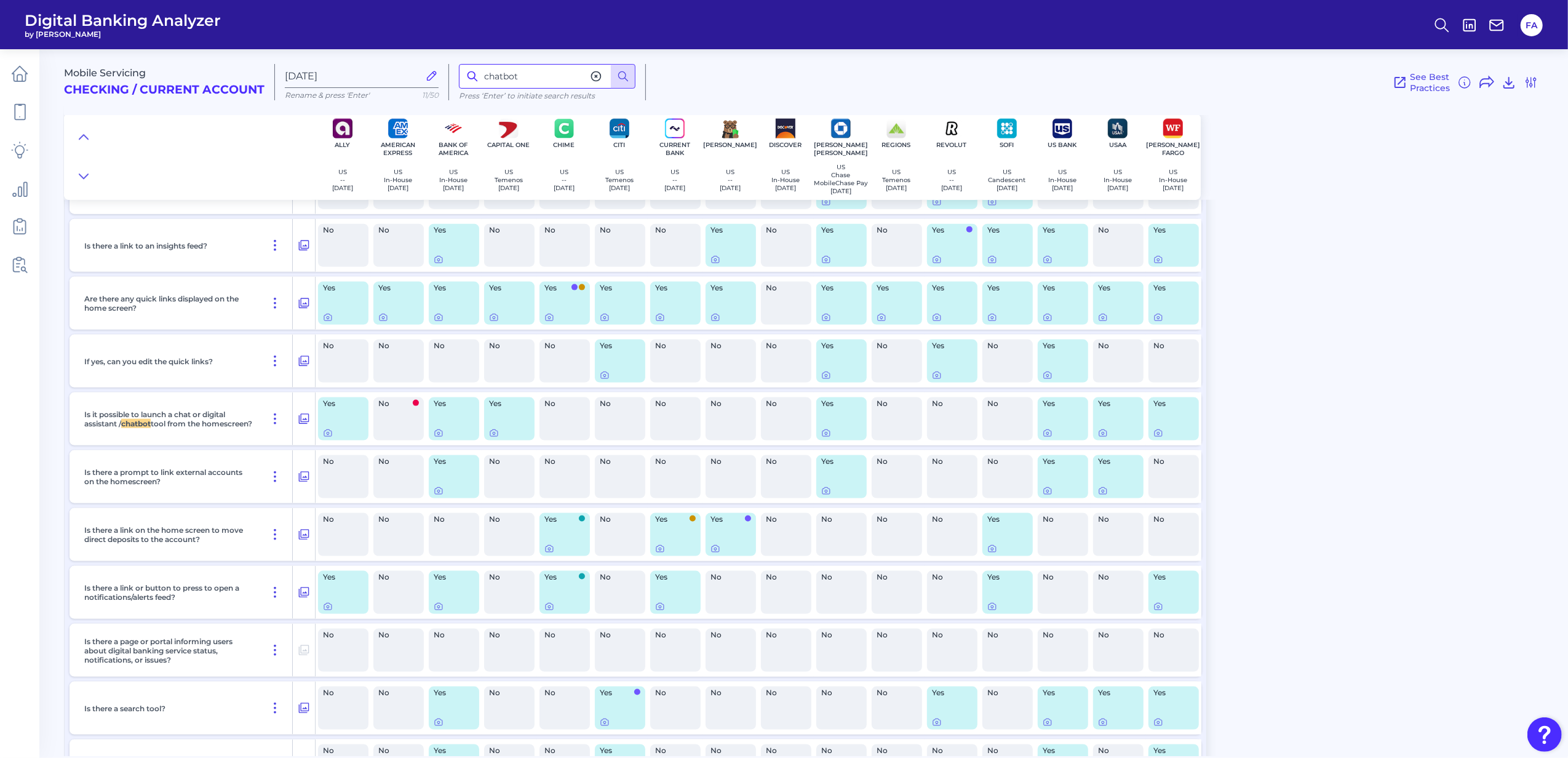
scroll to position [1540, 0]
click at [493, 436] on icon at bounding box center [493, 432] width 10 height 10
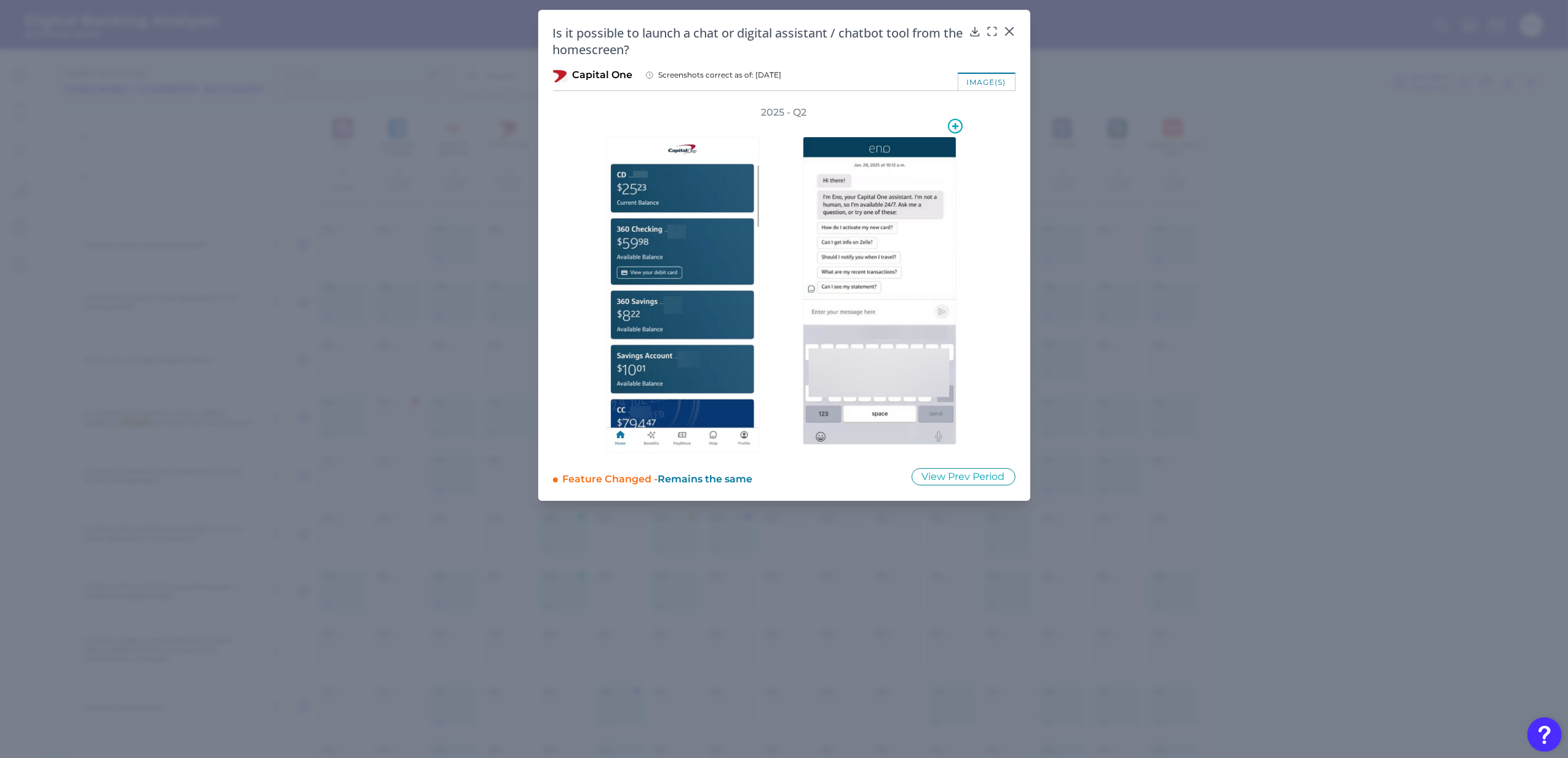
click at [851, 260] on img at bounding box center [879, 290] width 154 height 308
click at [1006, 33] on icon at bounding box center [1009, 31] width 12 height 12
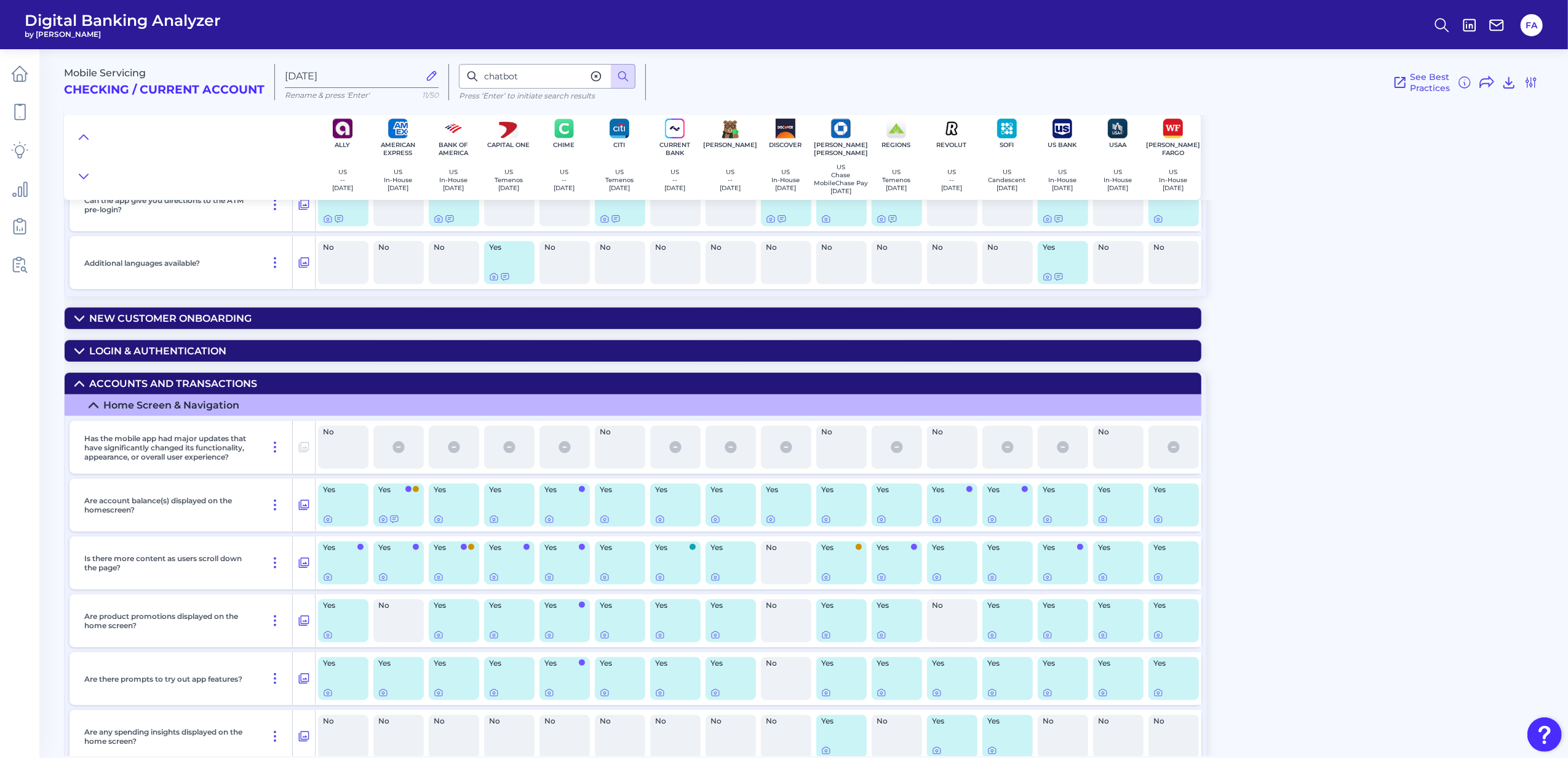
scroll to position [966, 0]
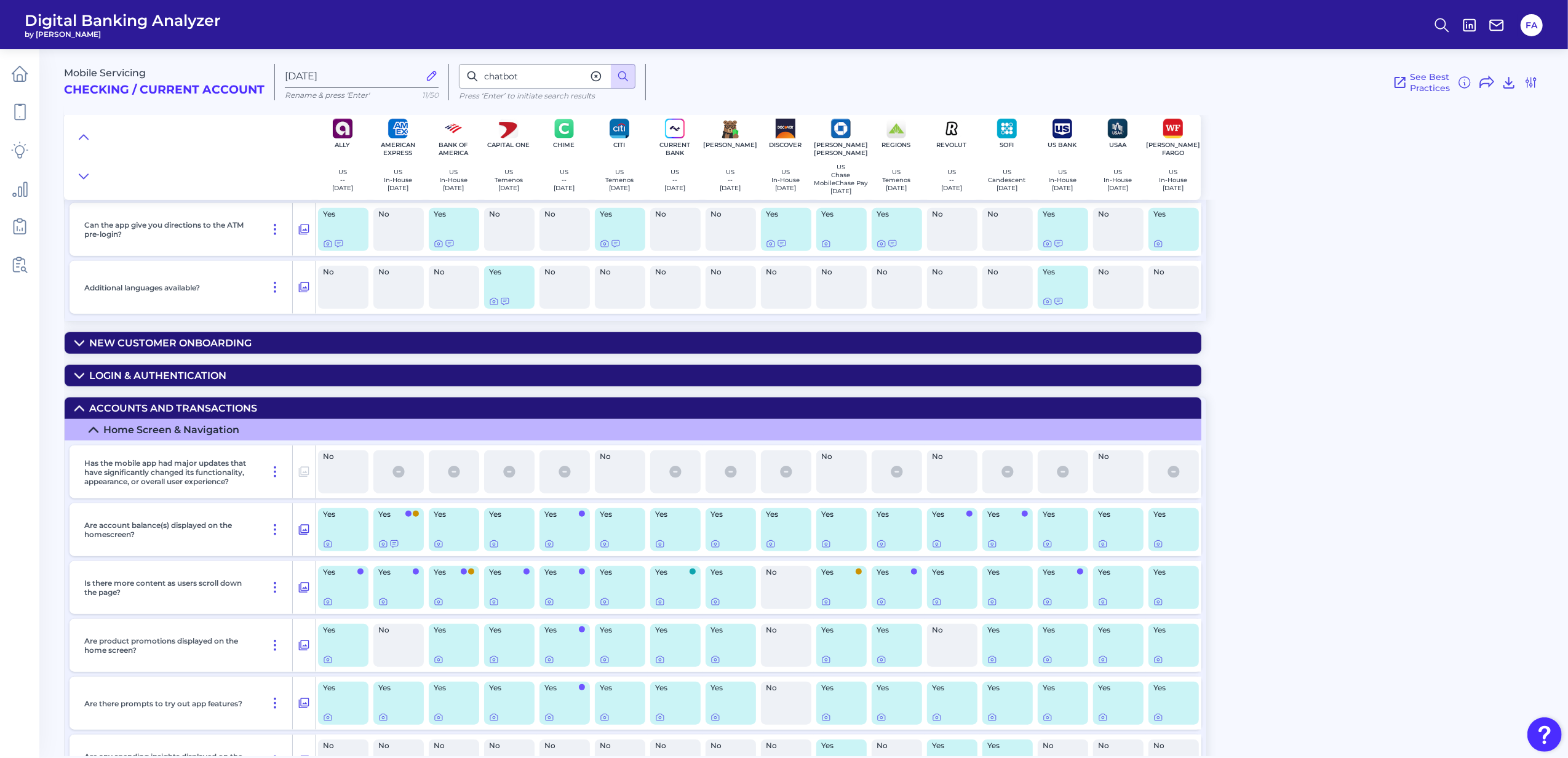
click at [69, 409] on summary "Accounts and transactions" at bounding box center [632, 408] width 1136 height 22
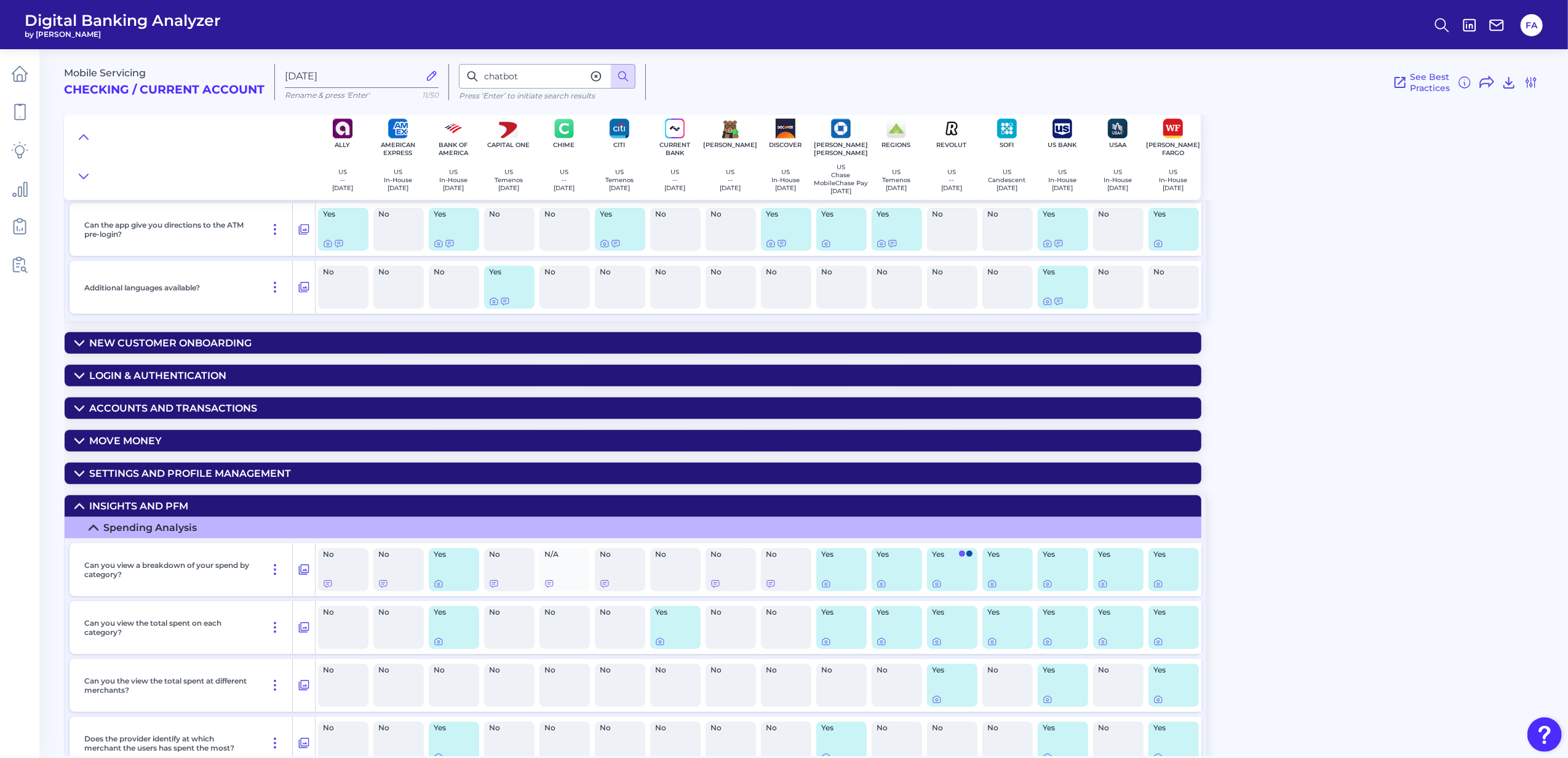
click at [96, 511] on div "Insights and PFM" at bounding box center [139, 505] width 99 height 11
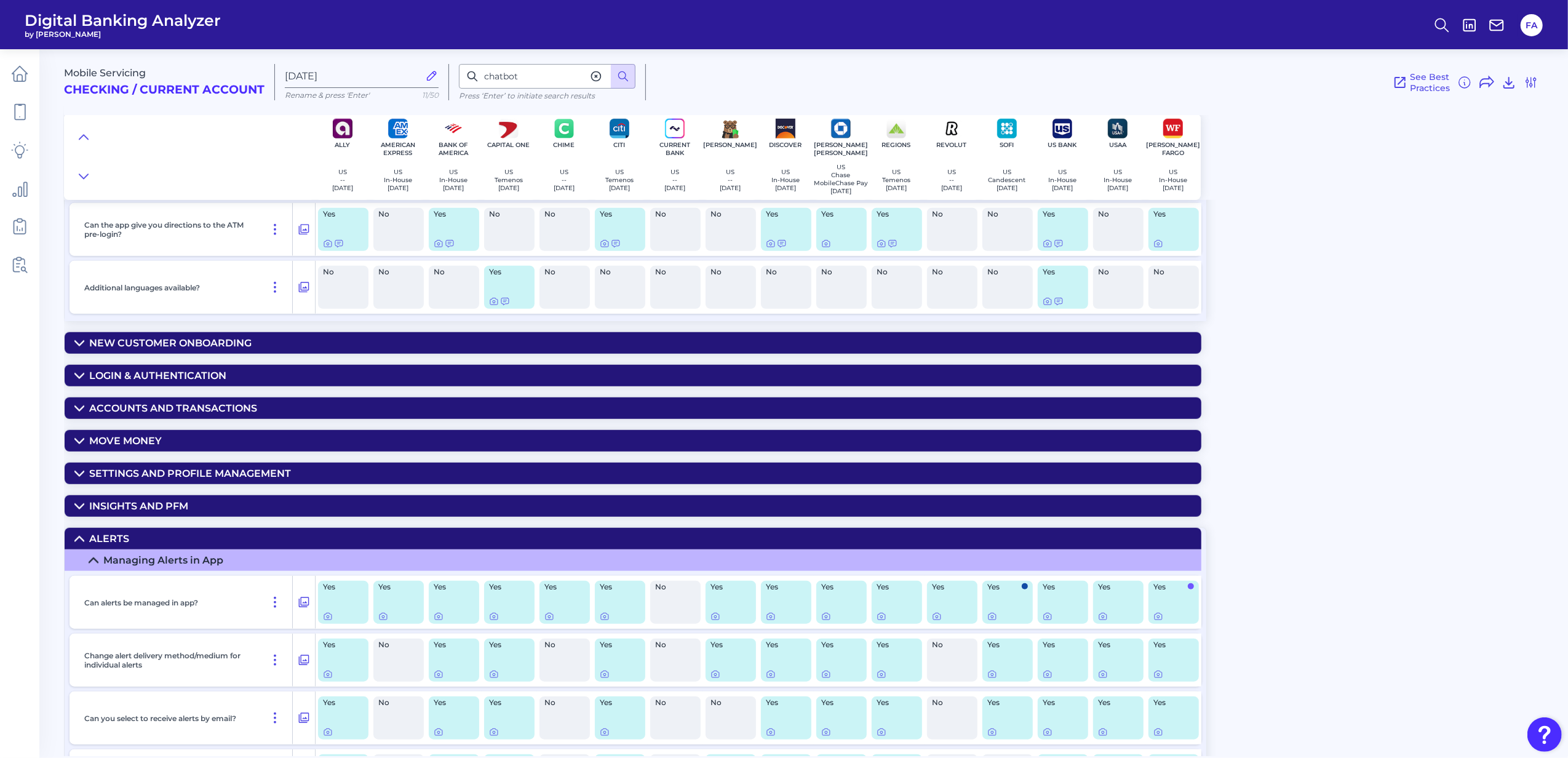
click at [102, 544] on div "Alerts" at bounding box center [109, 537] width 40 height 11
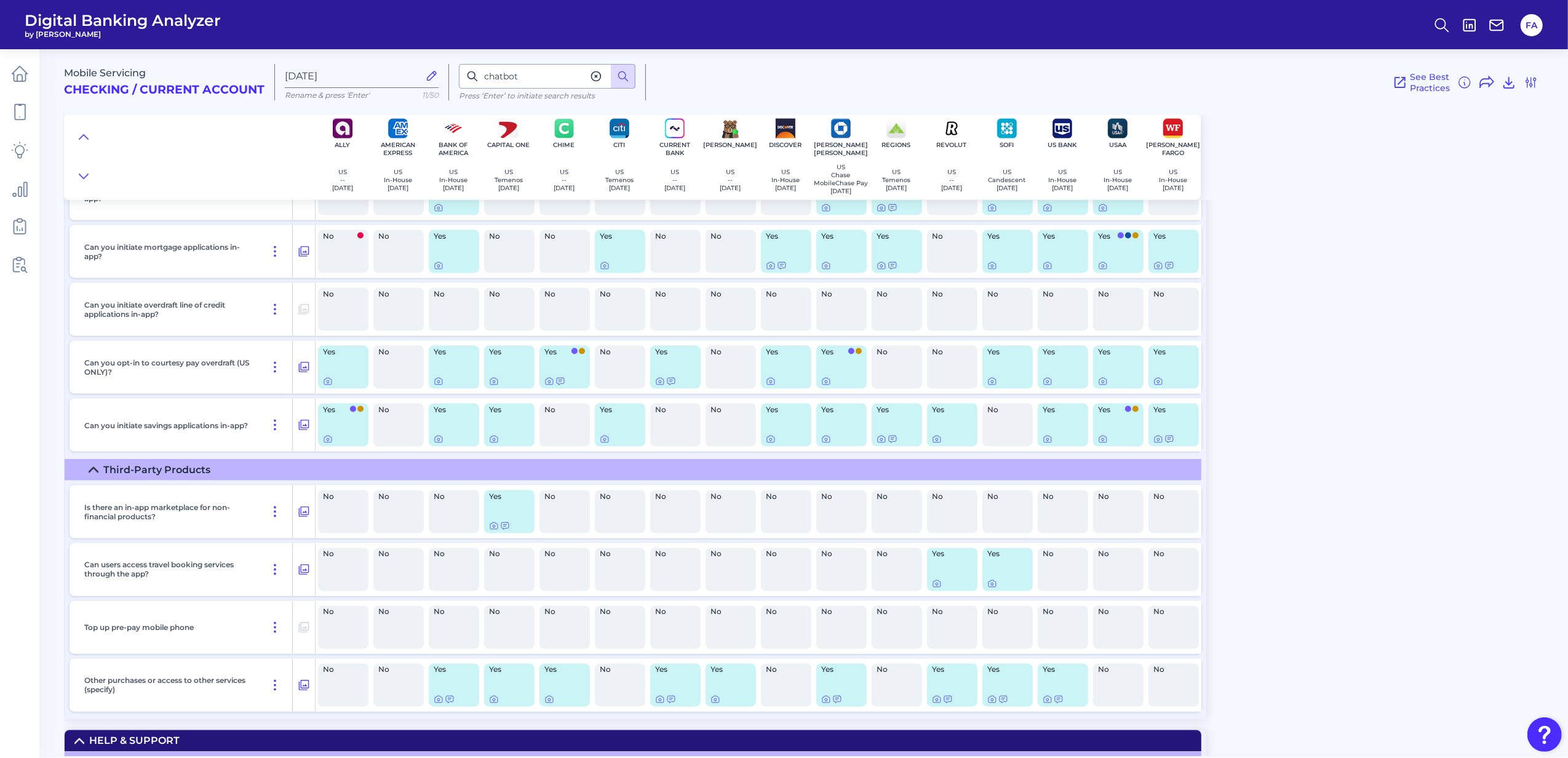
scroll to position [1895, 0]
